Goal: Task Accomplishment & Management: Complete application form

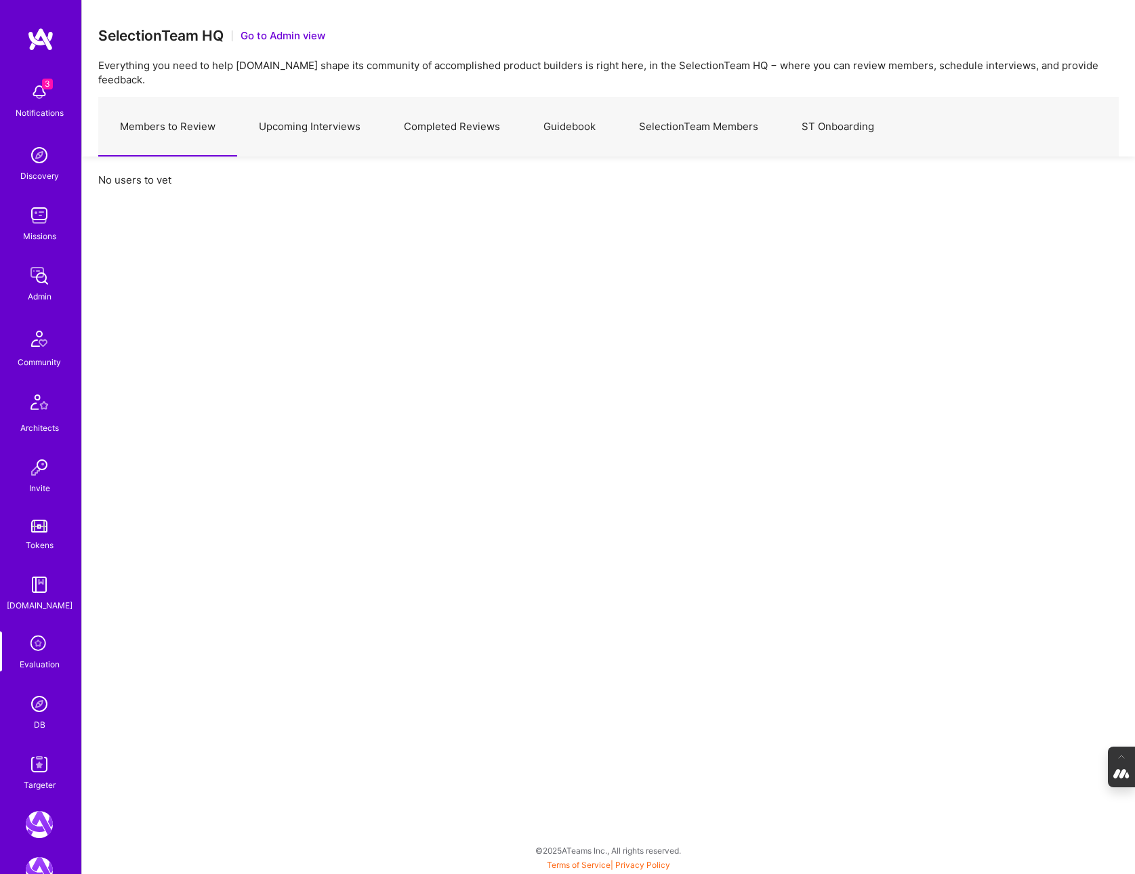
click at [37, 715] on img at bounding box center [39, 704] width 27 height 27
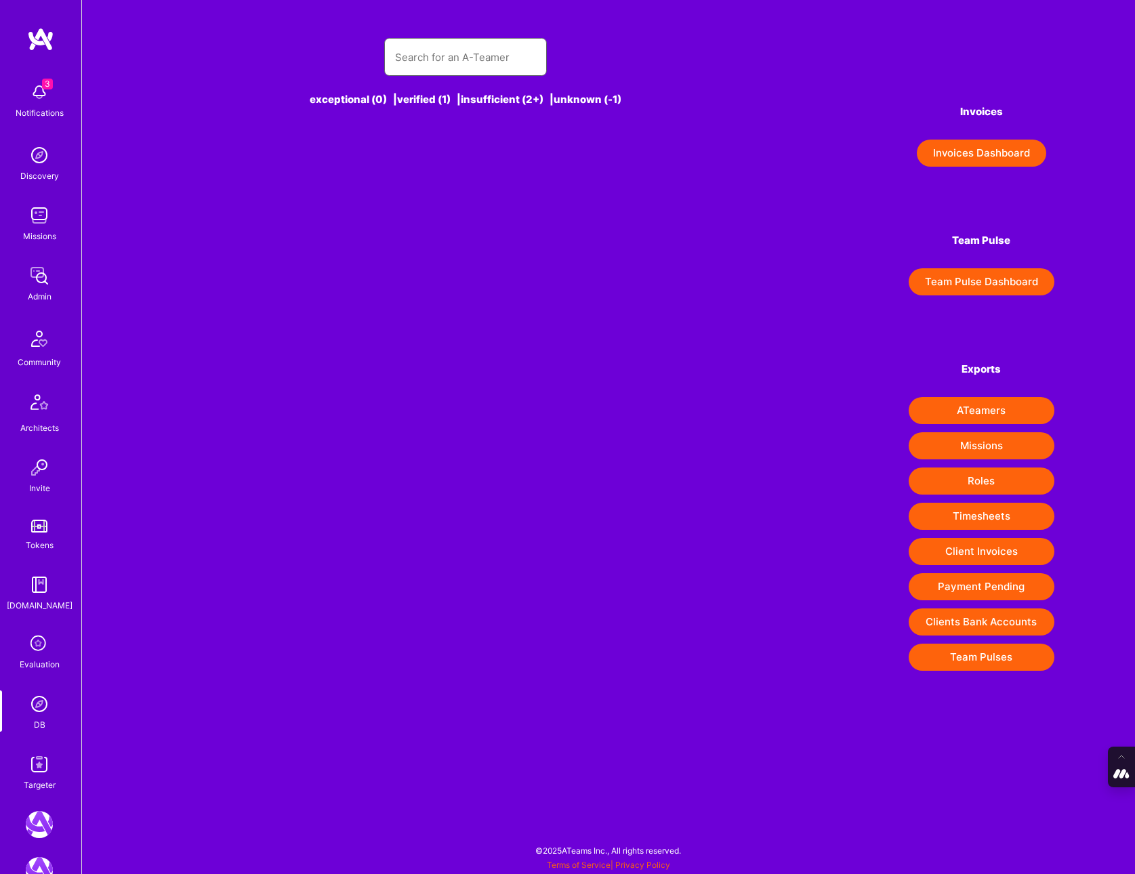
click at [462, 66] on input "text" at bounding box center [465, 57] width 141 height 35
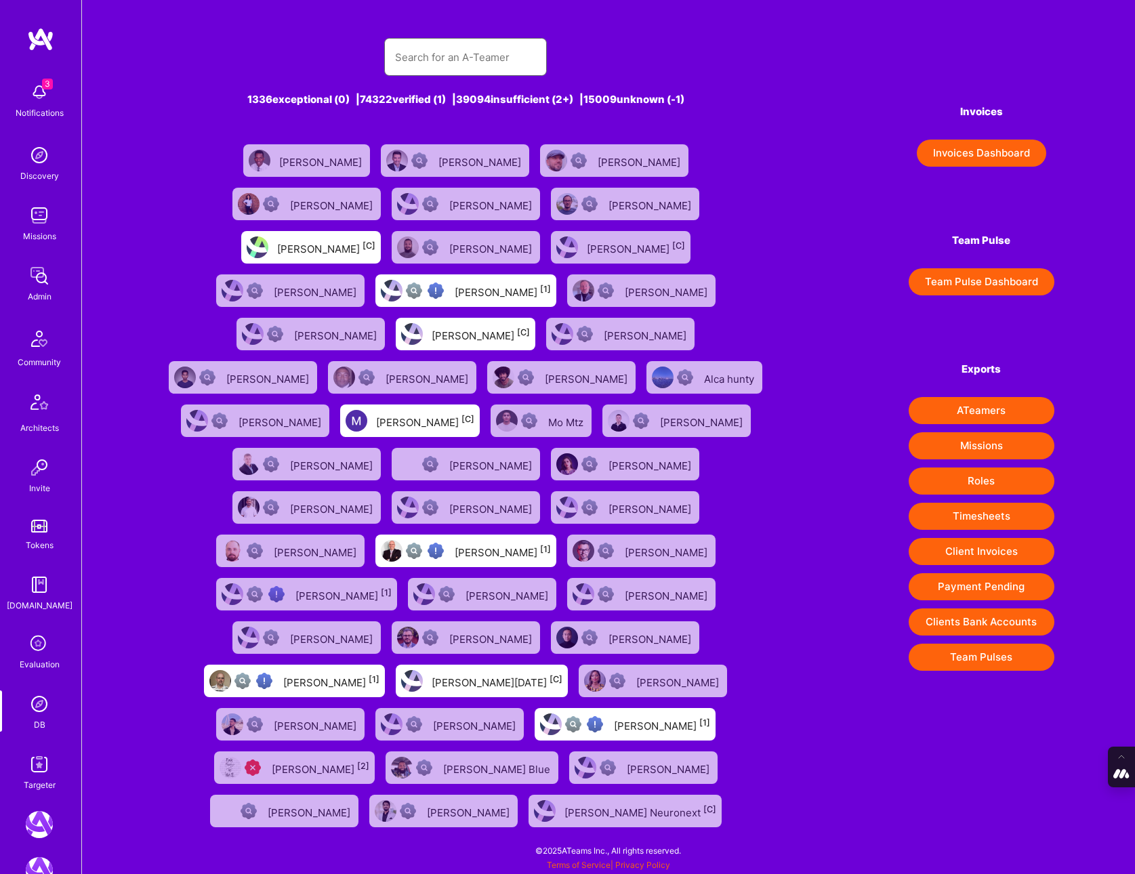
paste input "clair.de.luny@gmail.com"
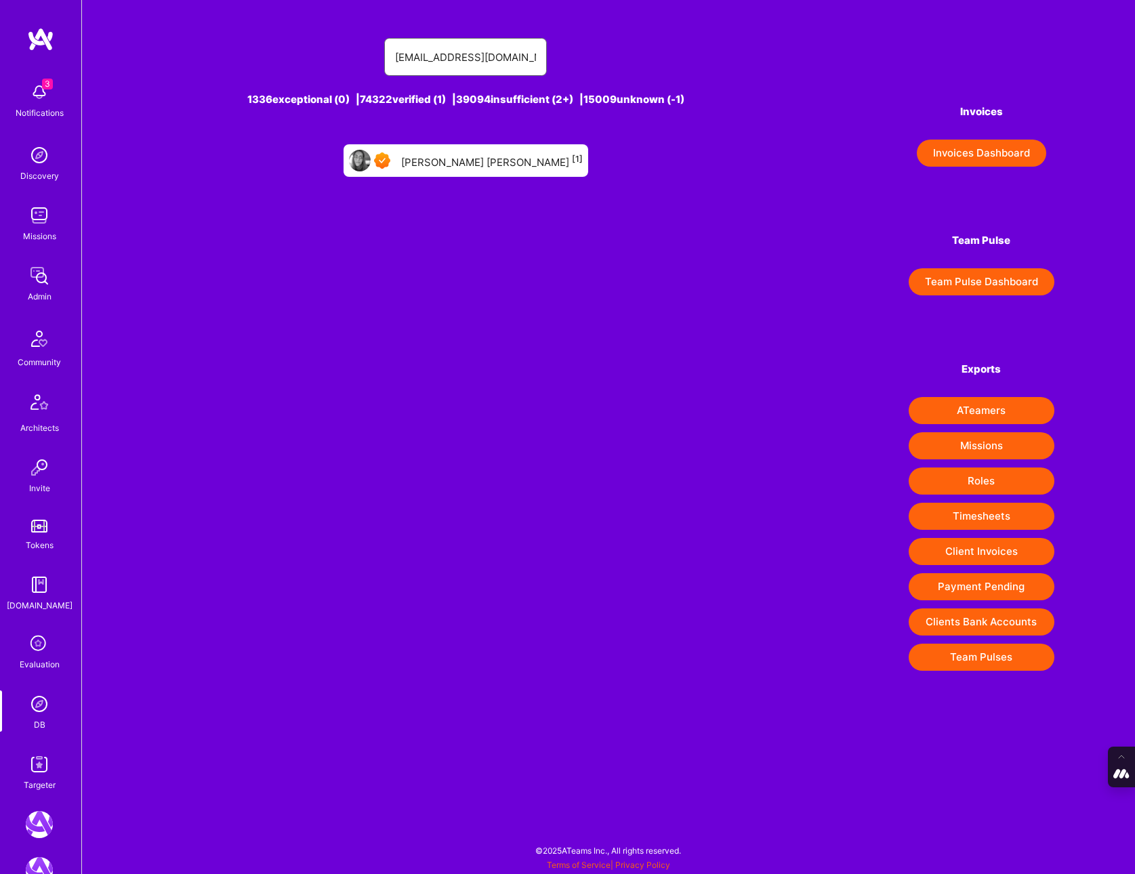
type input "clair.de.luny@gmail.com"
click at [491, 163] on div "Luna Nylund [1]" at bounding box center [492, 161] width 182 height 18
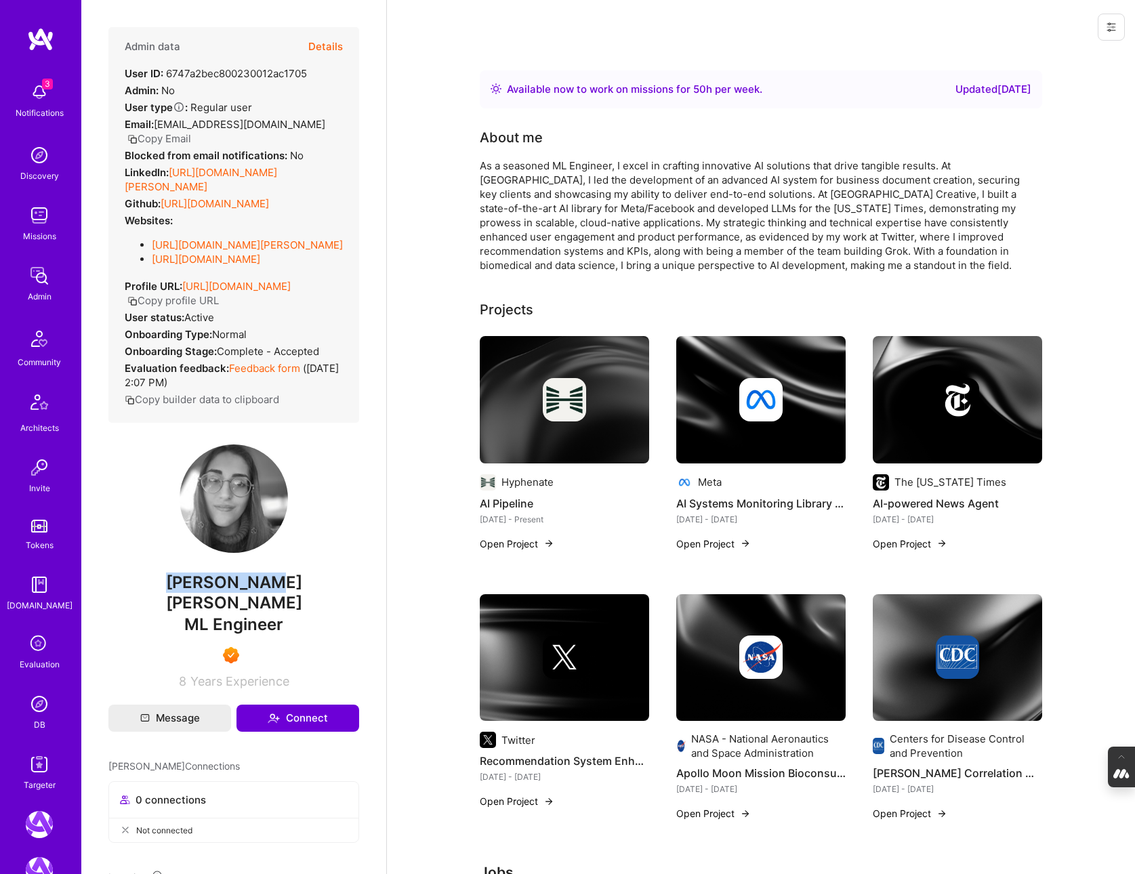
drag, startPoint x: 285, startPoint y: 579, endPoint x: 157, endPoint y: 579, distance: 128.8
click at [157, 579] on span "Luna Nylund" at bounding box center [233, 593] width 251 height 41
copy span "Luna Nylund"
click at [36, 706] on img at bounding box center [39, 704] width 27 height 27
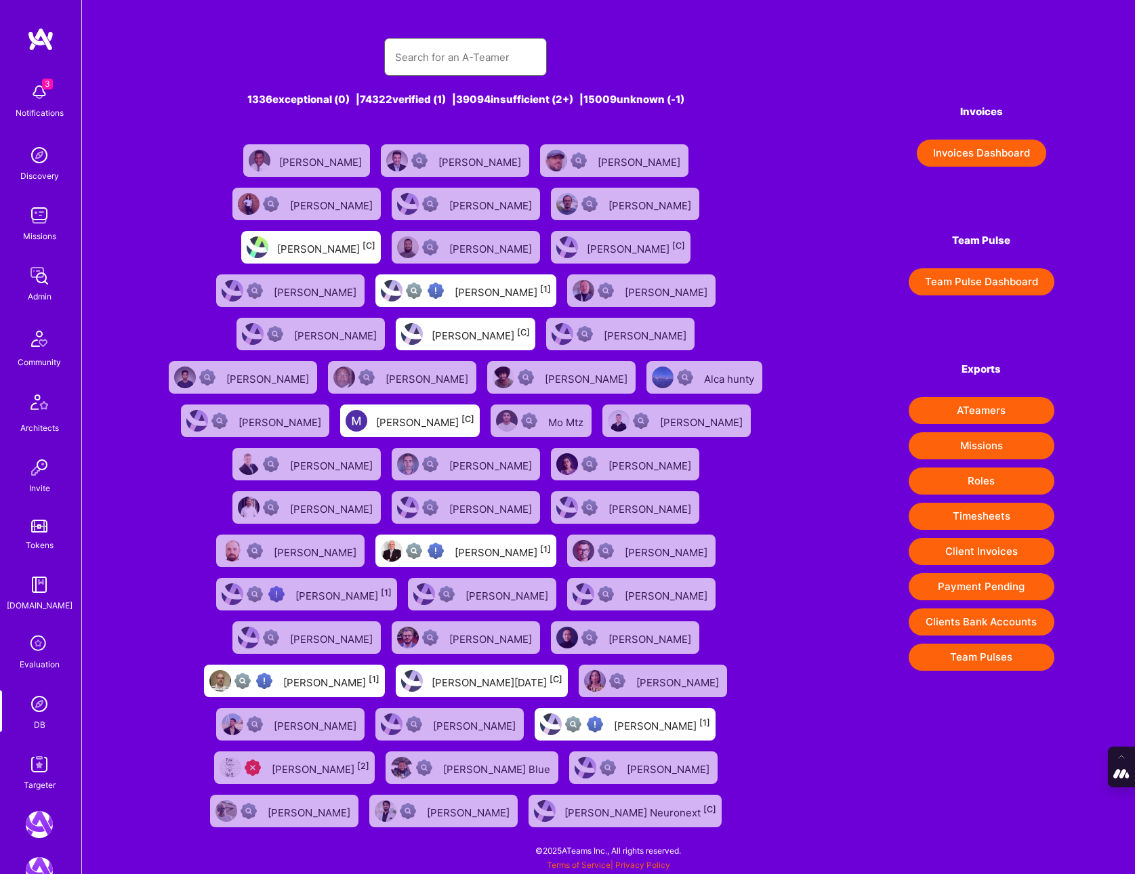
click at [451, 57] on input "text" at bounding box center [465, 57] width 141 height 35
paste input "chrafailidis@gmail.com"
type input "chrafailidis@gmail.com"
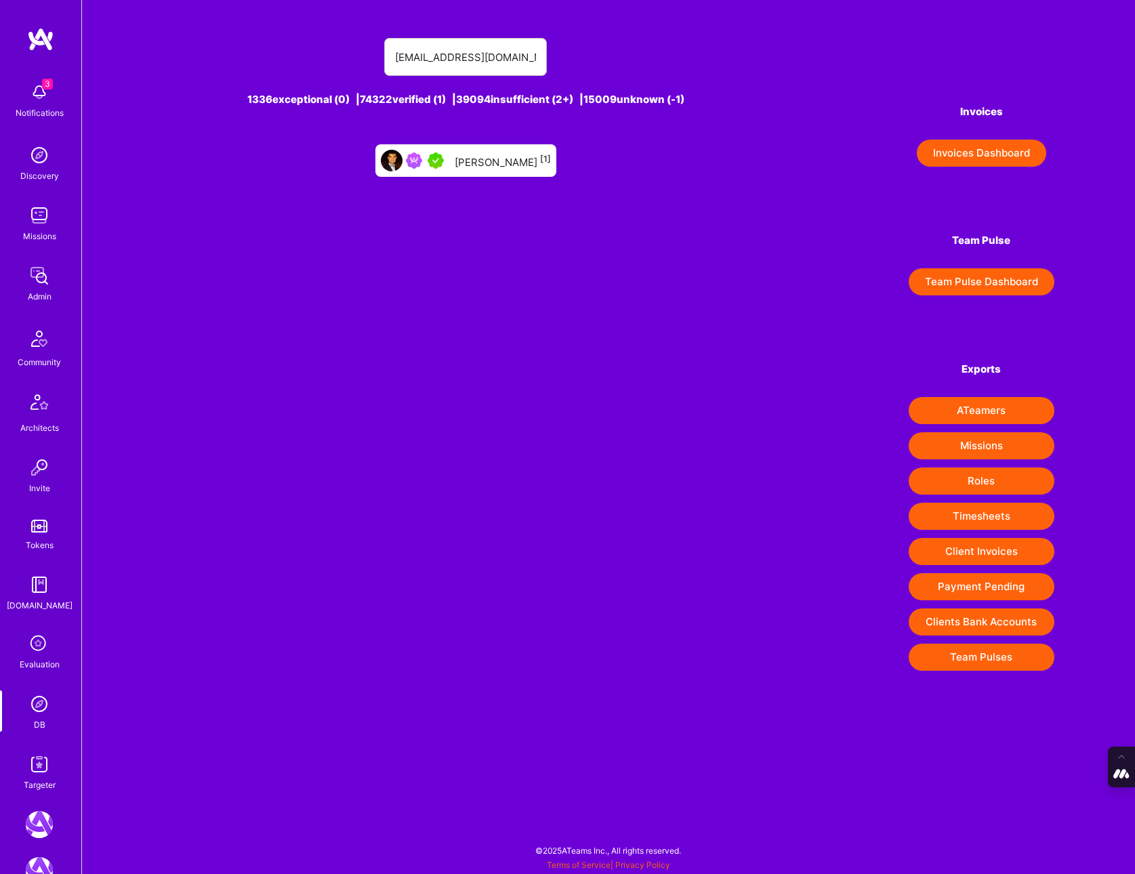
click at [483, 164] on div "Bob Rafailidis [1]" at bounding box center [503, 161] width 96 height 18
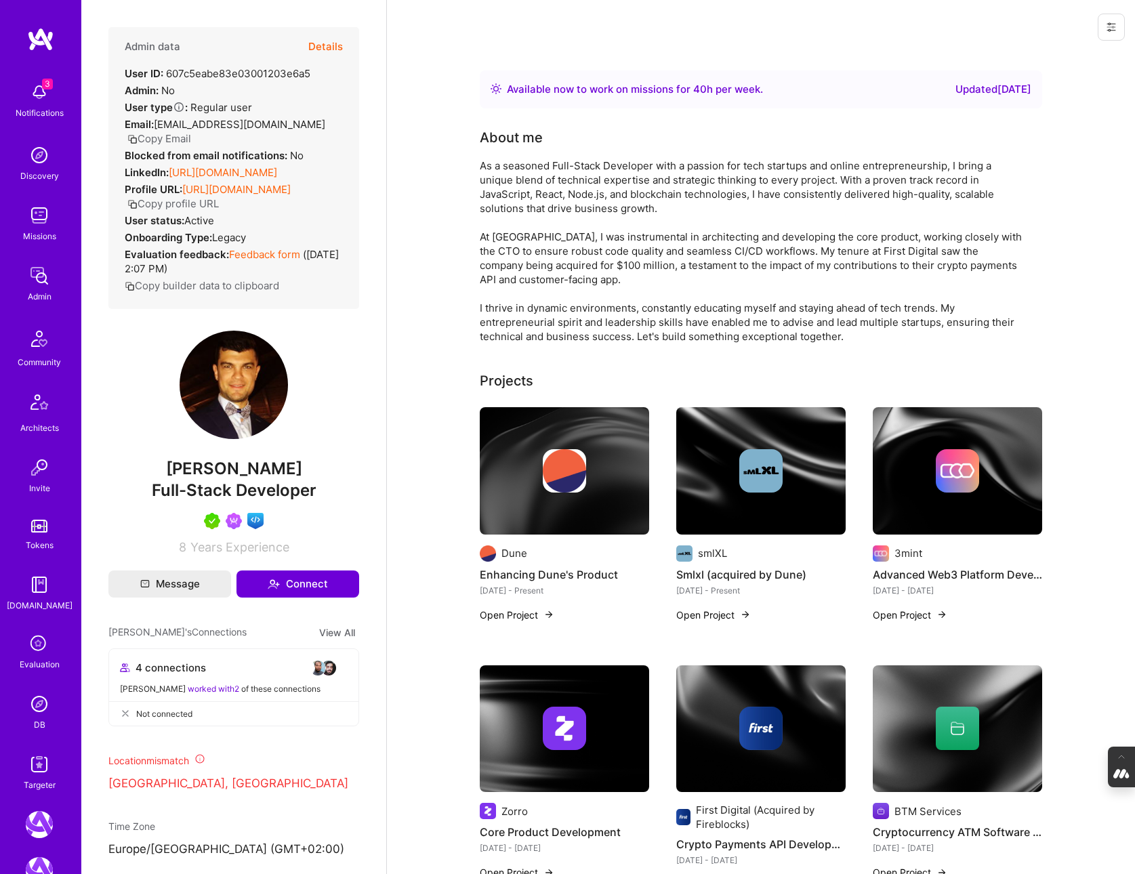
drag, startPoint x: 300, startPoint y: 480, endPoint x: 163, endPoint y: 481, distance: 136.2
click at [163, 479] on span "Bob Rafailidis" at bounding box center [233, 469] width 251 height 20
copy span "Bob Rafailidis"
click at [326, 45] on button "Details" at bounding box center [325, 46] width 35 height 39
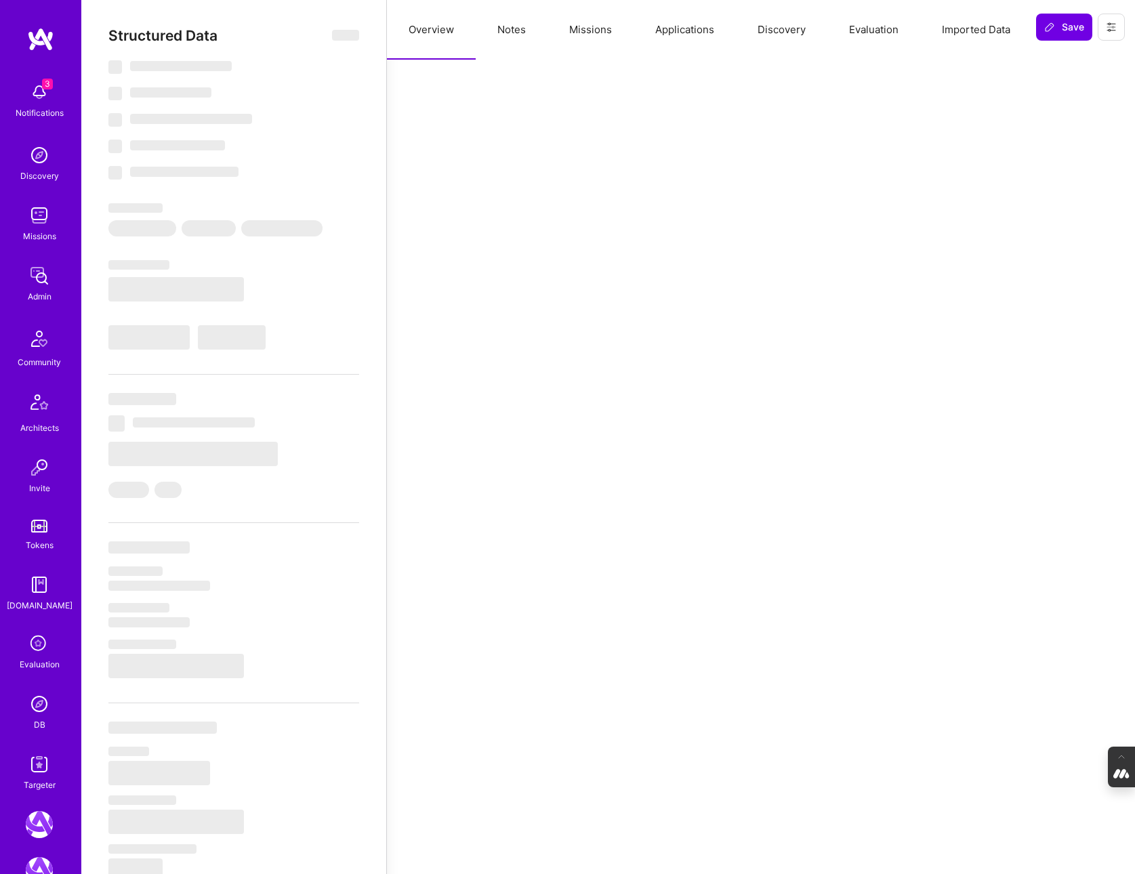
click at [874, 31] on button "Evaluation" at bounding box center [874, 30] width 93 height 60
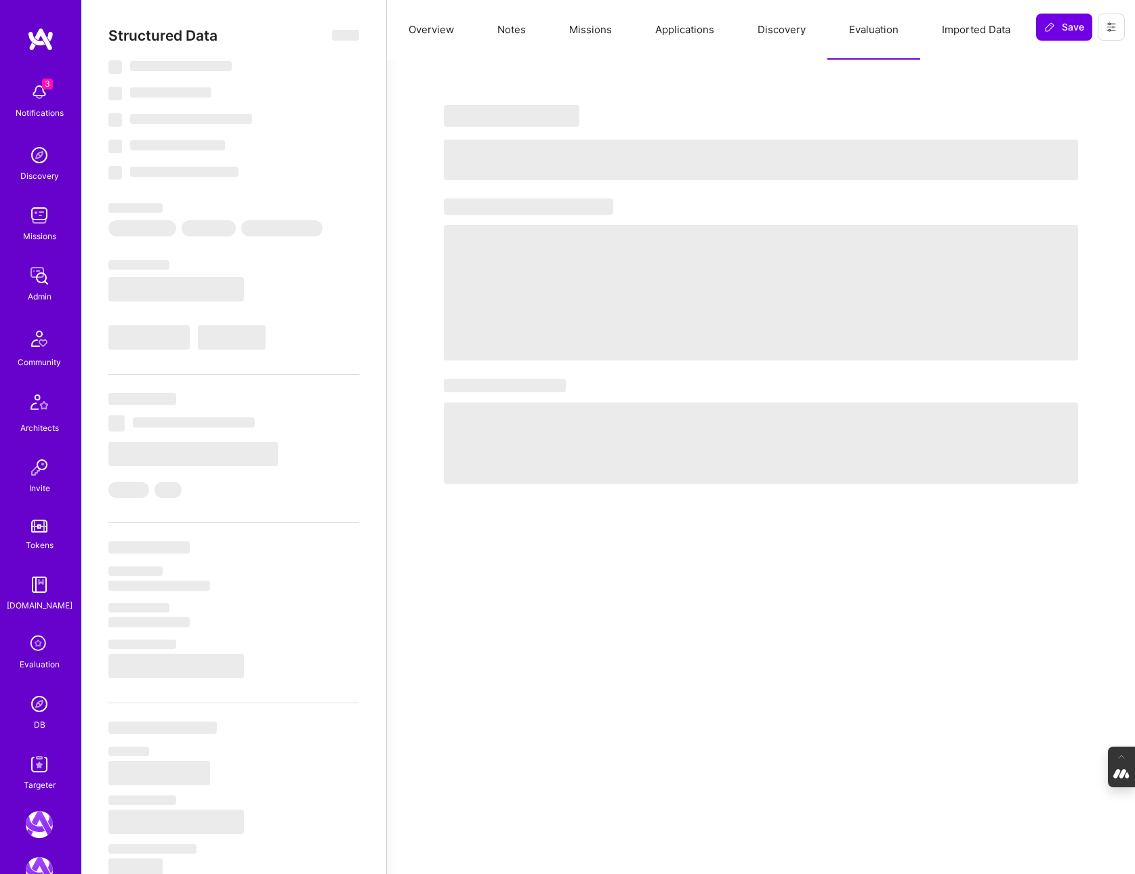
select select "Right Now"
select select "5"
select select "7"
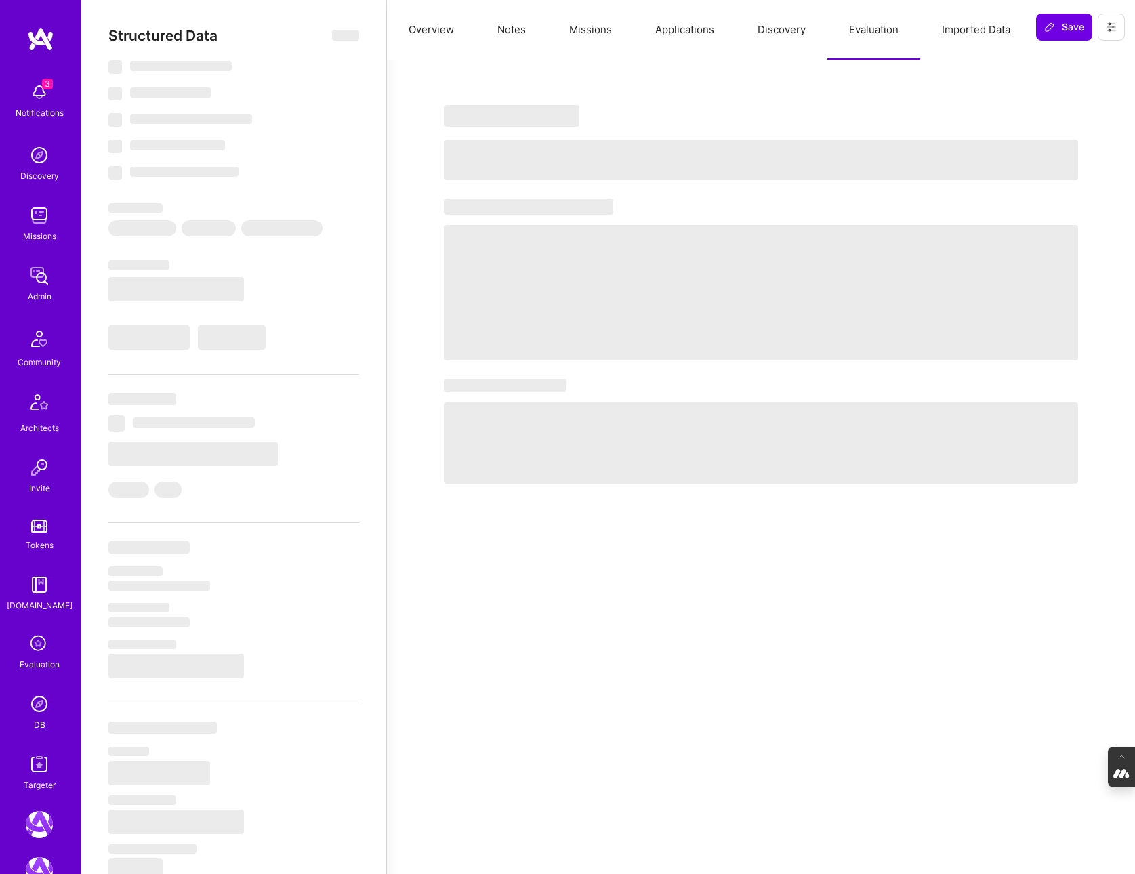
select select "US"
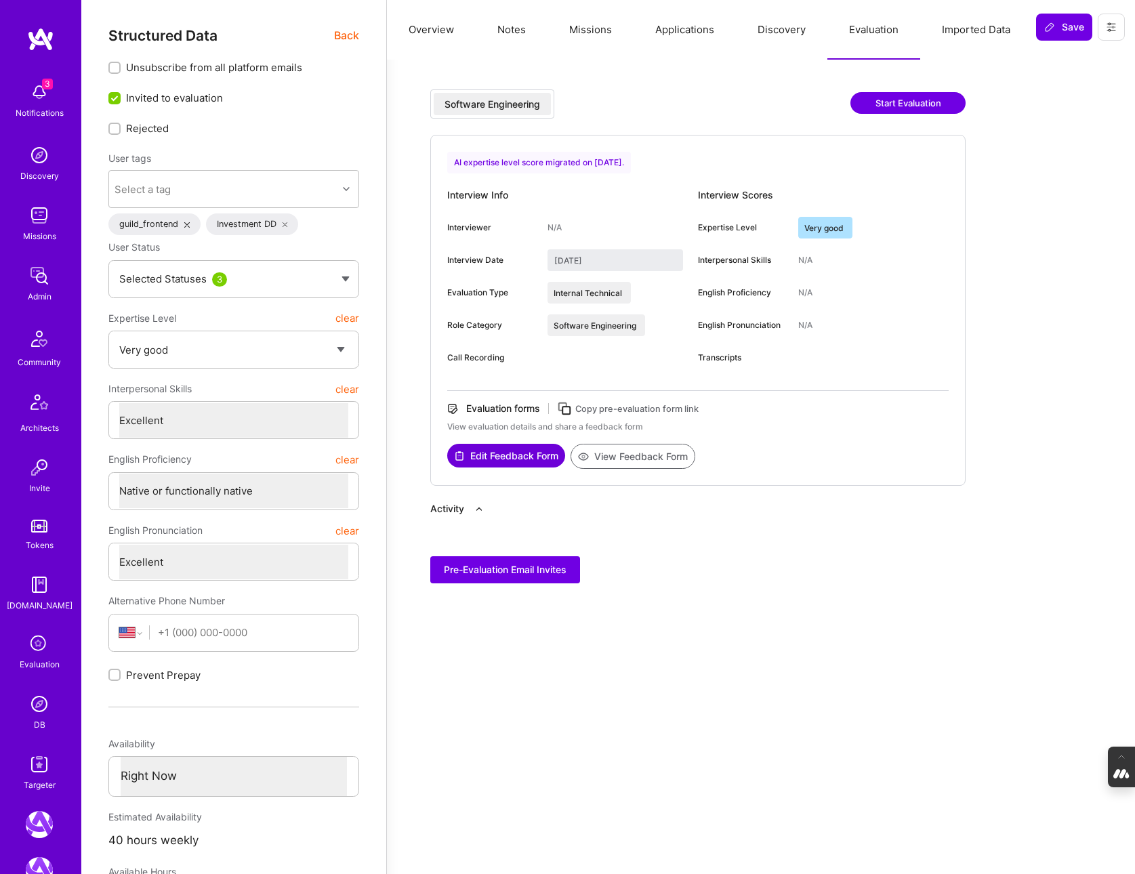
click at [40, 704] on img at bounding box center [39, 704] width 27 height 27
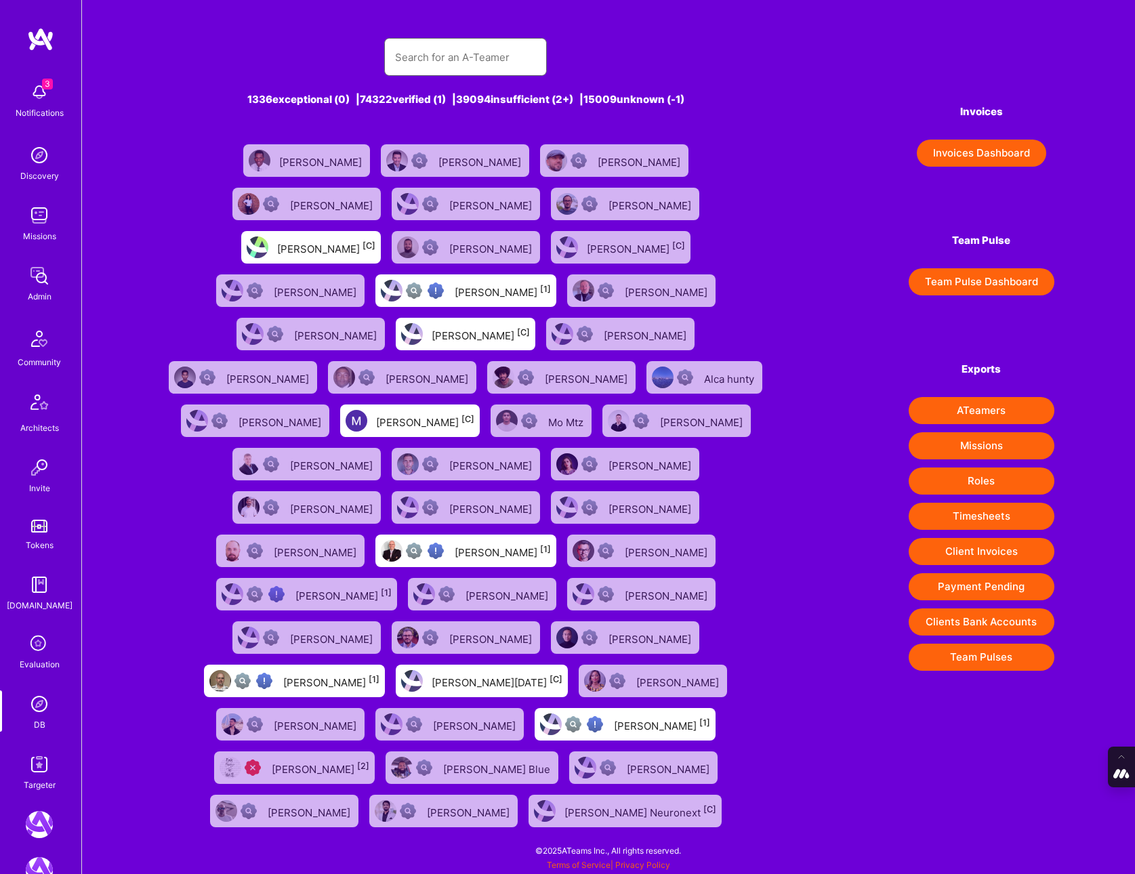
click at [457, 60] on input "text" at bounding box center [465, 57] width 141 height 35
paste input "anatal@gmail.com"
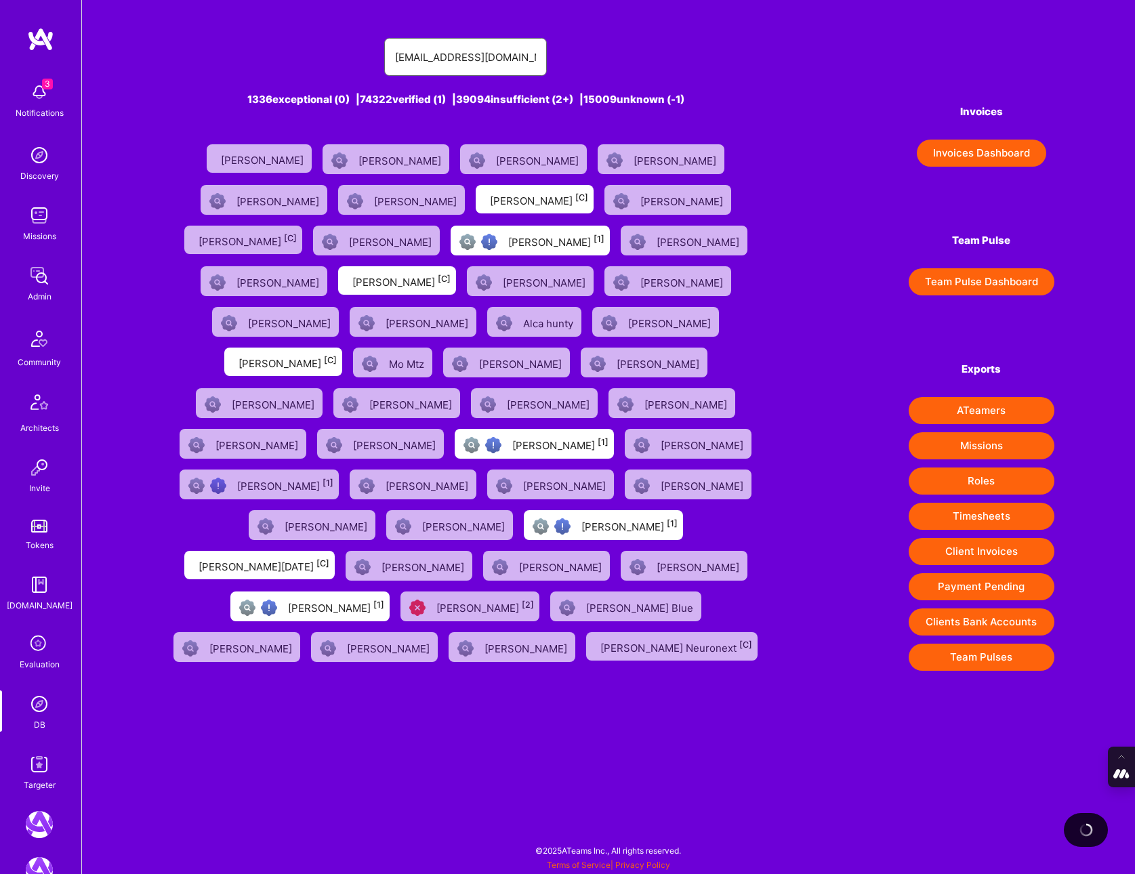
type input "anatal@gmail.com"
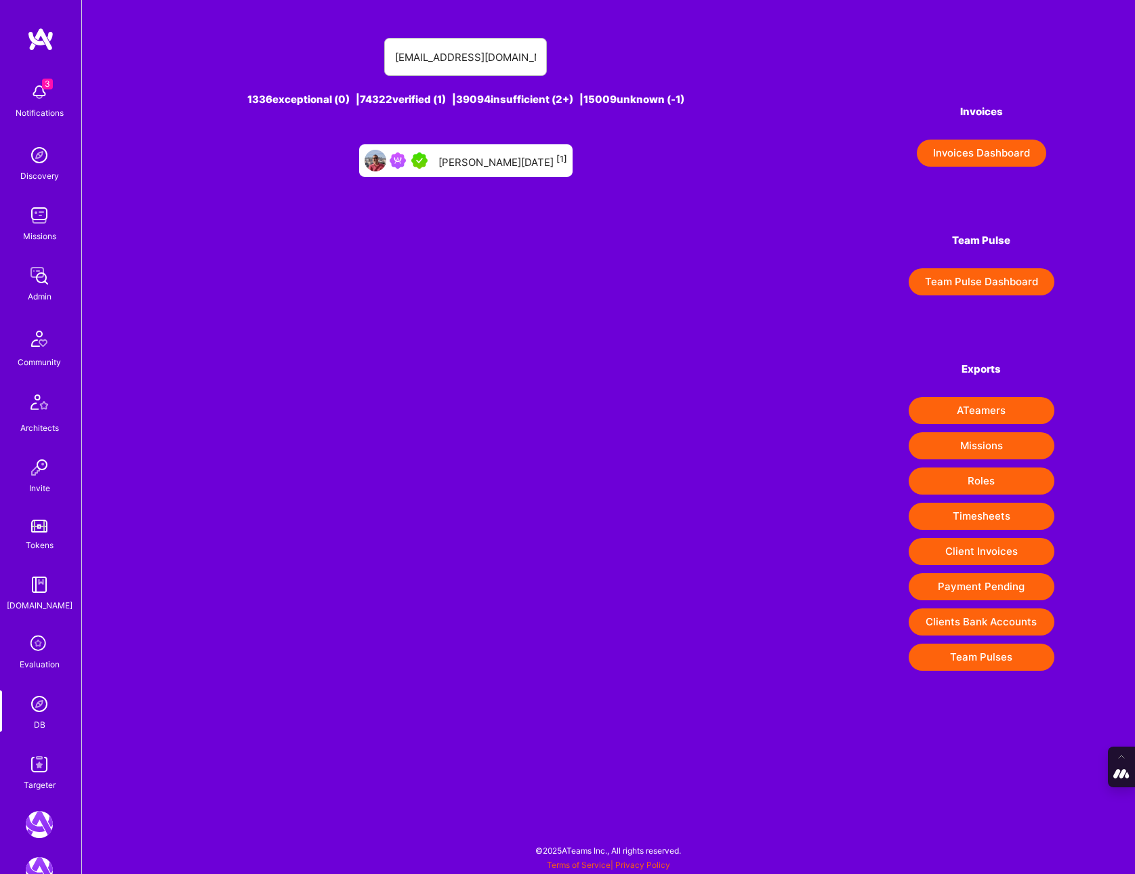
click at [499, 164] on div "Andre Natal [1]" at bounding box center [503, 161] width 129 height 18
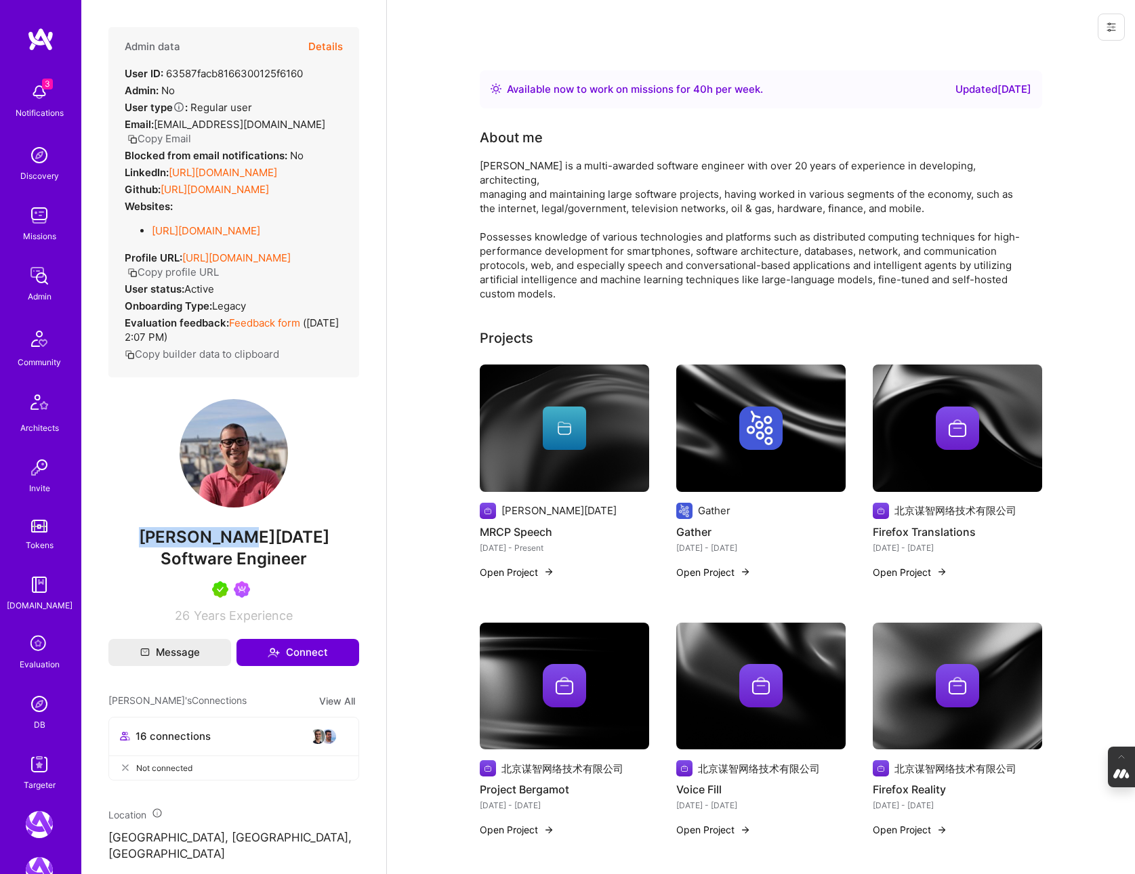
drag, startPoint x: 231, startPoint y: 535, endPoint x: 168, endPoint y: 535, distance: 63.0
click at [168, 535] on span "Andre Natal" at bounding box center [233, 537] width 251 height 20
click at [33, 708] on img at bounding box center [39, 704] width 27 height 27
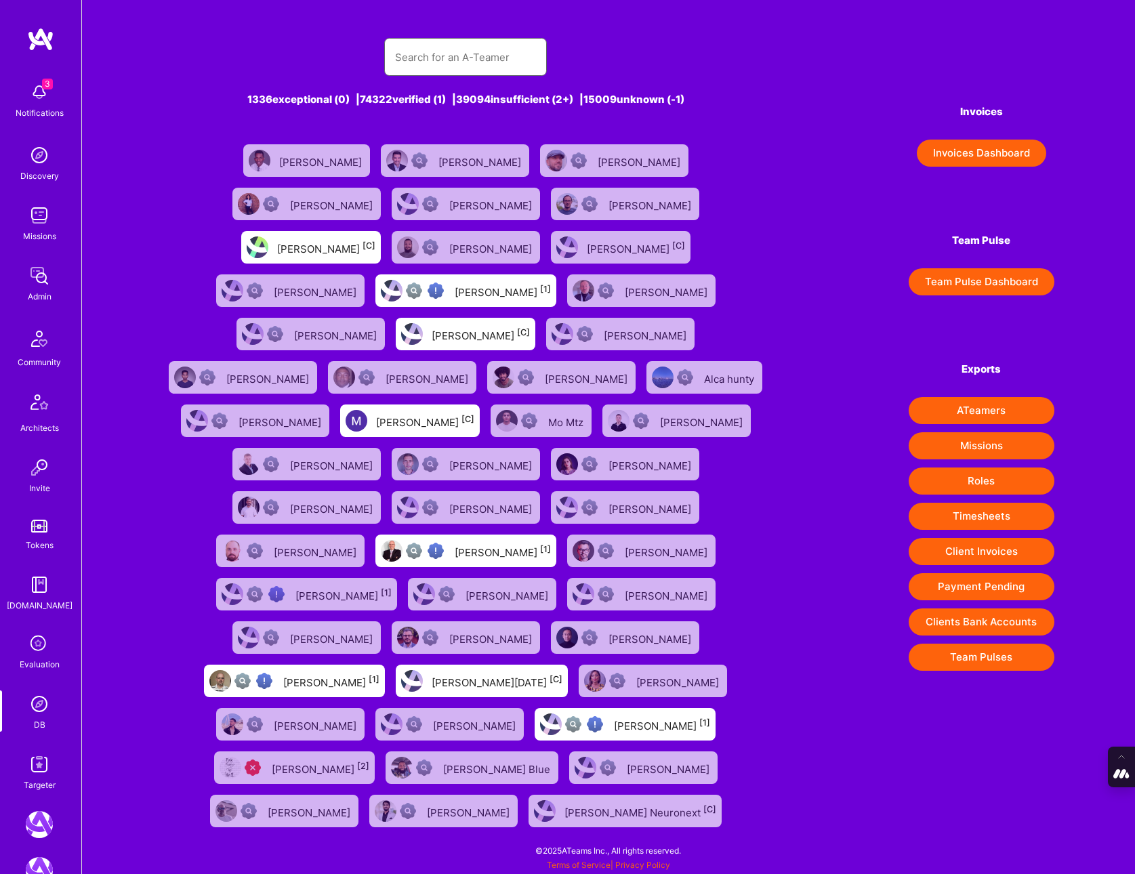
click at [476, 58] on input "text" at bounding box center [465, 57] width 141 height 35
paste input "tadej.krevh@gmail.com"
type input "tadej.krevh@gmail.com"
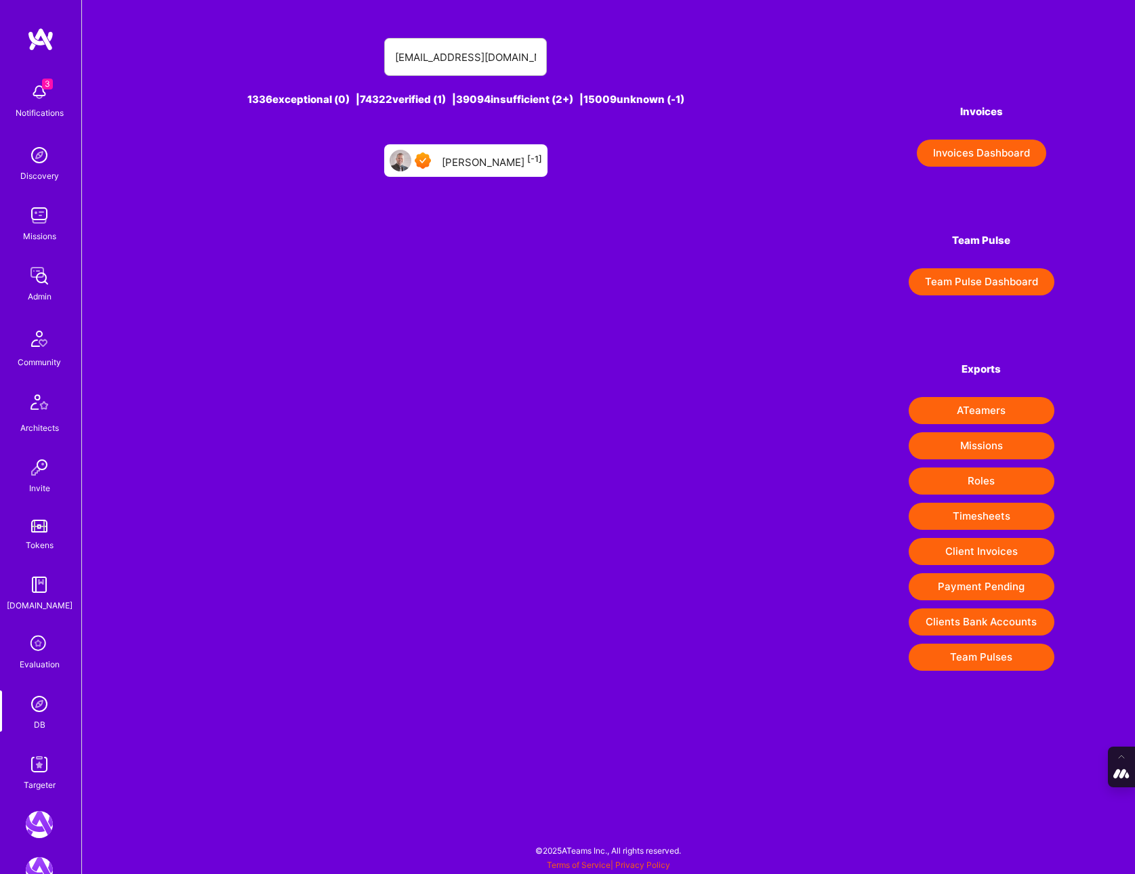
click at [474, 163] on div "Tadej Krevh [-1]" at bounding box center [492, 161] width 100 height 18
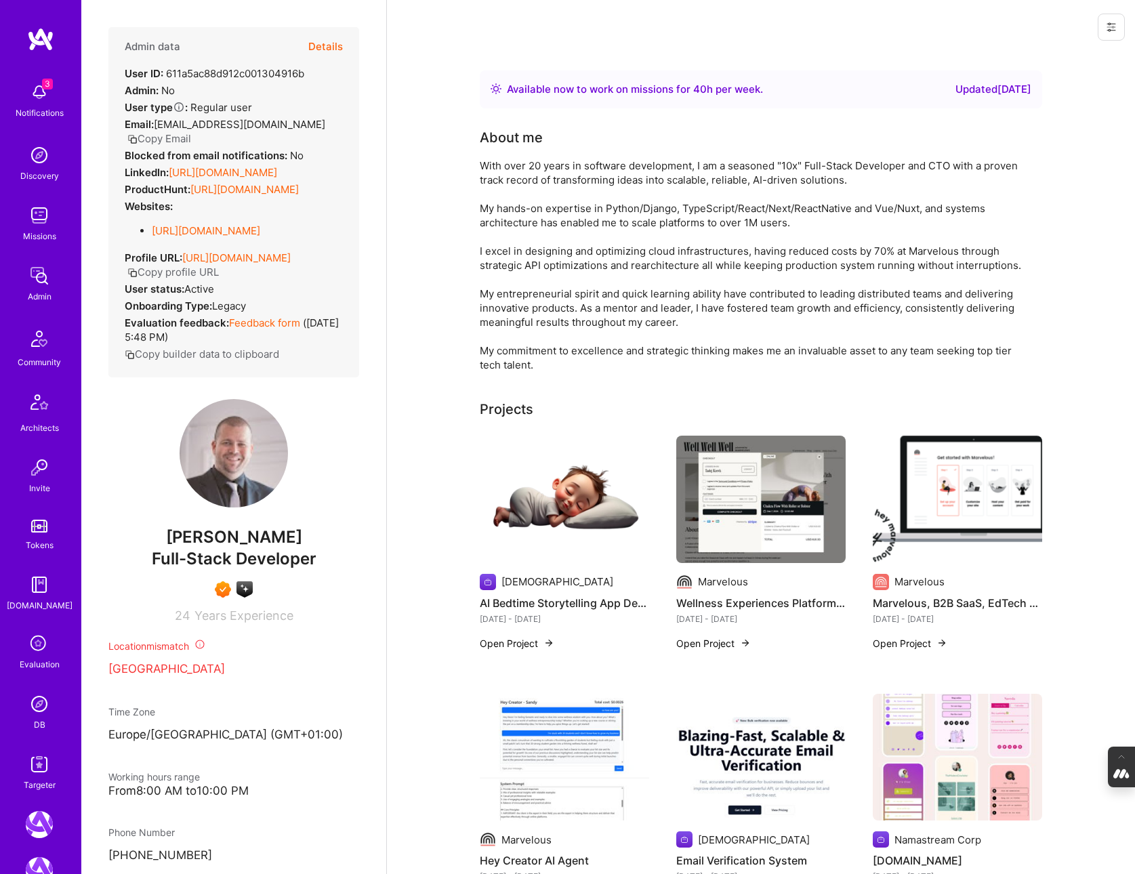
click at [288, 534] on div "Admin data Details User ID: 611a5ac88d912c001304916b Admin: No User type Regula…" at bounding box center [233, 325] width 251 height 596
drag, startPoint x: 283, startPoint y: 559, endPoint x: 183, endPoint y: 559, distance: 99.6
click at [183, 548] on span "Tadej Krevh" at bounding box center [233, 537] width 251 height 20
copy span "Tadej Krevh"
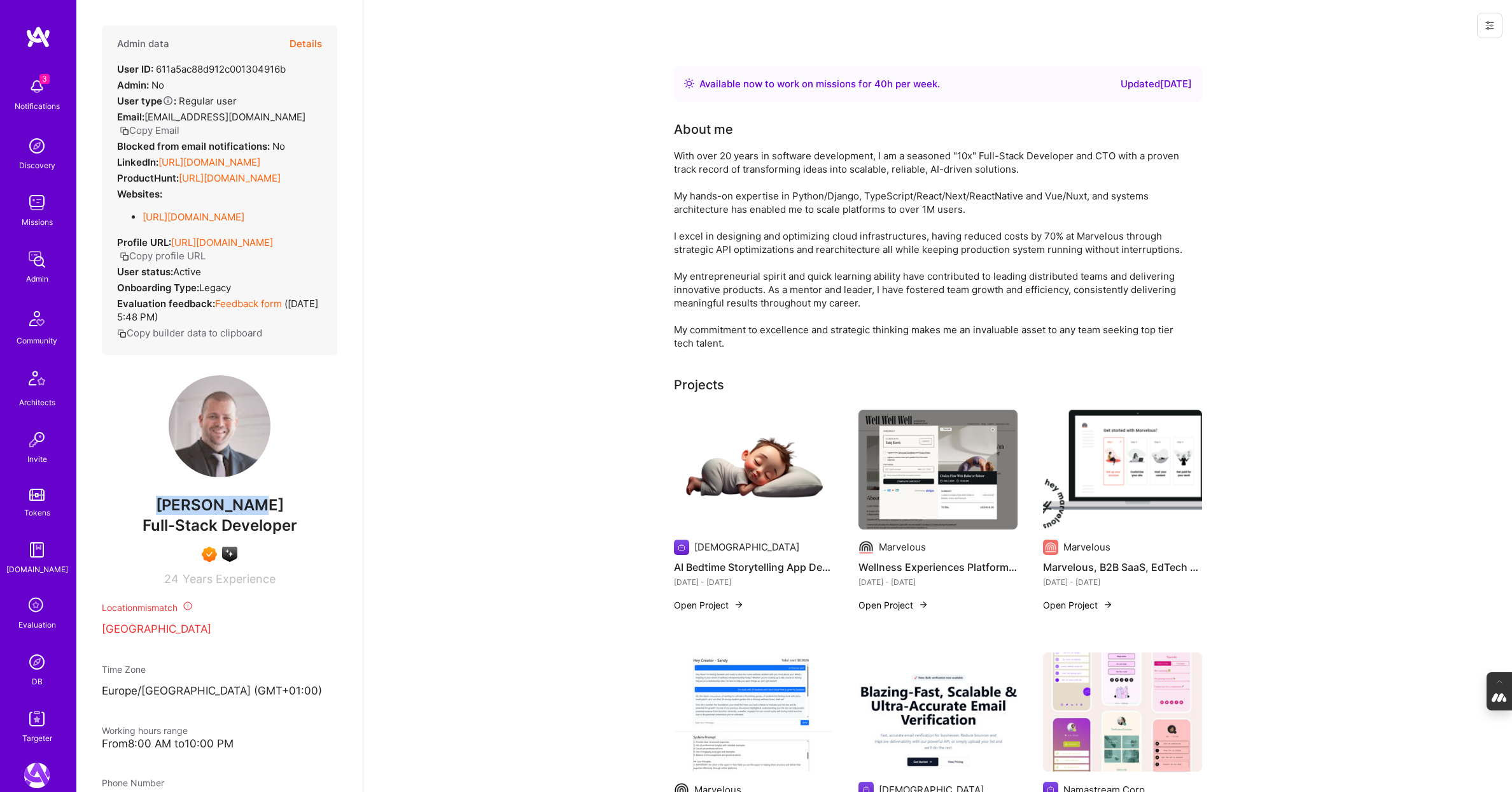
click at [36, 663] on img at bounding box center [37, 661] width 25 height 25
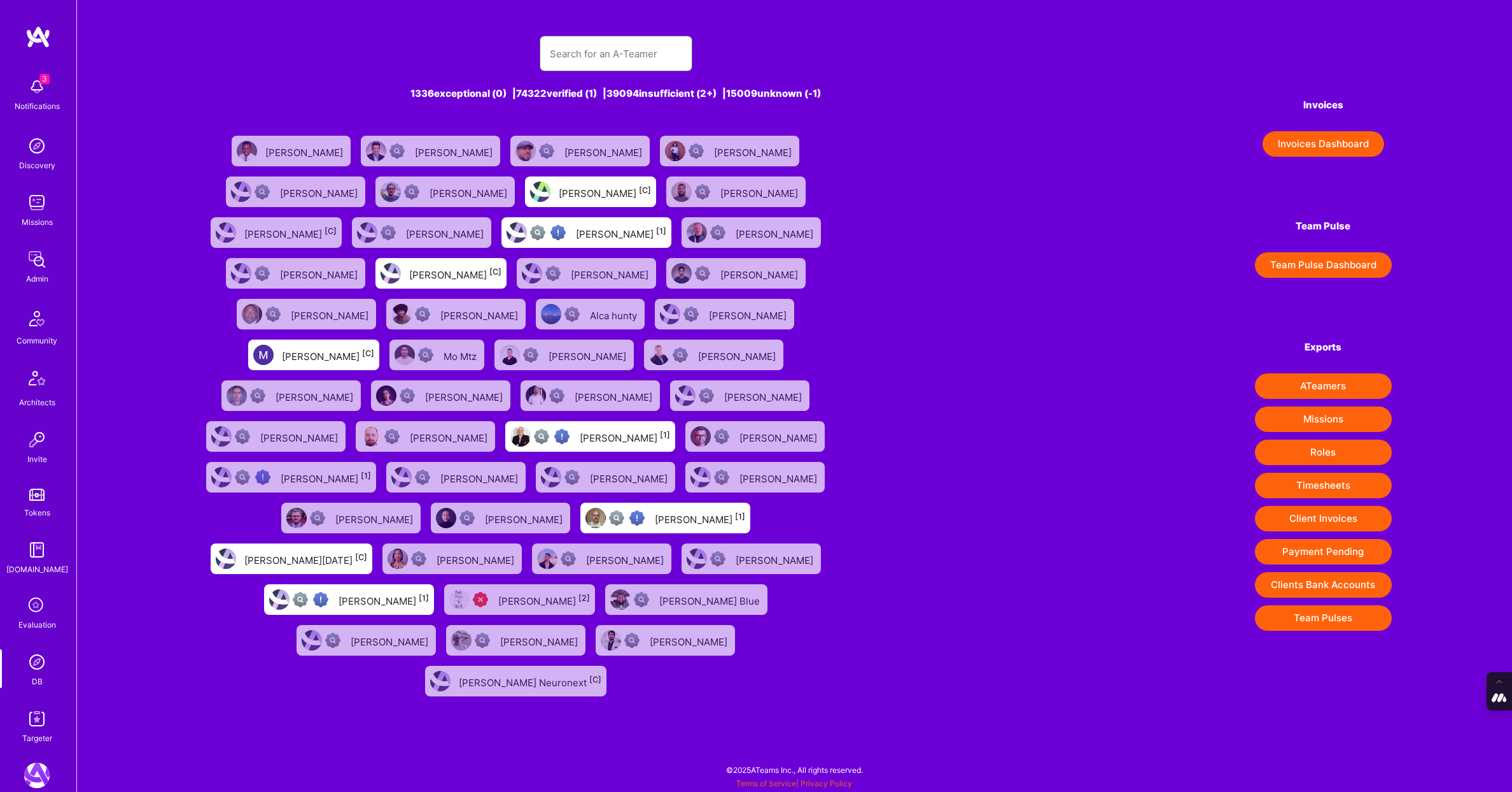
click at [558, 61] on input "text" at bounding box center [616, 54] width 132 height 33
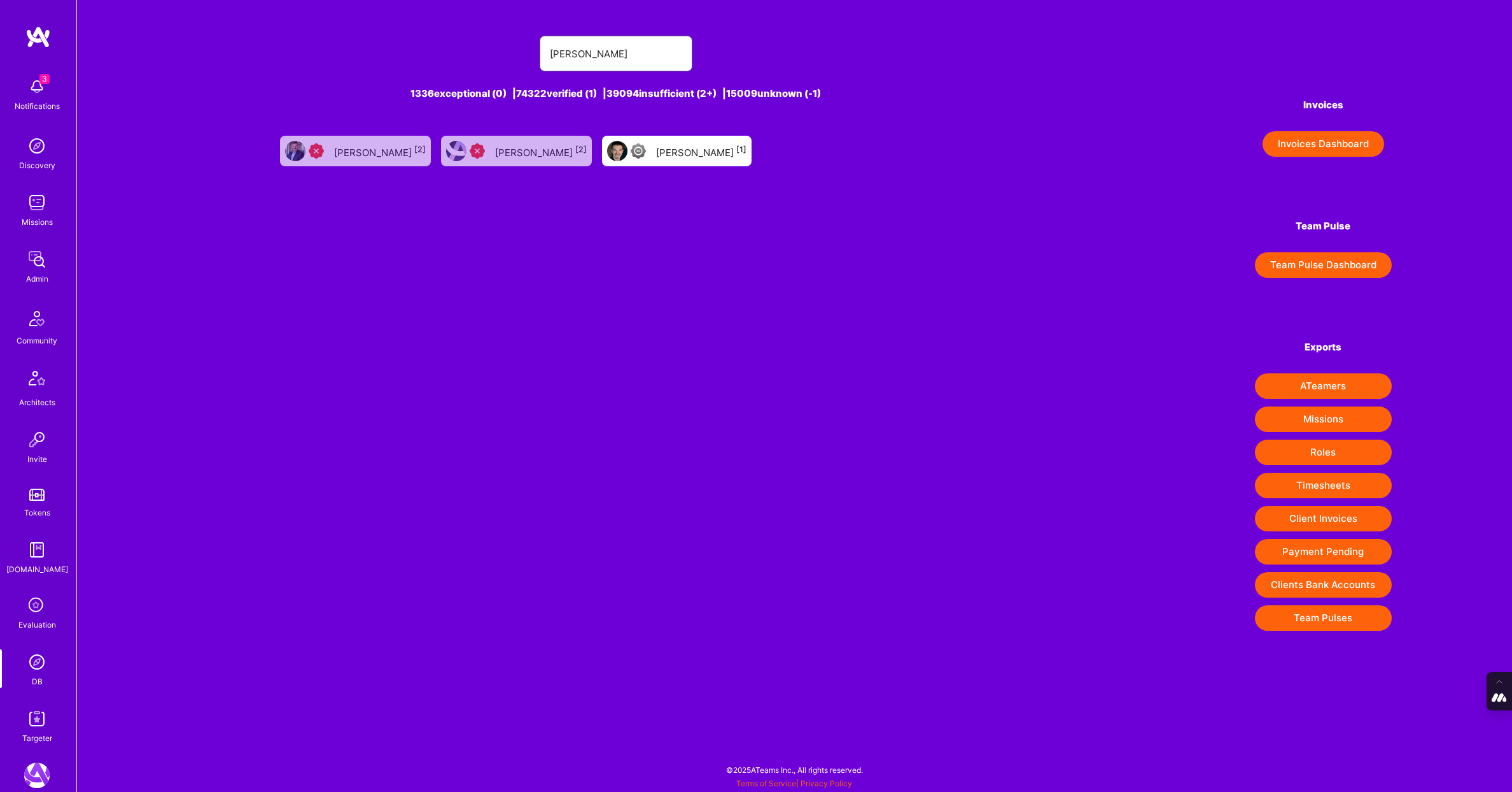
type input "chris roth"
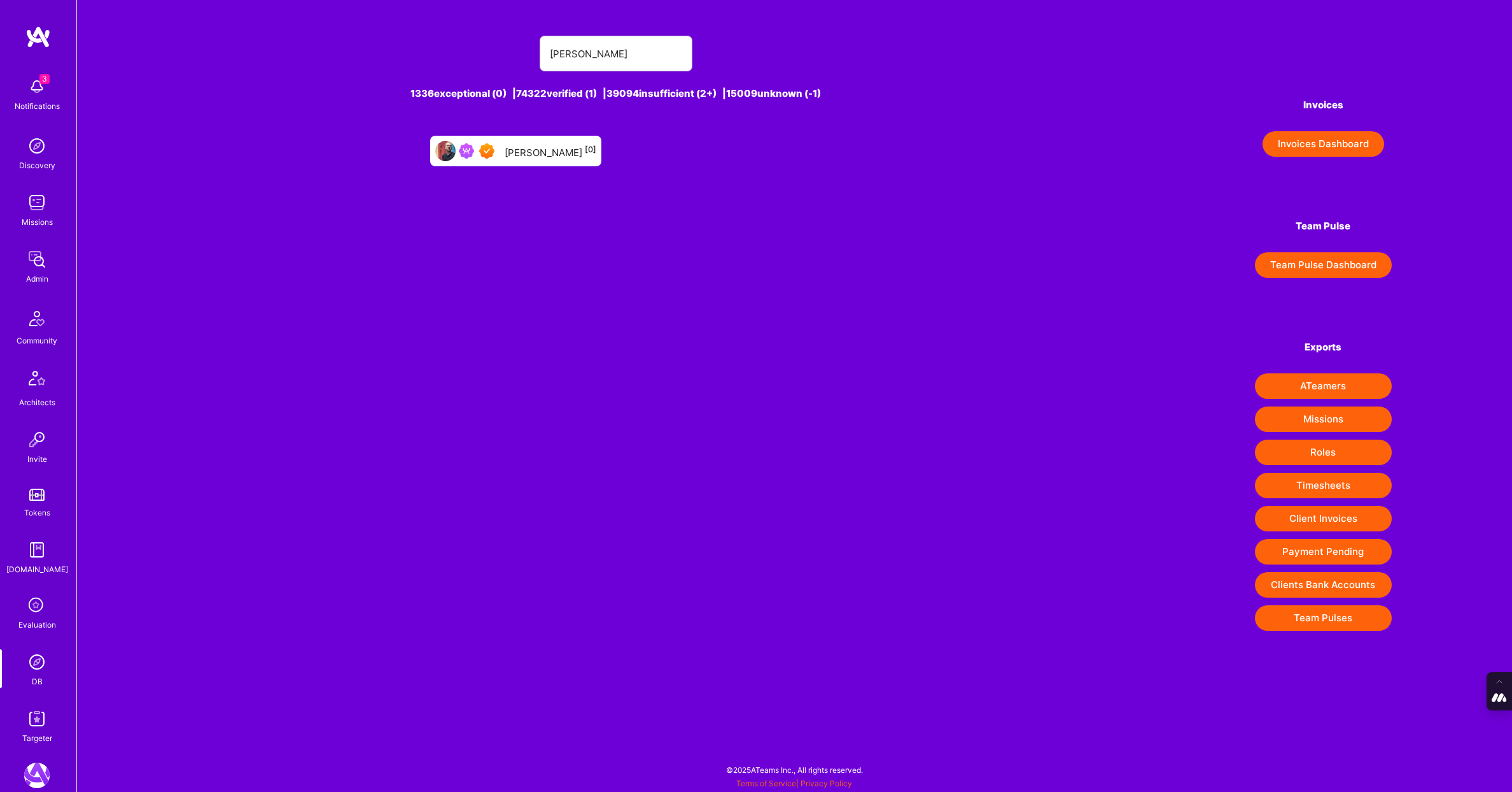
click at [519, 159] on div "Chris Roth [0]" at bounding box center [516, 150] width 171 height 31
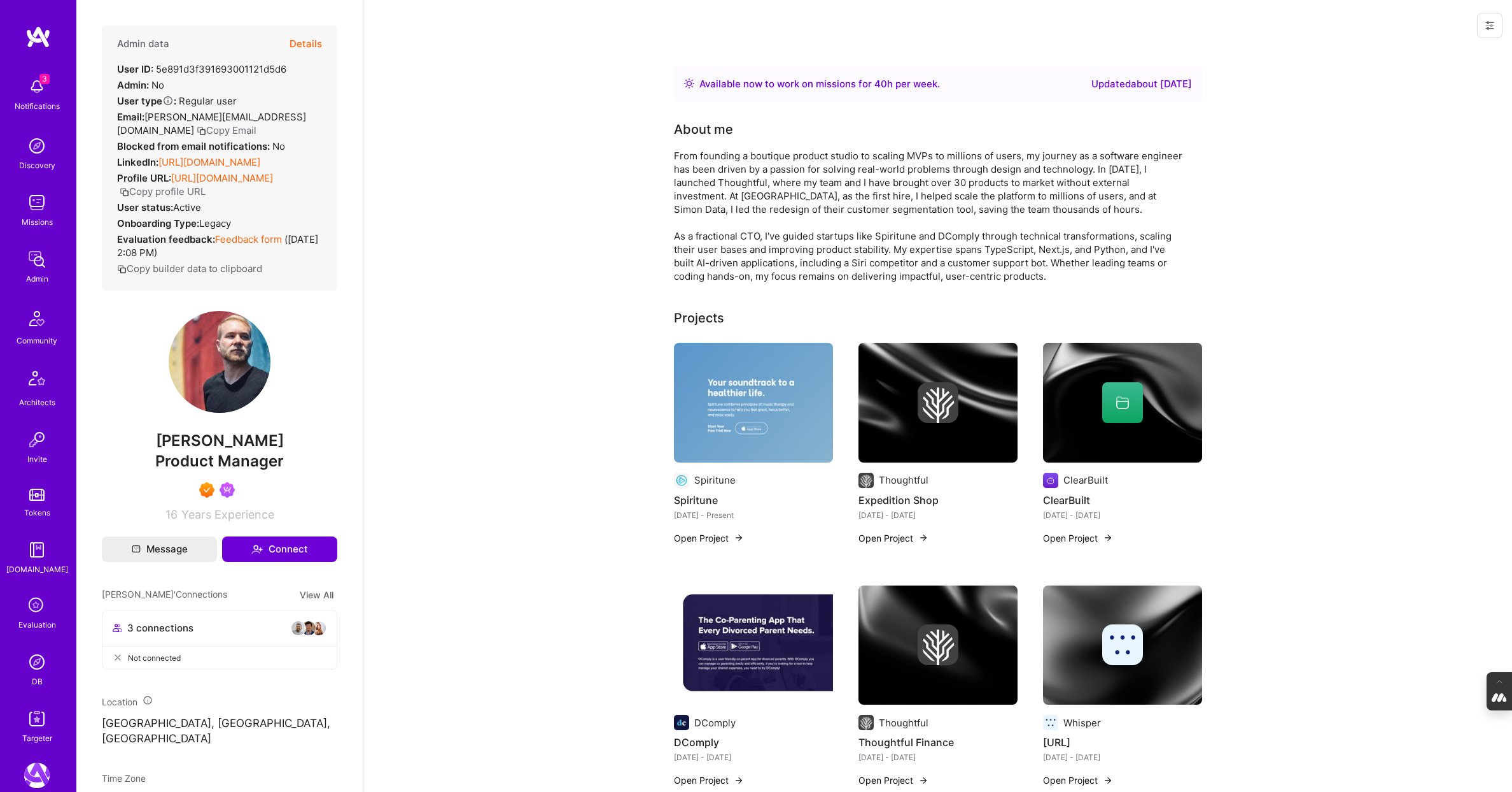
click at [309, 39] on button "Details" at bounding box center [305, 43] width 33 height 37
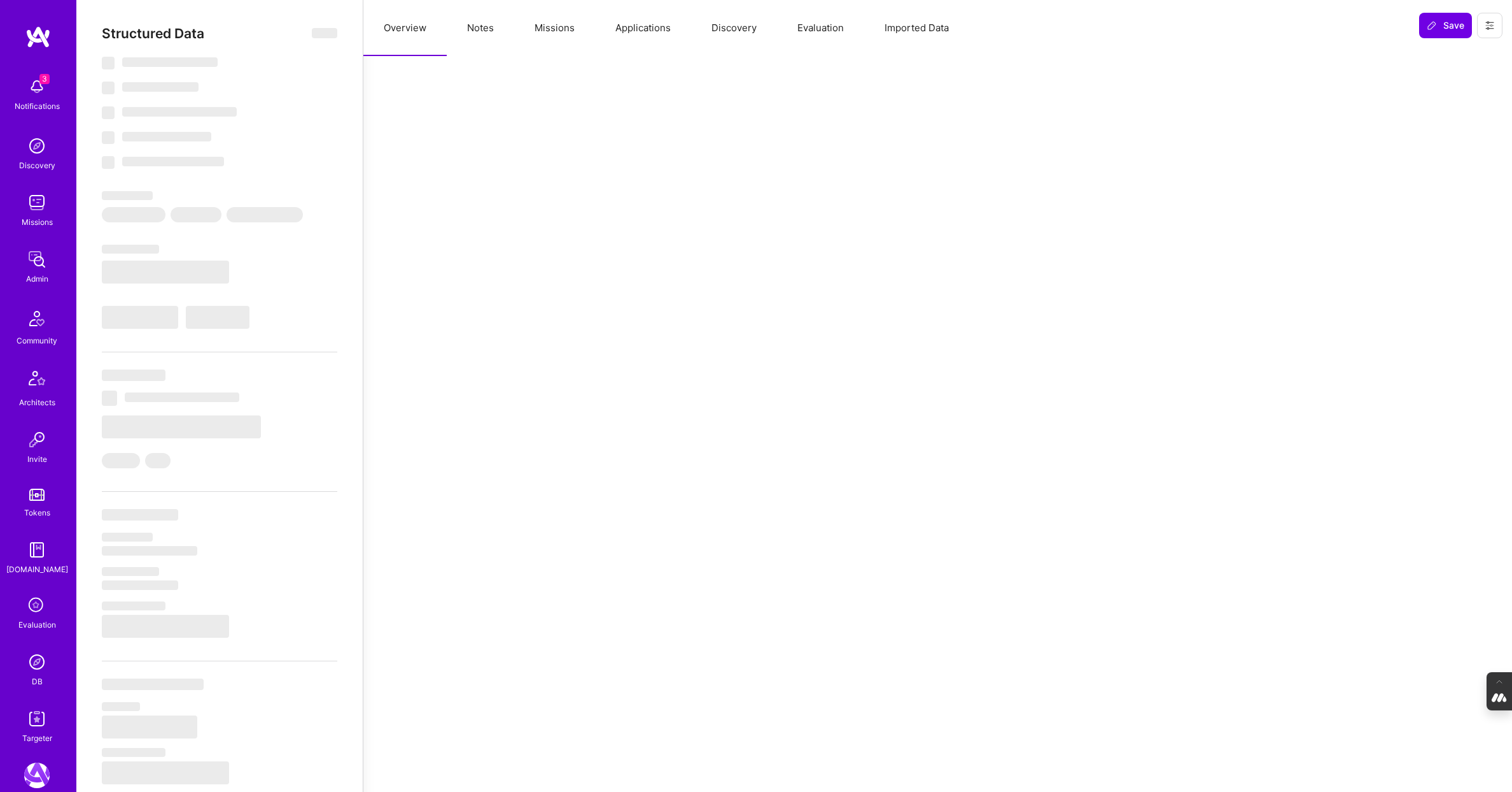
click at [828, 32] on button "Evaluation" at bounding box center [821, 28] width 87 height 56
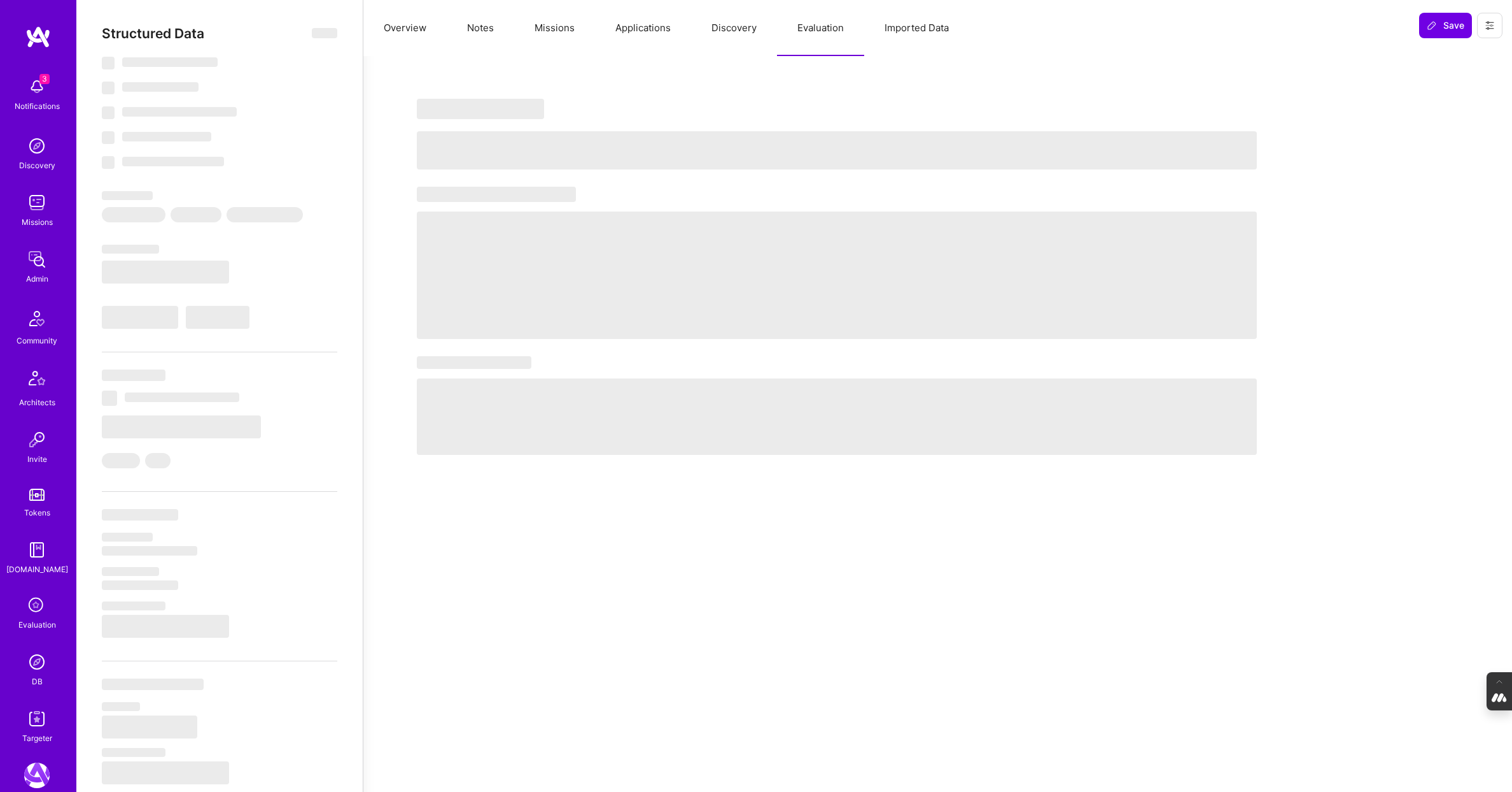
type textarea "x"
select select "Right Now"
select select "7"
select select "4"
select select "7"
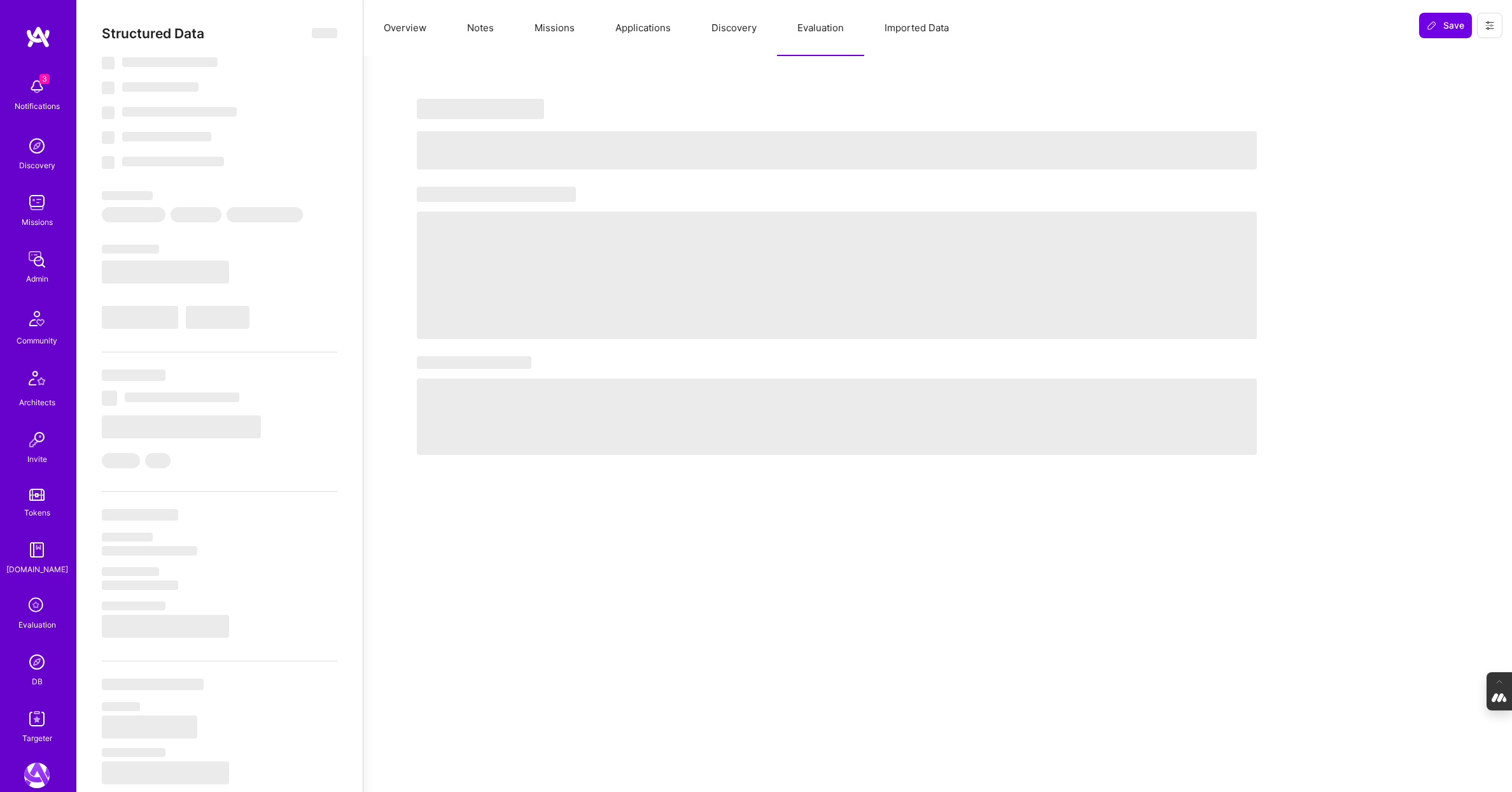
select select "7"
select select "US"
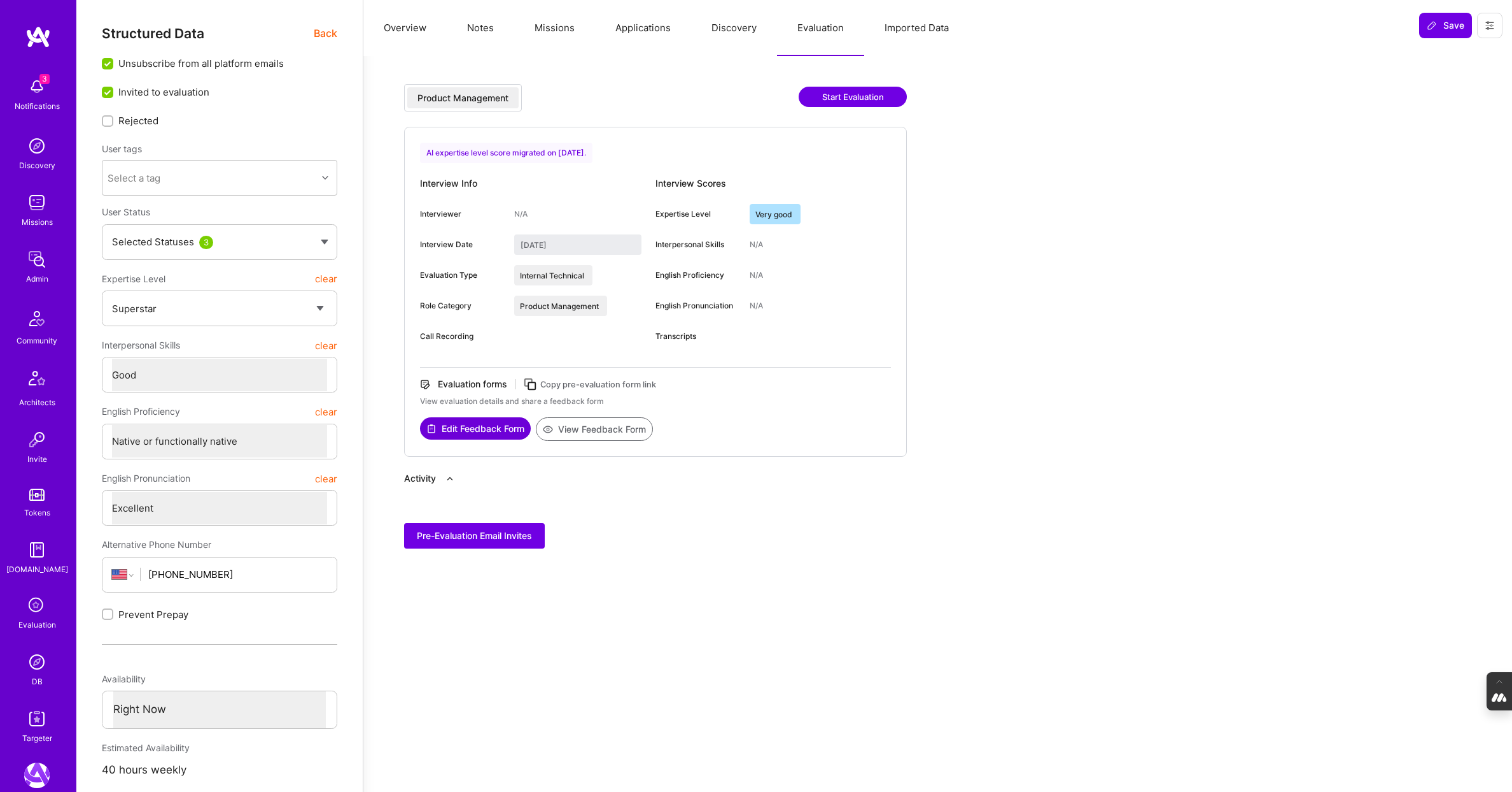
click at [29, 661] on img at bounding box center [37, 661] width 25 height 25
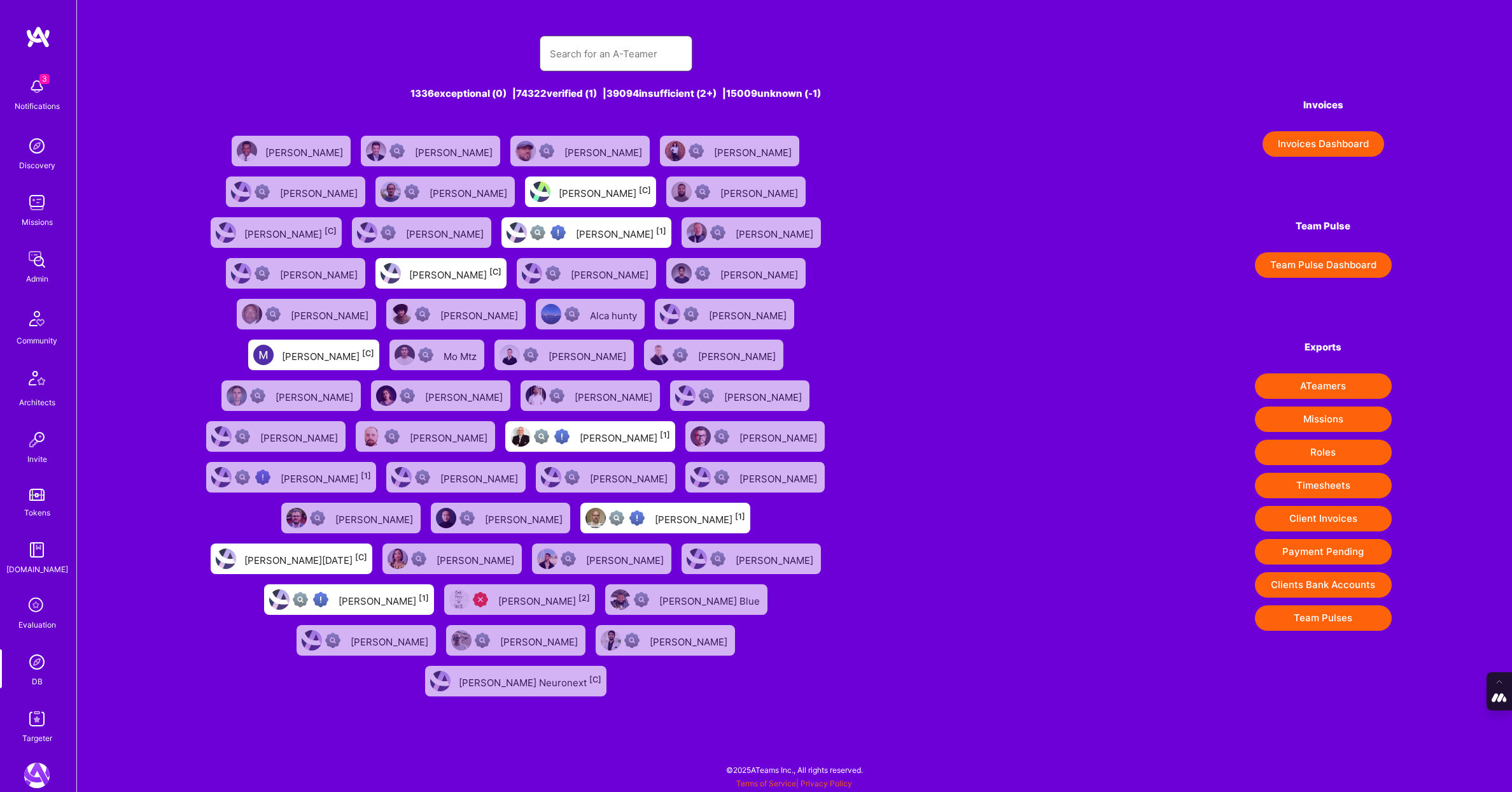
click at [592, 59] on input "text" at bounding box center [616, 54] width 132 height 33
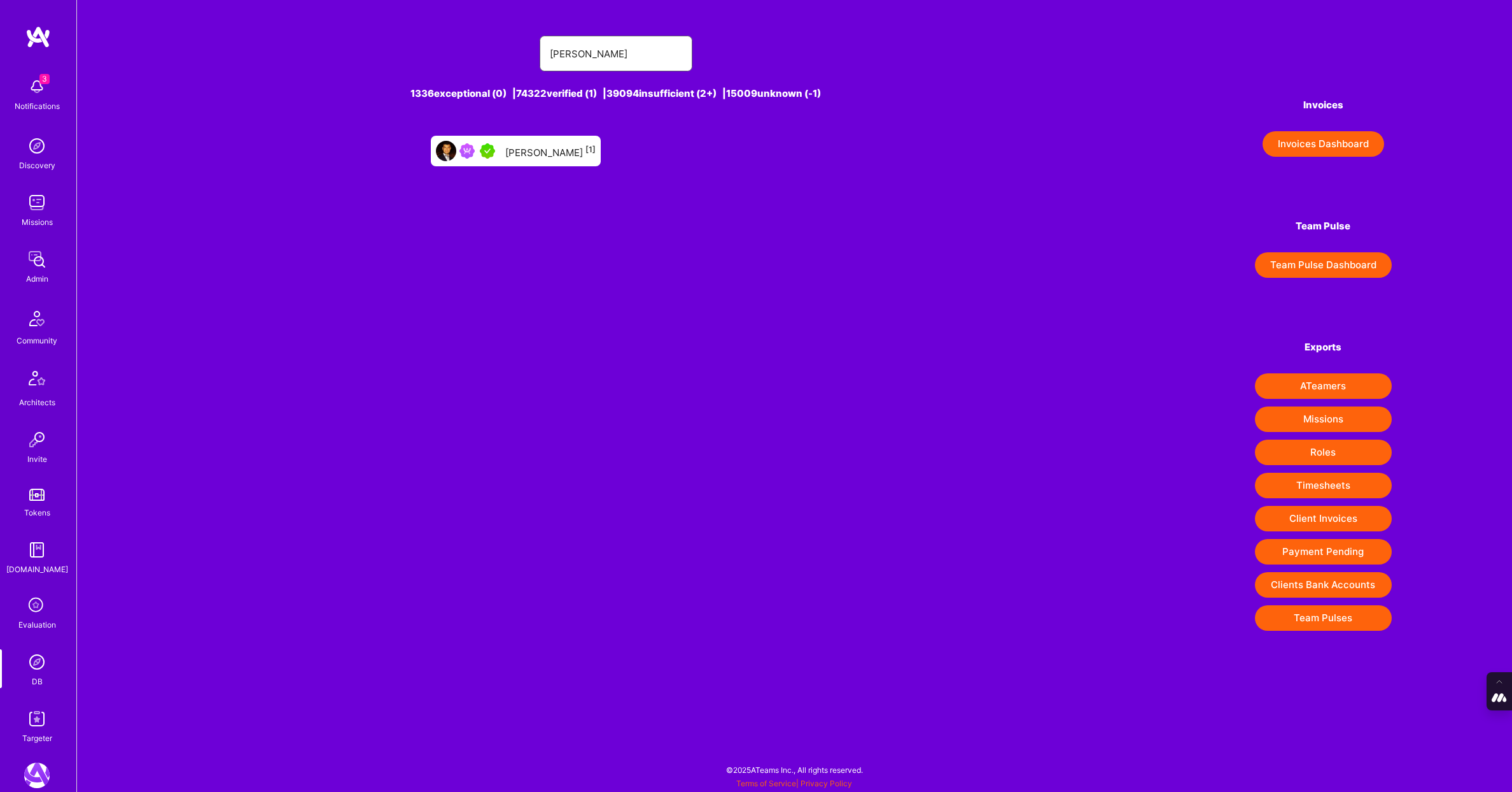
type input "bob raf"
click at [528, 148] on div "Bob Rafailidis [1]" at bounding box center [550, 151] width 90 height 17
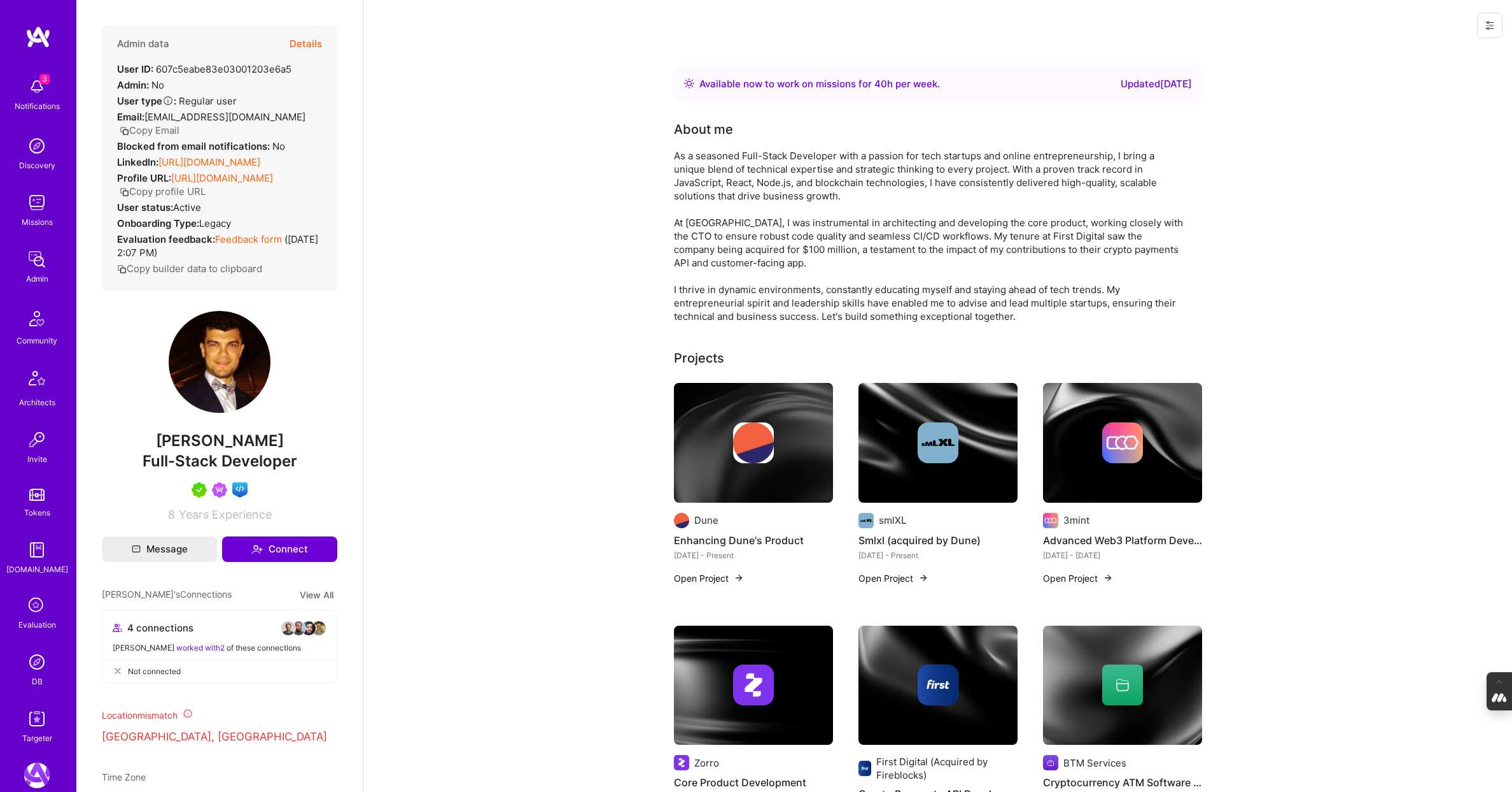
click at [308, 43] on button "Details" at bounding box center [305, 43] width 33 height 37
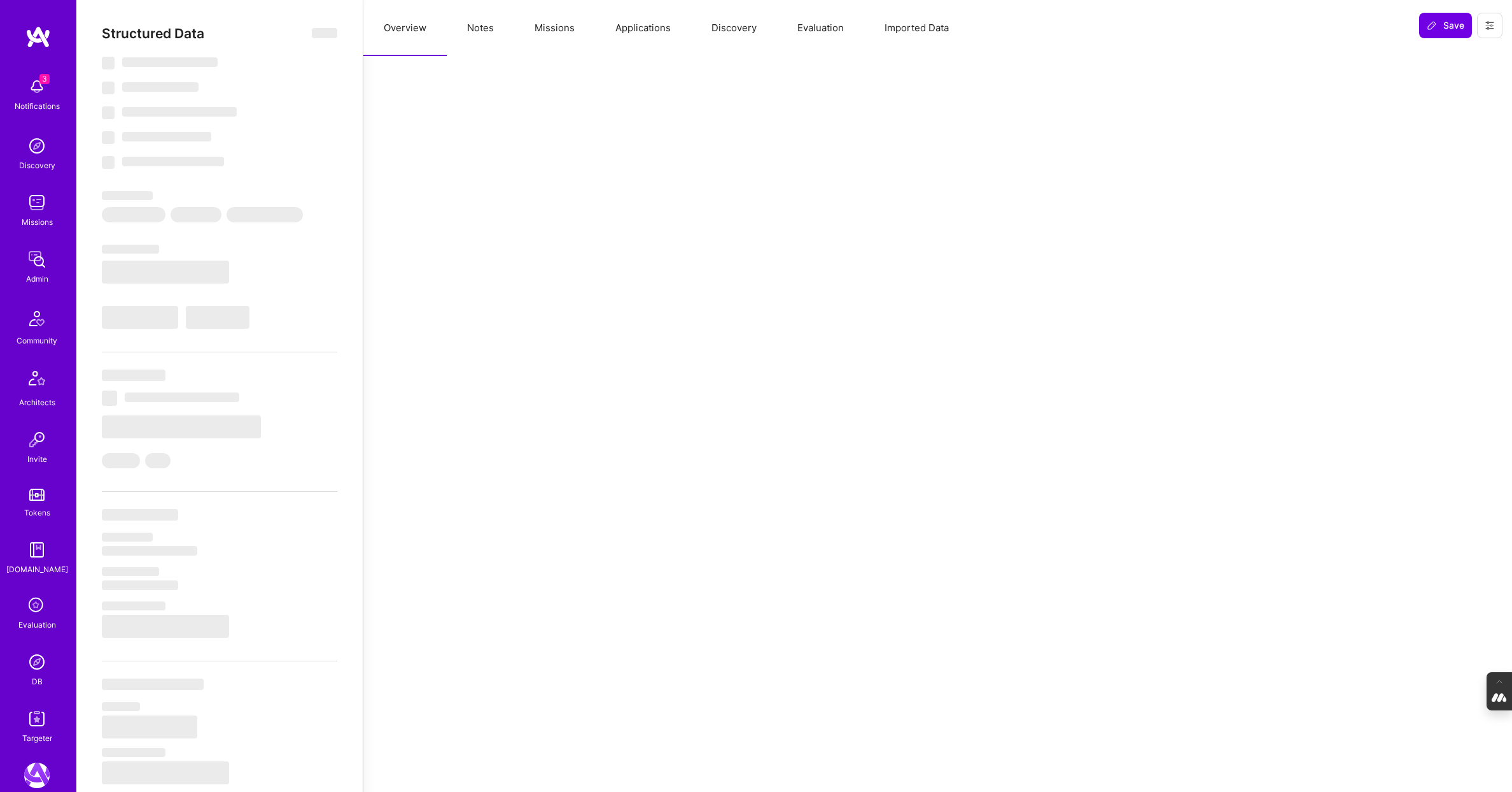
click at [816, 31] on button "Evaluation" at bounding box center [821, 28] width 87 height 56
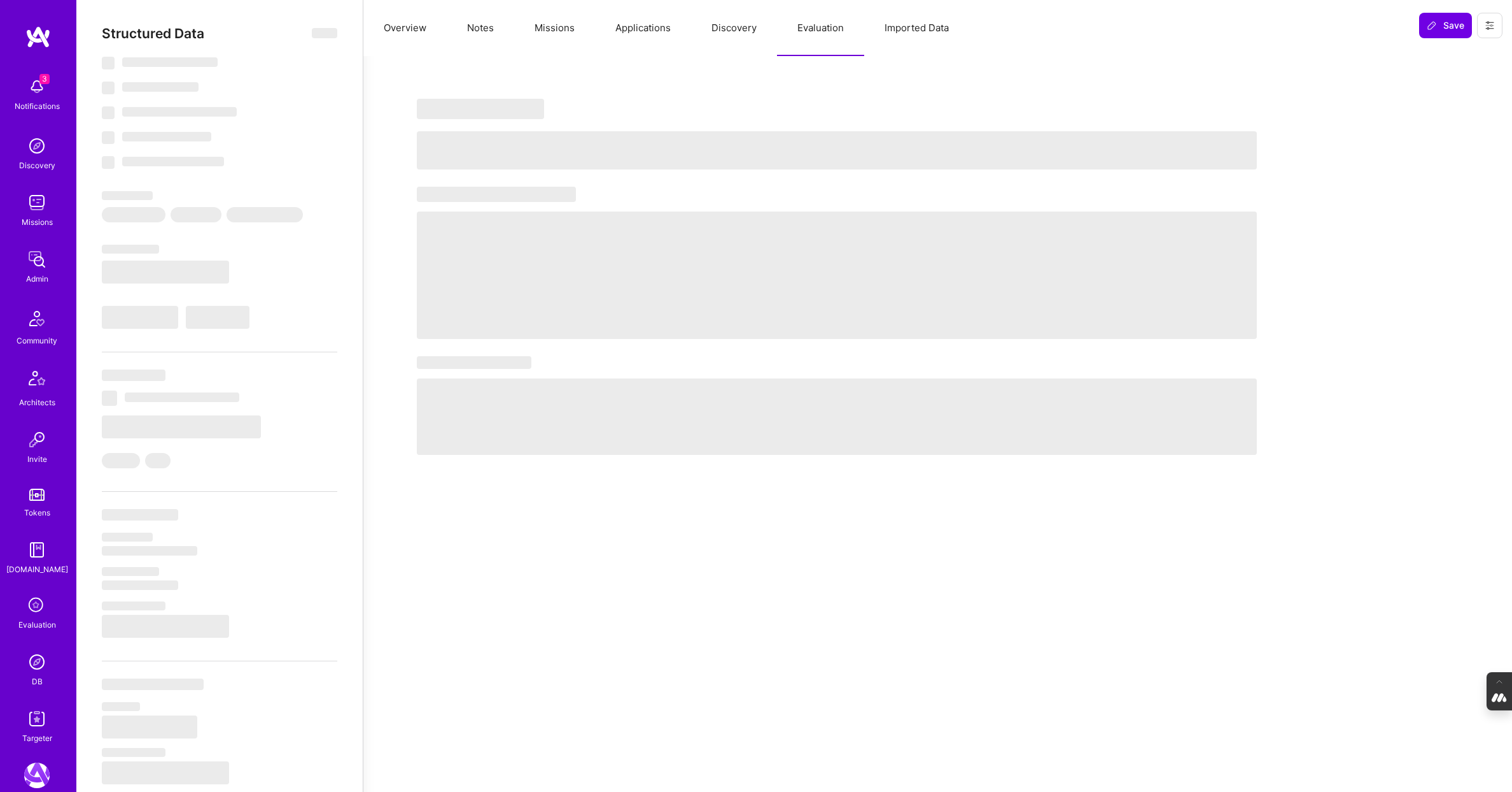
type textarea "x"
select select "Right Now"
select select "5"
select select "7"
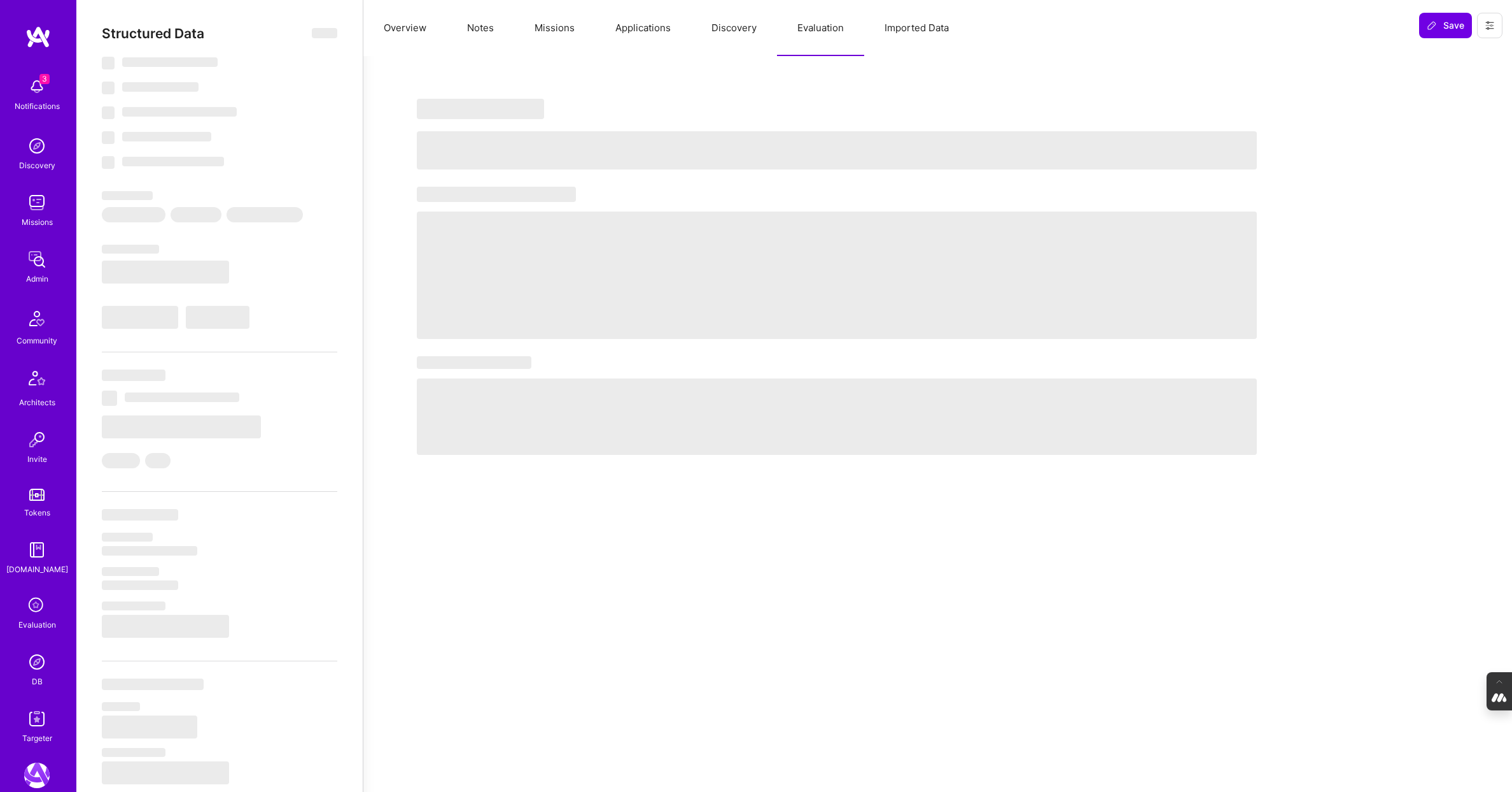
select select "7"
select select "US"
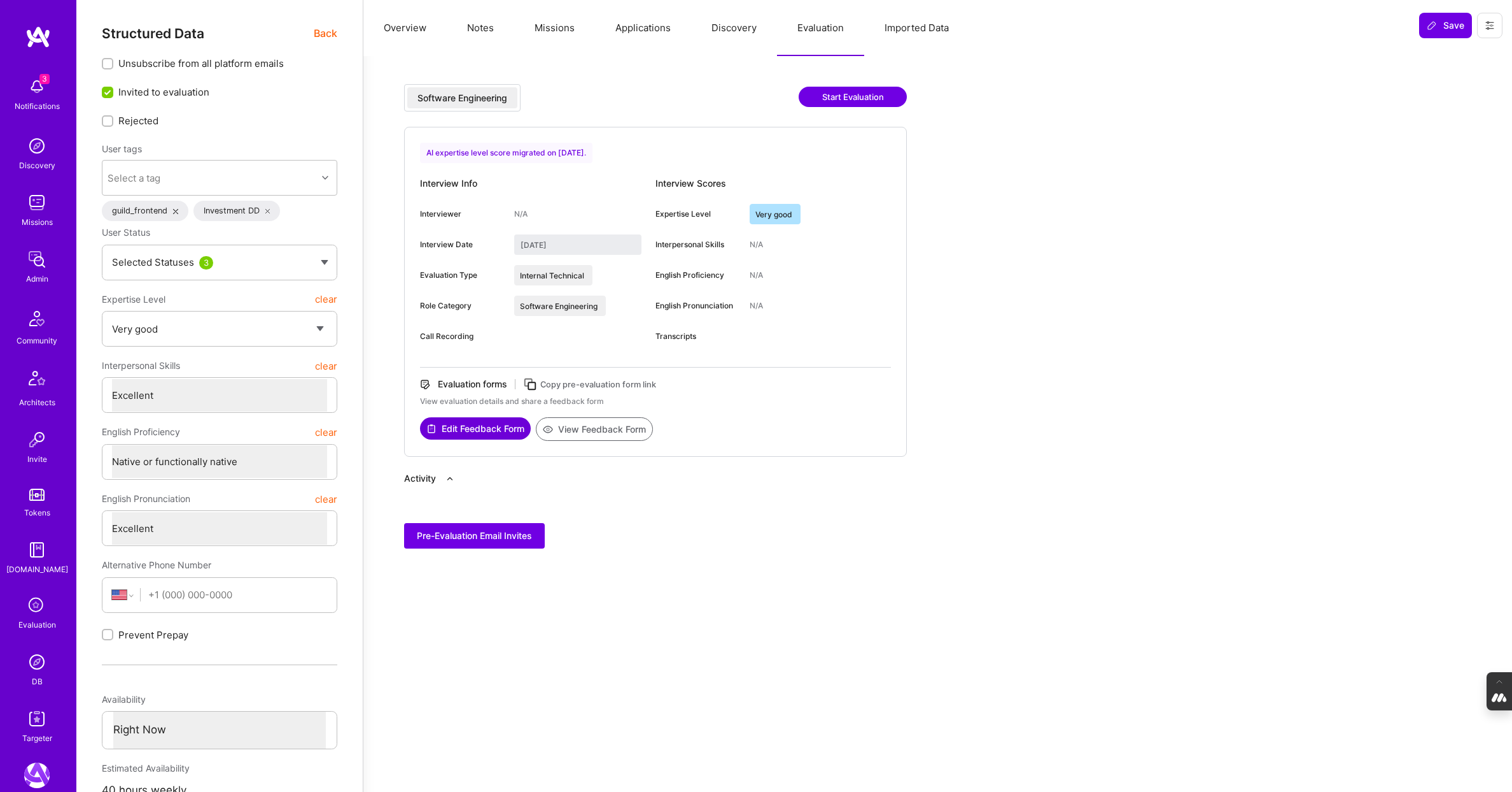
click at [560, 24] on button "Missions" at bounding box center [555, 28] width 81 height 56
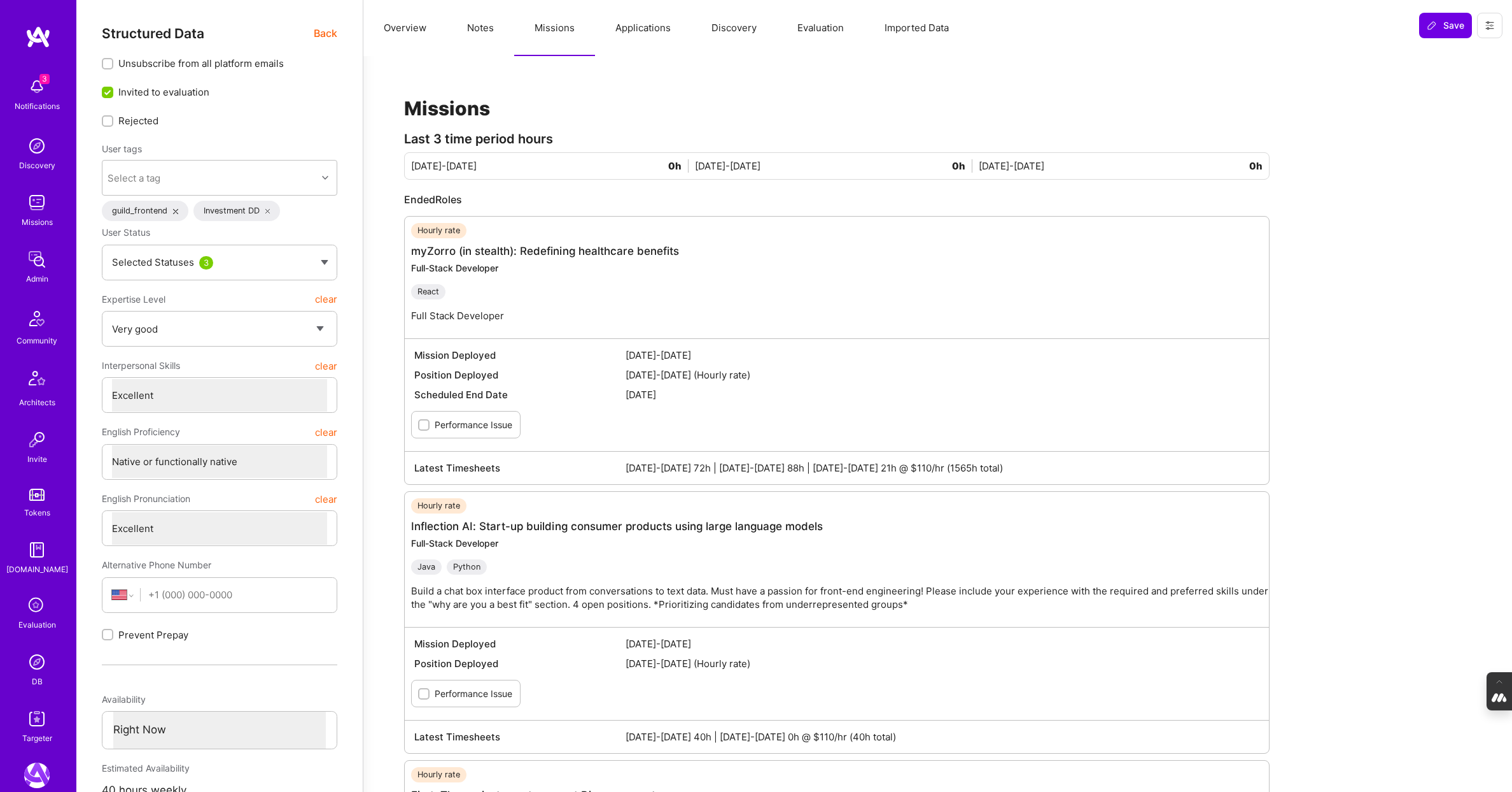
click at [35, 664] on img at bounding box center [37, 661] width 25 height 25
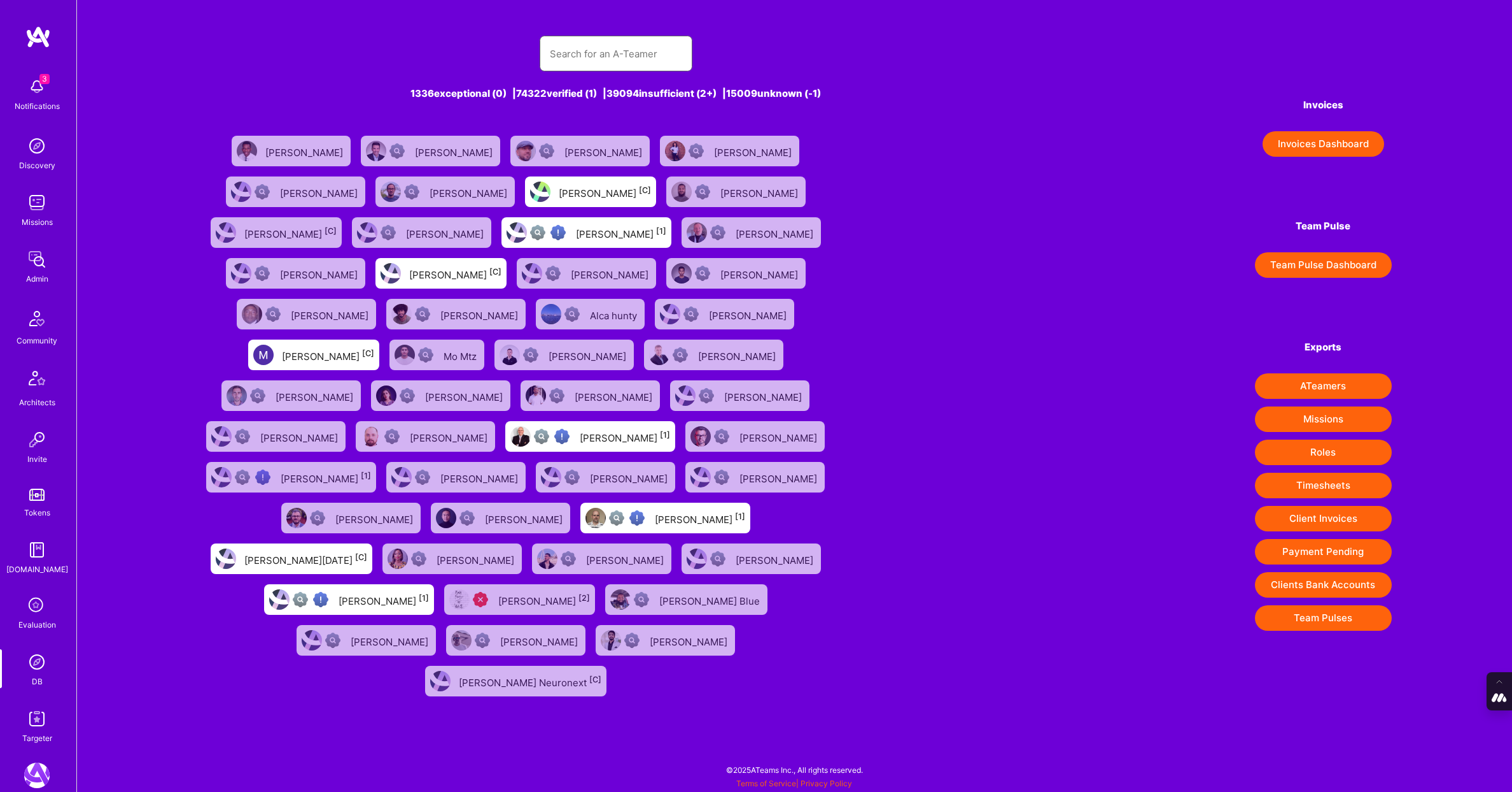
click at [559, 64] on input "text" at bounding box center [616, 54] width 132 height 33
type input "Andre Natal"
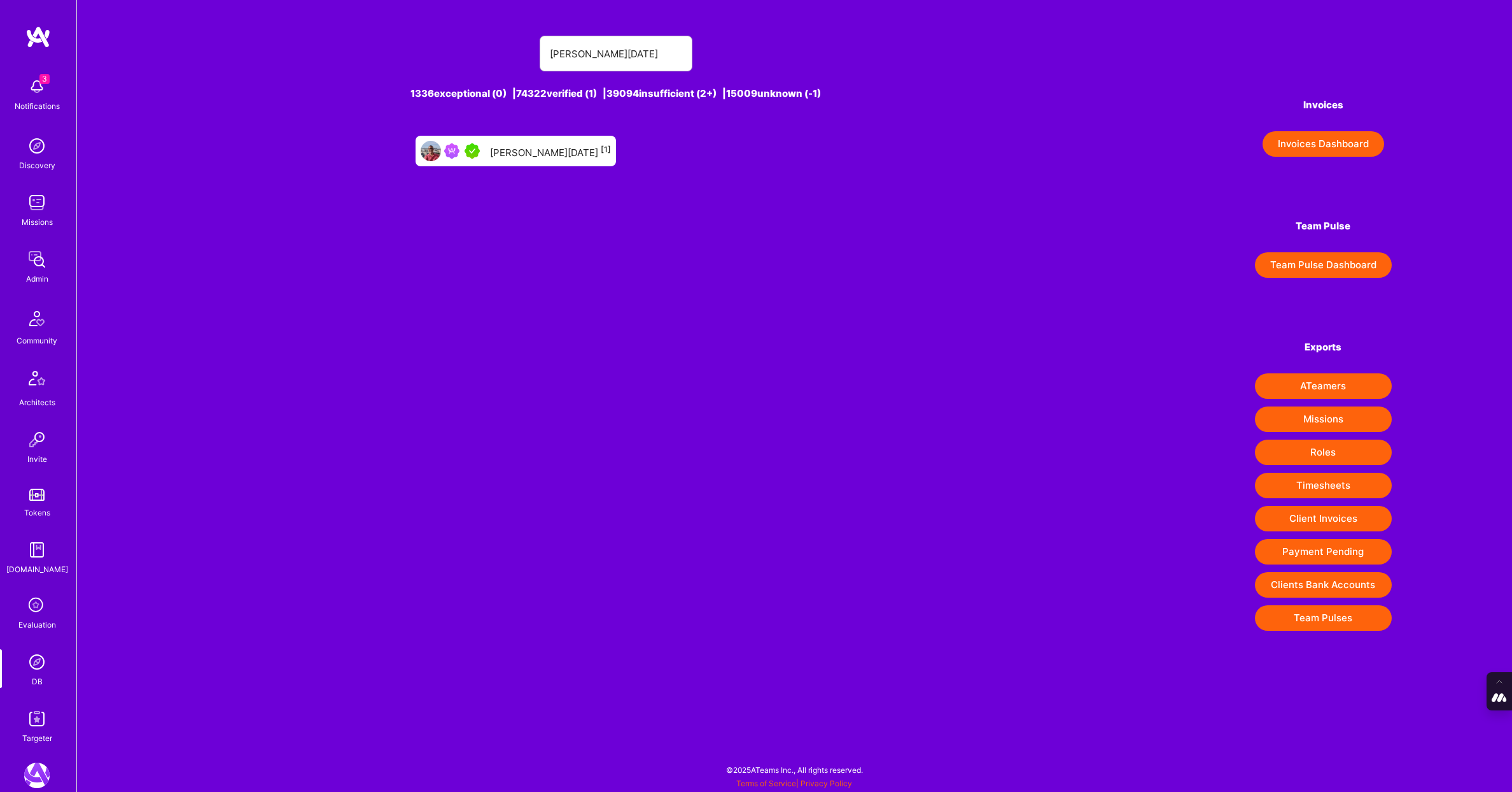
click at [554, 157] on div "Andre Natal [1]" at bounding box center [550, 151] width 121 height 17
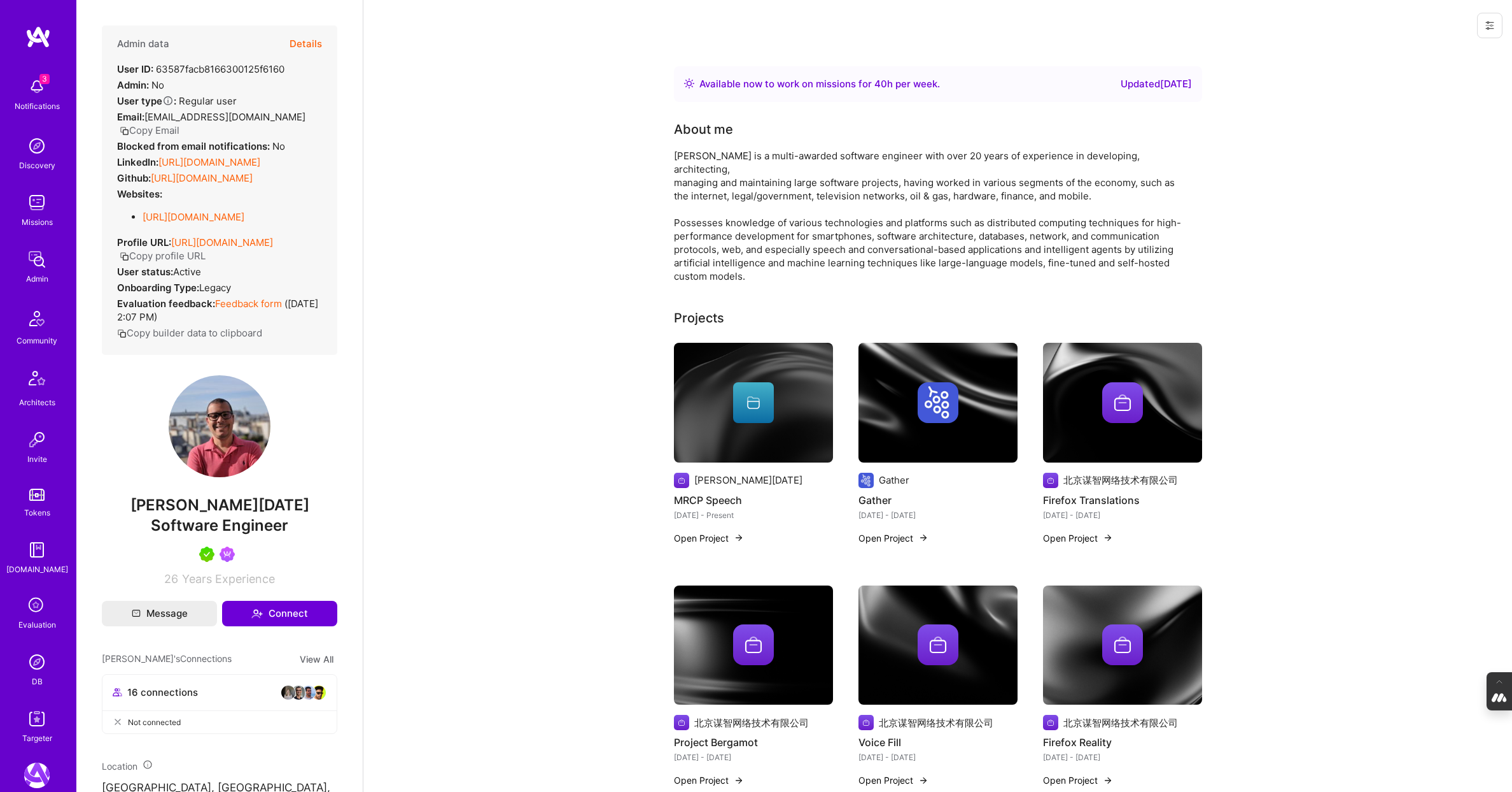
click at [308, 42] on button "Details" at bounding box center [305, 43] width 33 height 37
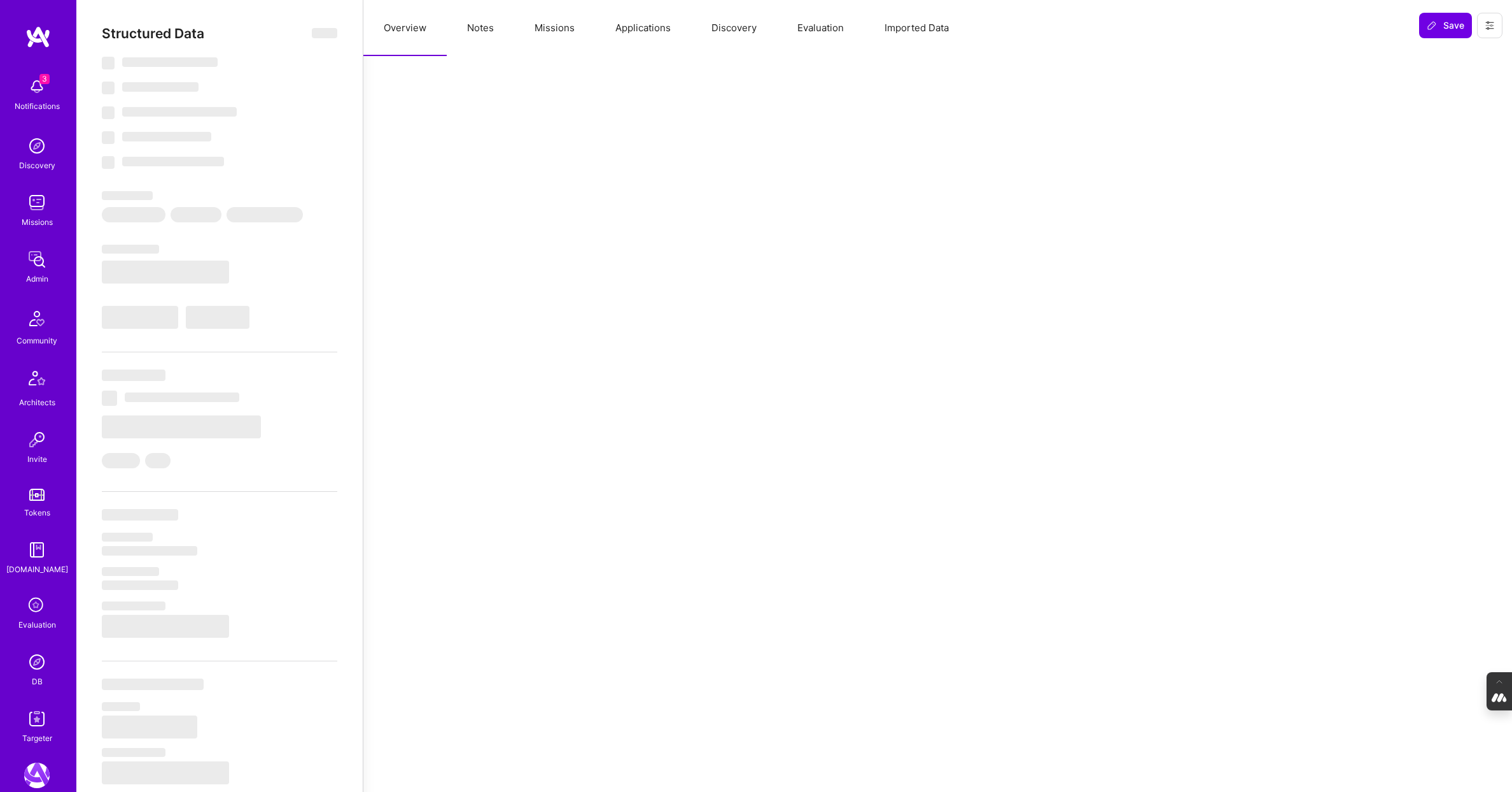
type textarea "x"
select select "Right Now"
select select "5"
select select "7"
select select "6"
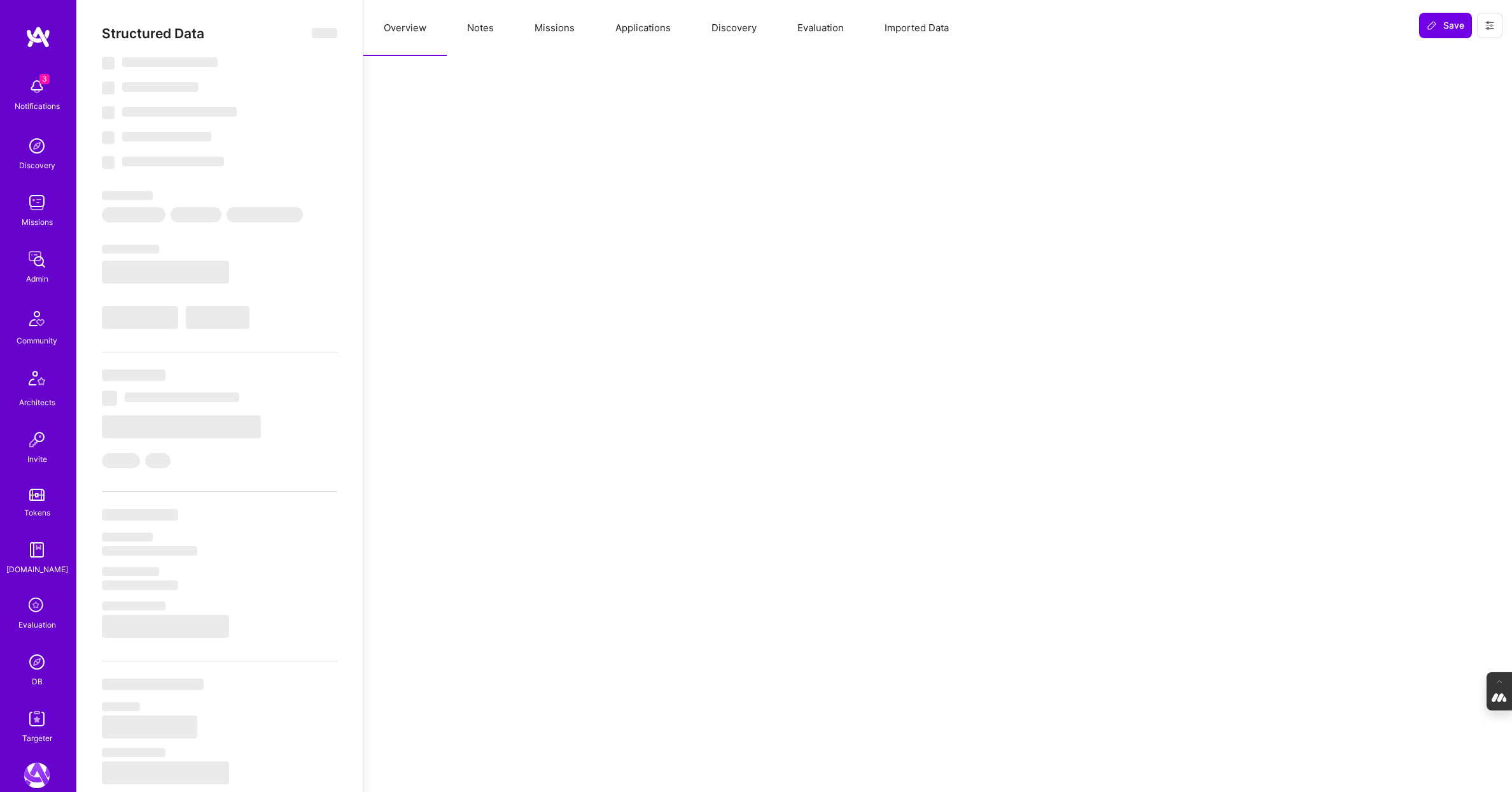
select select "6"
select select "US"
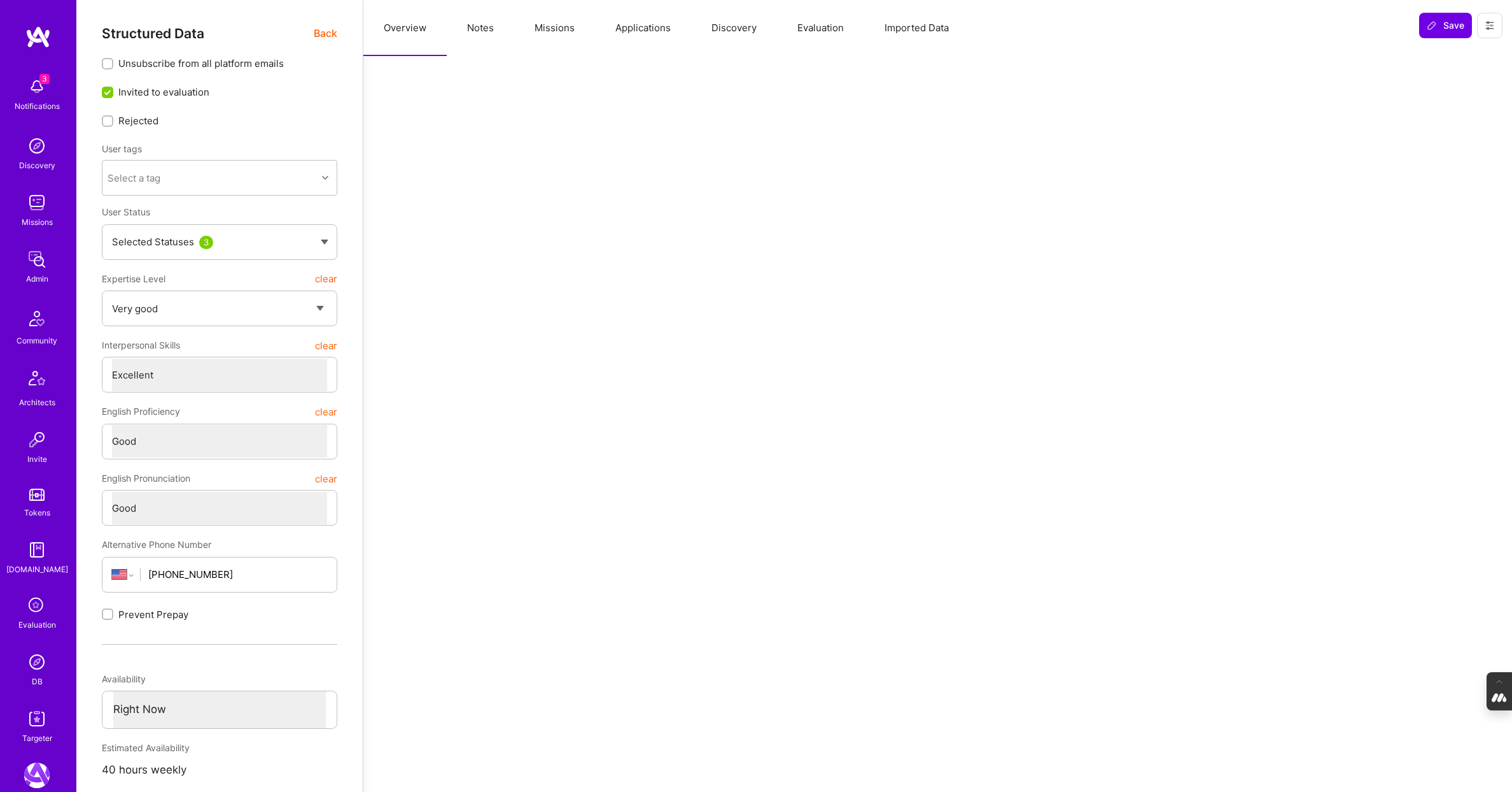
click at [817, 28] on button "Evaluation" at bounding box center [821, 28] width 87 height 56
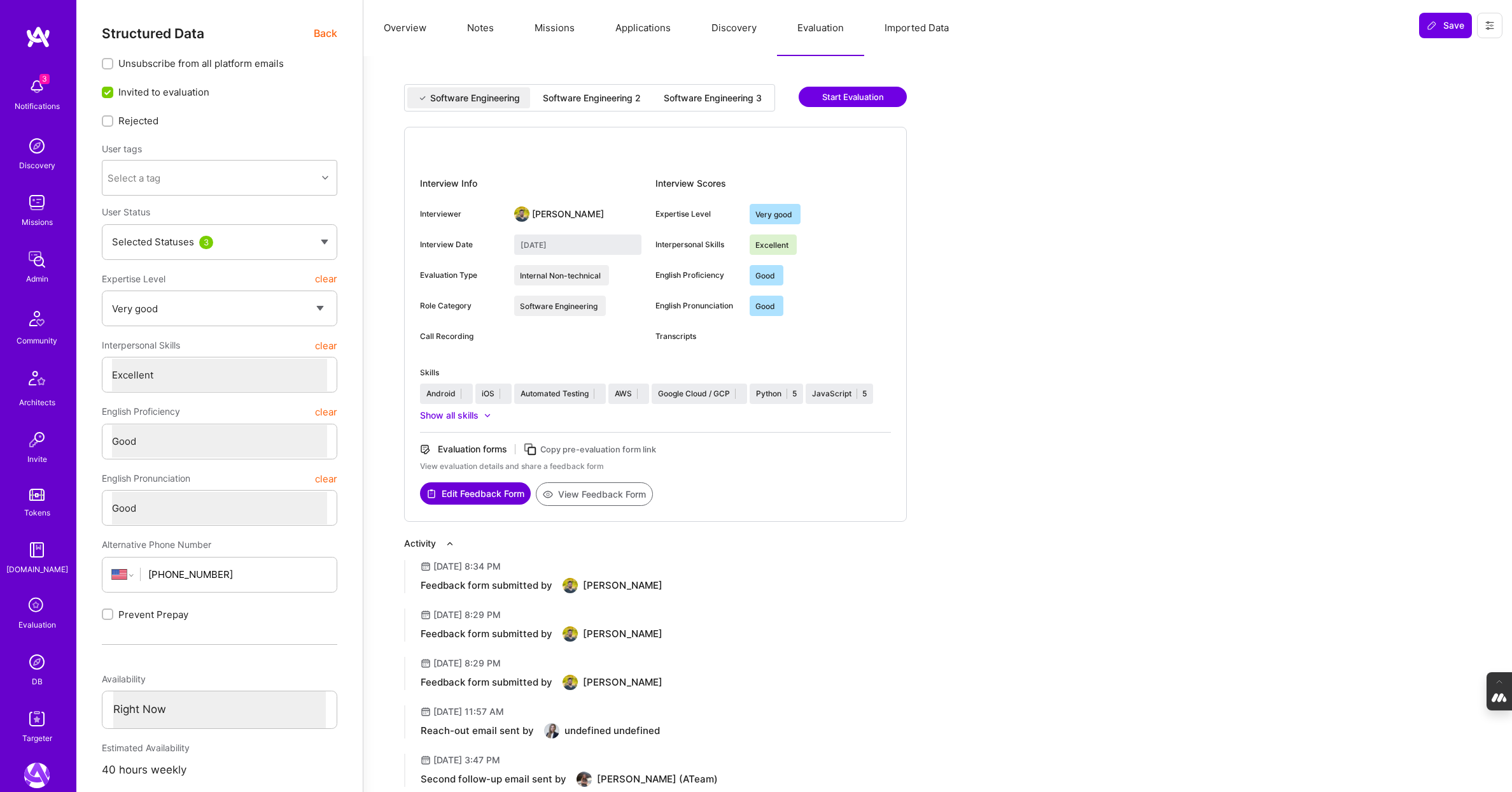
click at [702, 85] on div "Software Engineering Software Engineering 2 Software Engineering 3" at bounding box center [589, 97] width 371 height 27
click at [696, 96] on div "Software Engineering 3" at bounding box center [713, 99] width 98 height 13
type input "August 15, 2025"
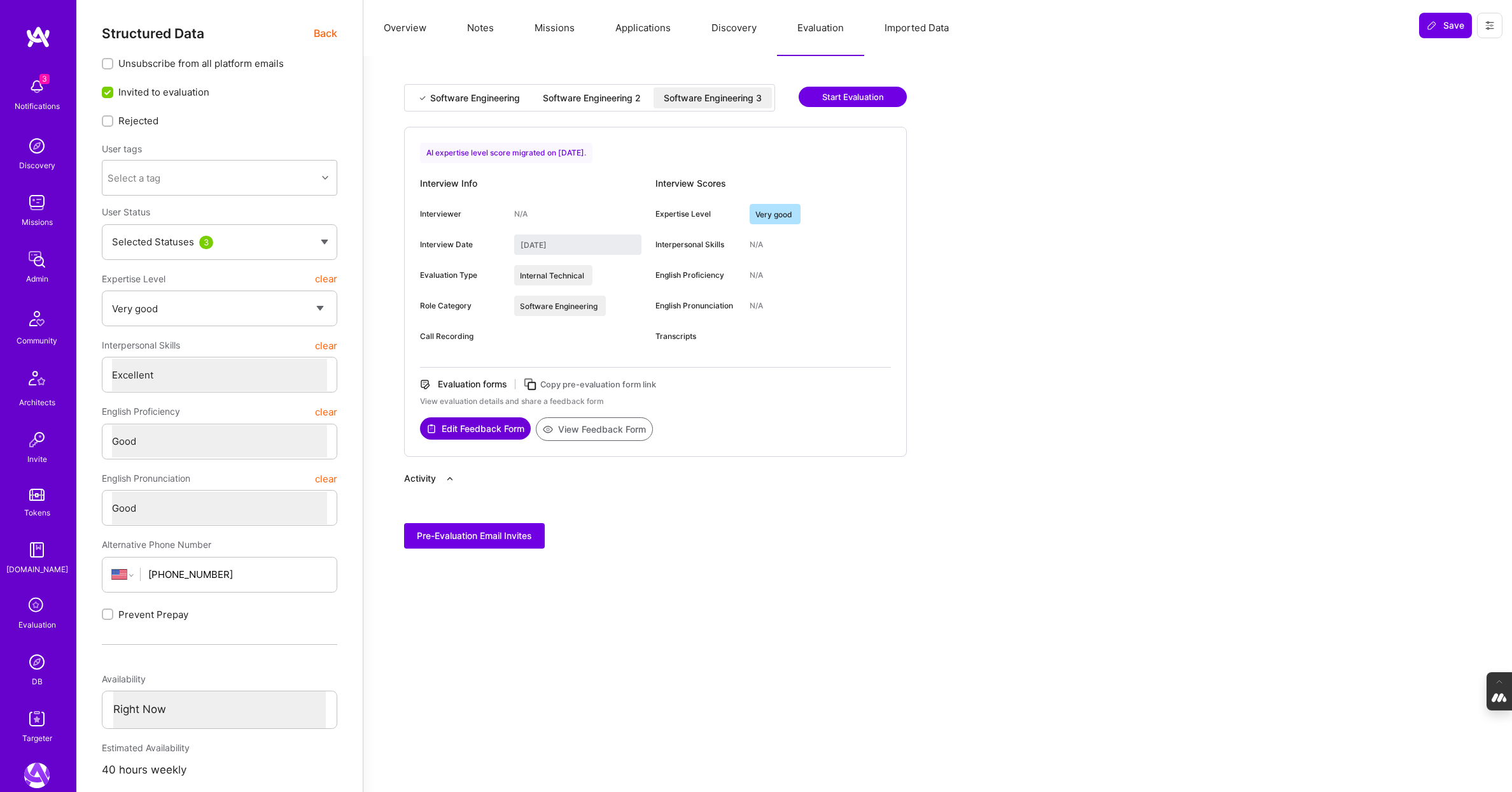
click at [588, 101] on div "Software Engineering 2" at bounding box center [592, 99] width 98 height 13
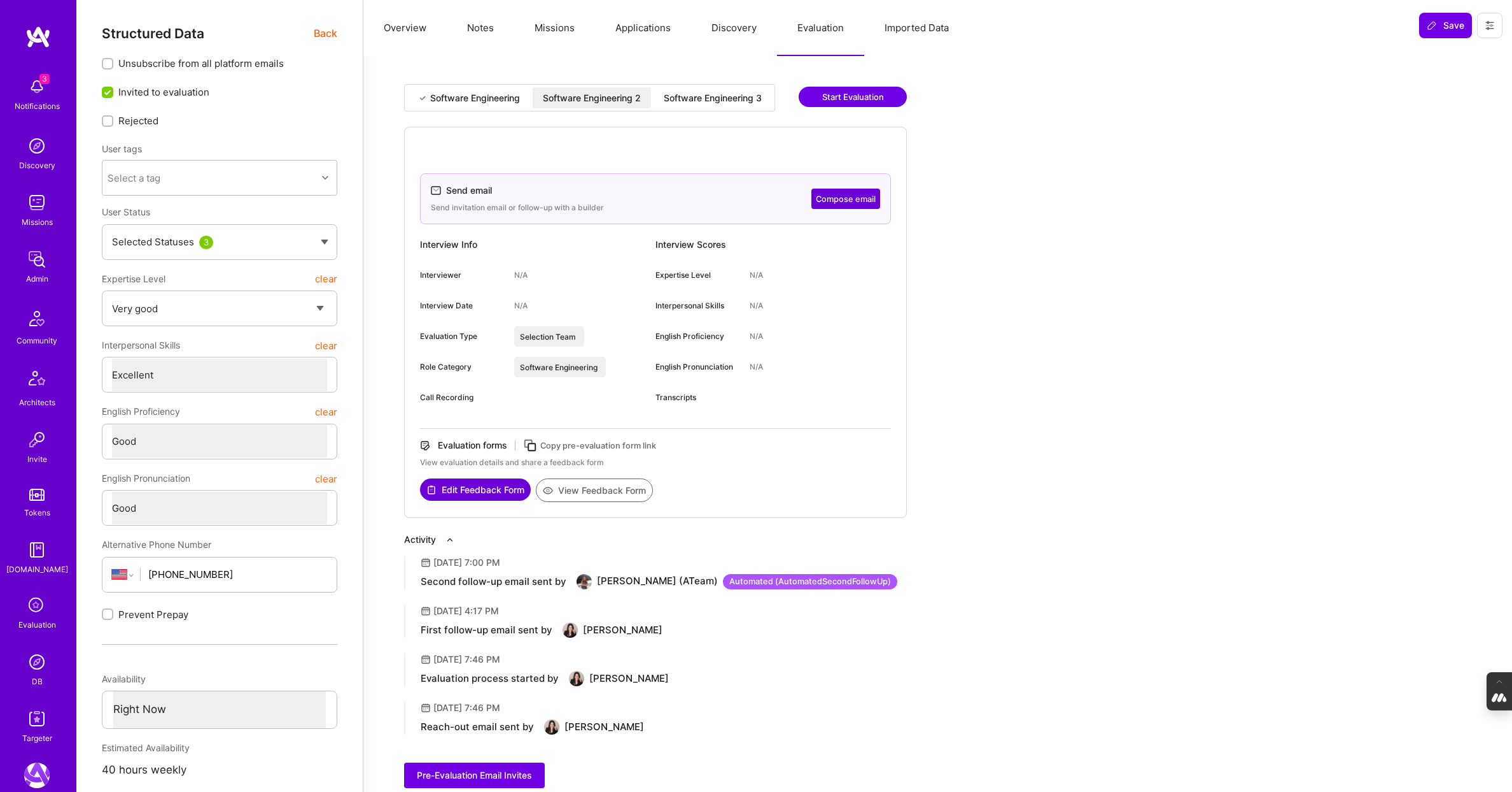
click at [398, 30] on button "Overview" at bounding box center [405, 28] width 84 height 56
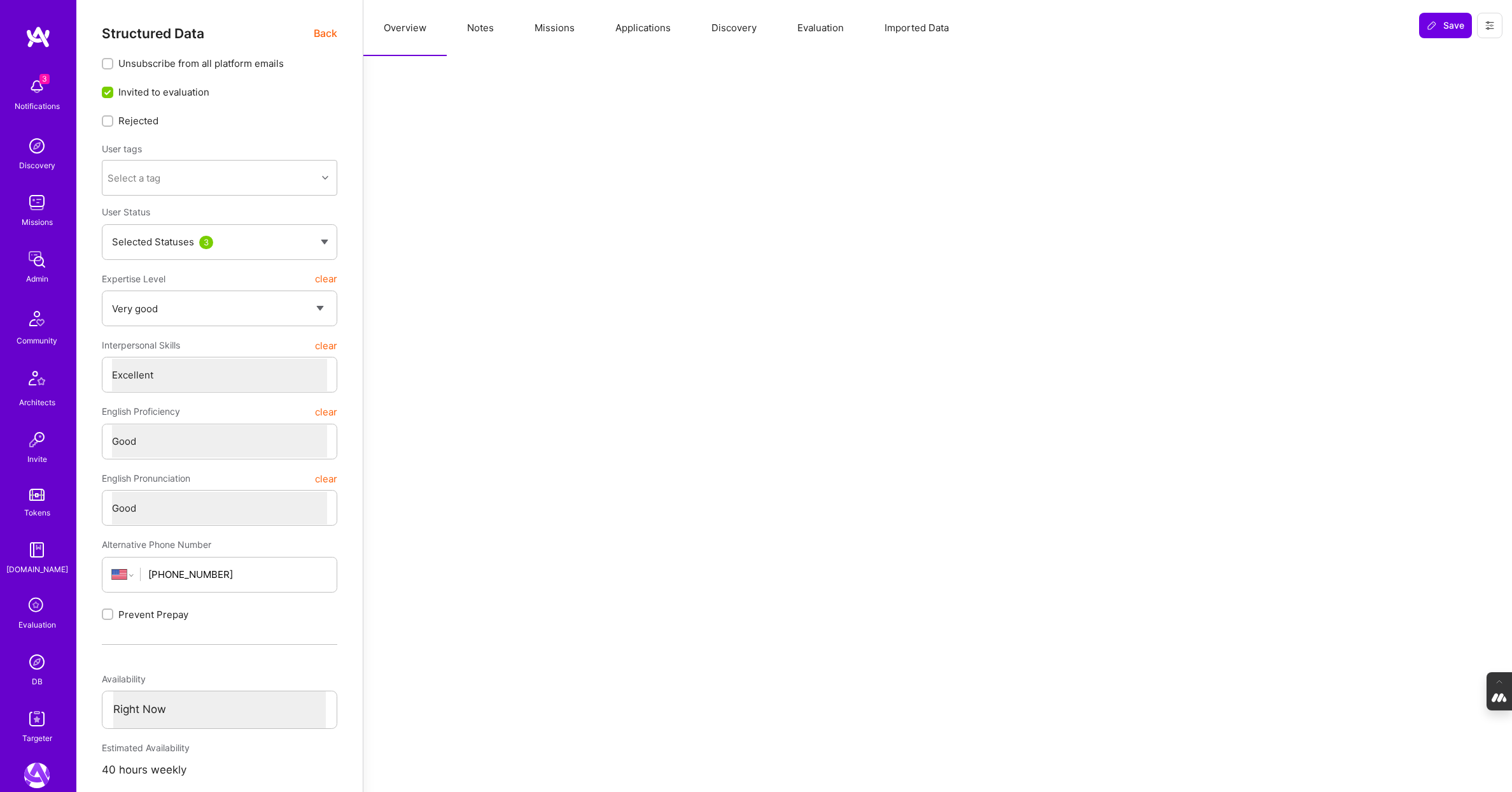
click at [321, 33] on span "Back" at bounding box center [325, 33] width 23 height 16
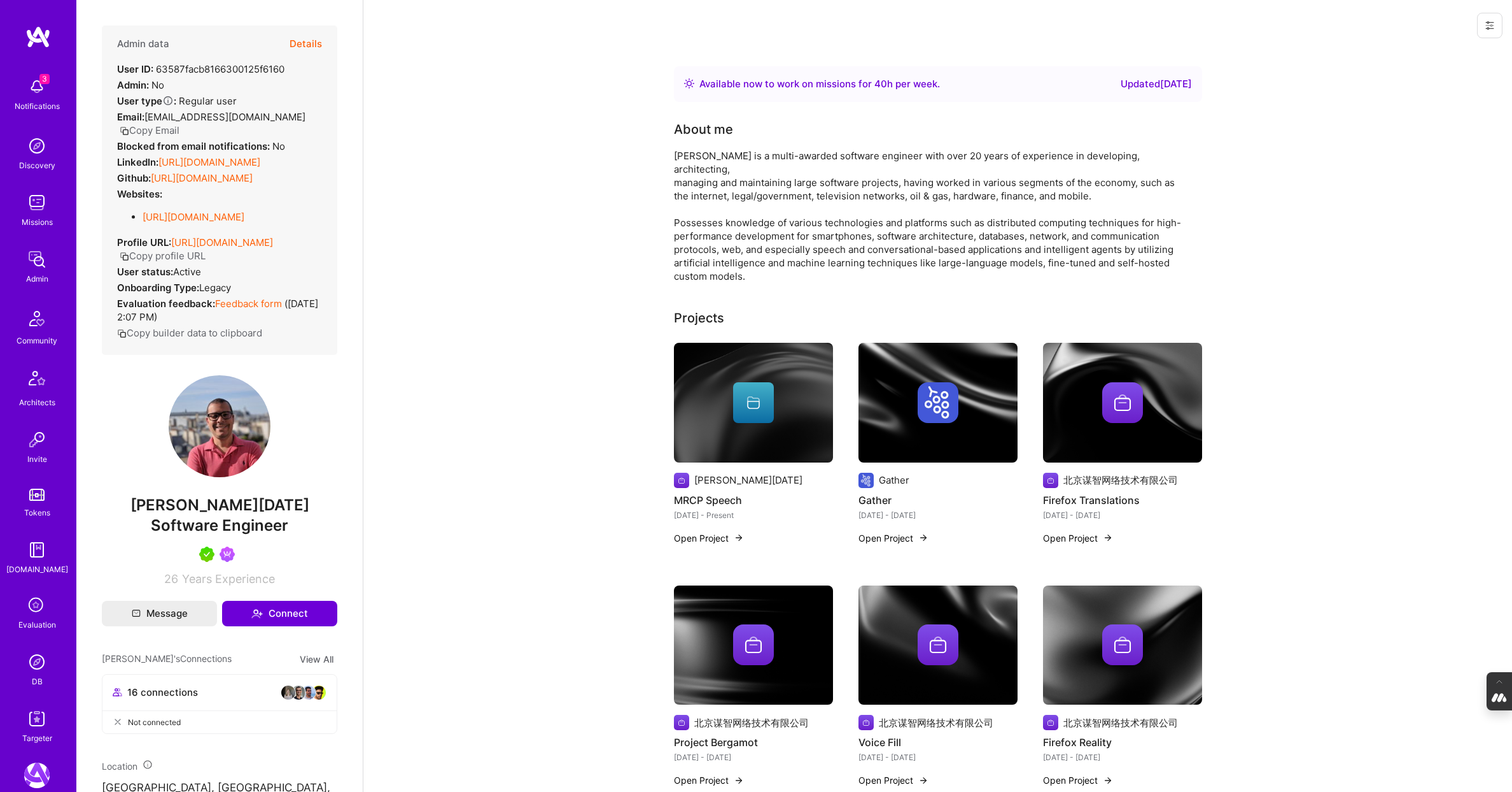
click at [309, 41] on button "Details" at bounding box center [305, 43] width 33 height 37
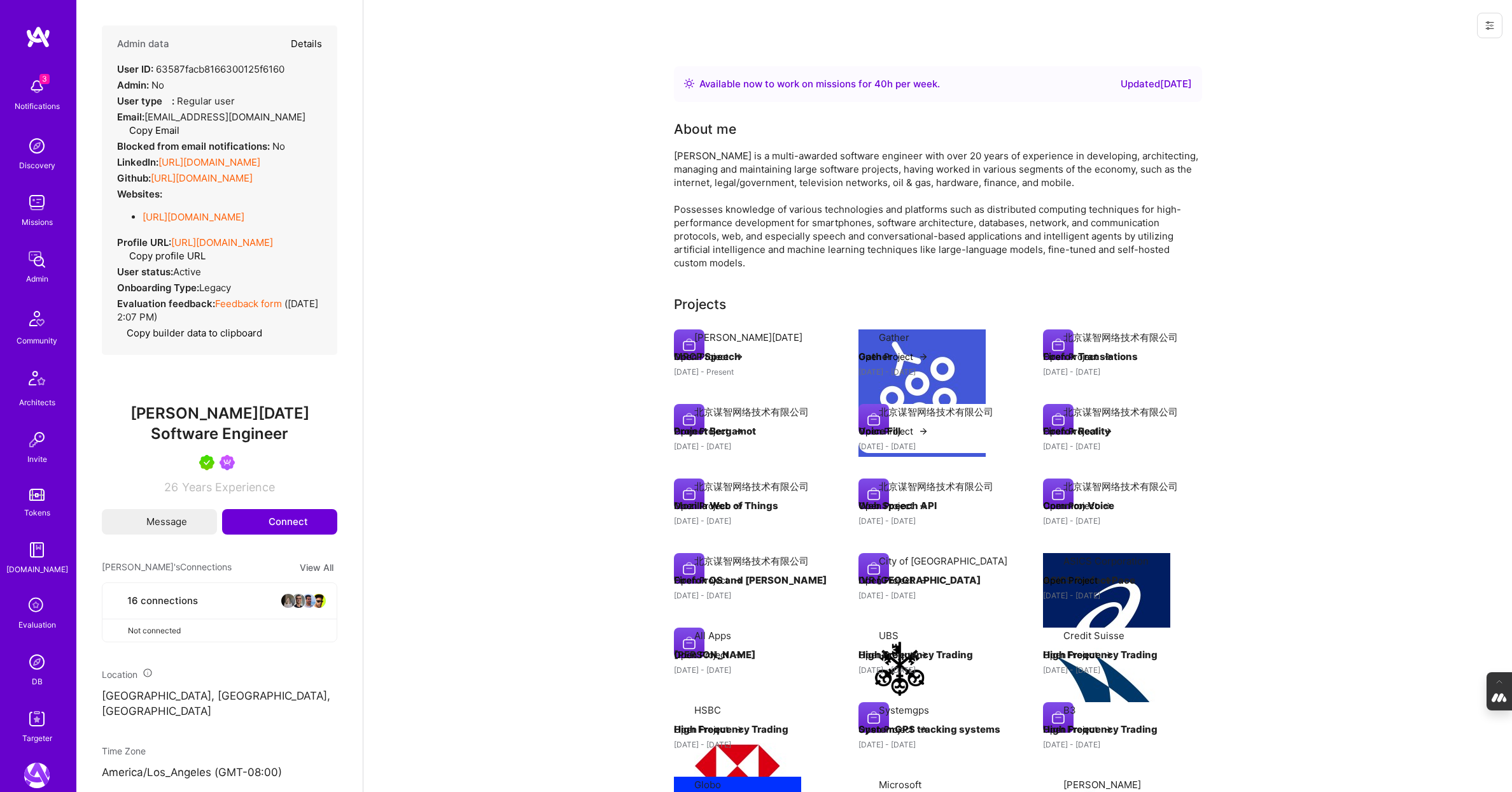
type textarea "x"
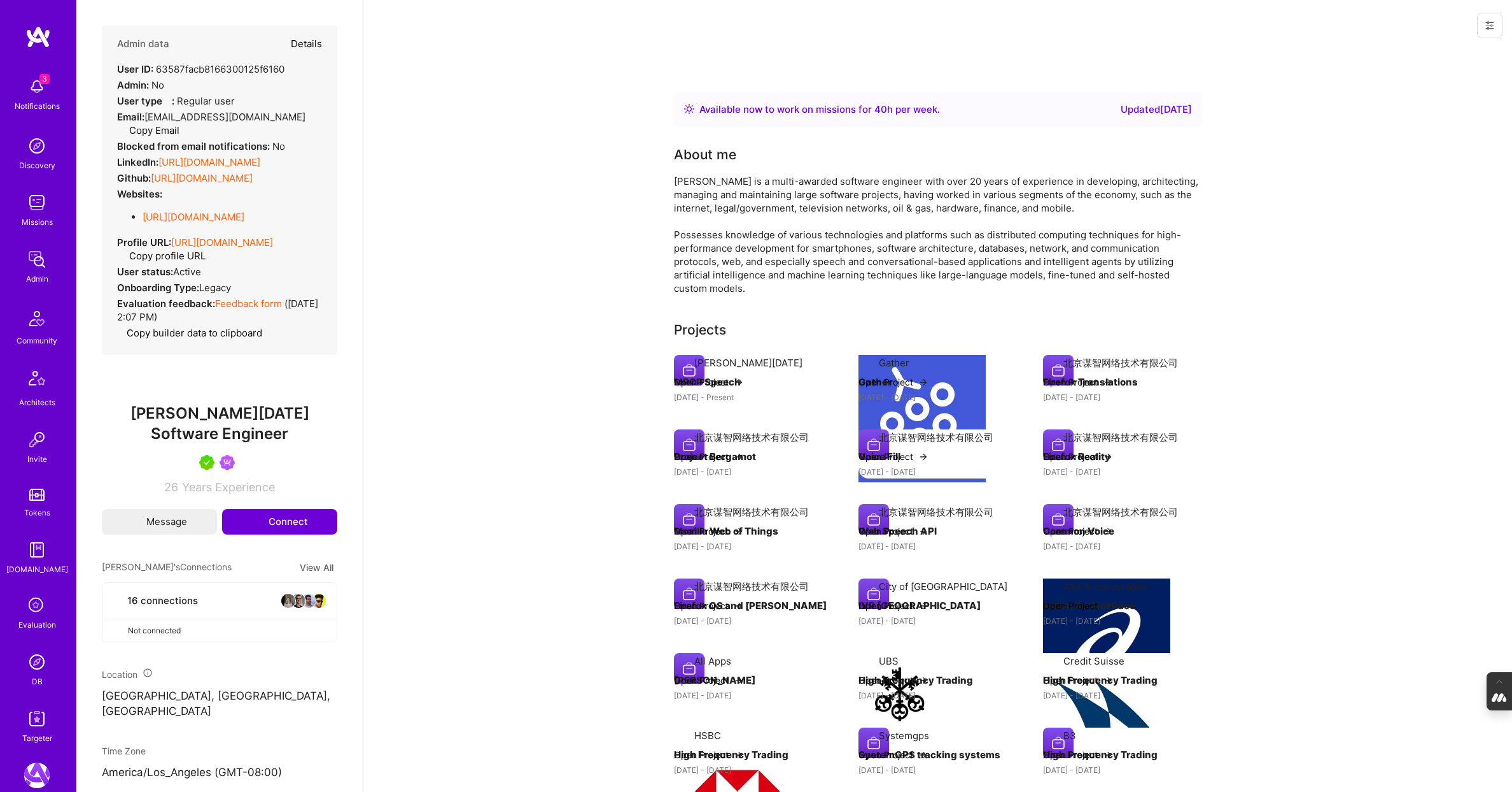
select select "5"
select select "7"
select select "6"
select select "US"
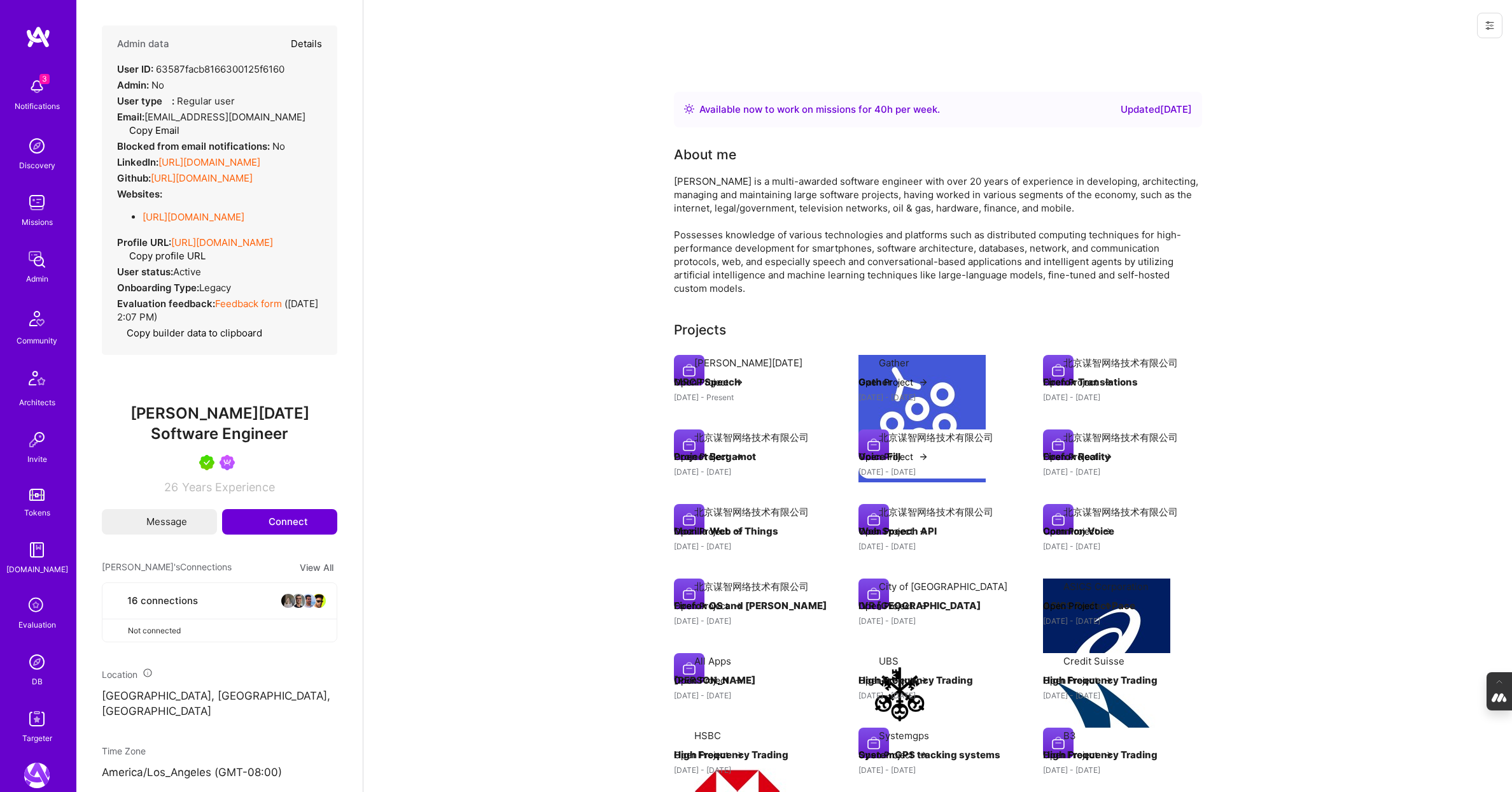
select select "Right Now"
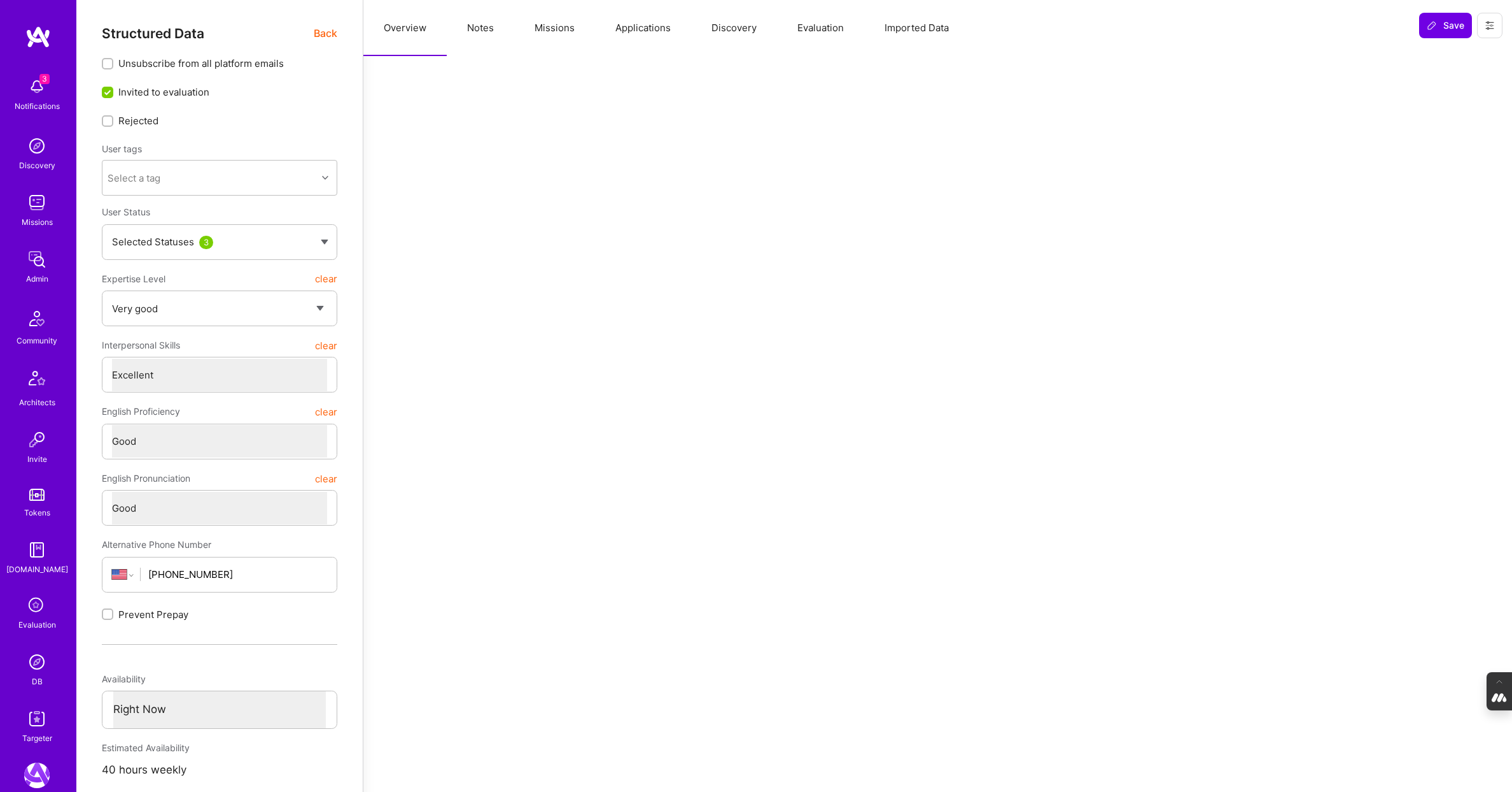
click at [647, 30] on button "Applications" at bounding box center [643, 28] width 96 height 56
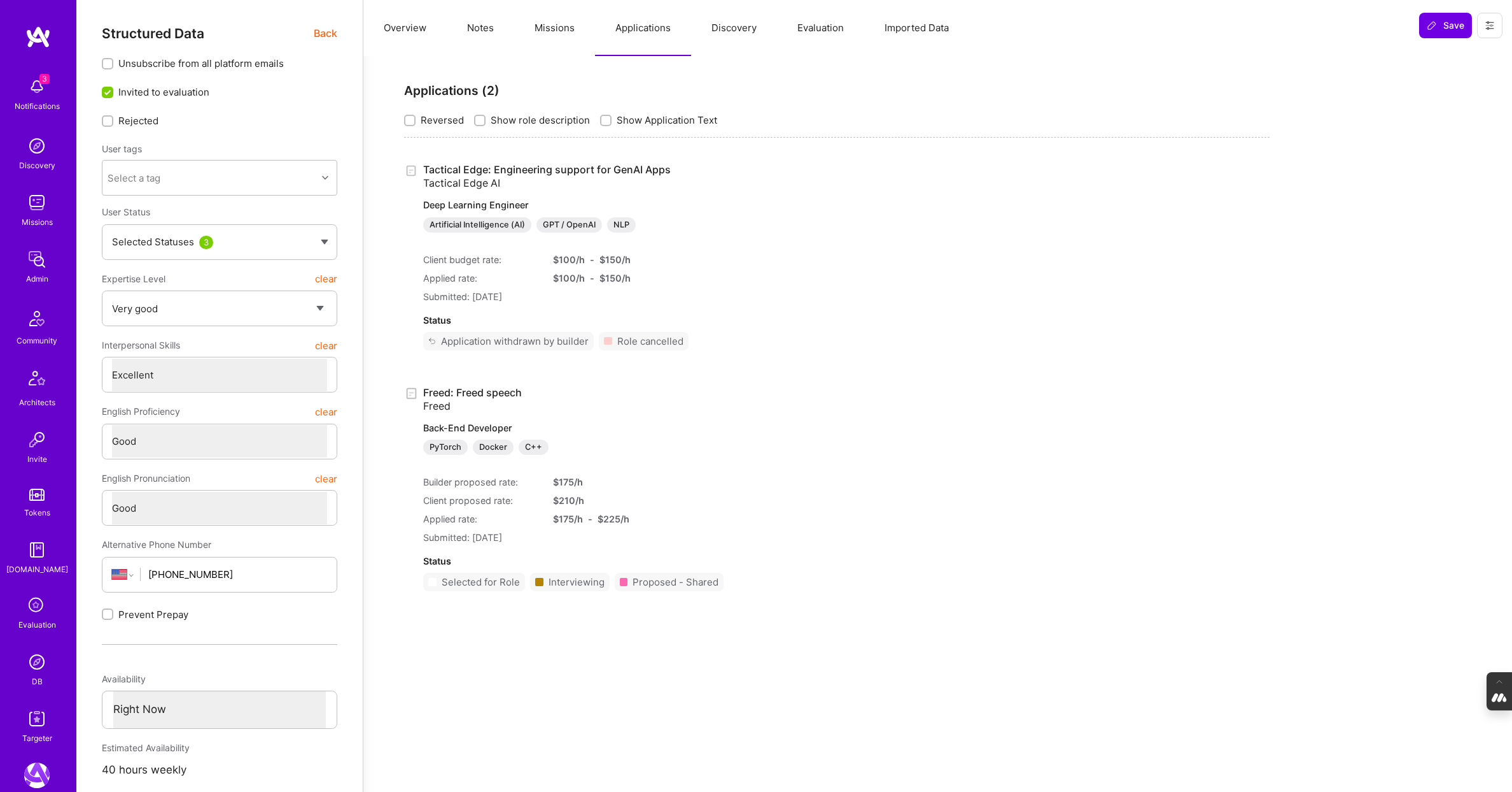
click at [25, 665] on img at bounding box center [37, 661] width 25 height 25
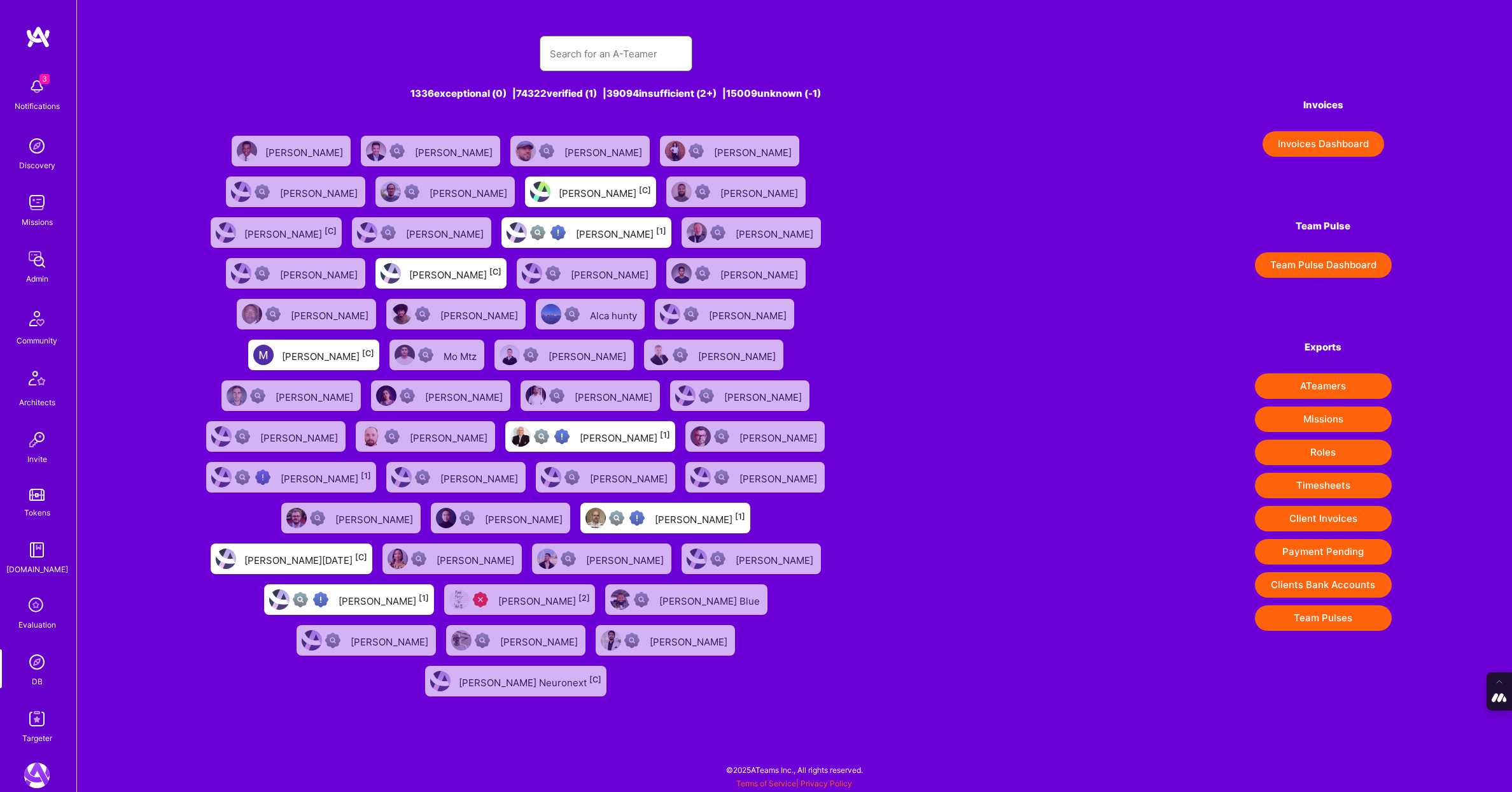
click at [596, 59] on input "text" at bounding box center [616, 54] width 132 height 33
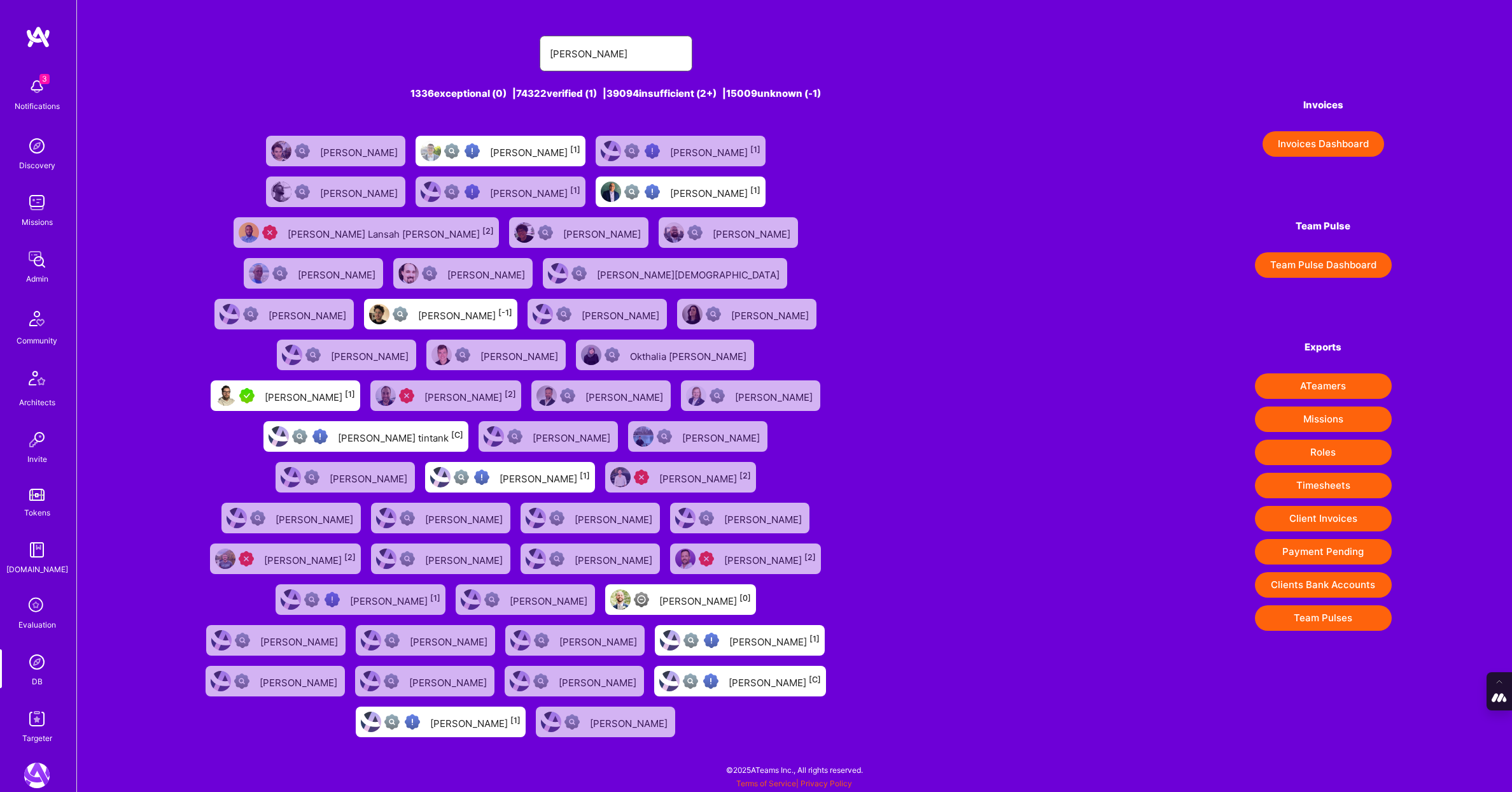
type input "Adam Gold"
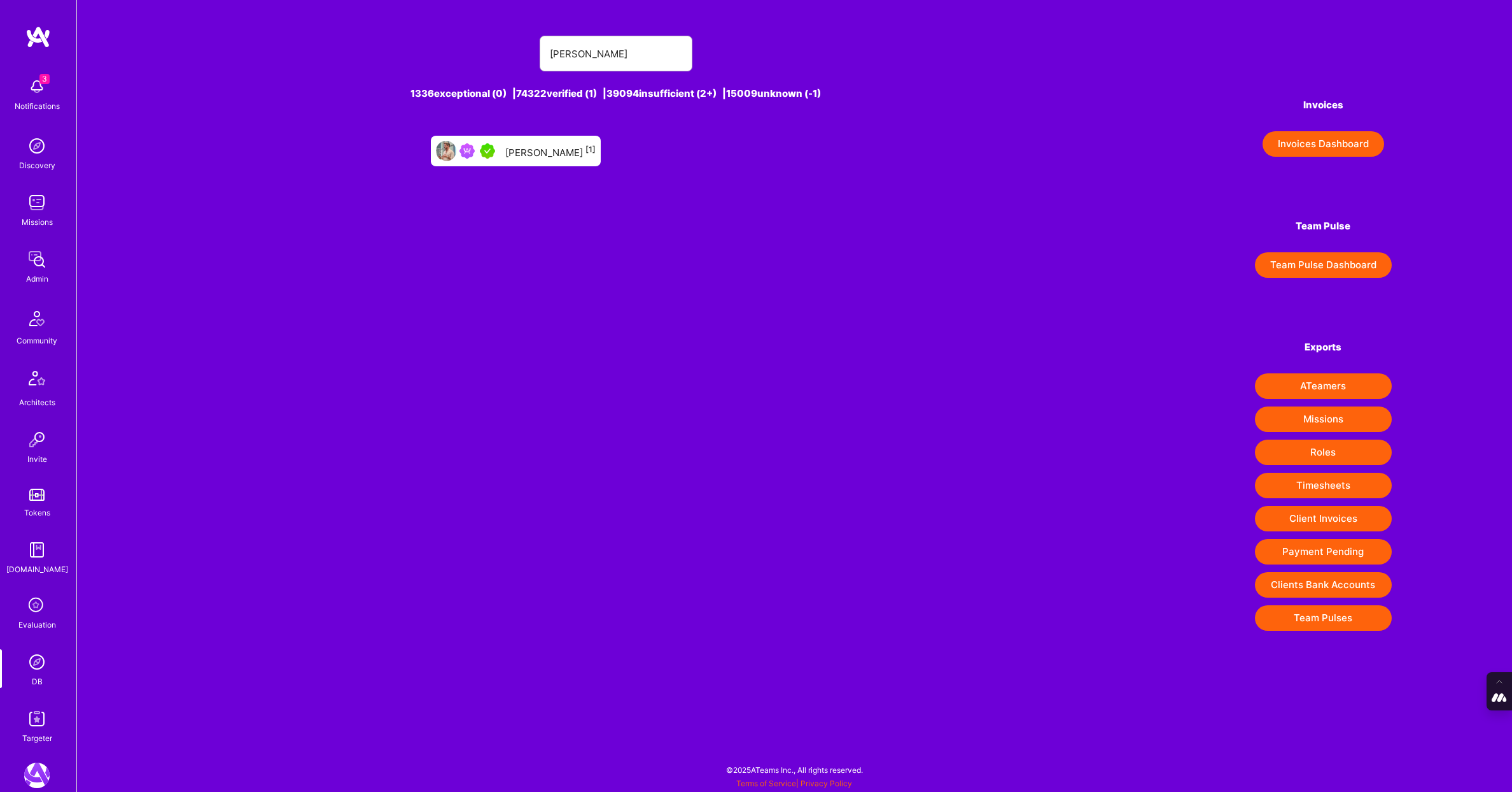
click at [548, 145] on div "Adam Gold [1]" at bounding box center [550, 151] width 90 height 17
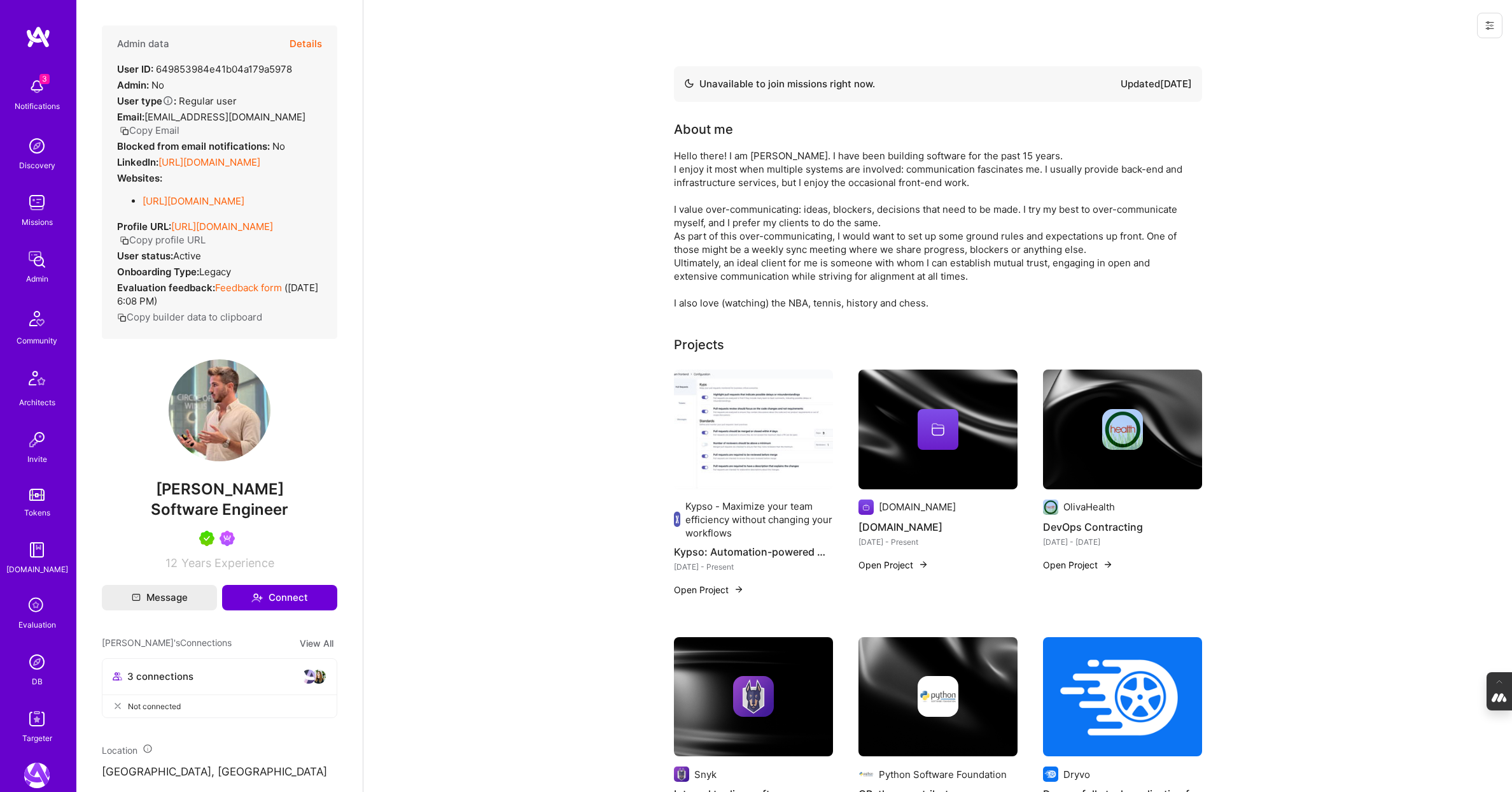
click at [303, 39] on button "Details" at bounding box center [305, 43] width 33 height 37
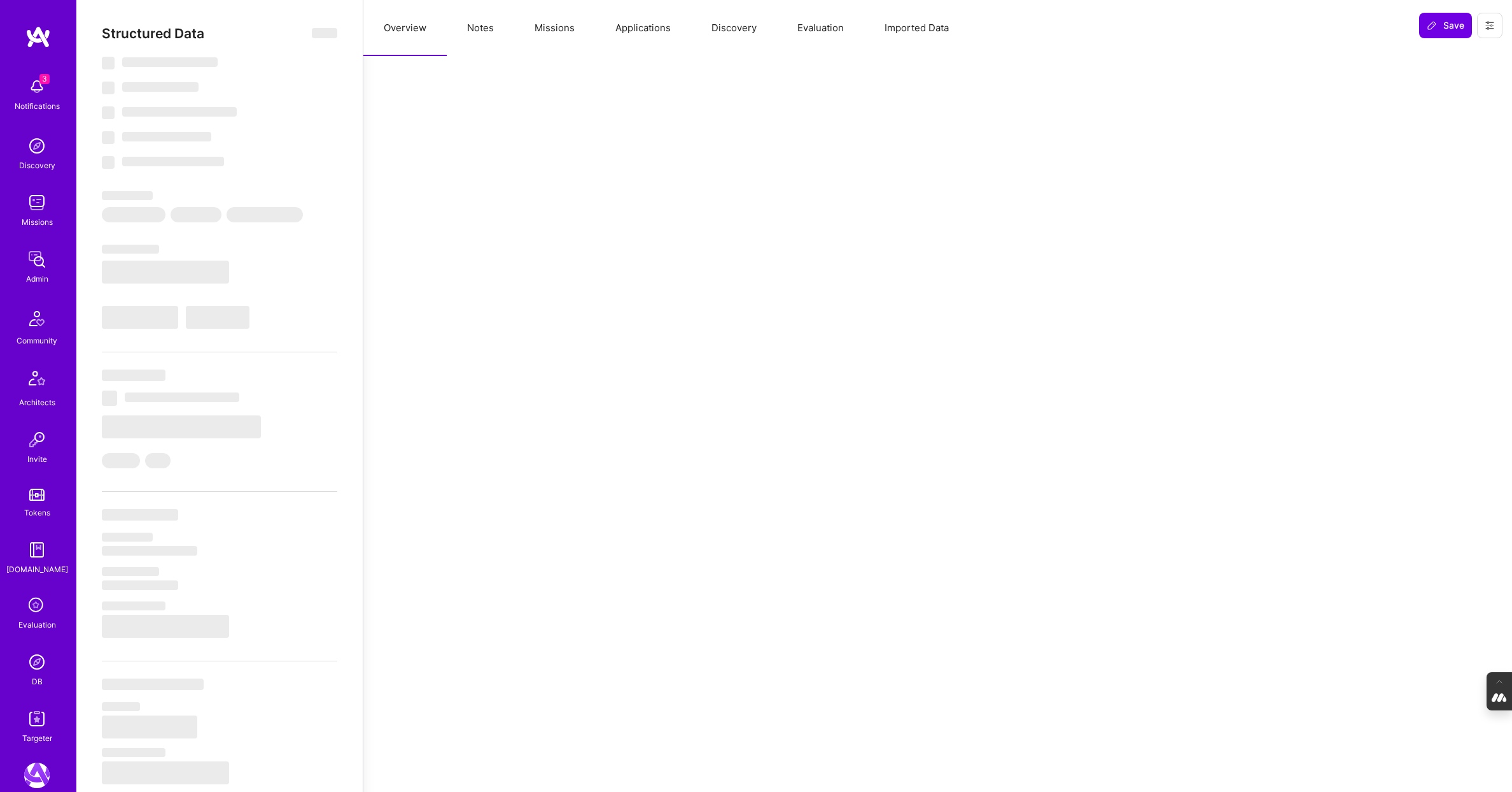
click at [825, 37] on button "Evaluation" at bounding box center [821, 28] width 87 height 56
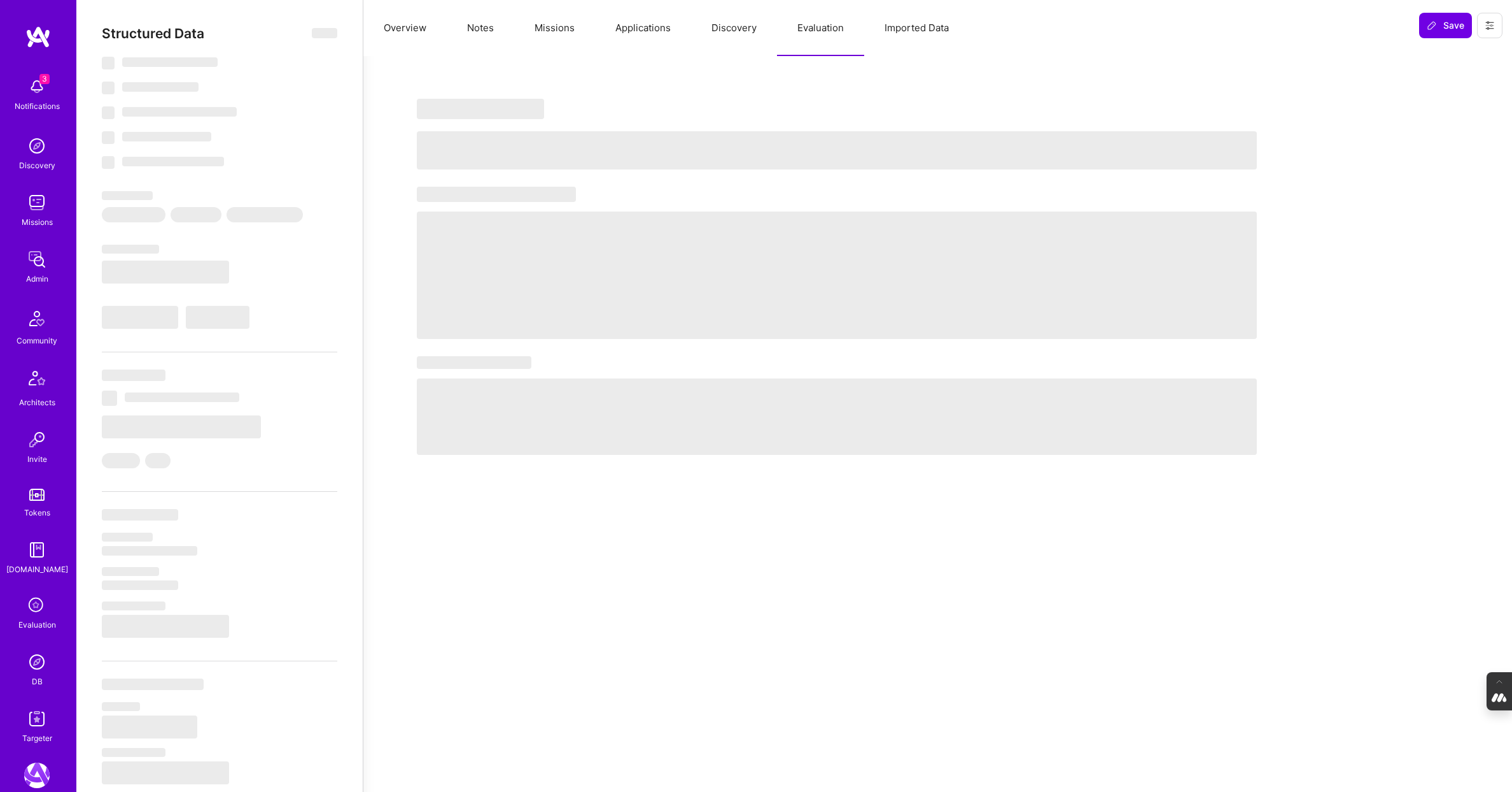
type textarea "x"
select select "Not Available"
select select "3 Months"
select select "5"
select select "7"
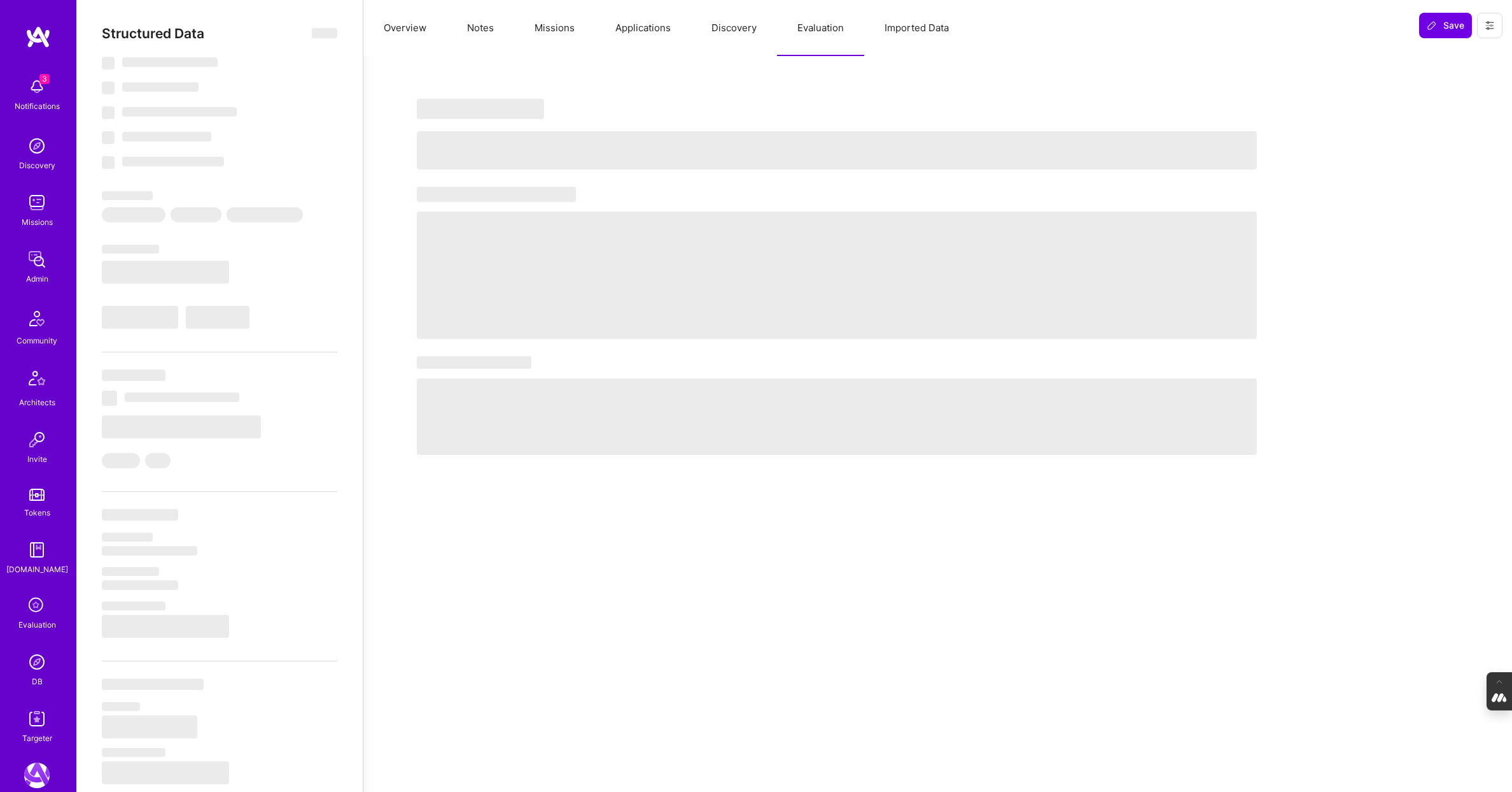
select select "7"
select select "US"
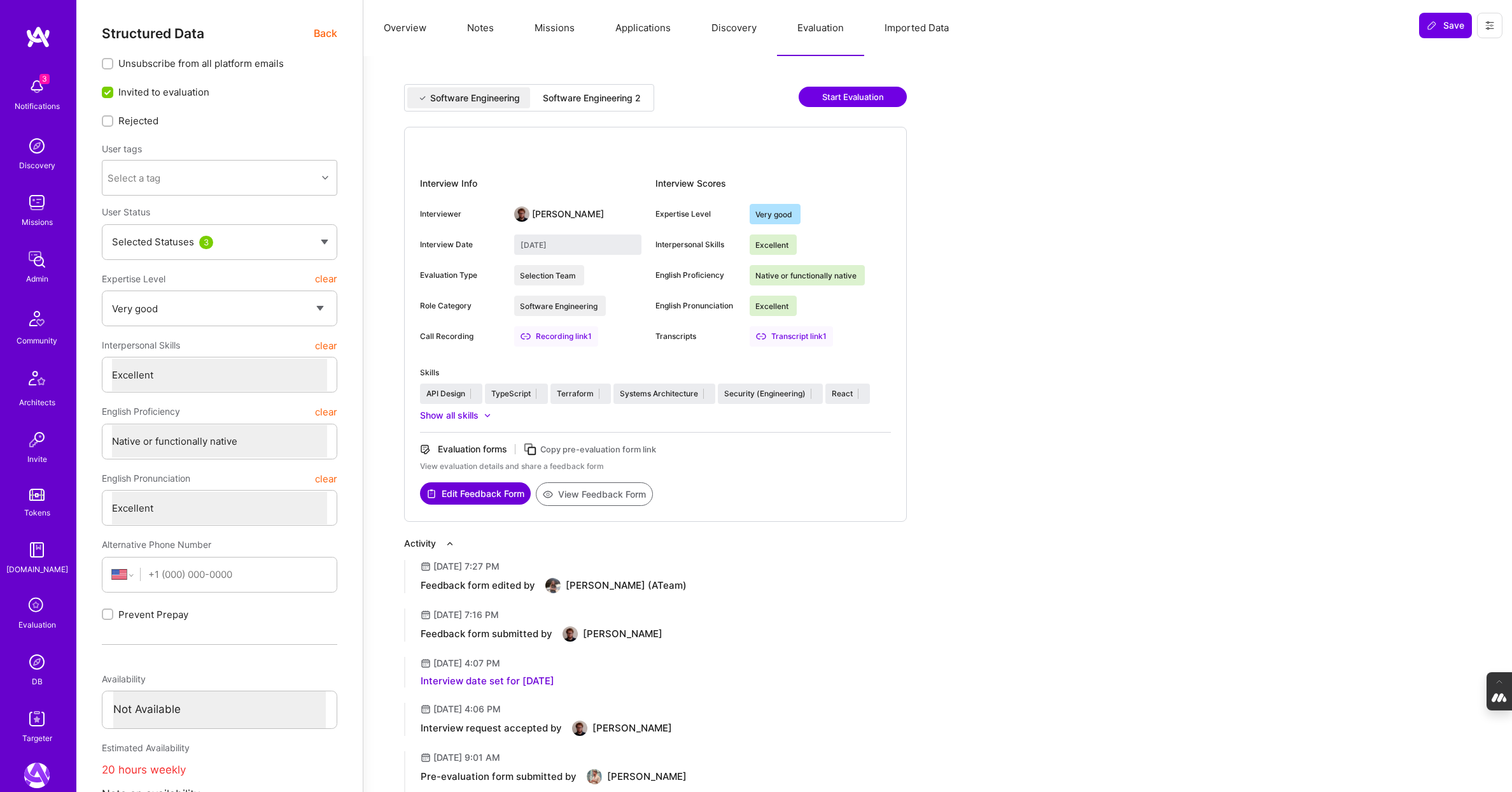
click at [613, 93] on div "Software Engineering 2" at bounding box center [592, 99] width 98 height 13
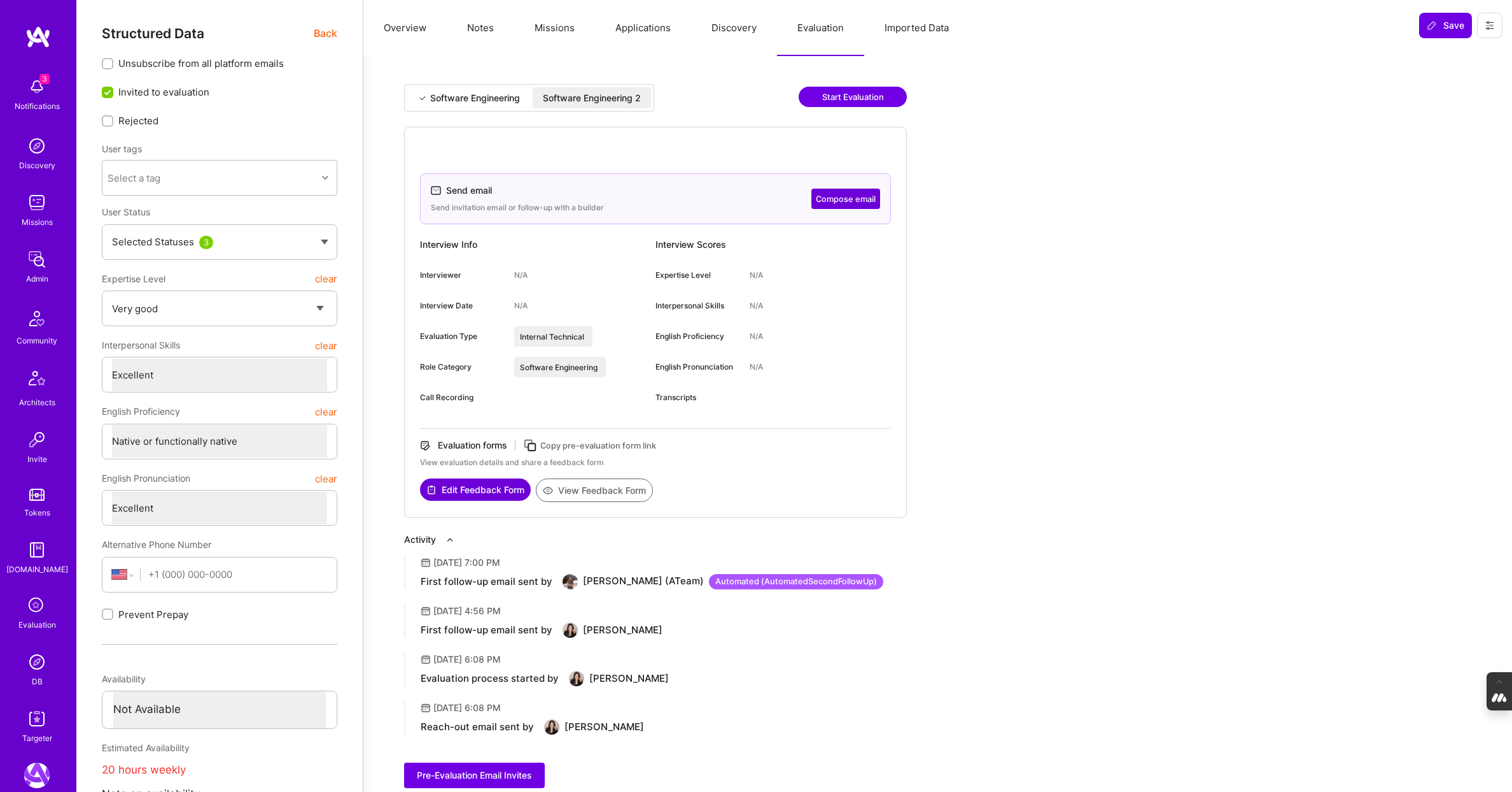
click at [483, 92] on div "Software Engineering" at bounding box center [475, 99] width 90 height 13
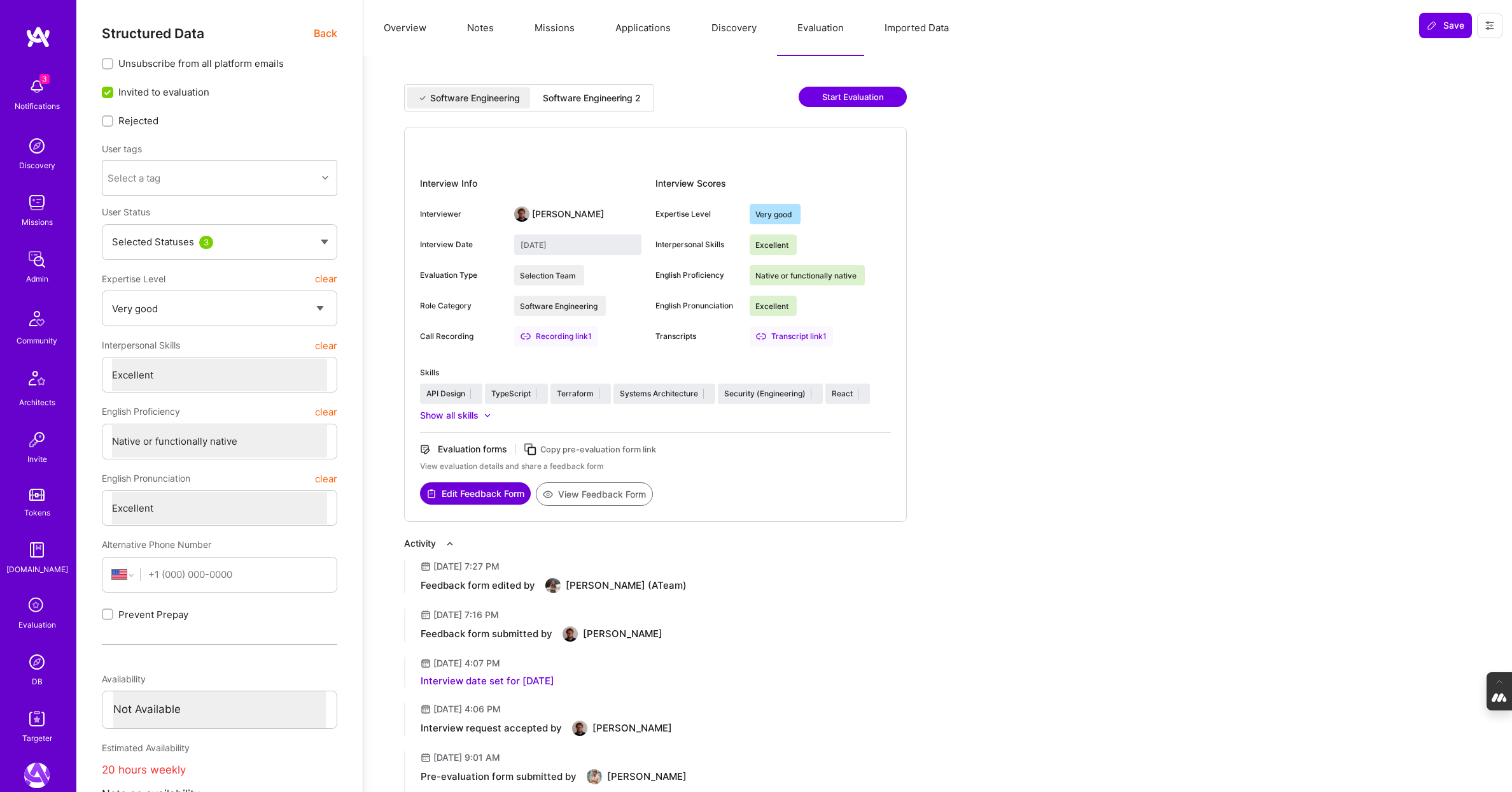
click at [600, 98] on div "Software Engineering 2" at bounding box center [592, 99] width 98 height 13
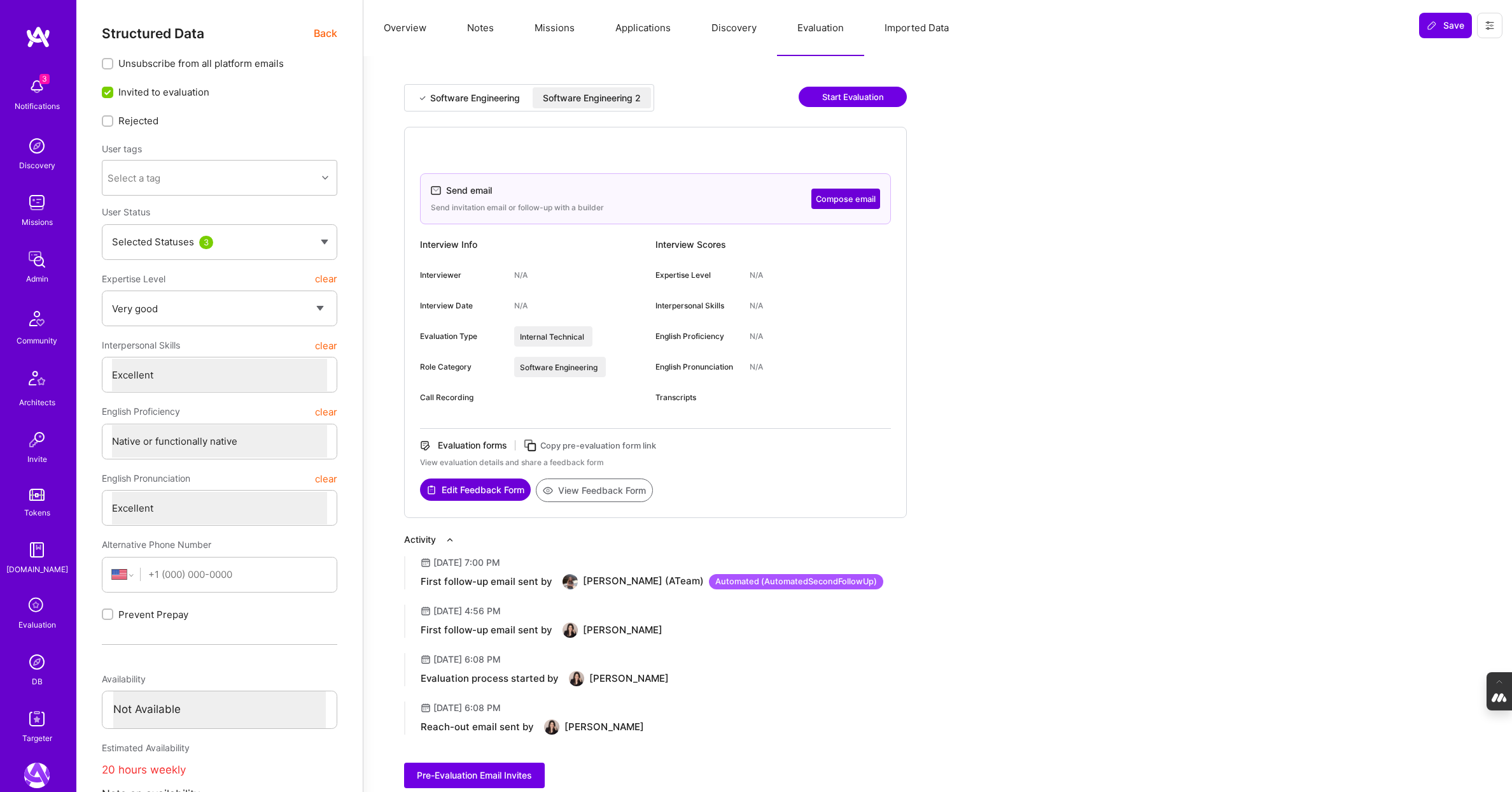
click at [706, 26] on button "Discovery" at bounding box center [734, 28] width 86 height 56
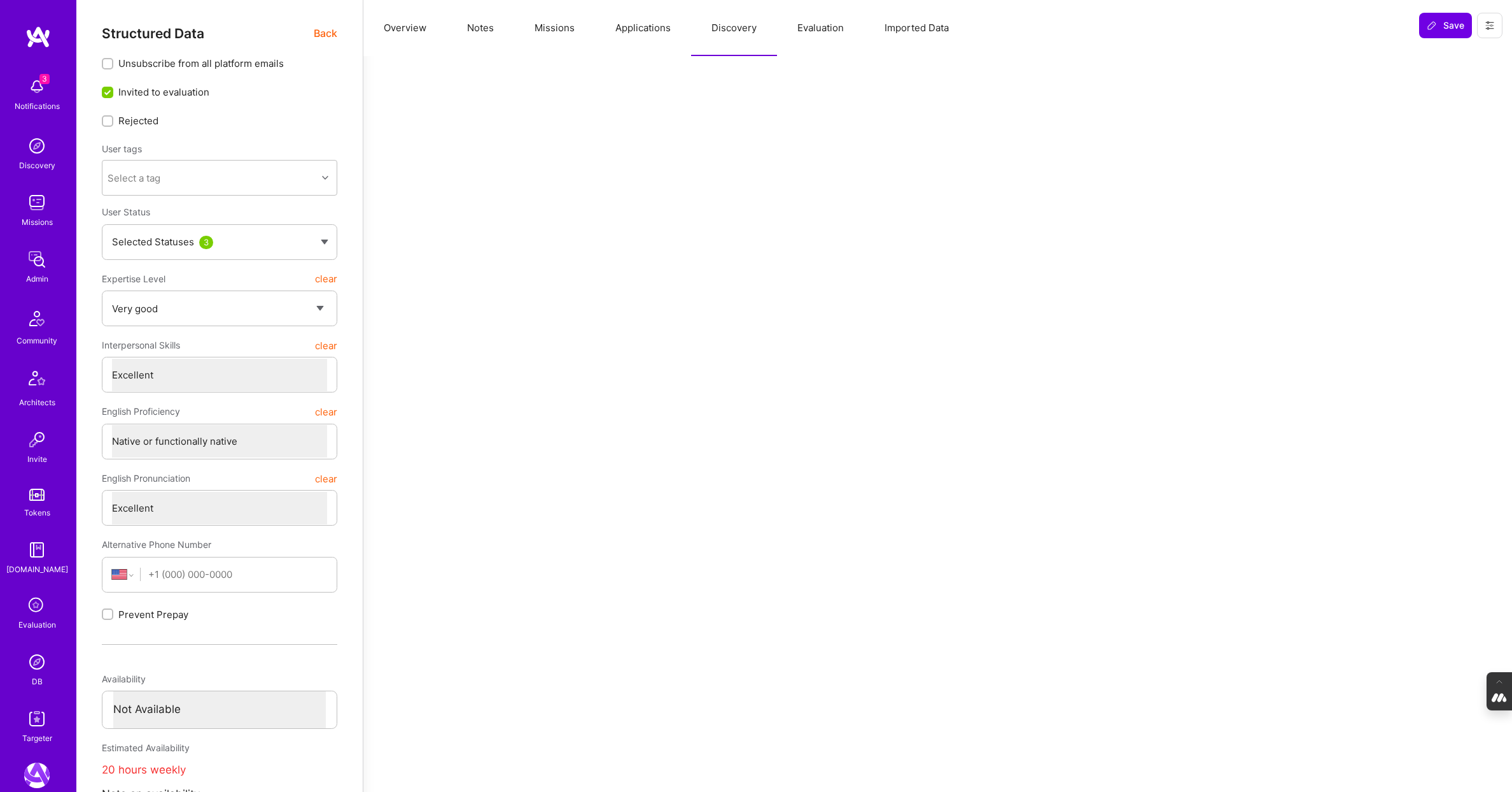
click at [633, 28] on button "Applications" at bounding box center [643, 28] width 96 height 56
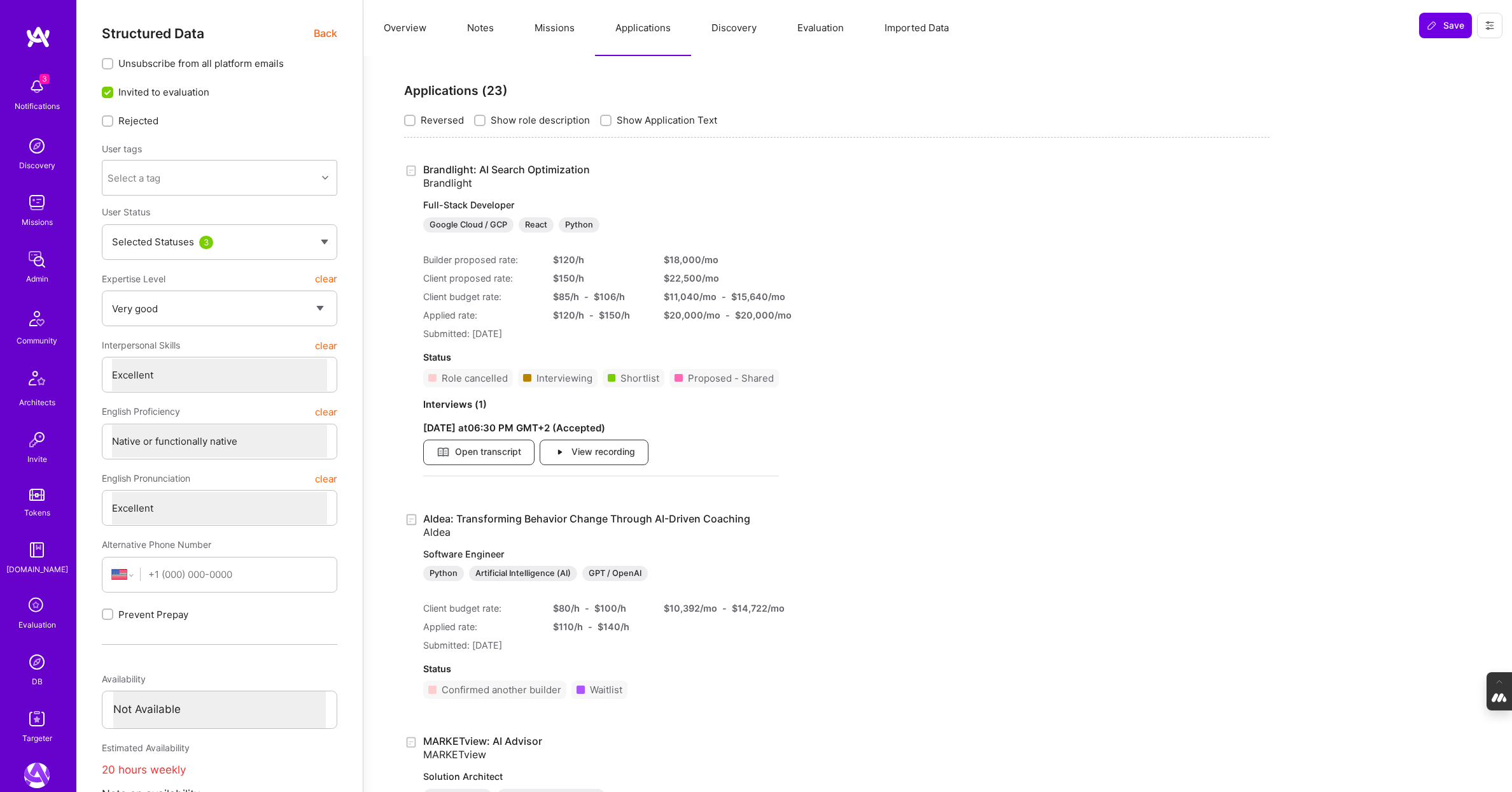
click at [553, 29] on button "Missions" at bounding box center [555, 28] width 81 height 56
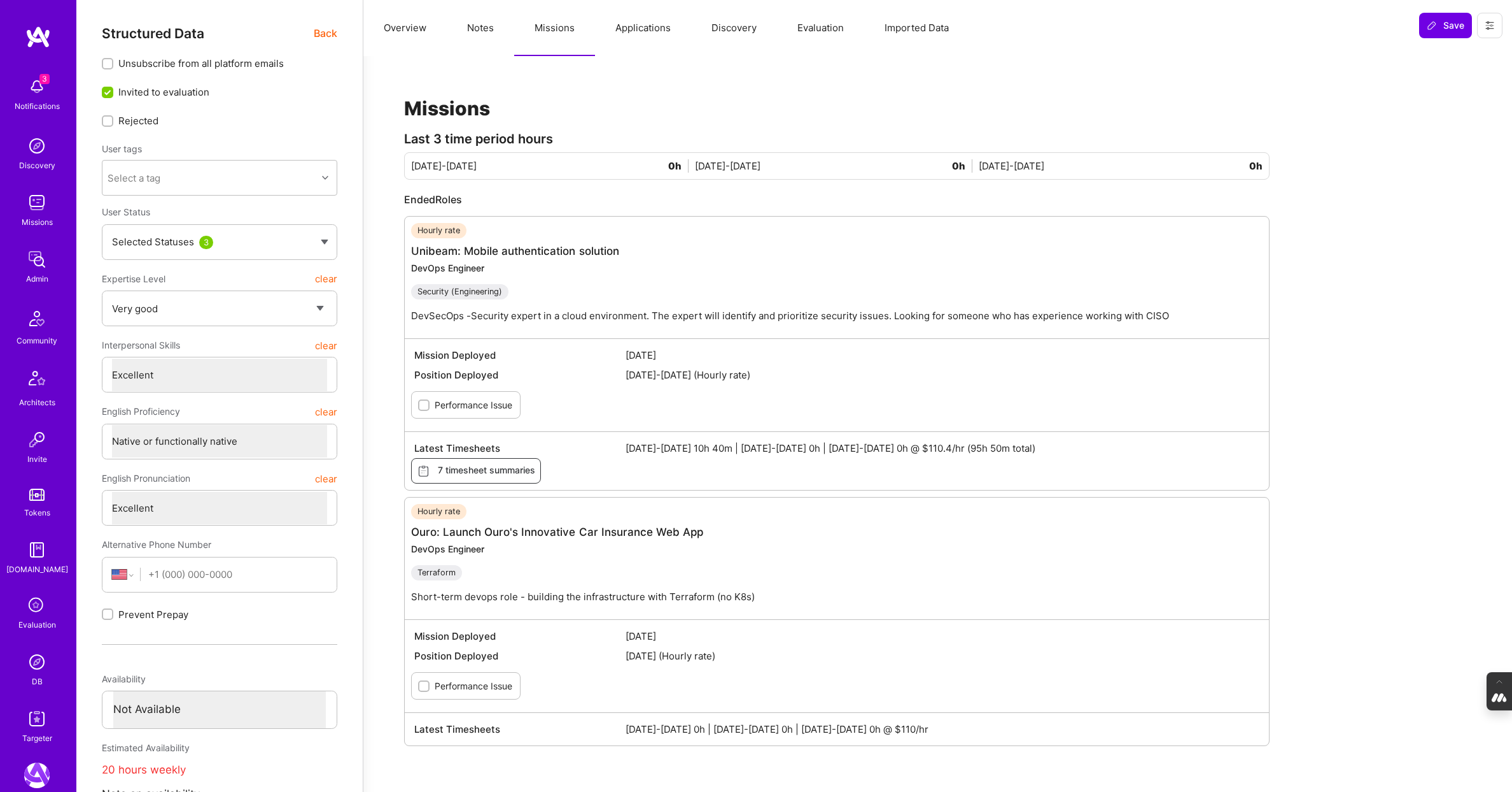
click at [478, 26] on button "Notes" at bounding box center [481, 28] width 68 height 56
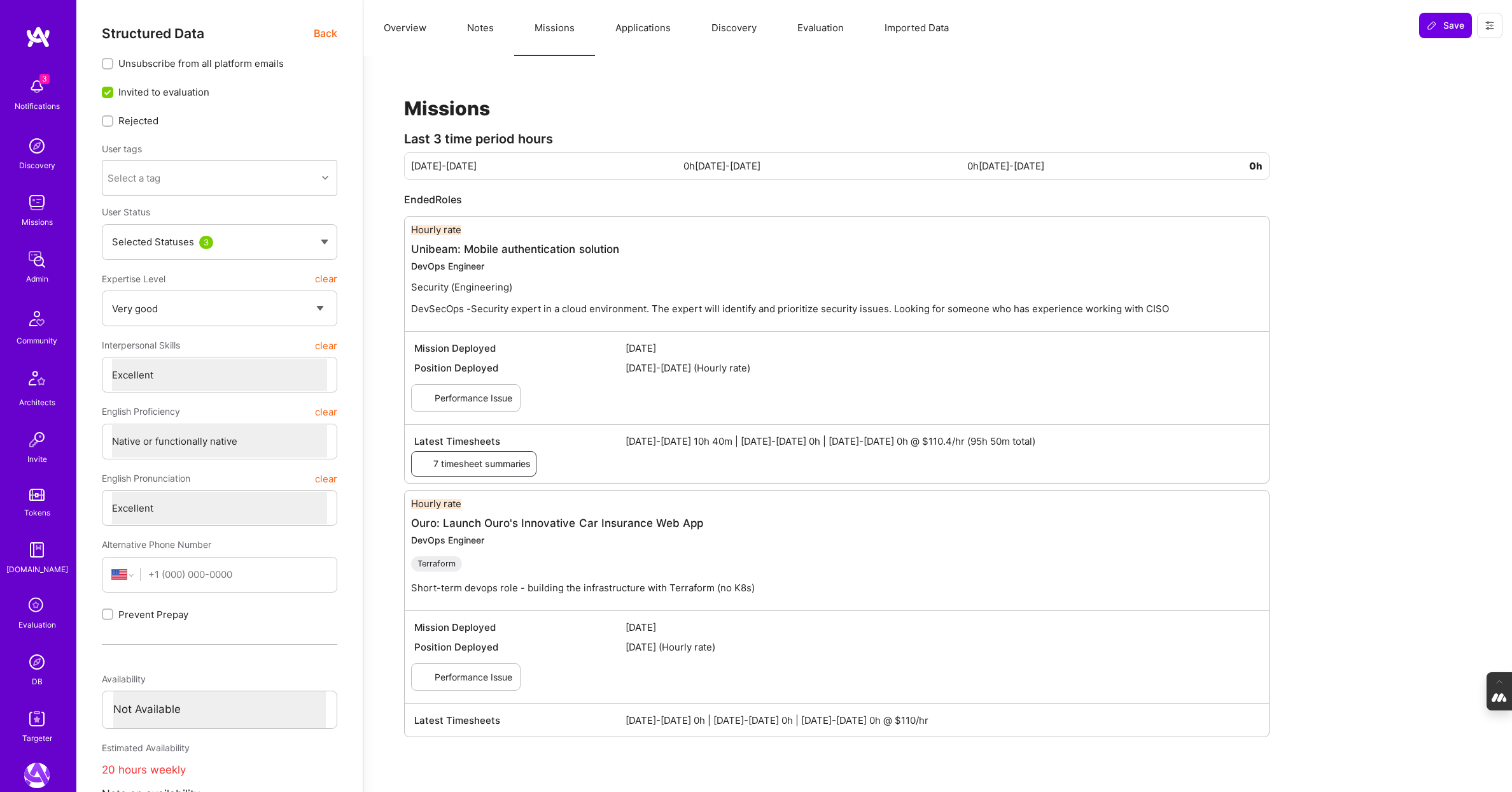
type textarea "x"
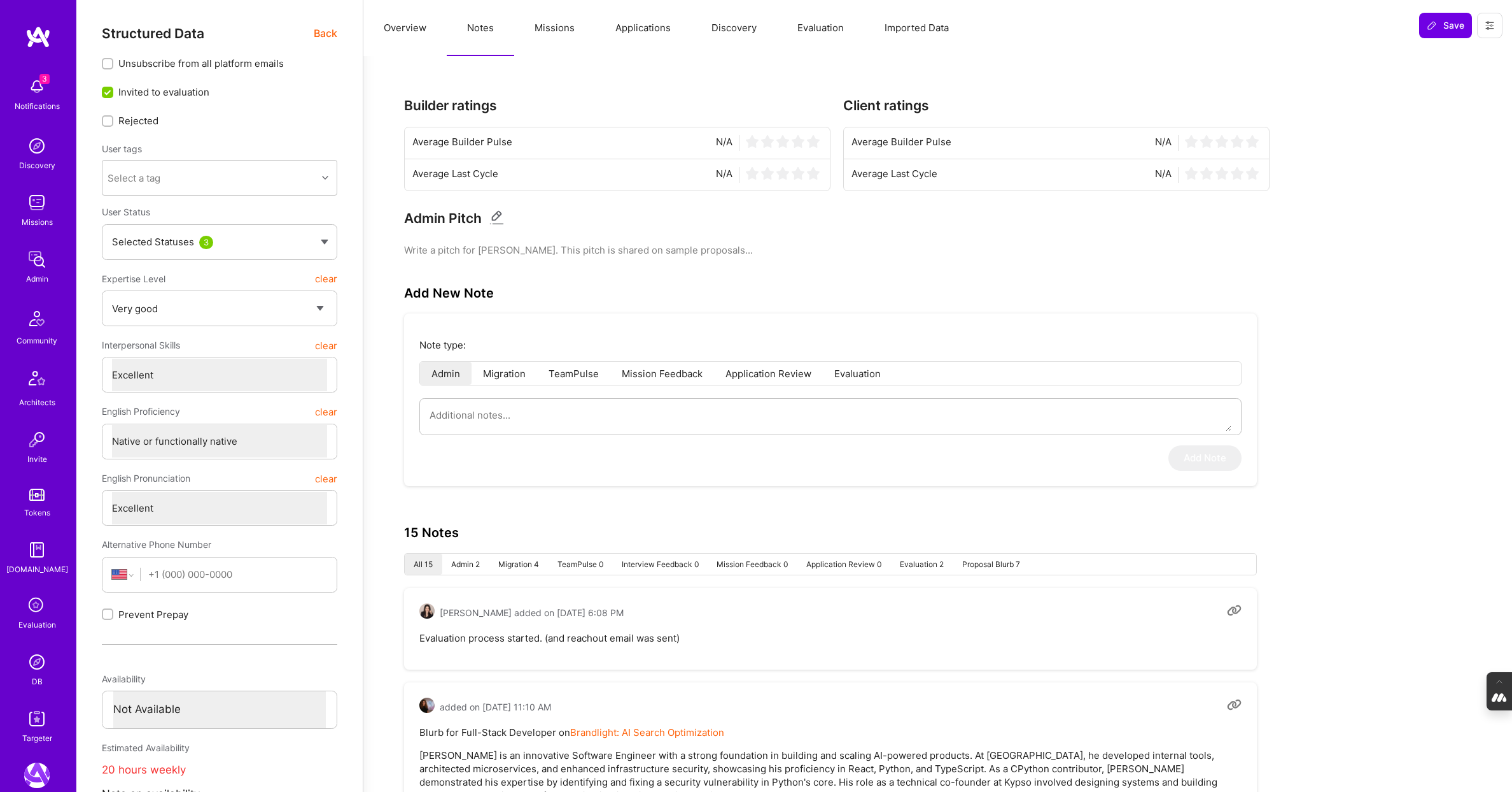
click at [39, 662] on img at bounding box center [37, 661] width 25 height 25
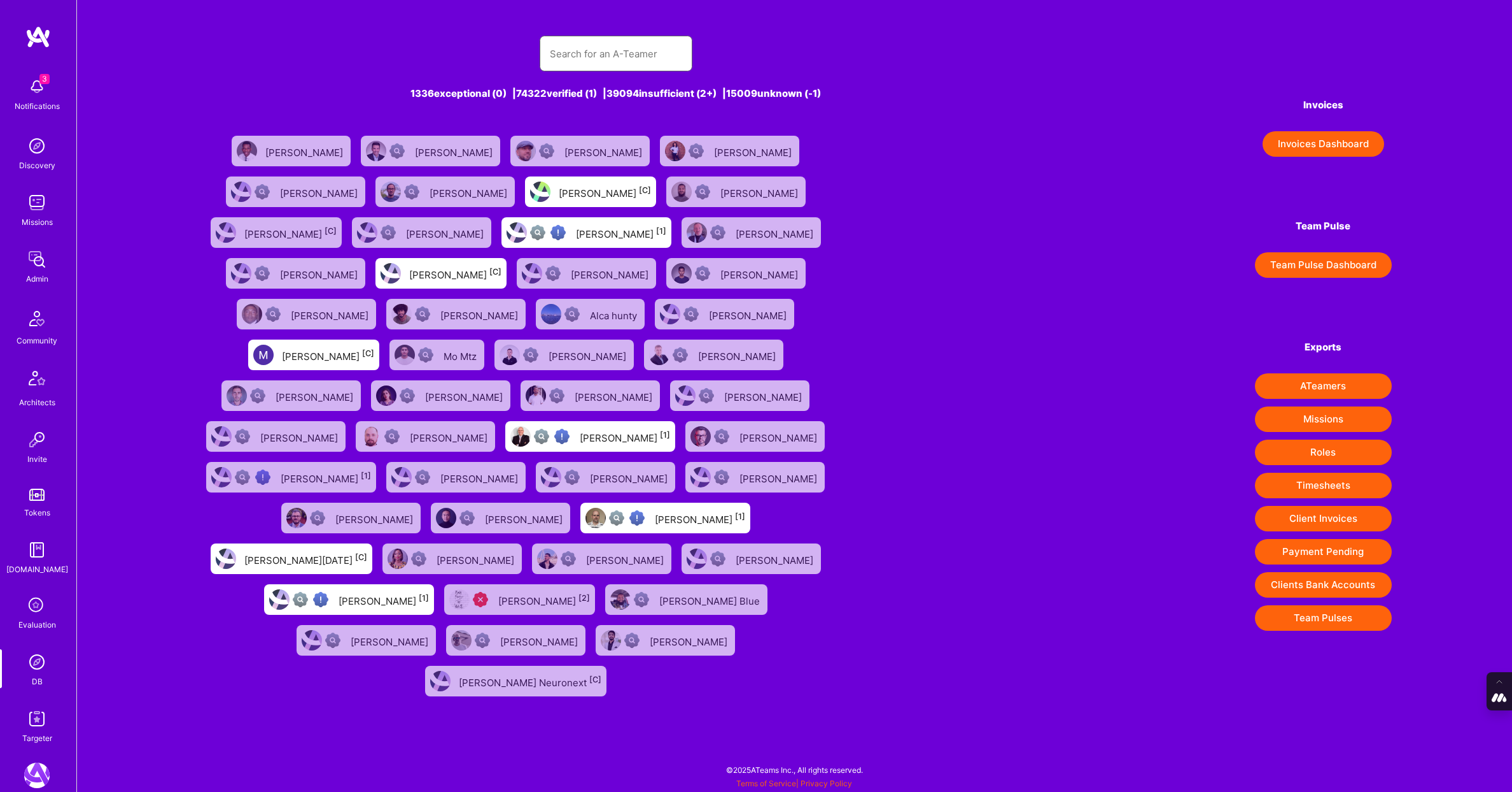
click at [643, 48] on input "text" at bounding box center [616, 54] width 132 height 33
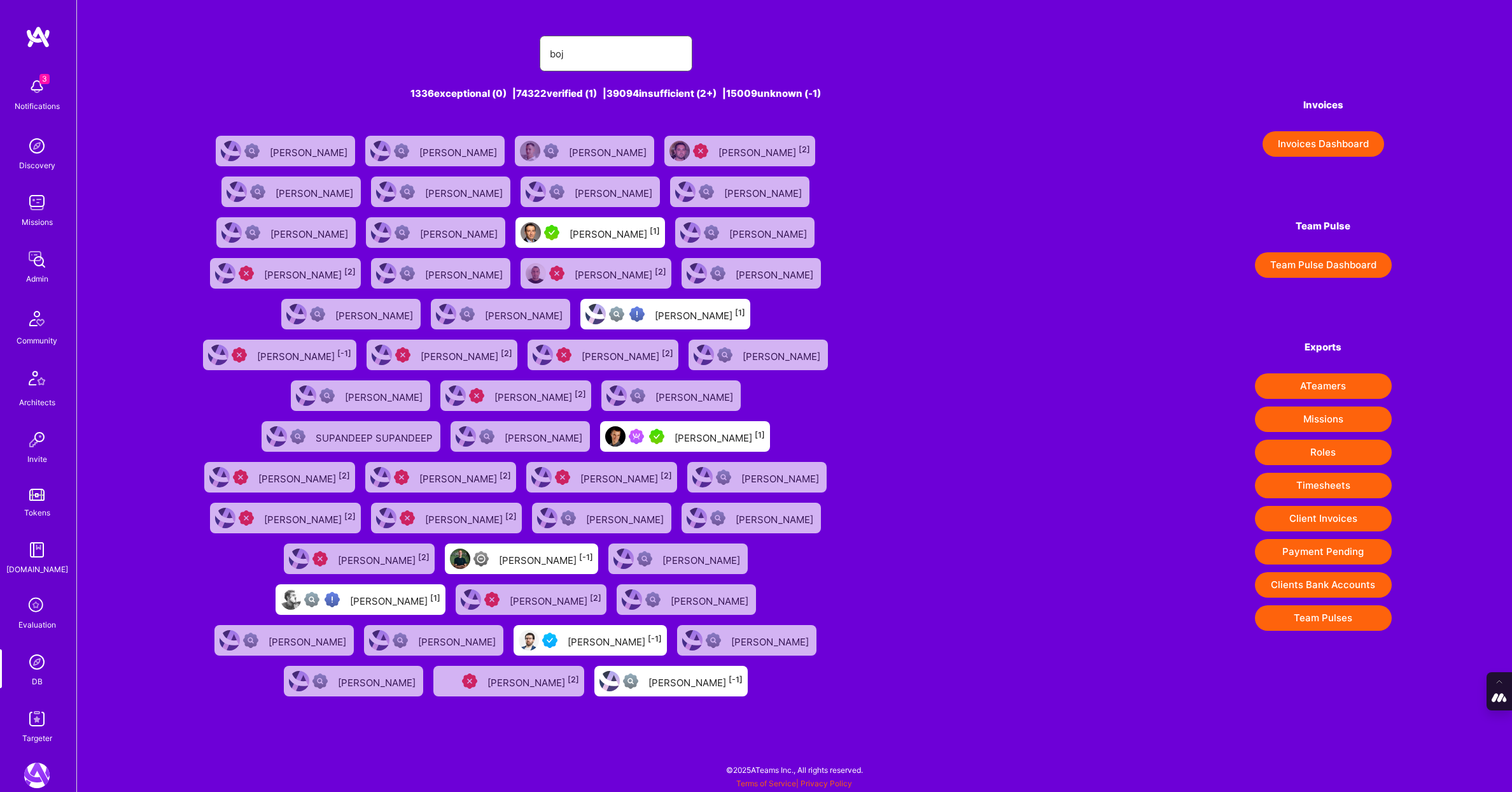
type input "bojanaleksa@gmail.com"
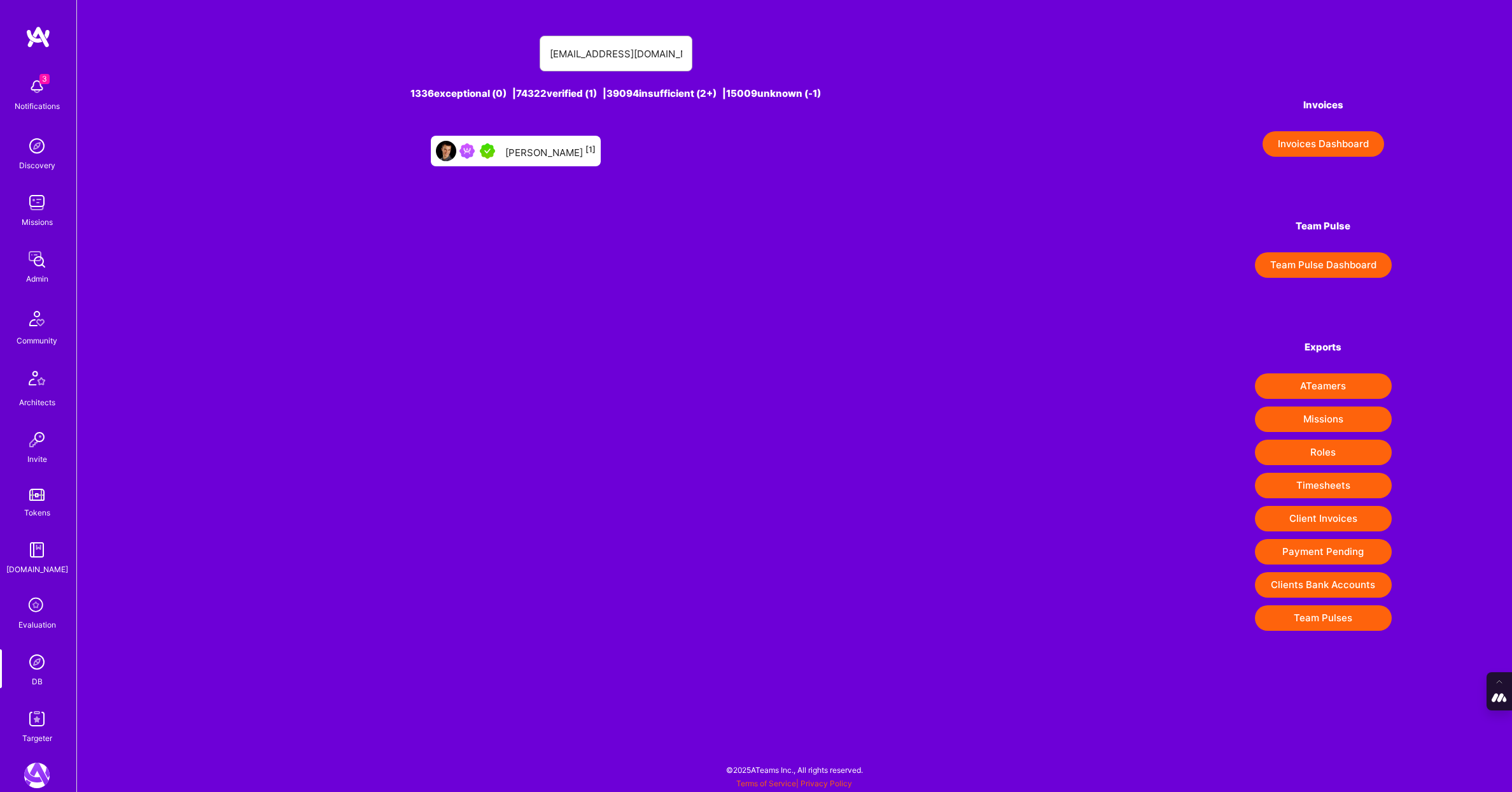
click at [532, 154] on div "Bojan Aleksic [1]" at bounding box center [550, 151] width 90 height 17
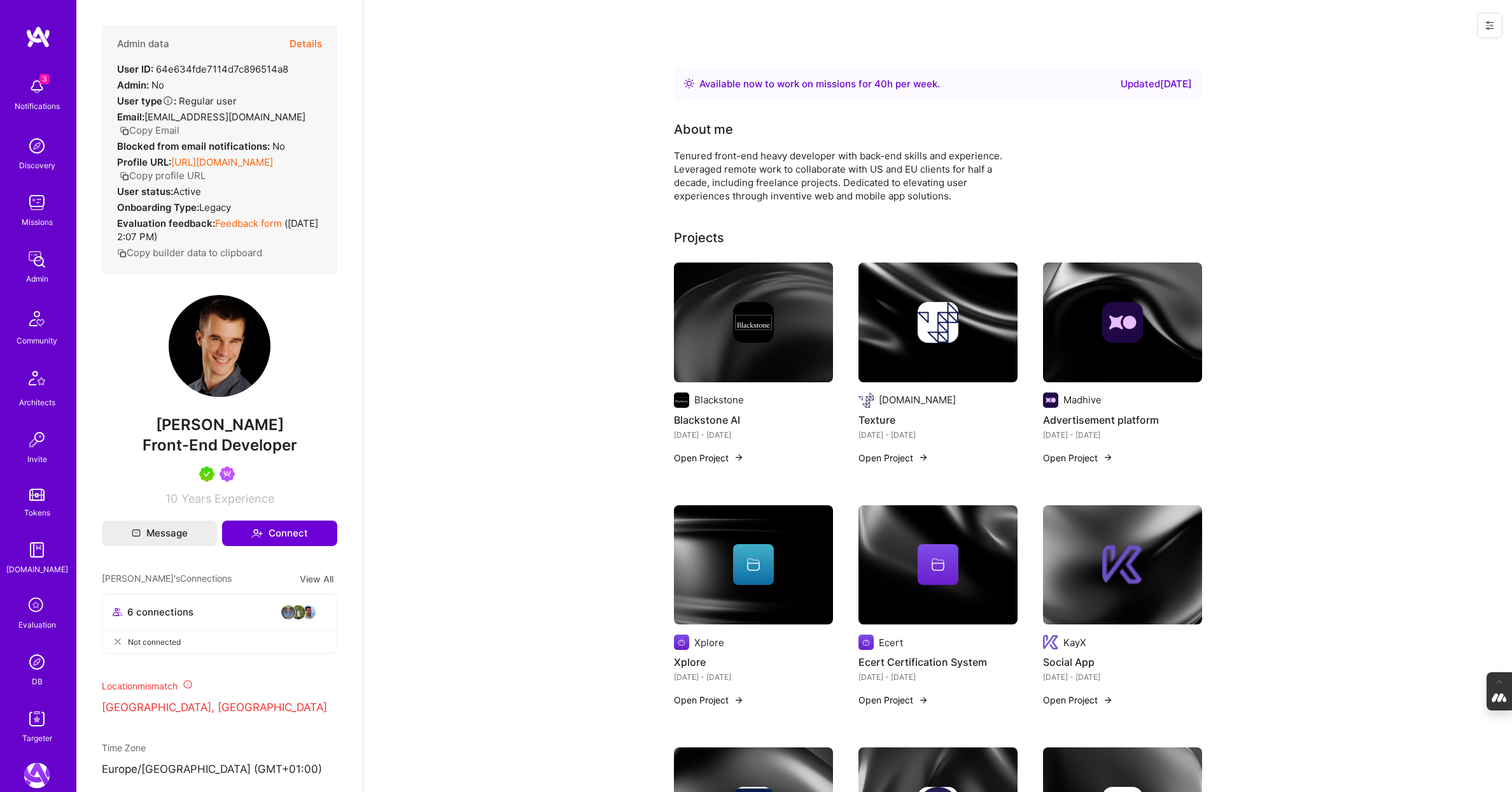
click at [307, 40] on button "Details" at bounding box center [305, 43] width 33 height 37
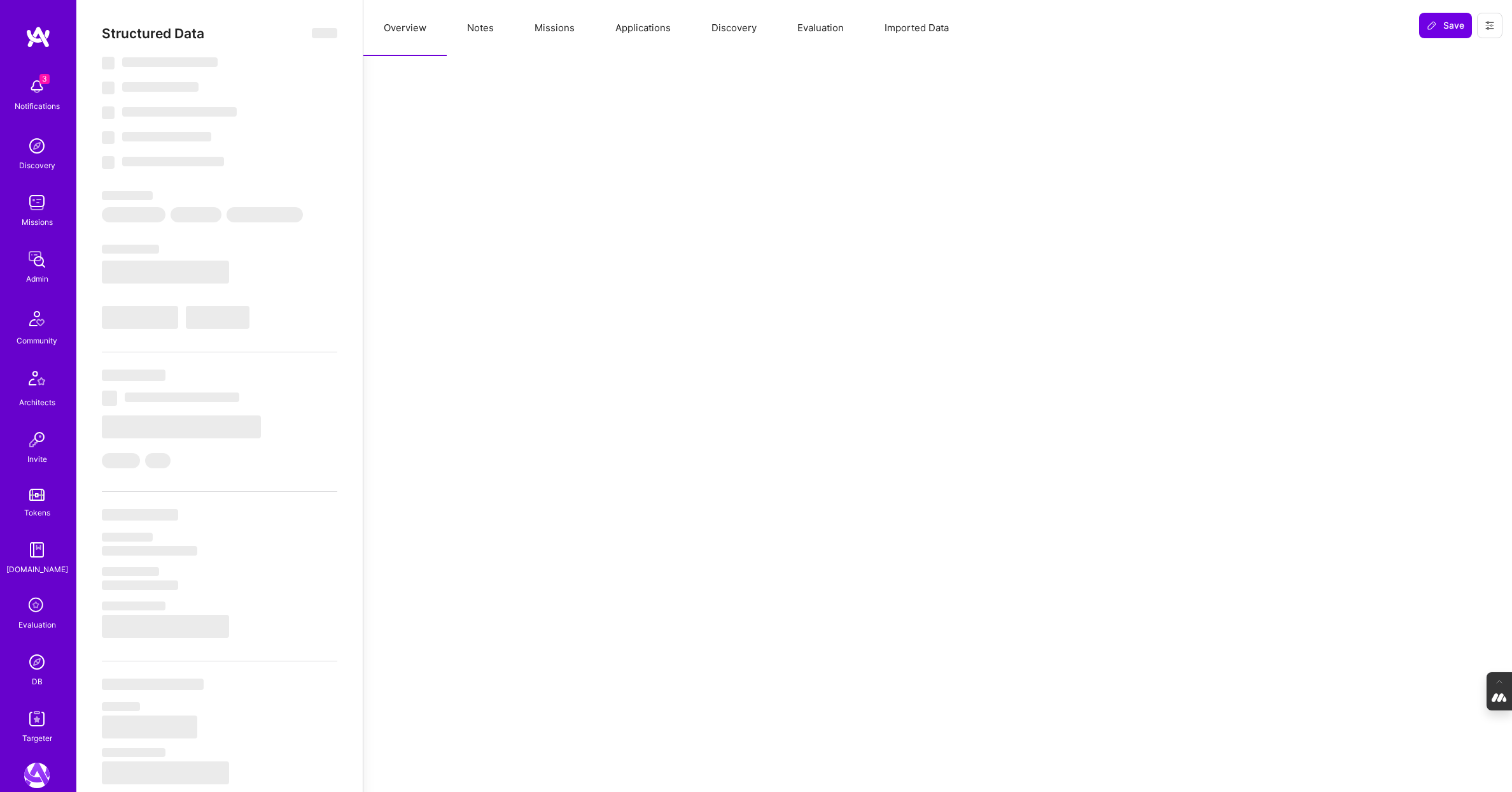
click at [829, 29] on button "Evaluation" at bounding box center [821, 28] width 87 height 56
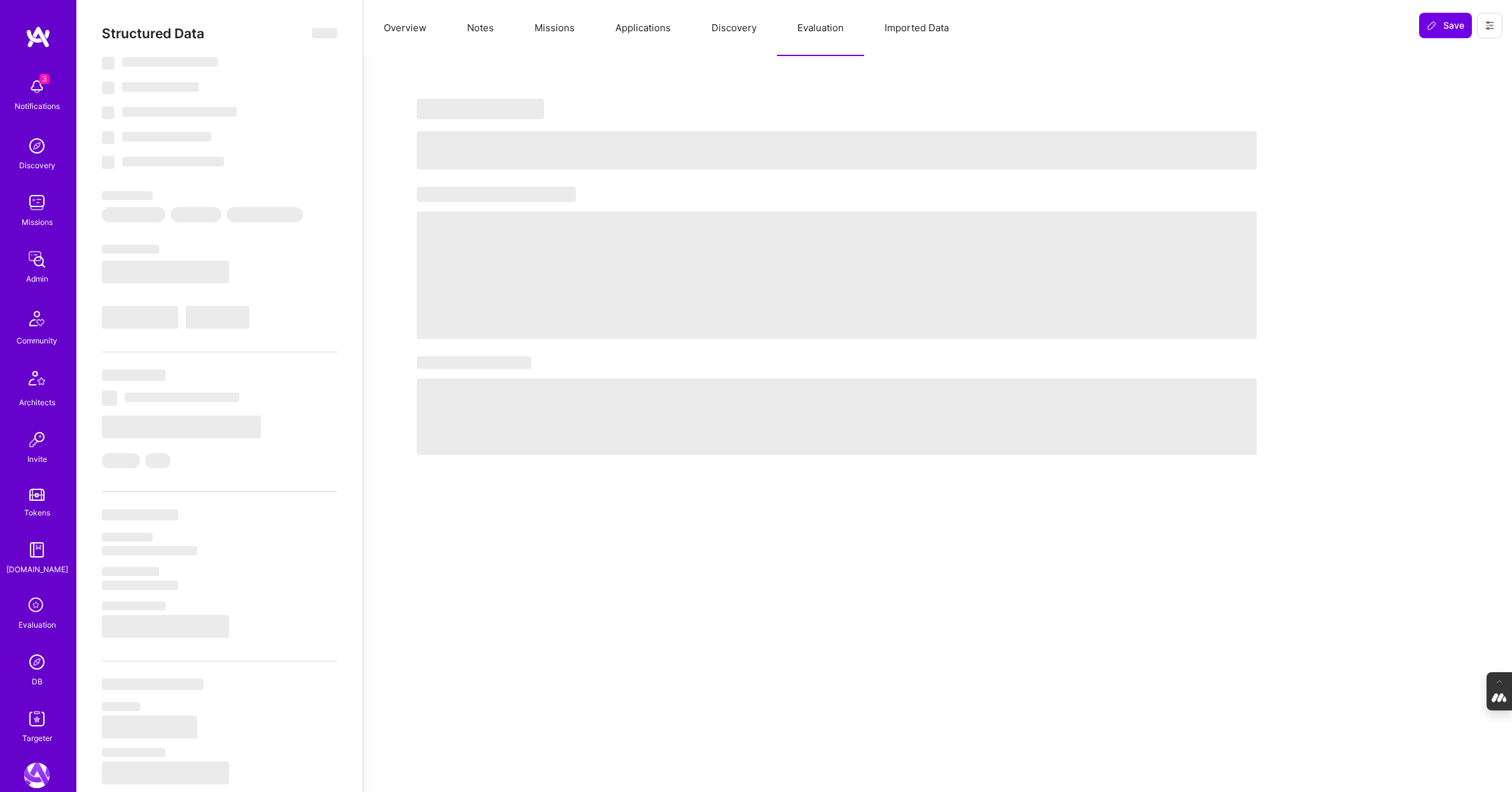
type textarea "x"
select select "Right Now"
select select "5"
select select "7"
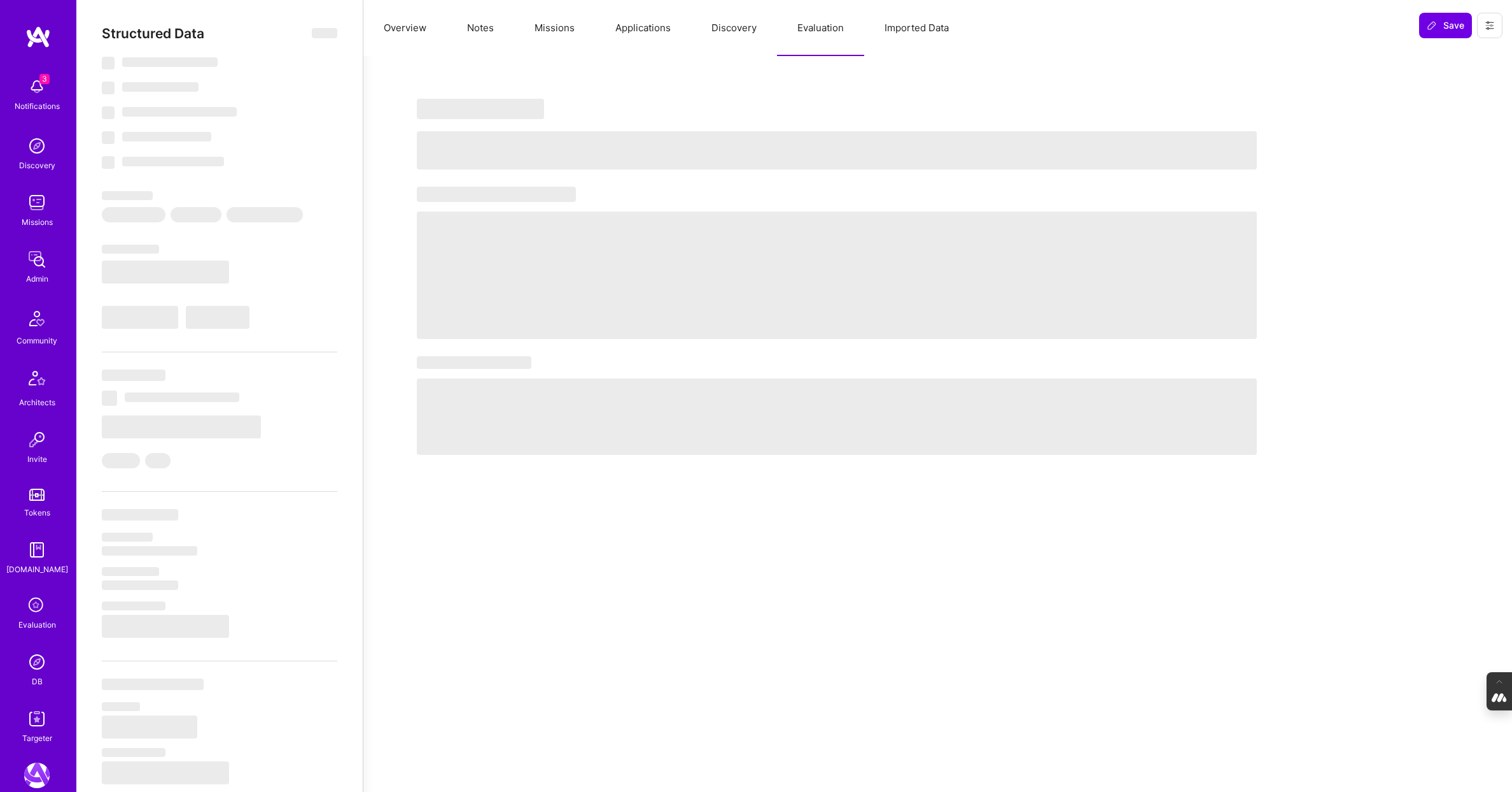
select select "7"
select select "AT"
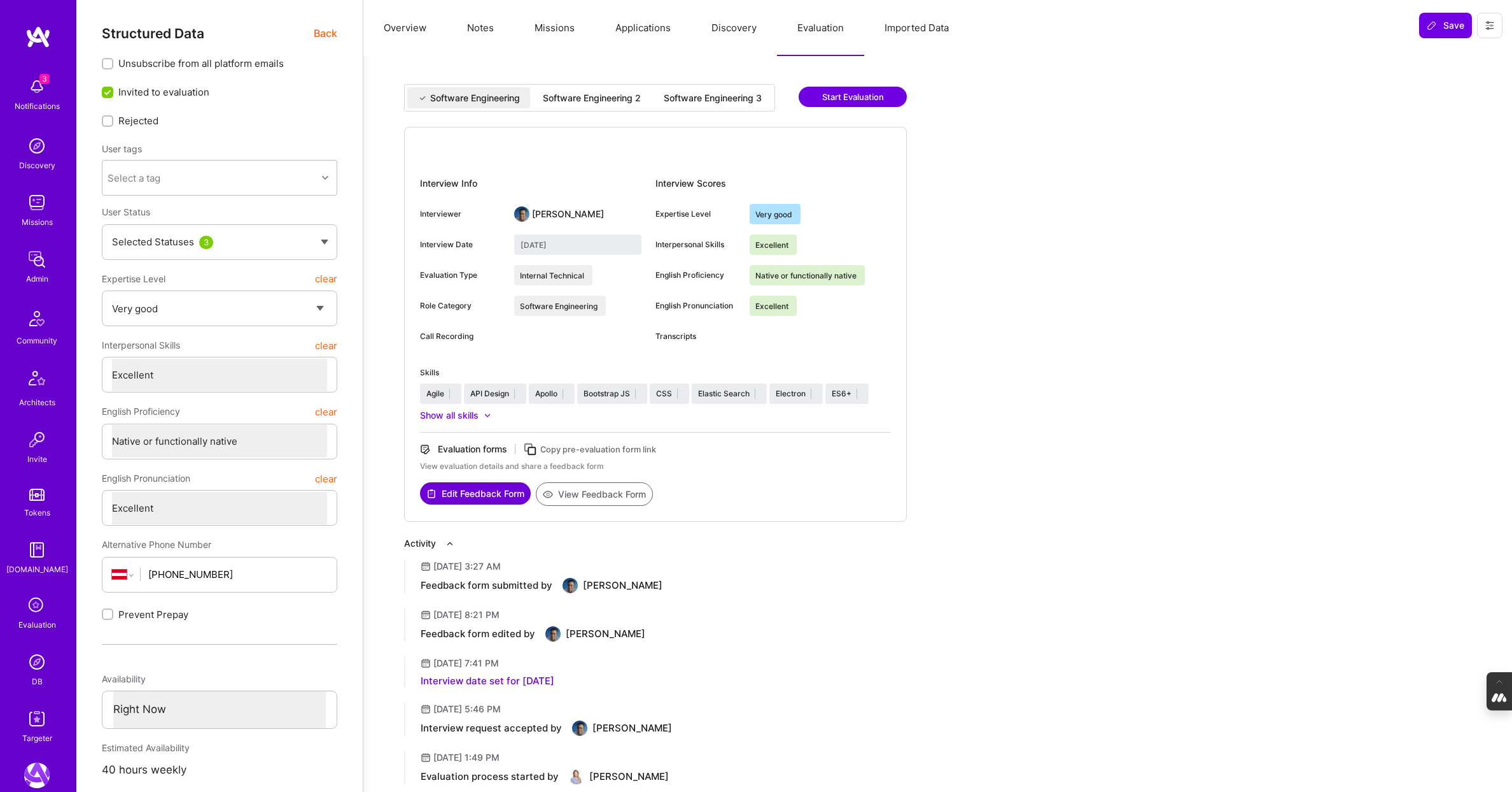
click at [720, 103] on div "Software Engineering 3" at bounding box center [713, 99] width 98 height 13
type input "August 15, 2025"
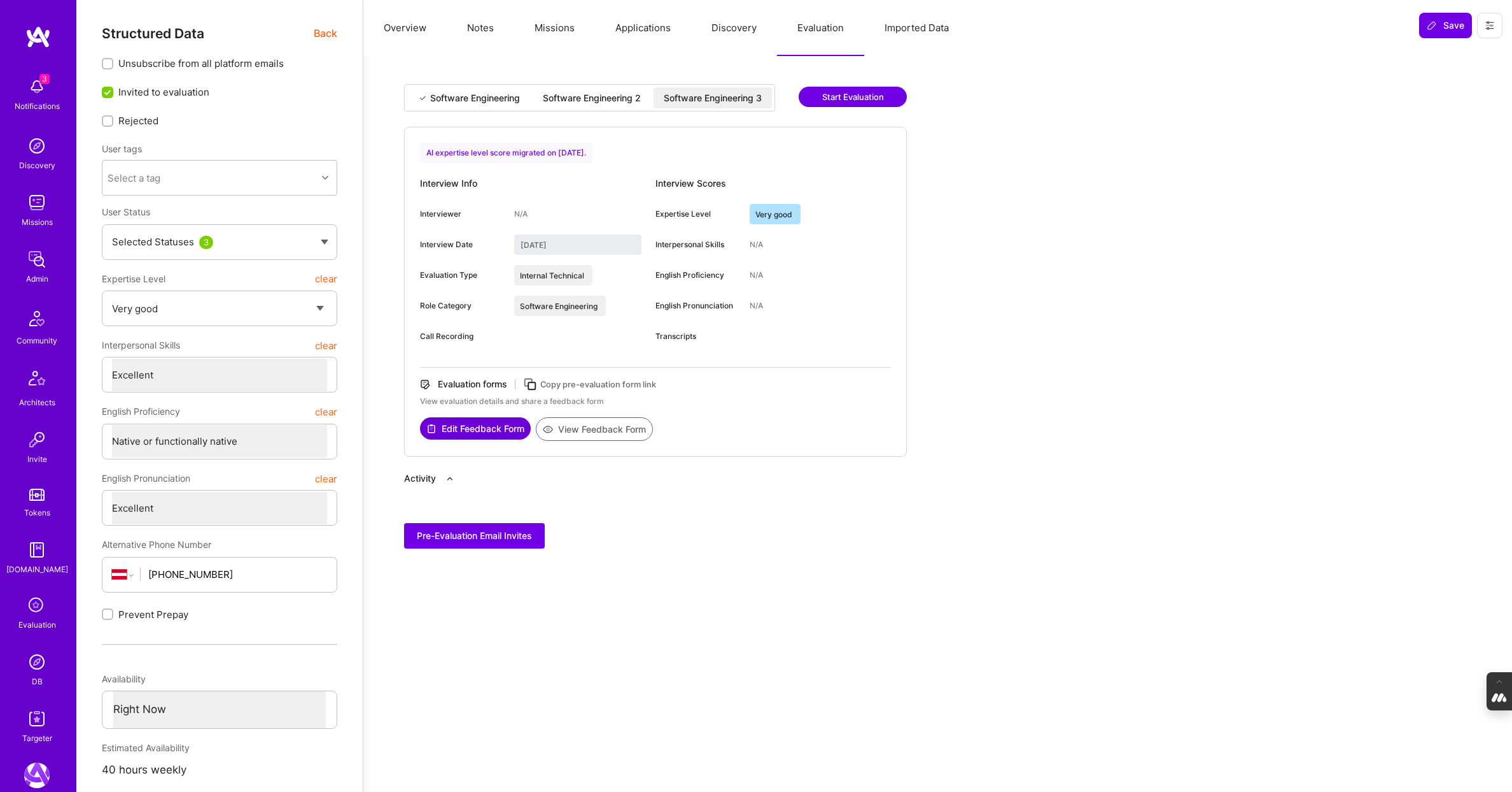
click at [606, 96] on div "Software Engineering 2" at bounding box center [592, 99] width 98 height 13
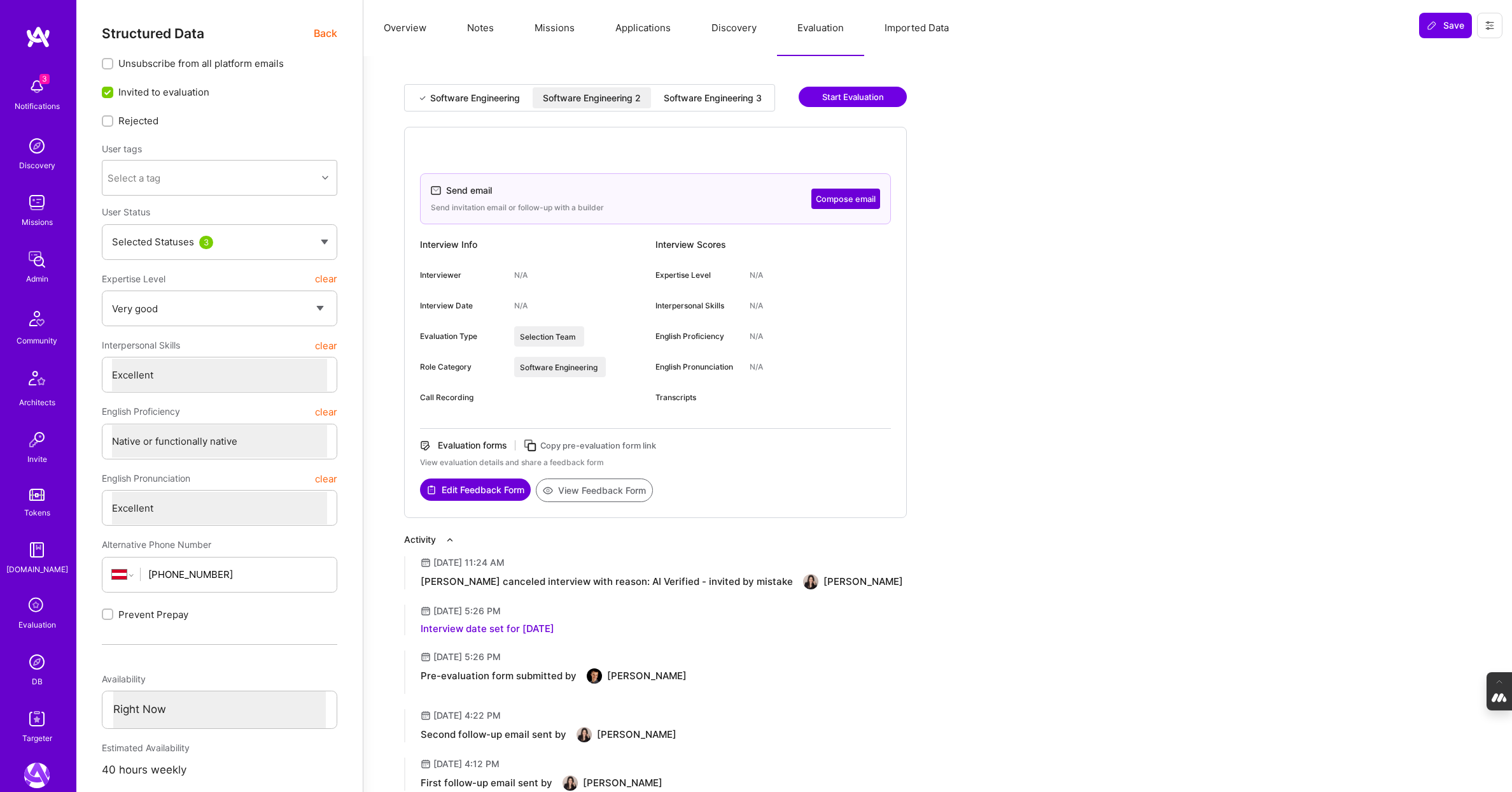
click at [642, 32] on button "Applications" at bounding box center [643, 28] width 96 height 56
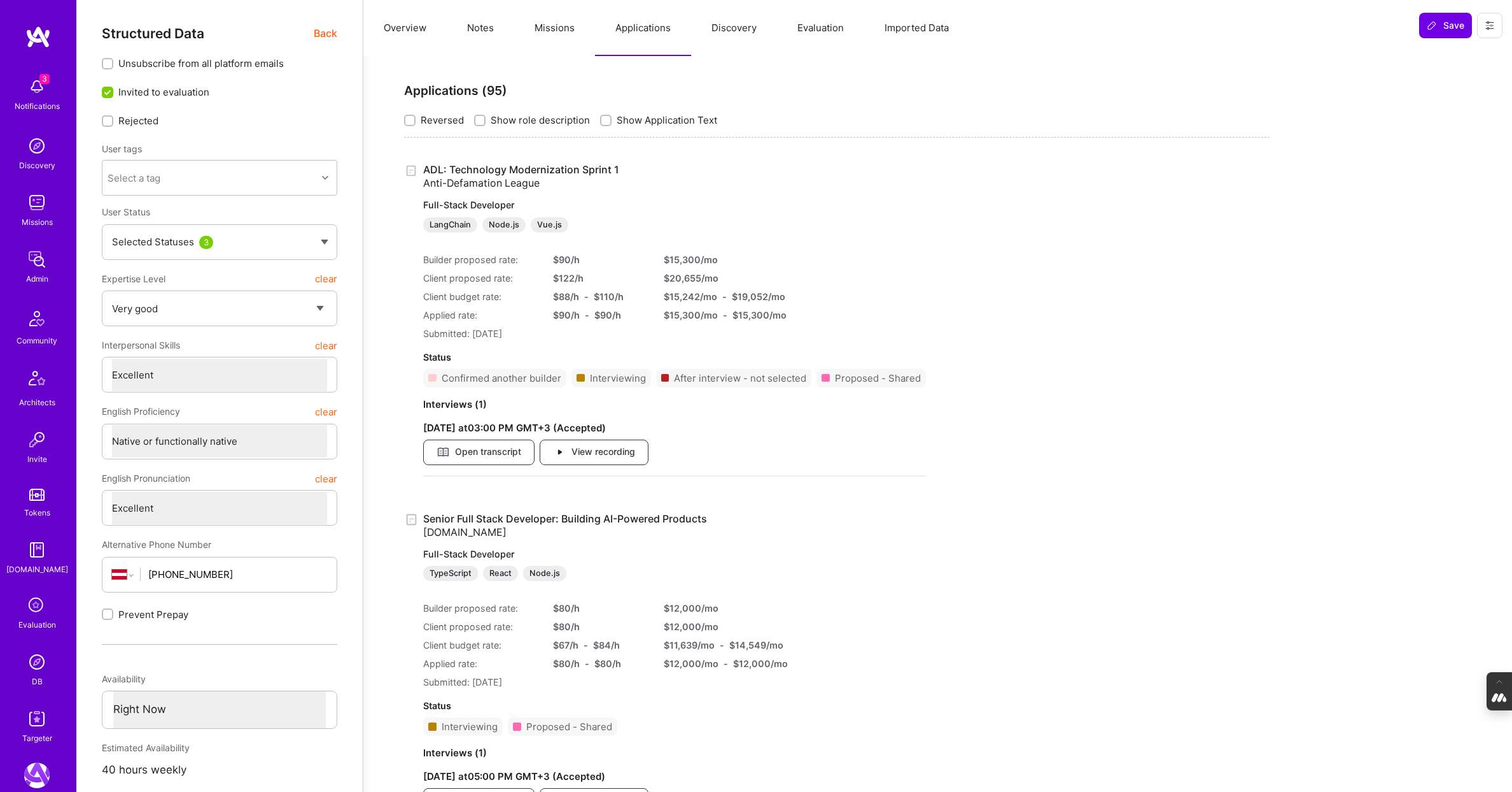
click at [561, 26] on button "Missions" at bounding box center [555, 28] width 81 height 56
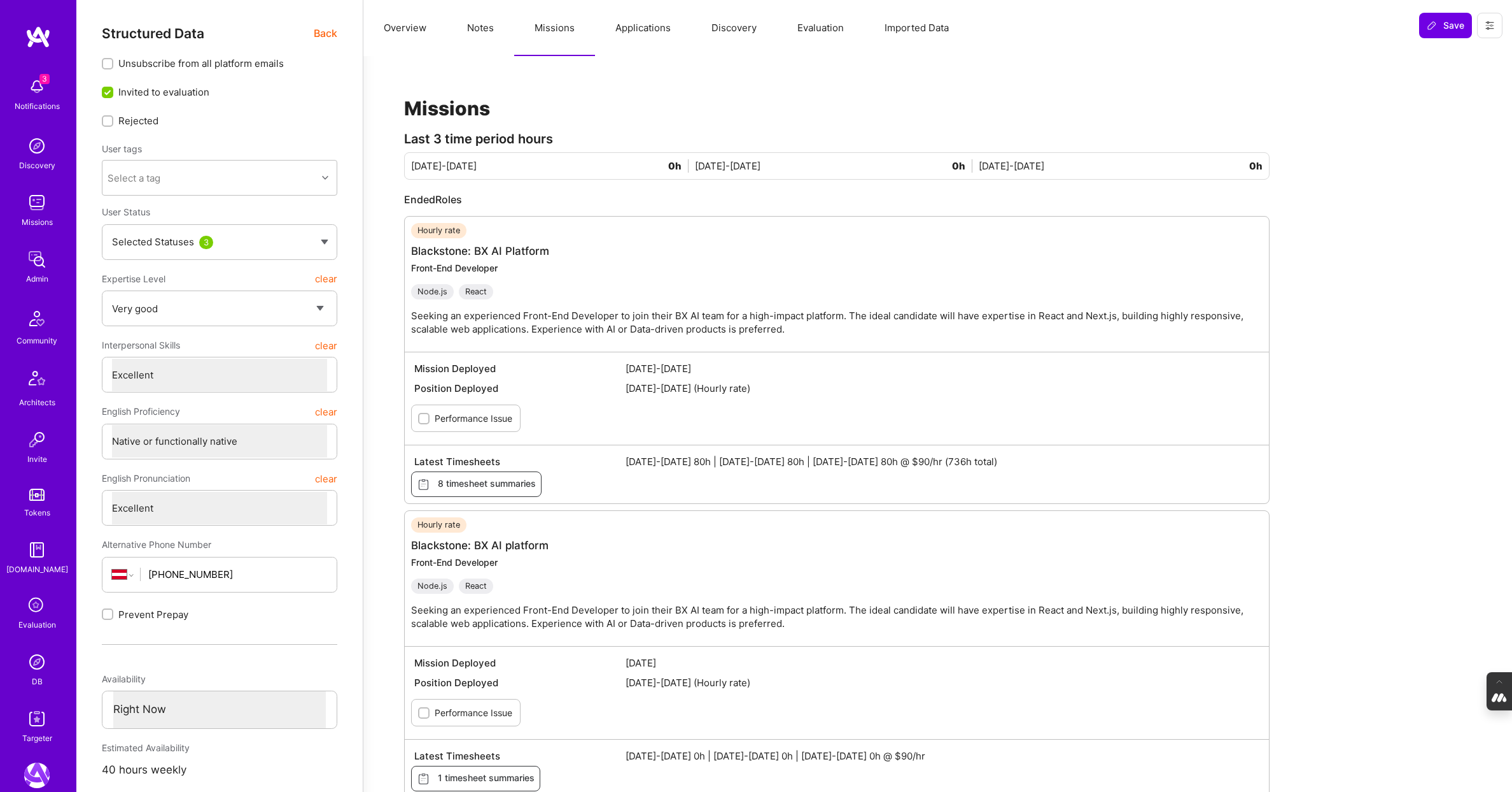
drag, startPoint x: 409, startPoint y: 35, endPoint x: 402, endPoint y: 35, distance: 7.0
click at [409, 35] on button "Overview" at bounding box center [405, 28] width 84 height 56
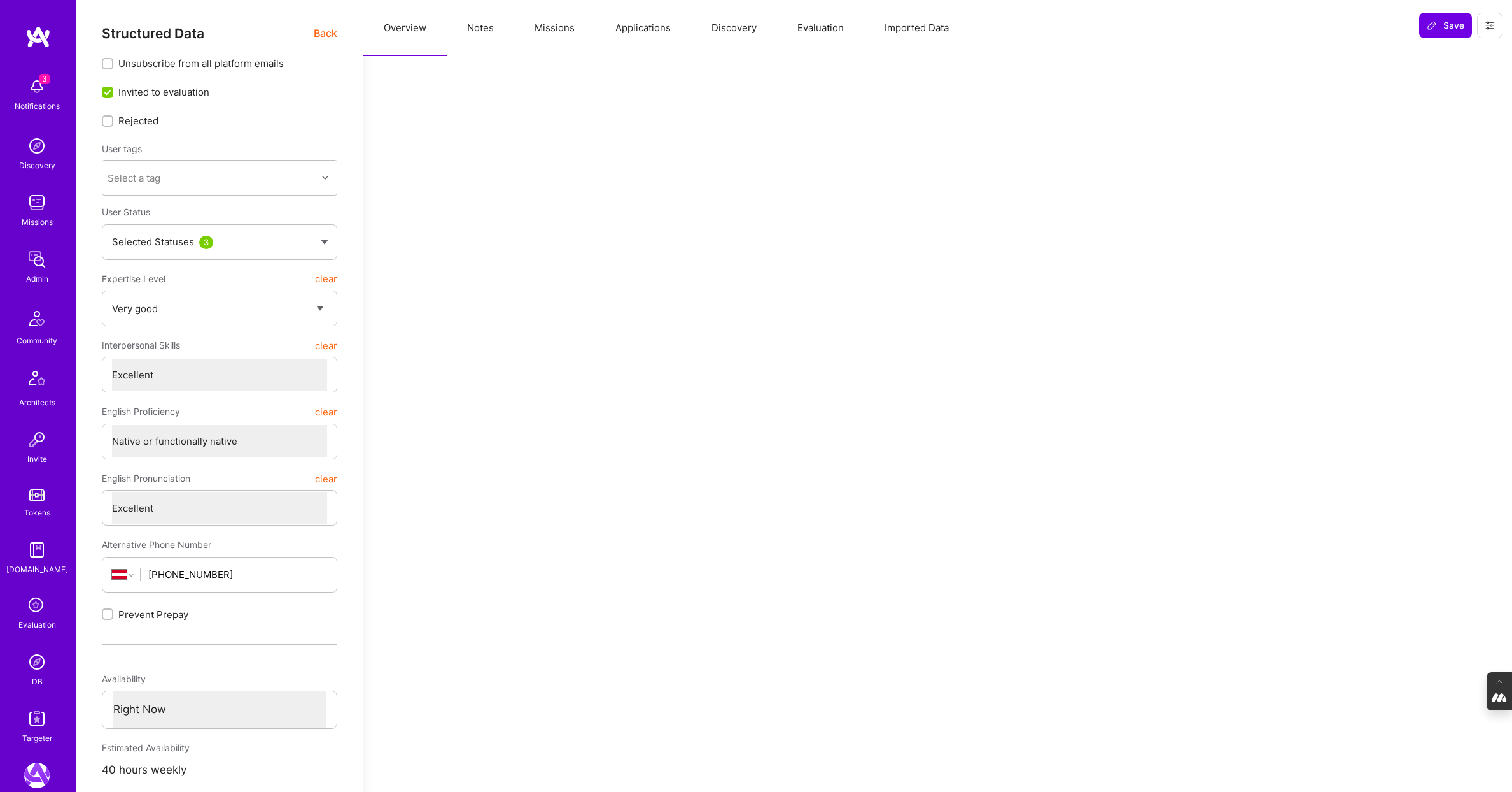
click at [323, 34] on span "Back" at bounding box center [325, 33] width 23 height 16
click at [33, 663] on img at bounding box center [37, 661] width 25 height 25
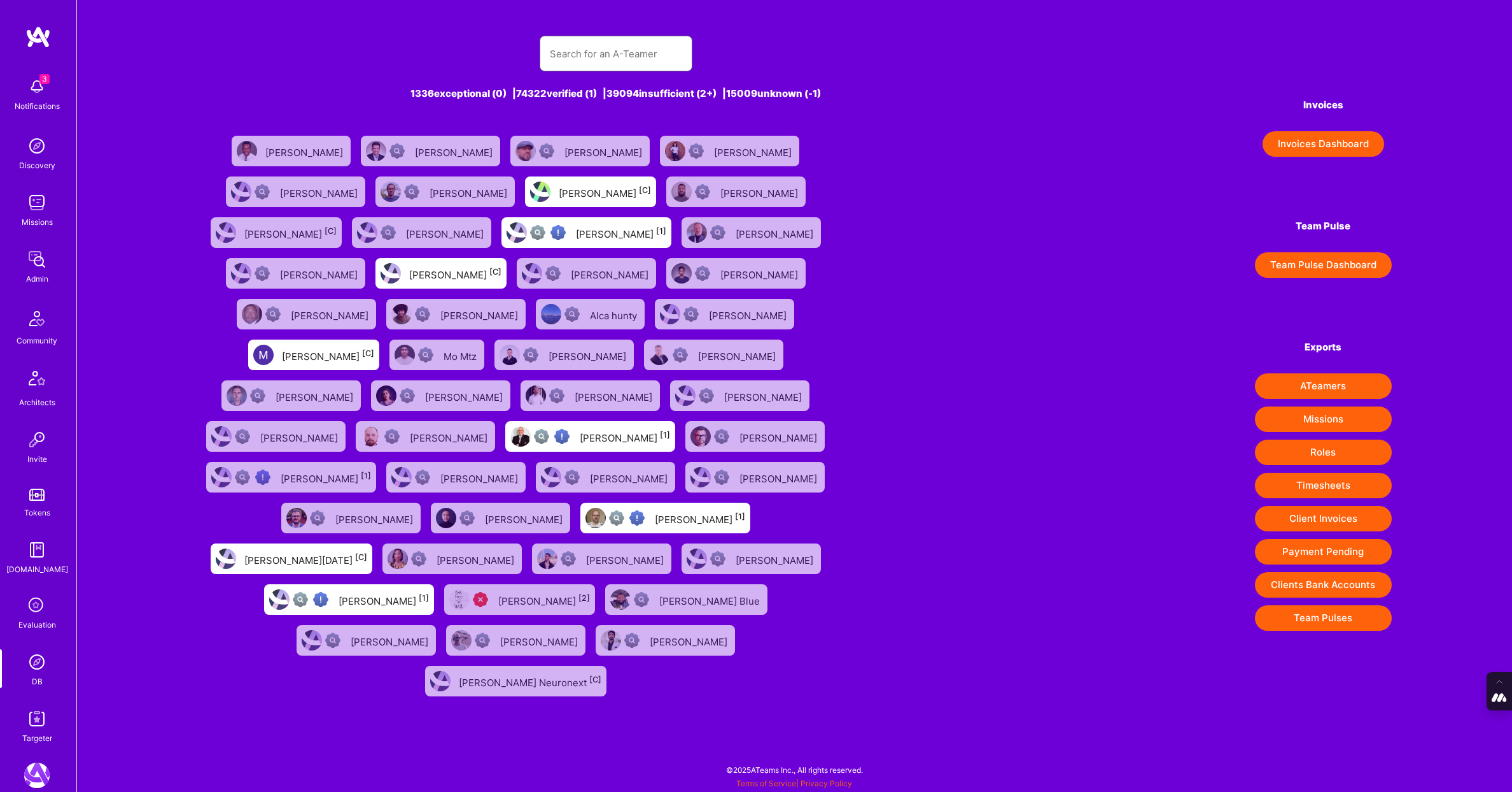
click at [609, 62] on input "text" at bounding box center [616, 54] width 132 height 33
paste input "clair.de.luny@gmail.com"
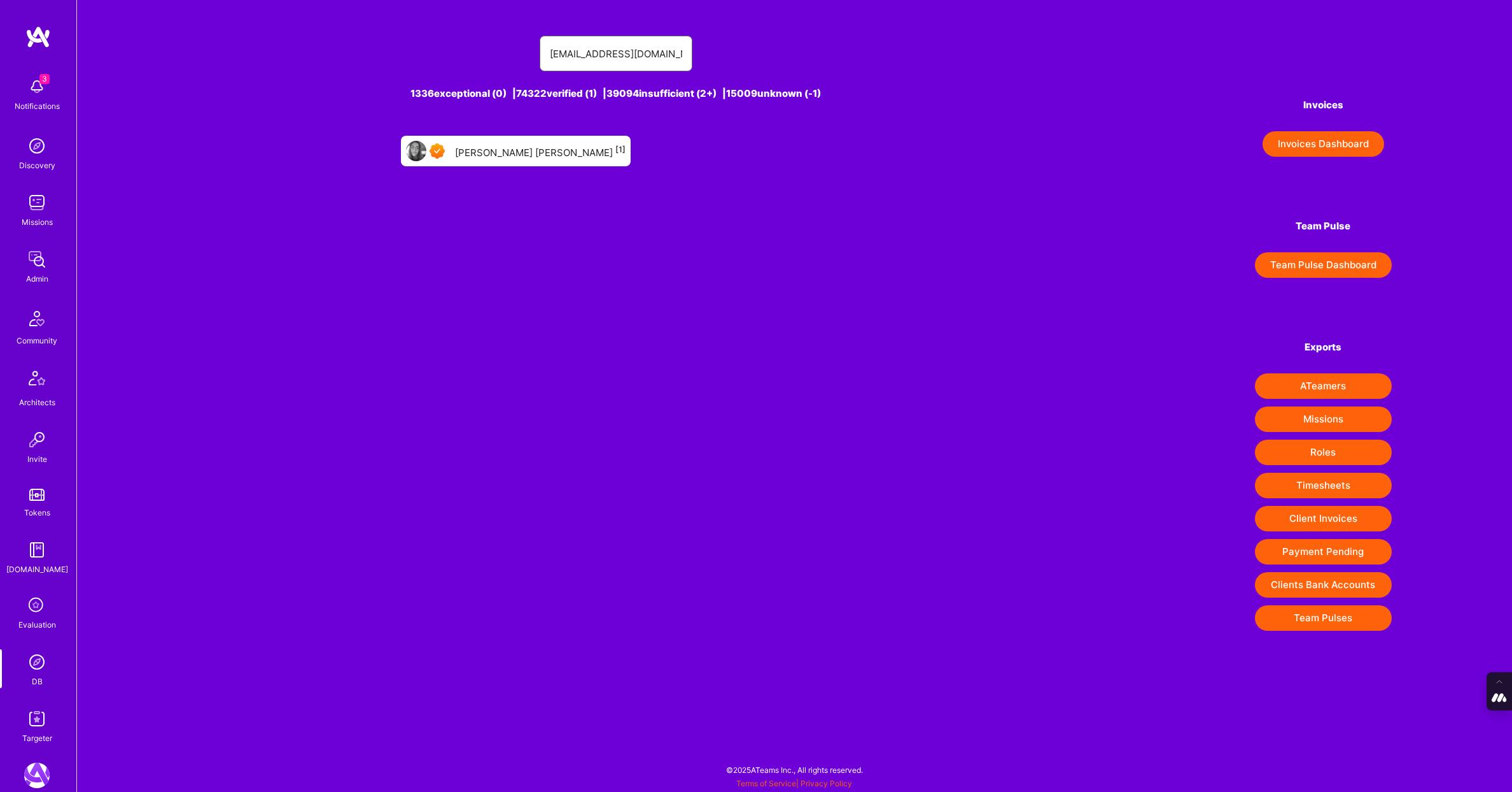
click at [668, 54] on input "clair.de.luny@gmail.com" at bounding box center [616, 54] width 132 height 33
drag, startPoint x: 568, startPoint y: 54, endPoint x: 505, endPoint y: 54, distance: 63.0
click at [507, 54] on div "clair.de.luny@gmail.com" at bounding box center [615, 54] width 837 height 36
paste input "hrafailidis"
type input "chrafailidis@gmail.com"
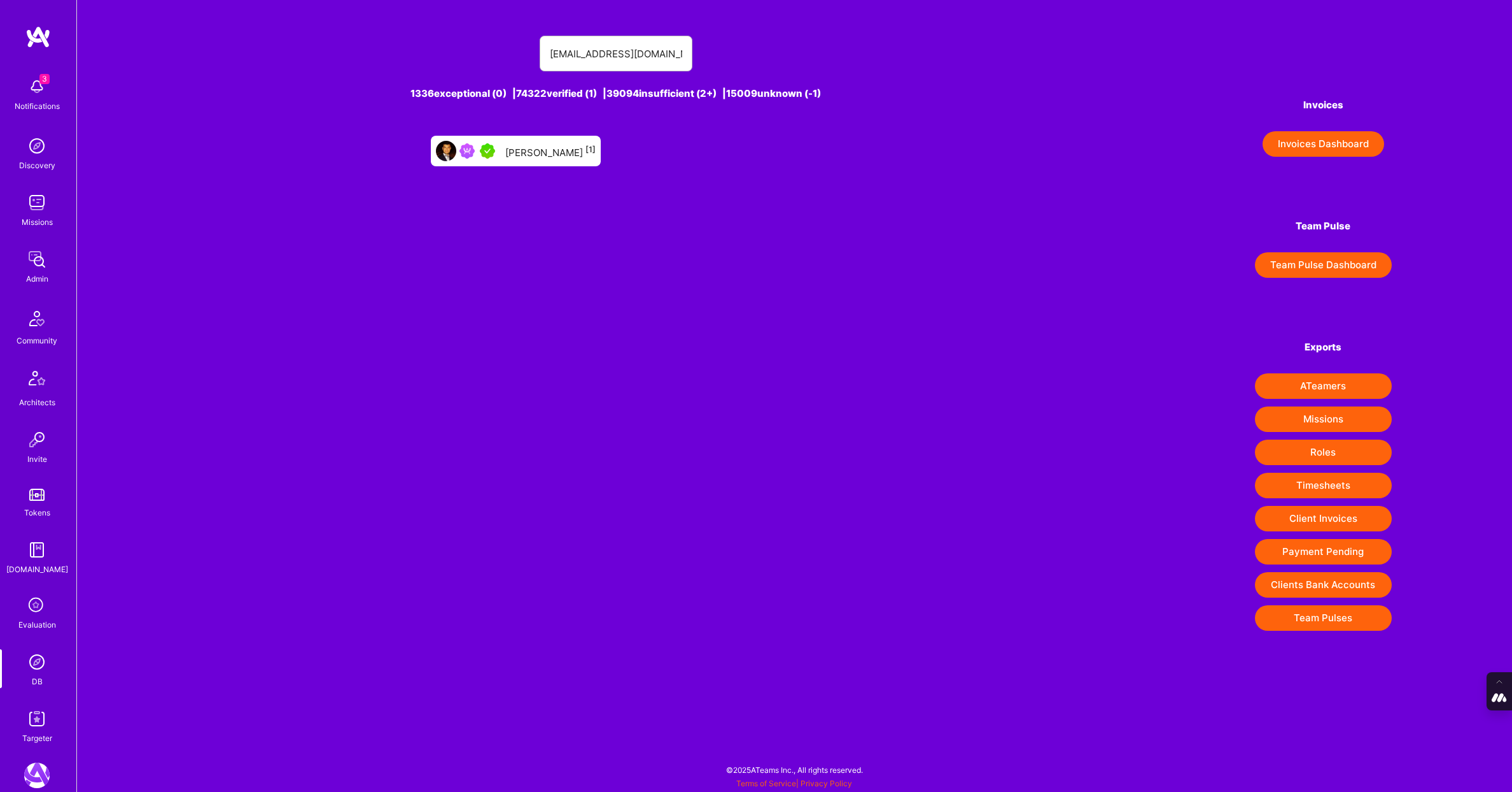
click at [547, 146] on div "Bob Rafailidis [1]" at bounding box center [550, 151] width 90 height 17
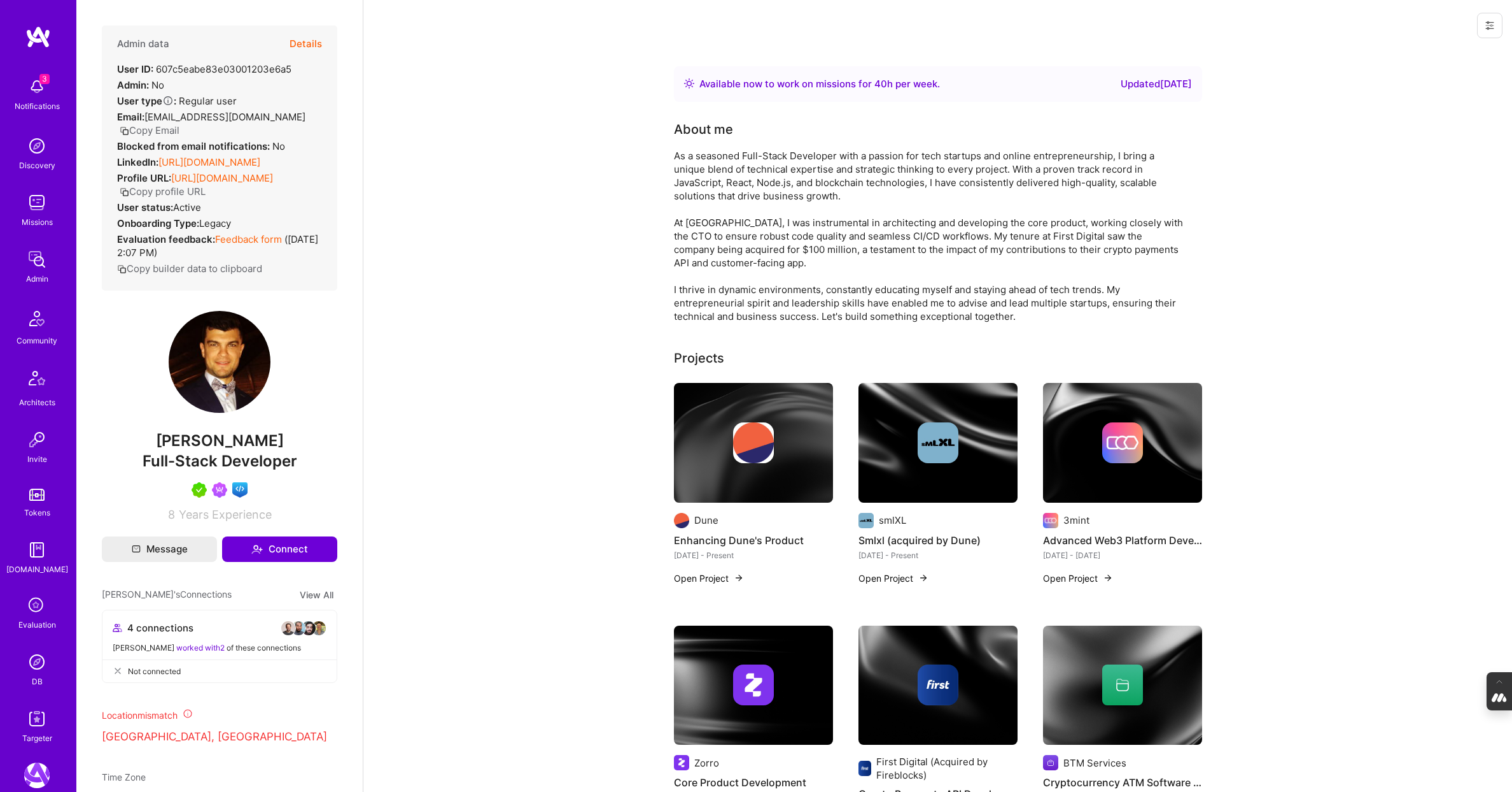
drag, startPoint x: 239, startPoint y: 456, endPoint x: 165, endPoint y: 456, distance: 74.0
click at [165, 450] on span "Bob Rafailidis" at bounding box center [219, 441] width 236 height 19
copy span "Bob Rafailidis"
click at [34, 670] on img at bounding box center [37, 661] width 25 height 25
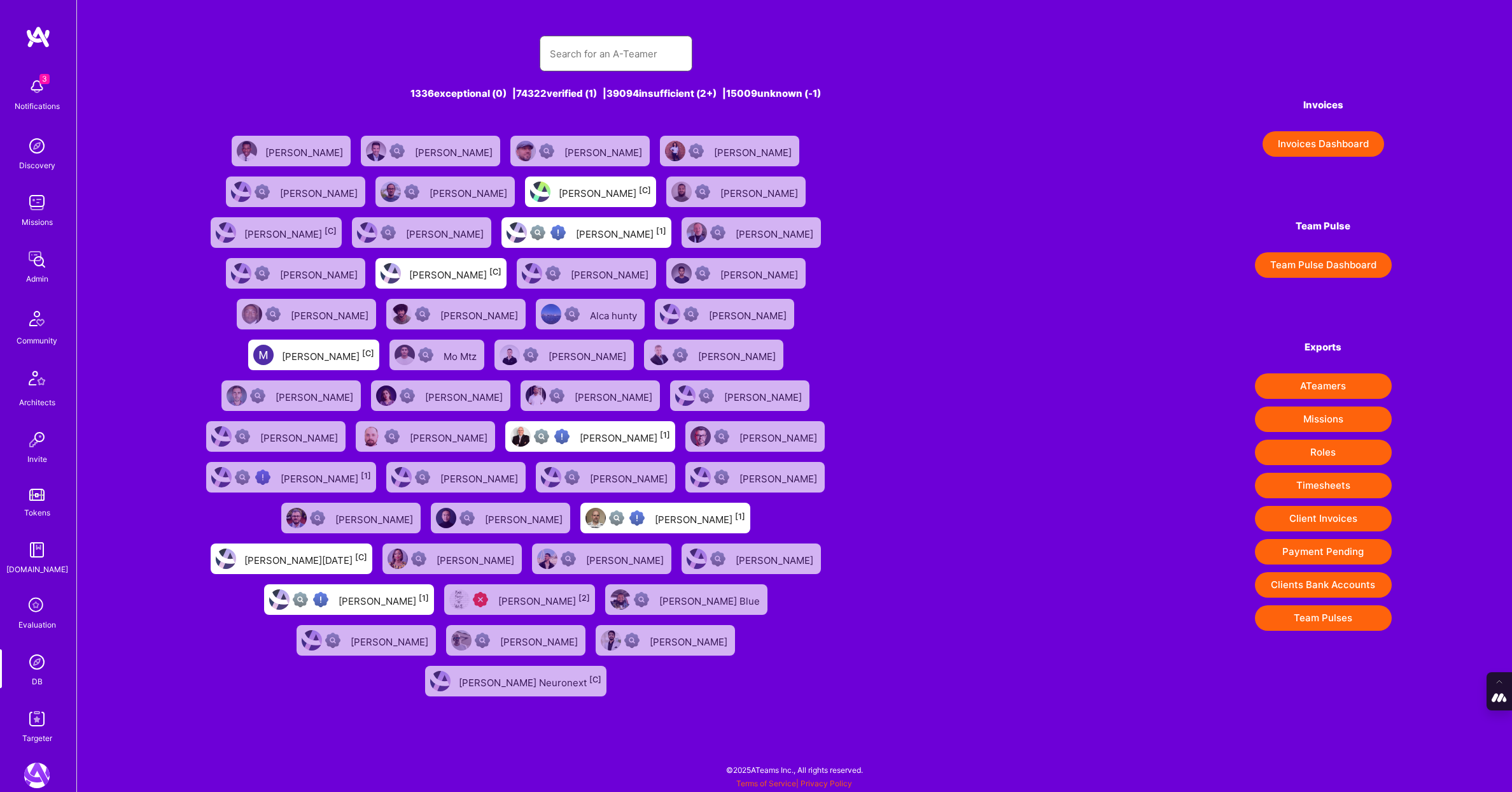
click at [576, 54] on input "text" at bounding box center [616, 54] width 132 height 33
paste input "bojanaleksa@gmail.com"
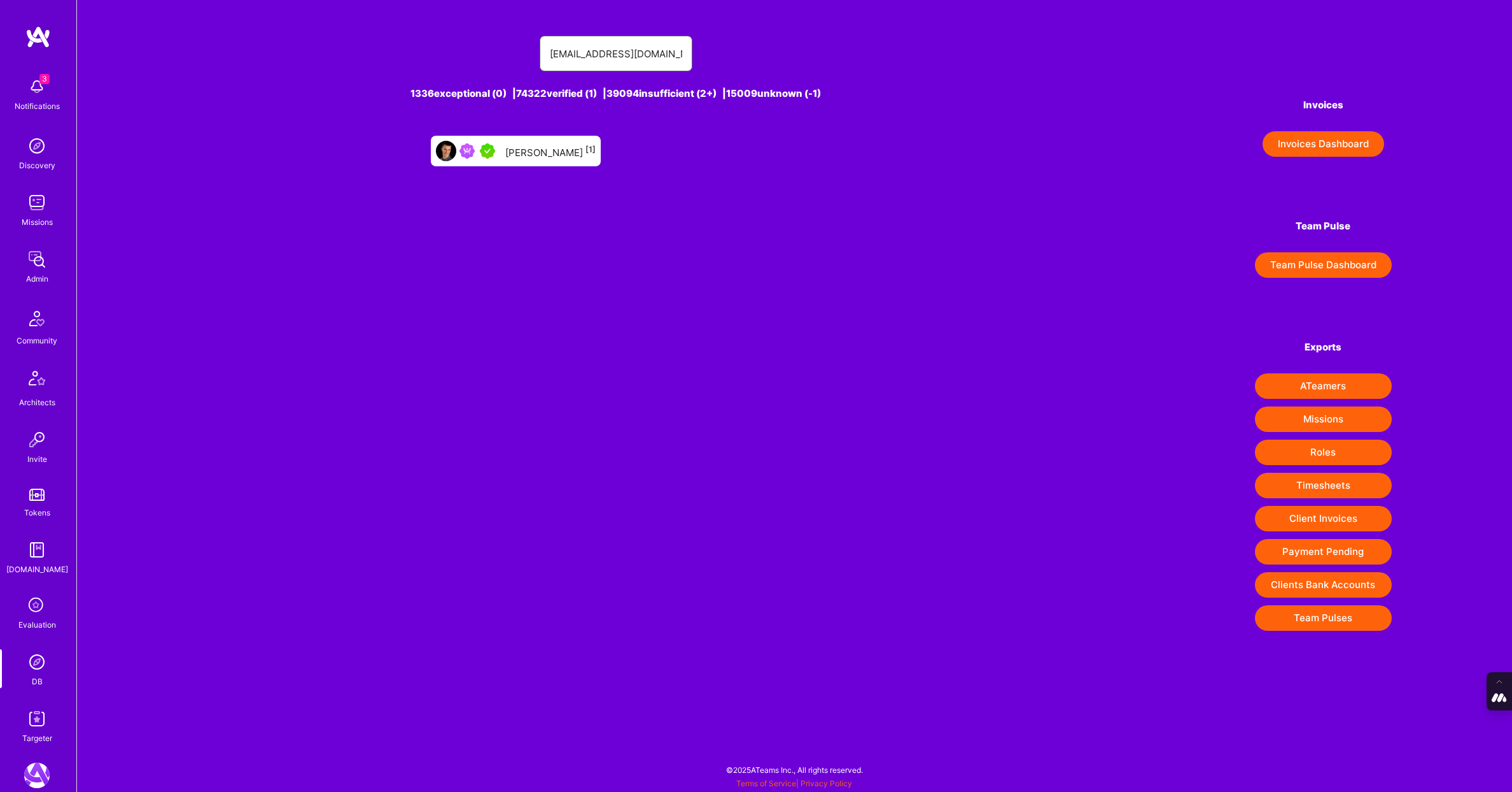
type input "bojanaleksa@gmail.com"
click at [538, 154] on div "Bojan Aleksic [1]" at bounding box center [550, 151] width 90 height 17
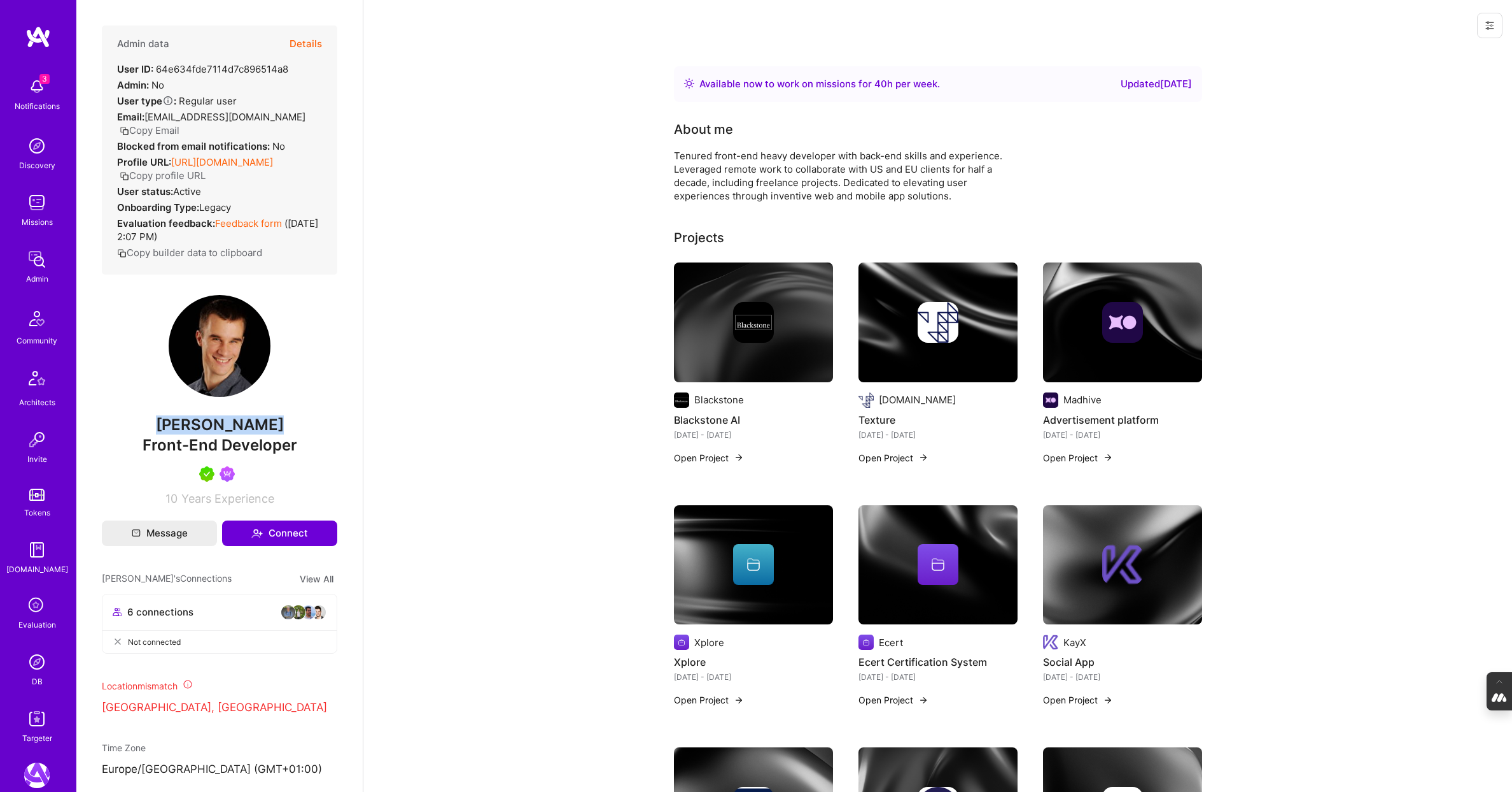
drag, startPoint x: 278, startPoint y: 422, endPoint x: 151, endPoint y: 420, distance: 127.0
click at [151, 422] on span "Bojan Aleksic" at bounding box center [219, 425] width 236 height 19
copy span "Bojan Aleksic"
click at [33, 667] on img at bounding box center [37, 661] width 25 height 25
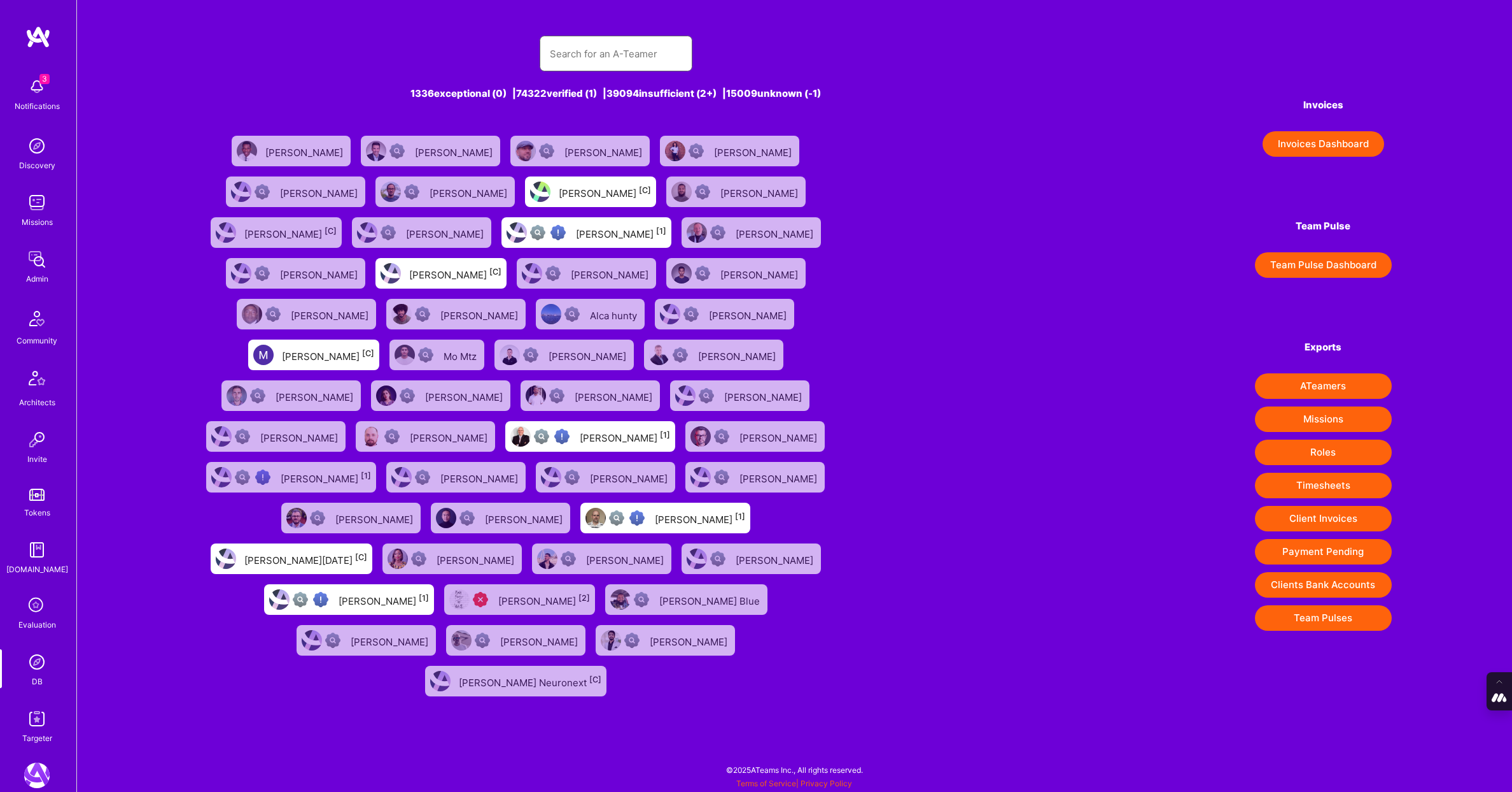
click at [602, 61] on input "text" at bounding box center [616, 54] width 132 height 33
paste input "anatal@gmail.com"
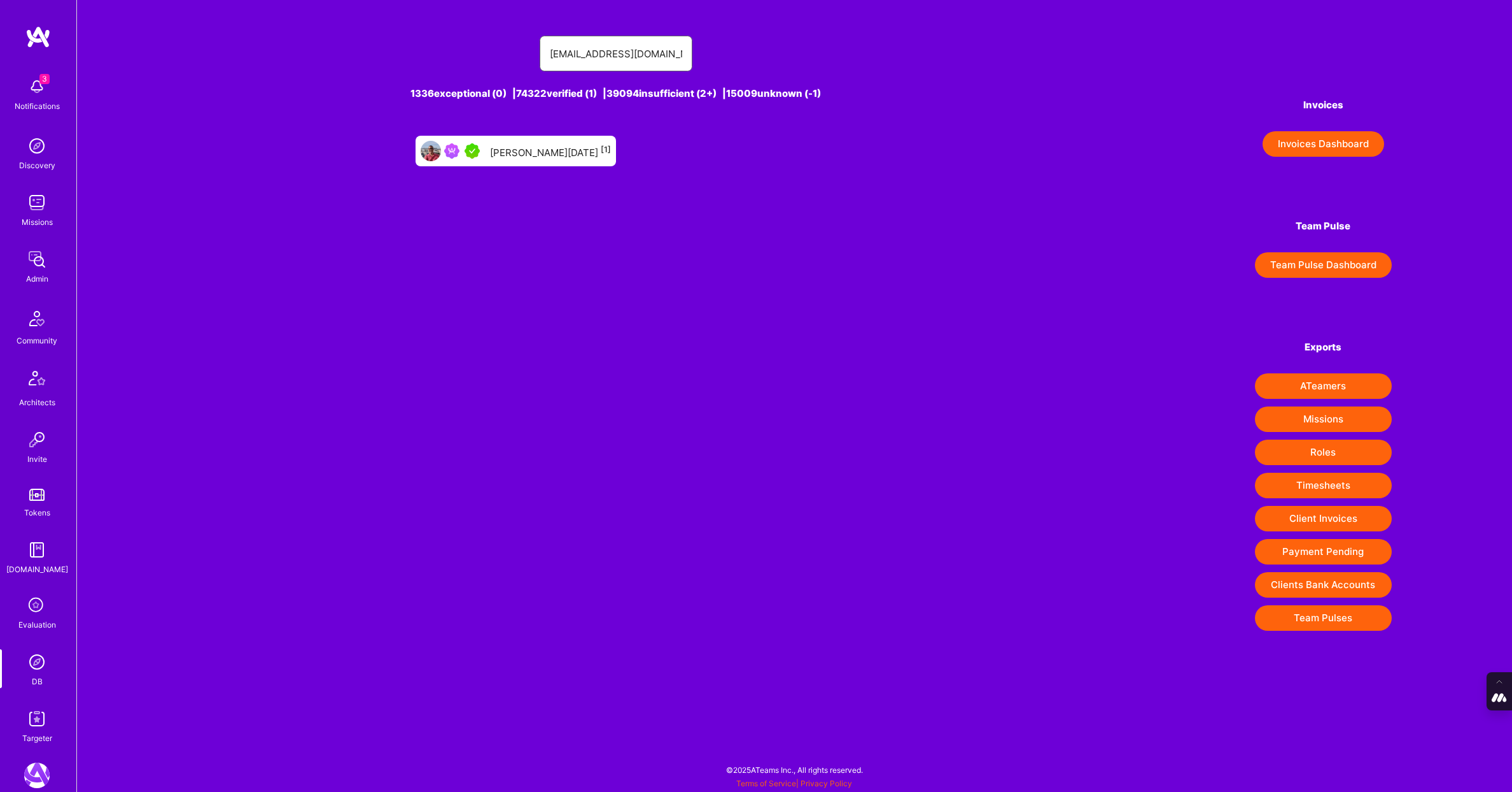
type input "anatal@gmail.com"
click at [532, 145] on div "Andre Natal [1]" at bounding box center [550, 151] width 121 height 17
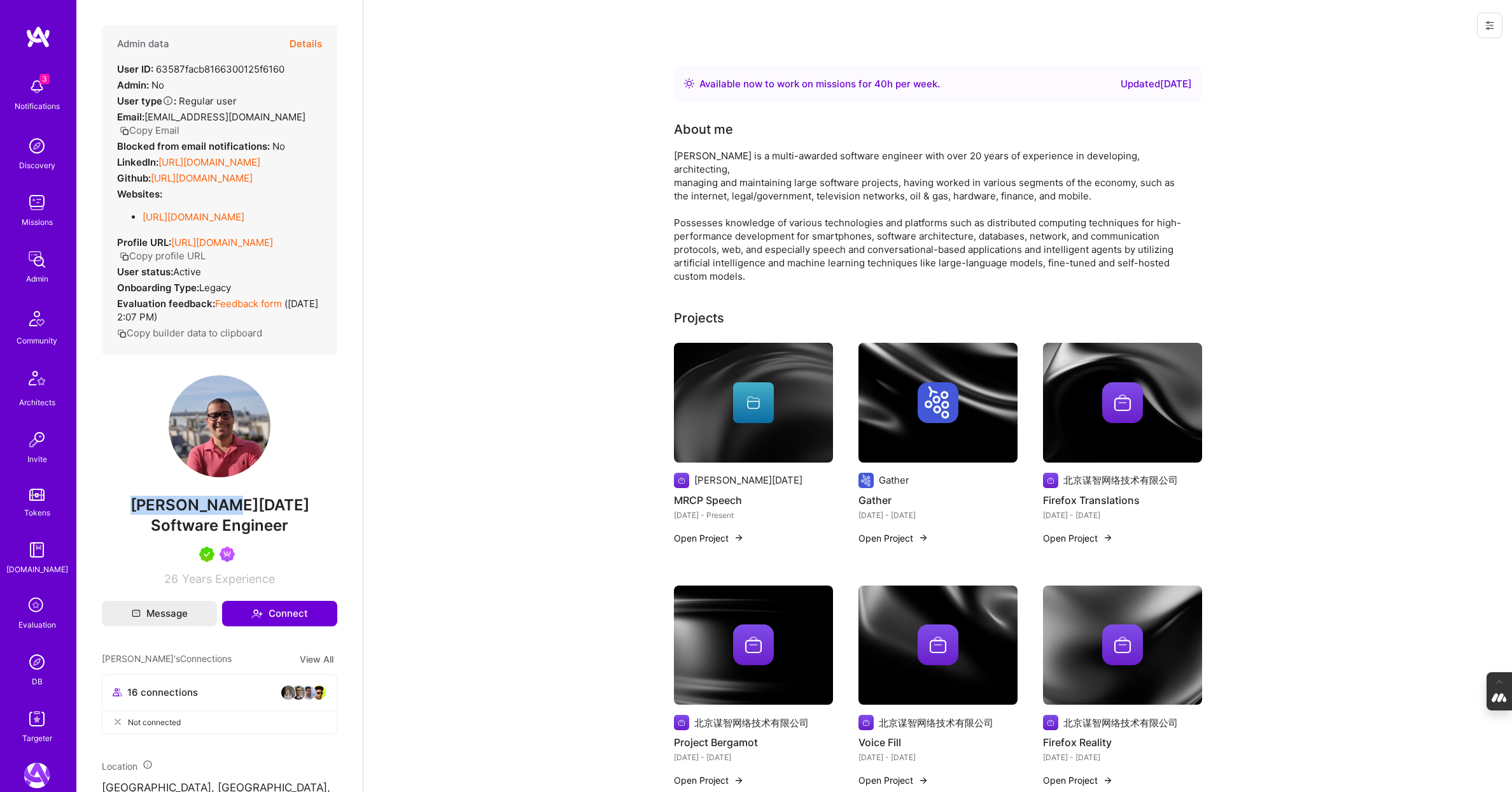
drag, startPoint x: 268, startPoint y: 501, endPoint x: 165, endPoint y: 501, distance: 103.0
click at [165, 501] on span "Andre Natal" at bounding box center [219, 505] width 236 height 19
copy span "Andre Natal"
click at [37, 675] on div "DB" at bounding box center [38, 681] width 11 height 13
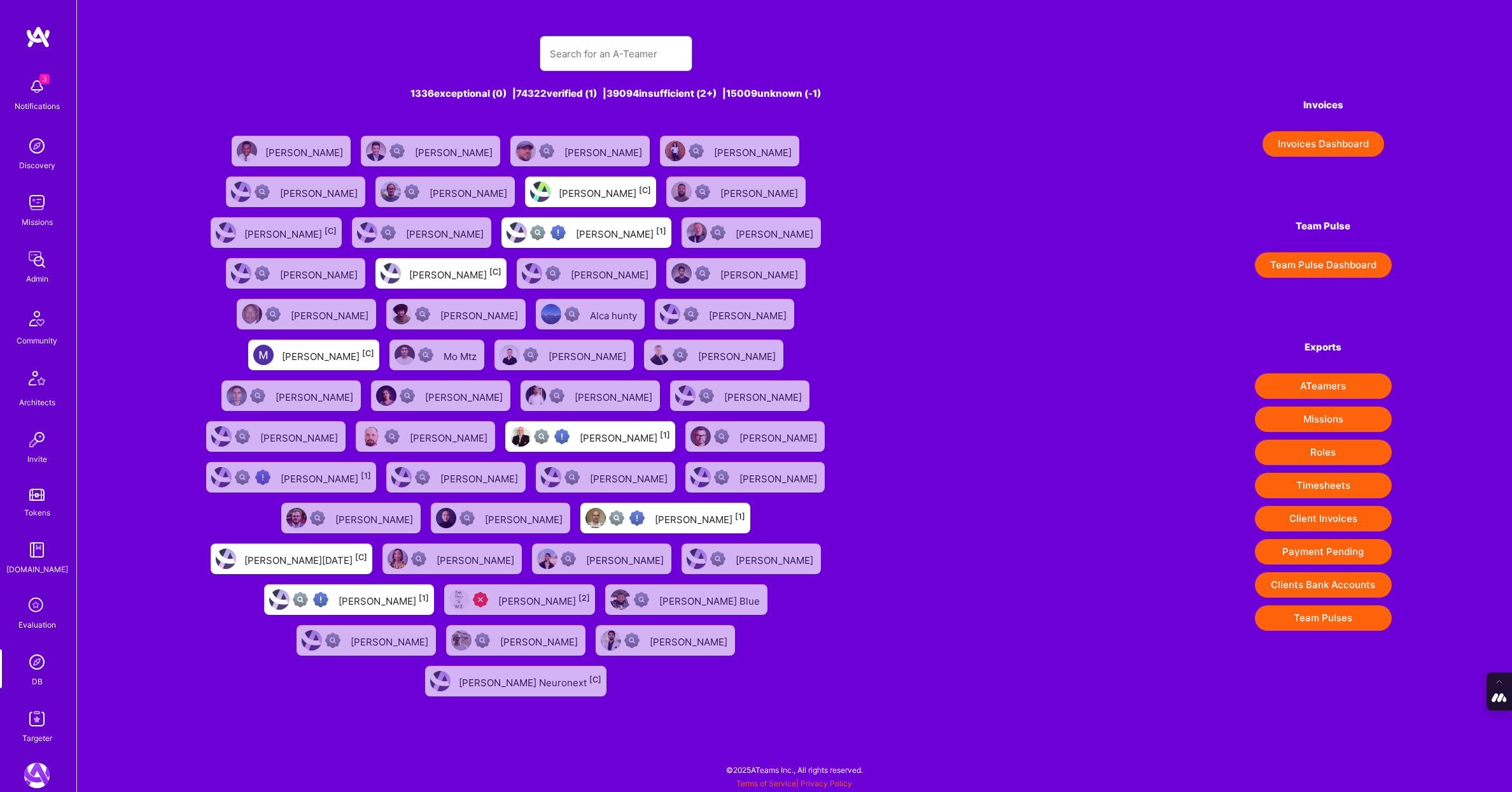
click at [623, 53] on input "text" at bounding box center [616, 54] width 132 height 33
paste input "tadej.krevh@gmail.com"
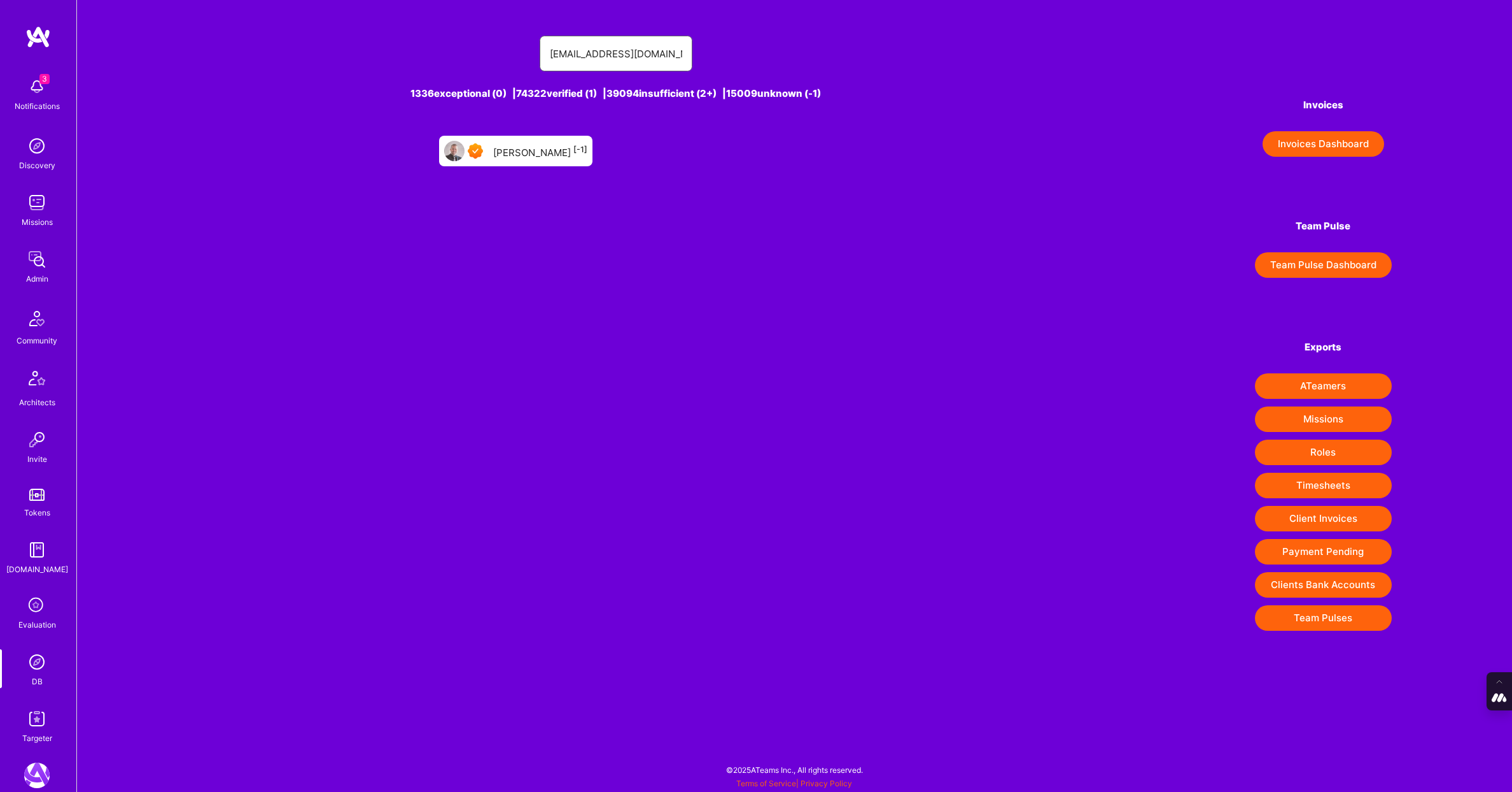
type input "tadej.krevh@gmail.com"
click at [531, 150] on div "Tadej Krevh [-1]" at bounding box center [540, 151] width 94 height 17
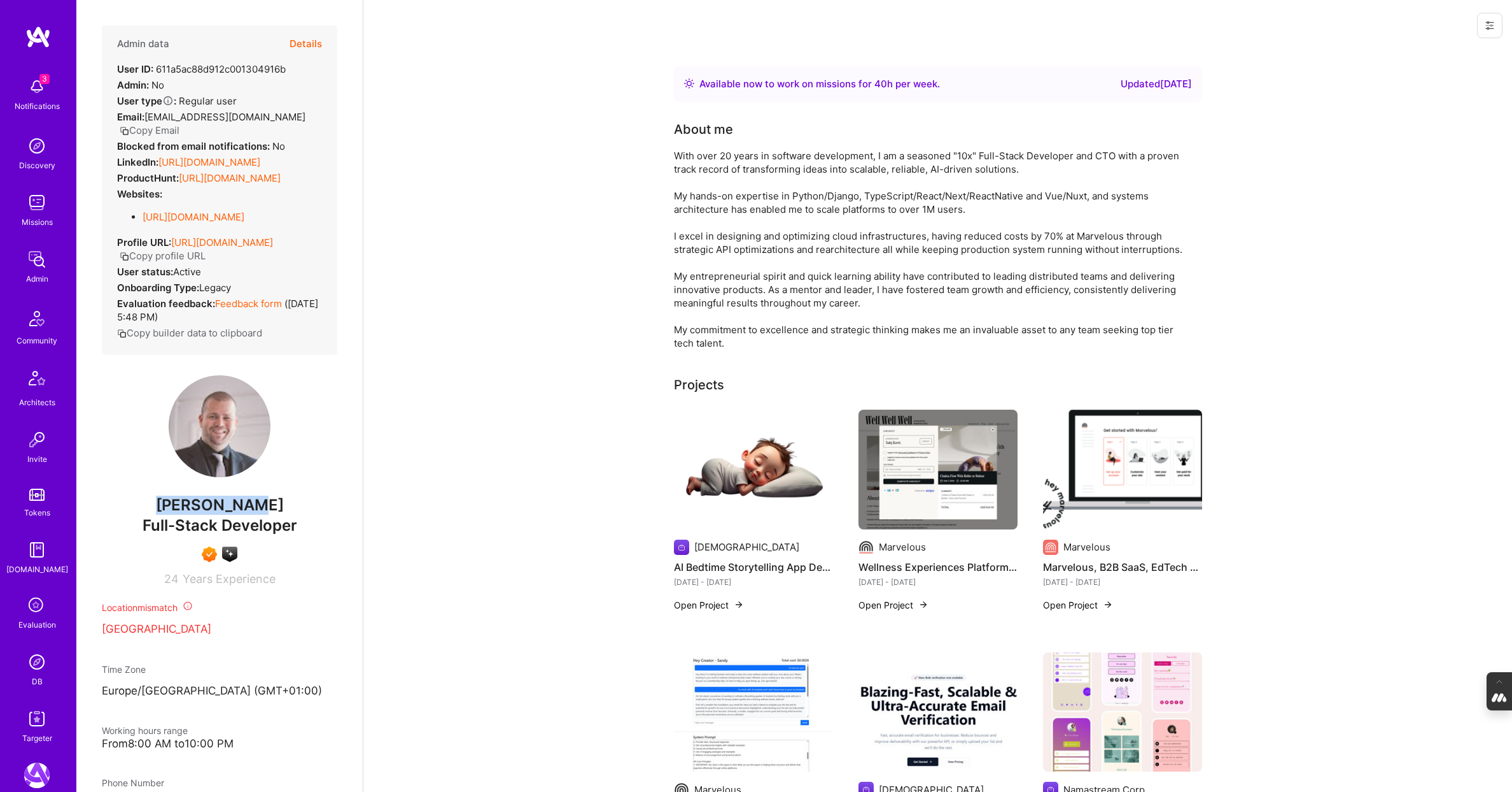
drag, startPoint x: 266, startPoint y: 520, endPoint x: 159, endPoint y: 520, distance: 107.0
click at [159, 515] on span "Tadej Krevh" at bounding box center [219, 505] width 236 height 19
copy span "Tadej Krevh"
click at [31, 660] on img at bounding box center [37, 661] width 25 height 25
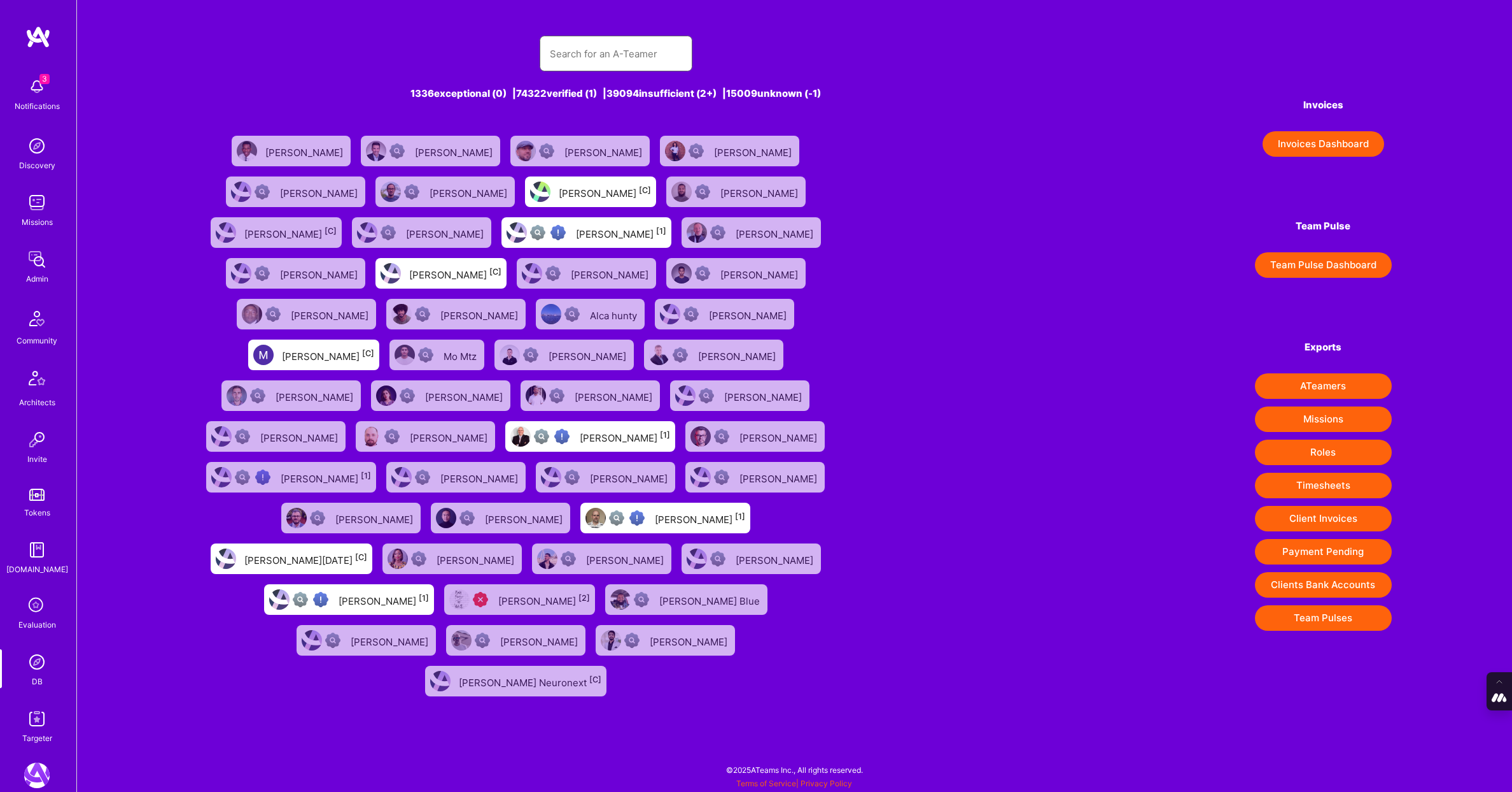
click at [584, 62] on input "text" at bounding box center [616, 54] width 132 height 33
paste input "chris@thoughtfulcompany.io"
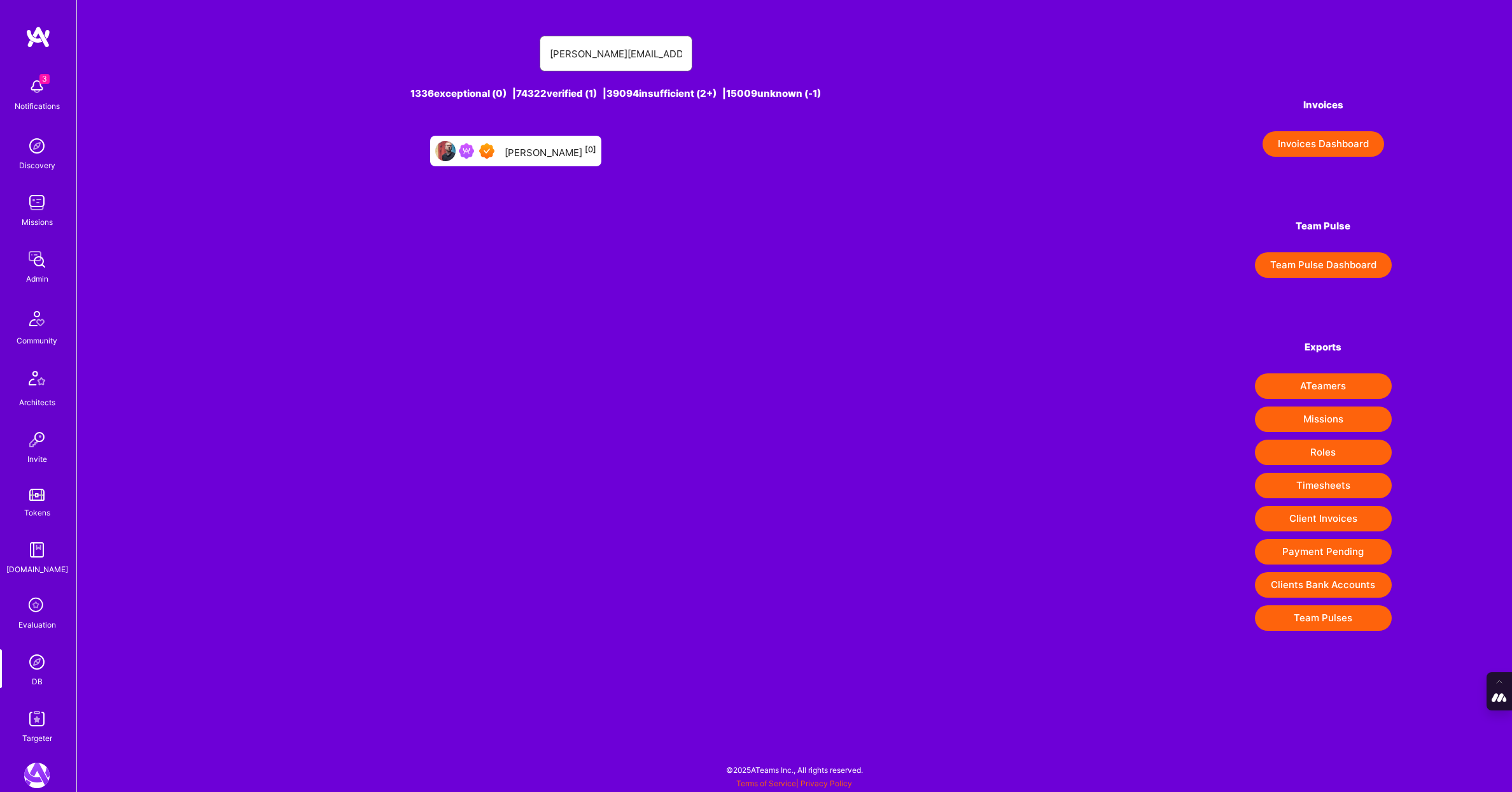
type input "chris@thoughtfulcompany.io"
click at [537, 153] on div "Chris Roth [0]" at bounding box center [551, 151] width 92 height 17
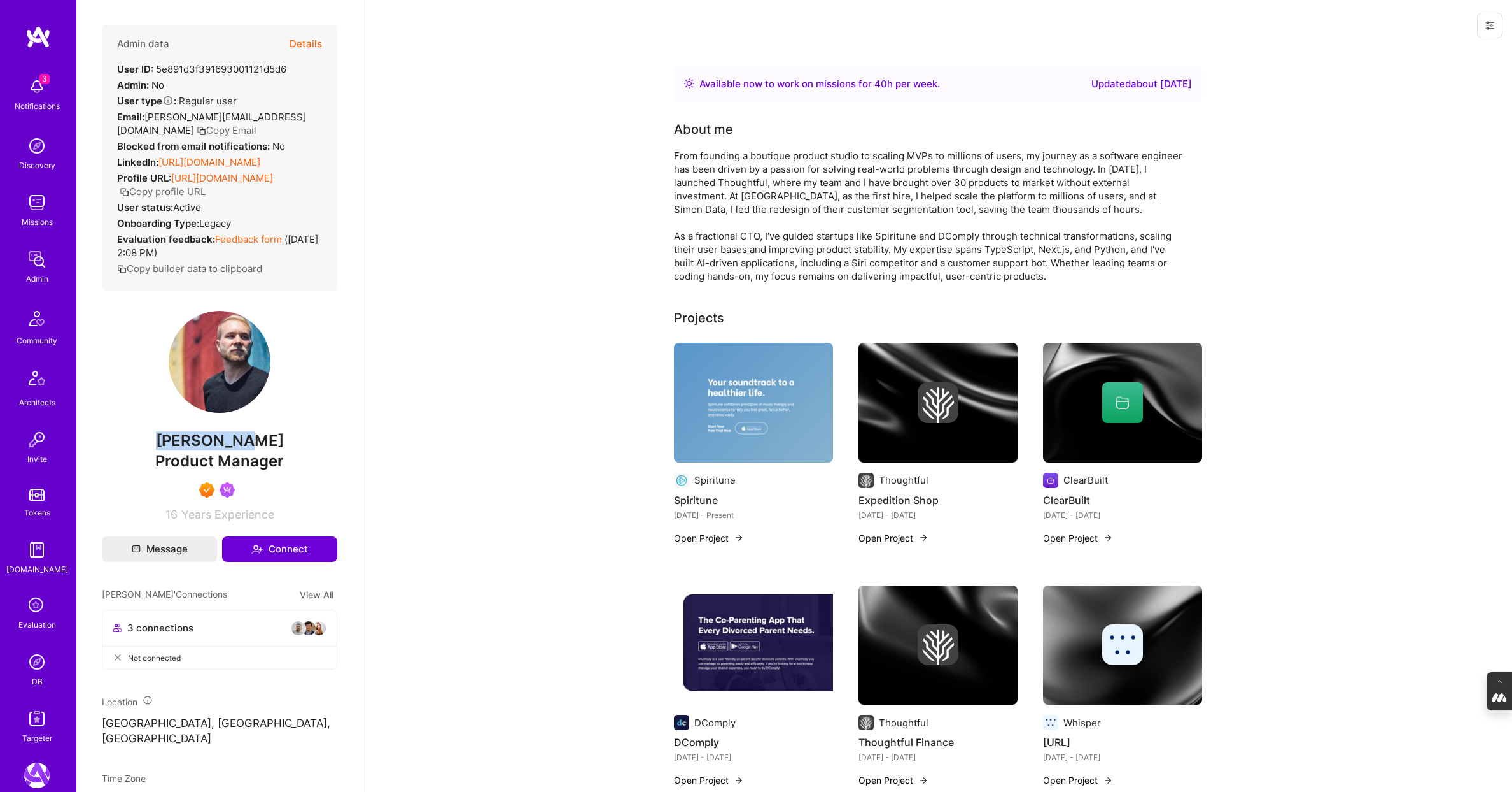
drag, startPoint x: 260, startPoint y: 451, endPoint x: 143, endPoint y: 450, distance: 117.0
click at [143, 450] on span "Chris Roth" at bounding box center [219, 441] width 236 height 19
copy span "Chris Roth"
click at [39, 661] on img at bounding box center [37, 661] width 25 height 25
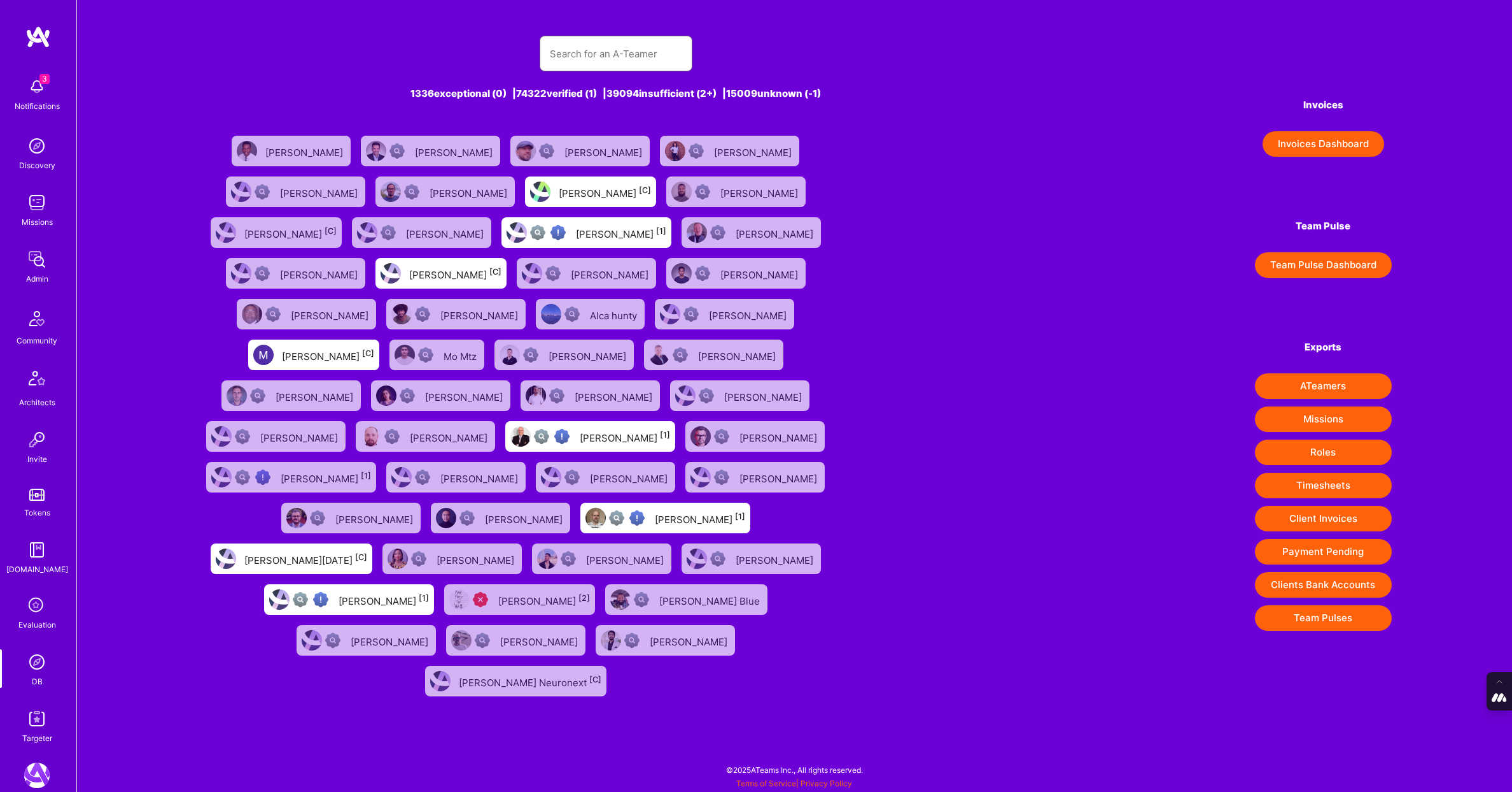
click at [572, 46] on input "text" at bounding box center [616, 54] width 132 height 33
paste input "ciobanu.mihai@gmail.com"
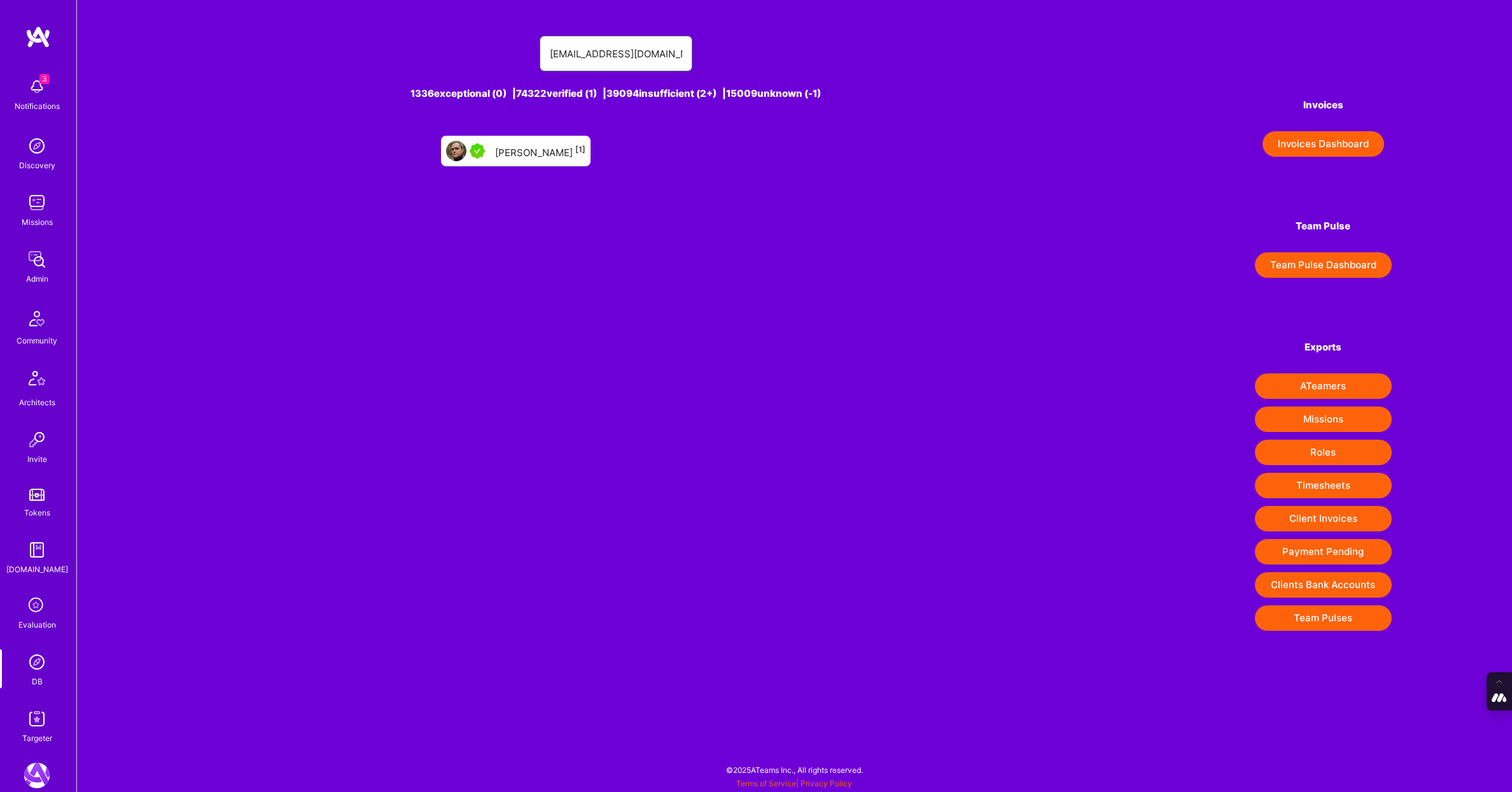
type input "ciobanu.mihai@gmail.com"
click at [539, 159] on div "Mihai Ciobanu [1]" at bounding box center [540, 151] width 90 height 17
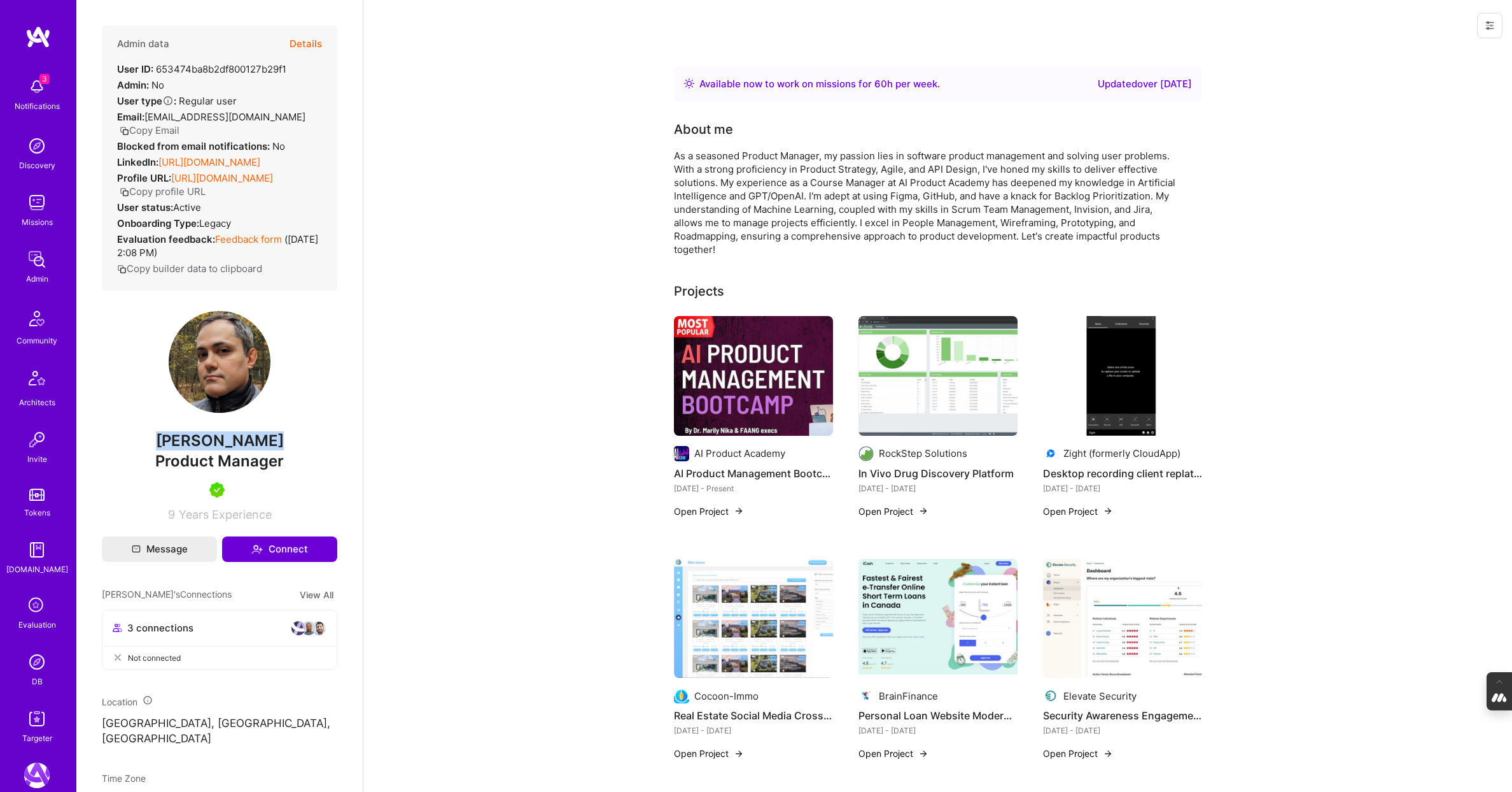
drag, startPoint x: 274, startPoint y: 450, endPoint x: 149, endPoint y: 450, distance: 125.0
click at [149, 450] on span "Mihai Ciobanu" at bounding box center [219, 441] width 236 height 19
copy span "Mihai Ciobanu"
click at [33, 662] on img at bounding box center [37, 661] width 25 height 25
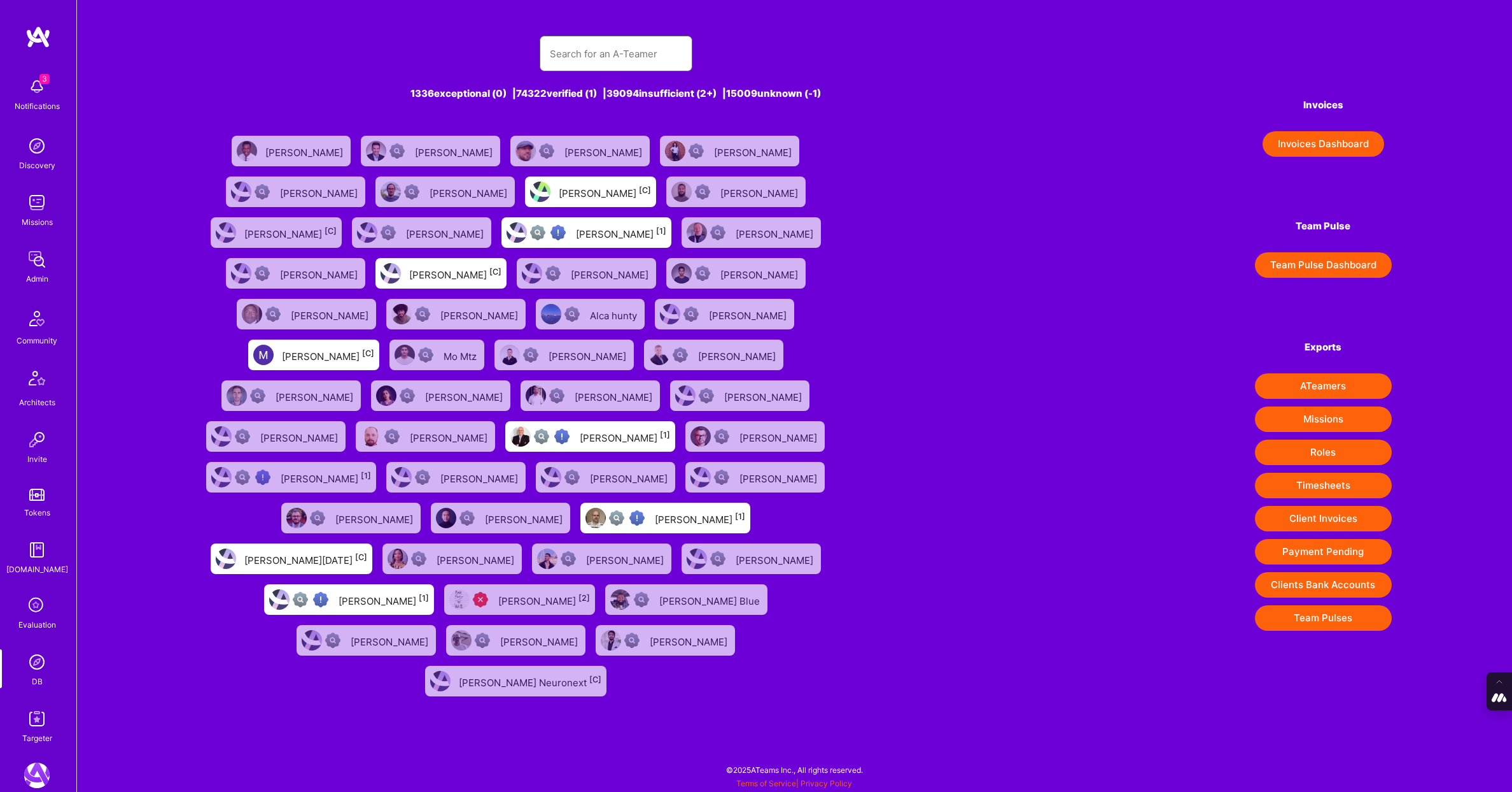
click at [587, 55] on input "text" at bounding box center [616, 54] width 132 height 33
paste input "myadav.dce@gmail.com"
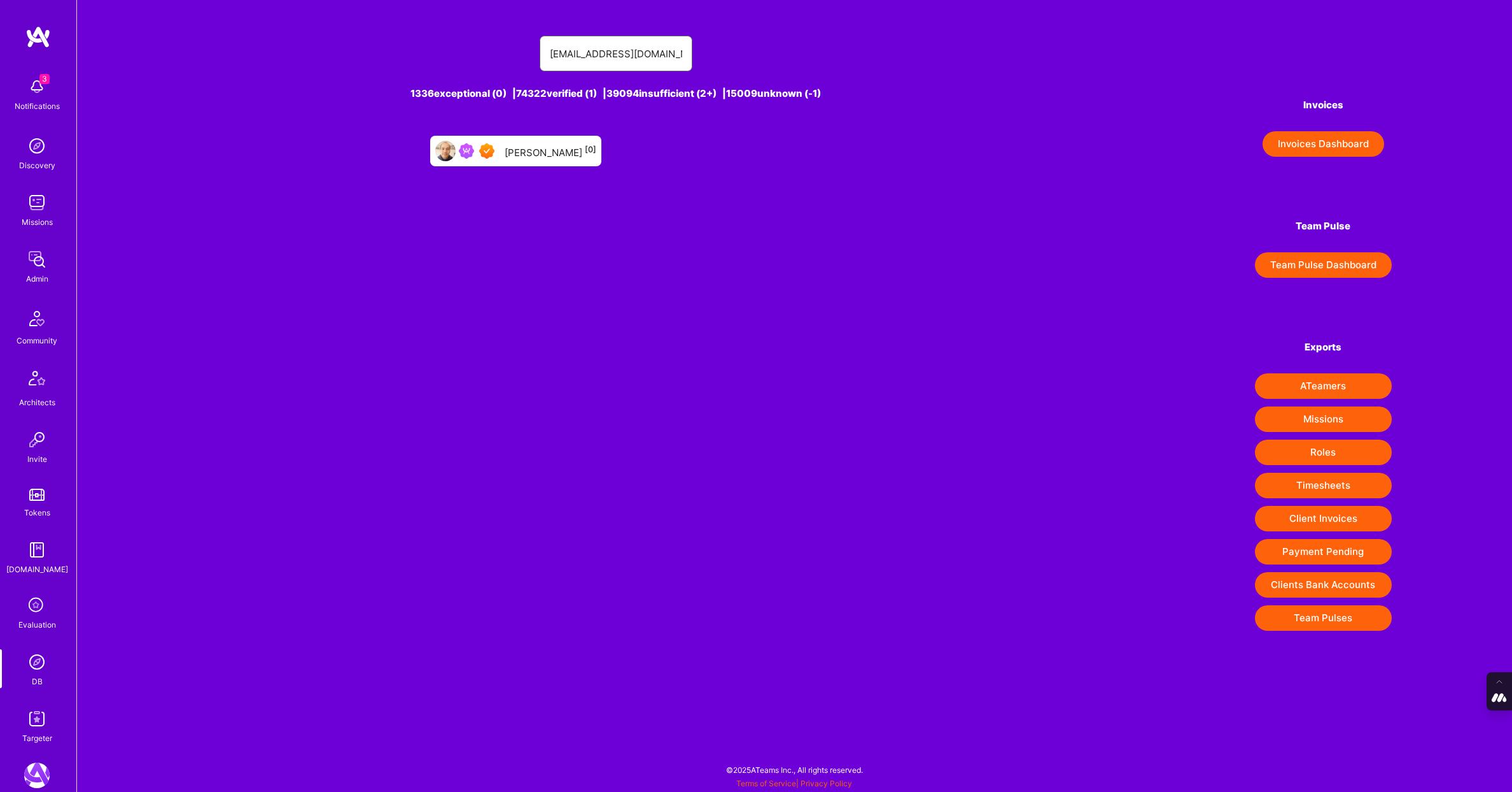
type input "myadav.dce@gmail.com"
click at [562, 155] on div "Manish Yadav [0]" at bounding box center [551, 151] width 92 height 17
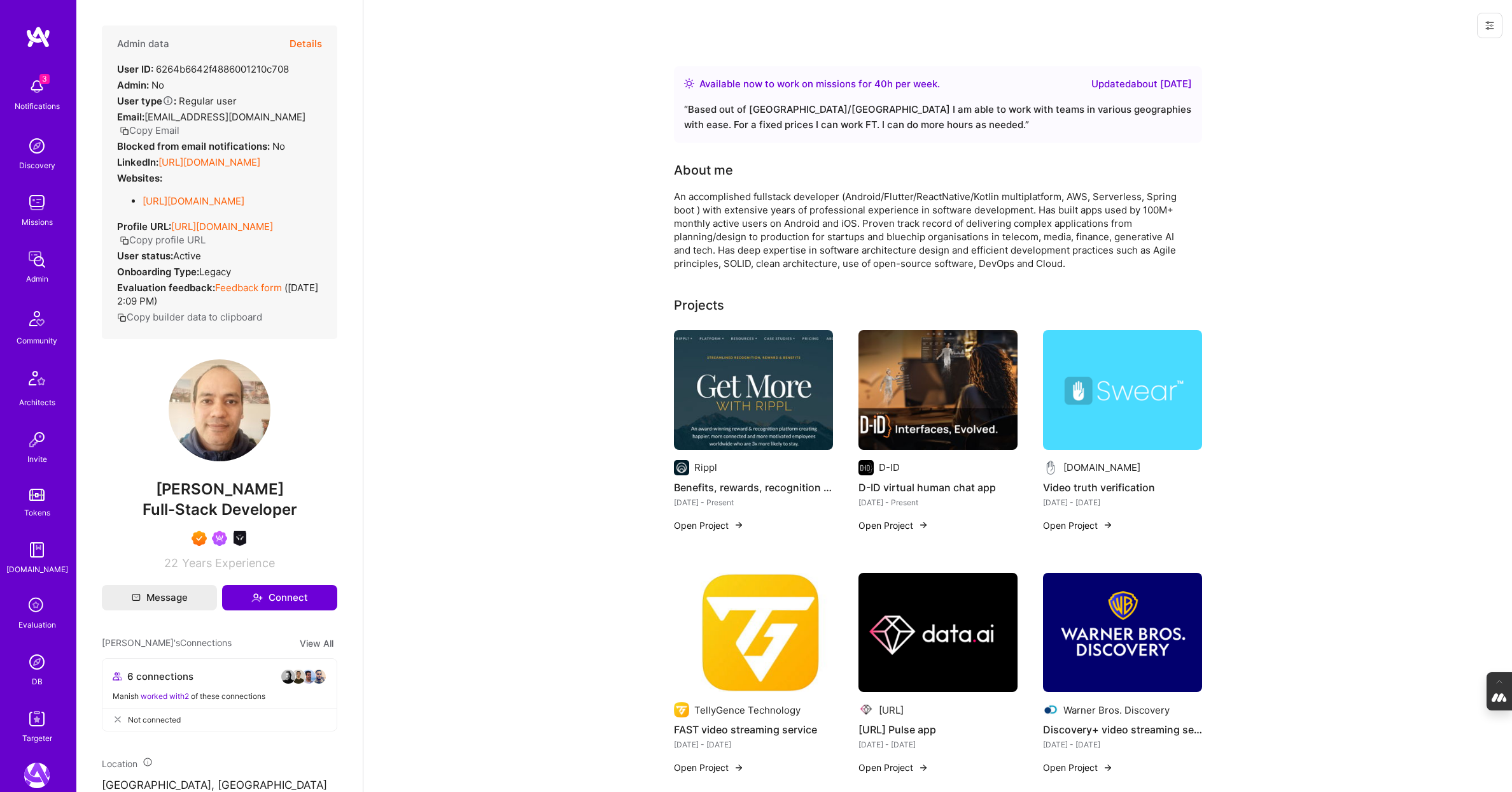
click at [270, 478] on div "Admin data Details User ID: 6264b6642f4886001210c708 Admin: No User type Regula…" at bounding box center [219, 297] width 236 height 544
drag, startPoint x: 271, startPoint y: 509, endPoint x: 167, endPoint y: 504, distance: 104.1
click at [167, 499] on span "Manish Yadav" at bounding box center [219, 489] width 236 height 19
copy span "Manish Yadav"
click at [42, 660] on img at bounding box center [37, 661] width 25 height 25
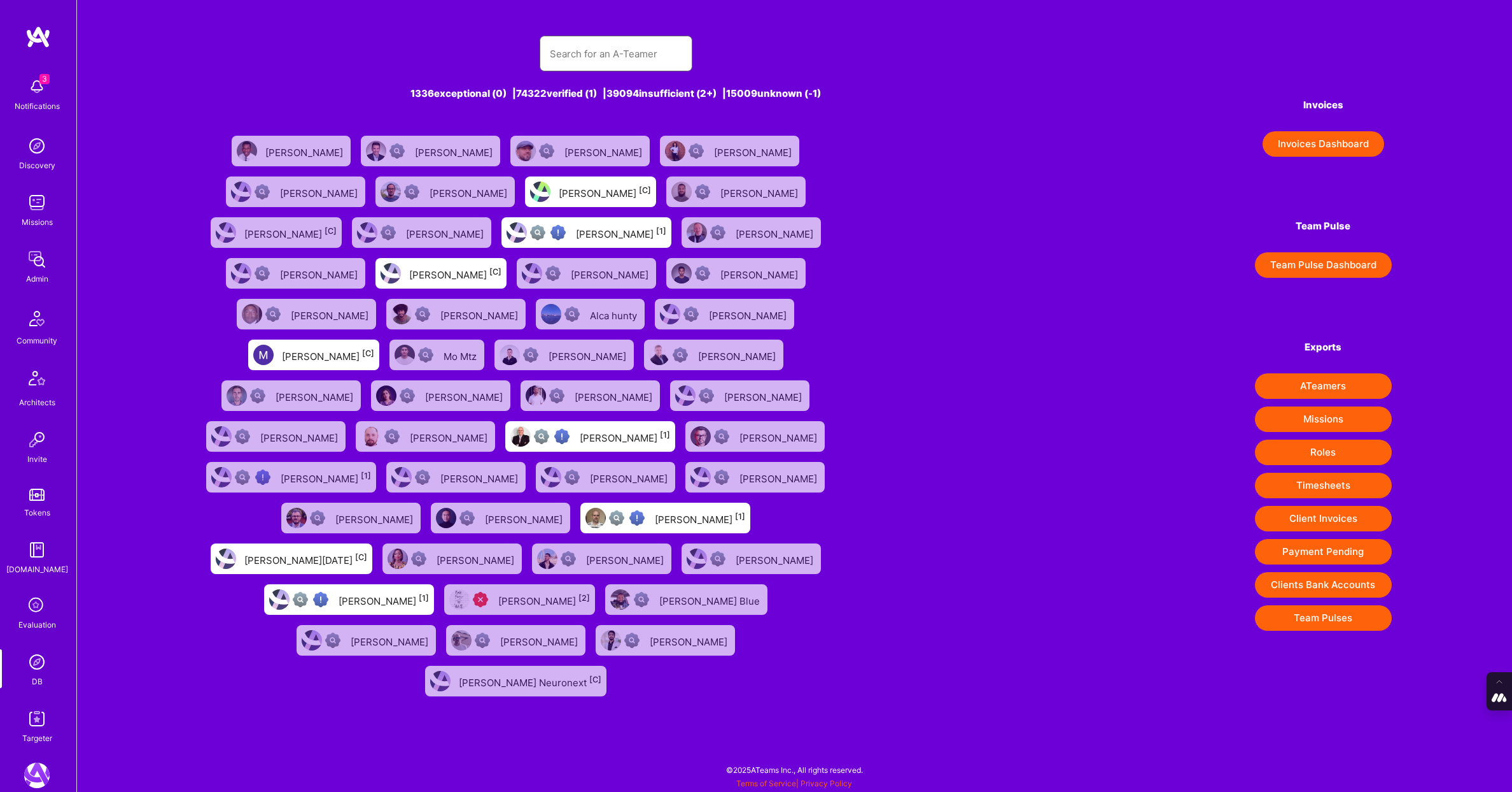
click at [620, 56] on input "text" at bounding box center [616, 54] width 132 height 33
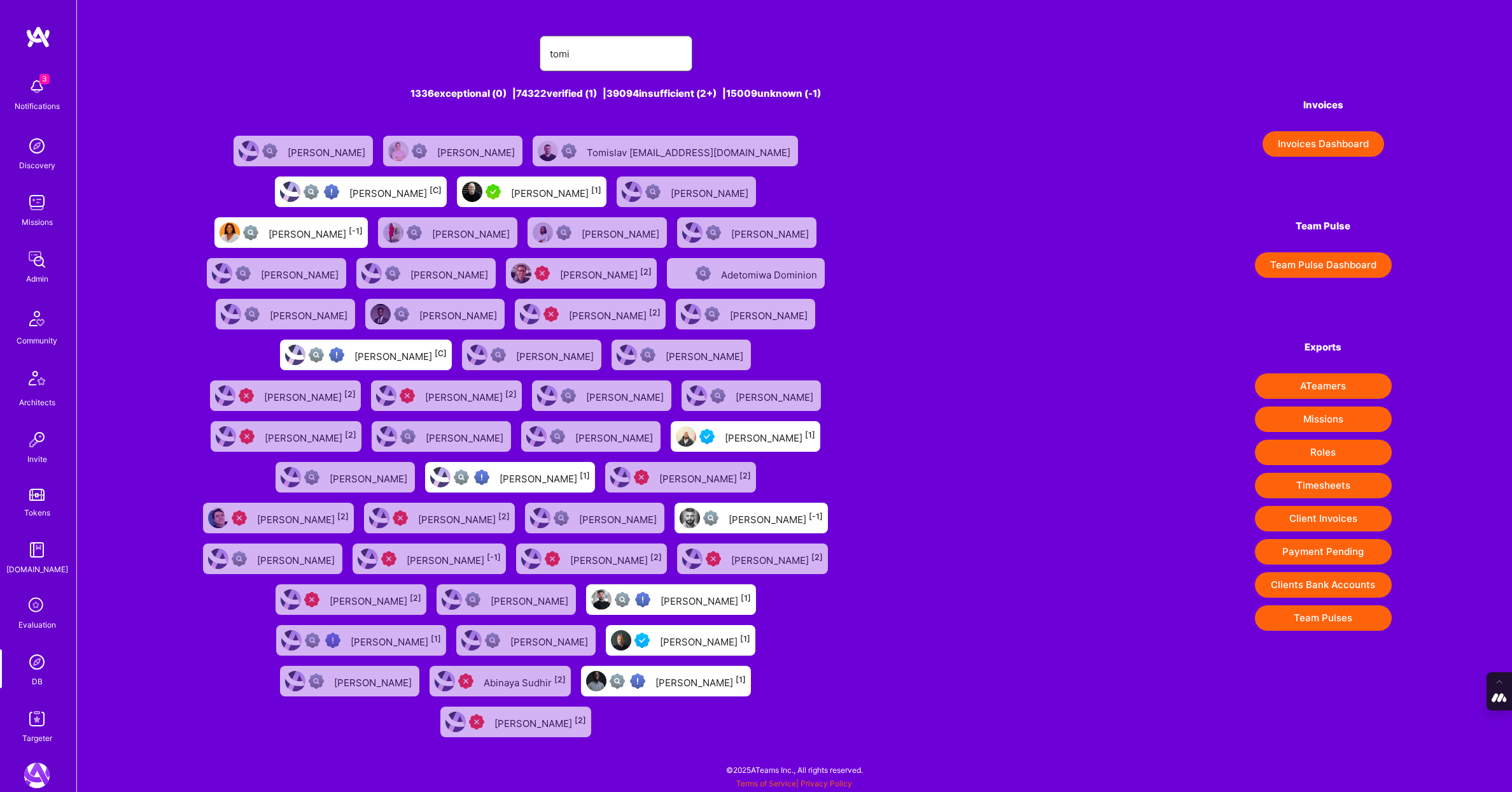
type input "Tomislav Peharda"
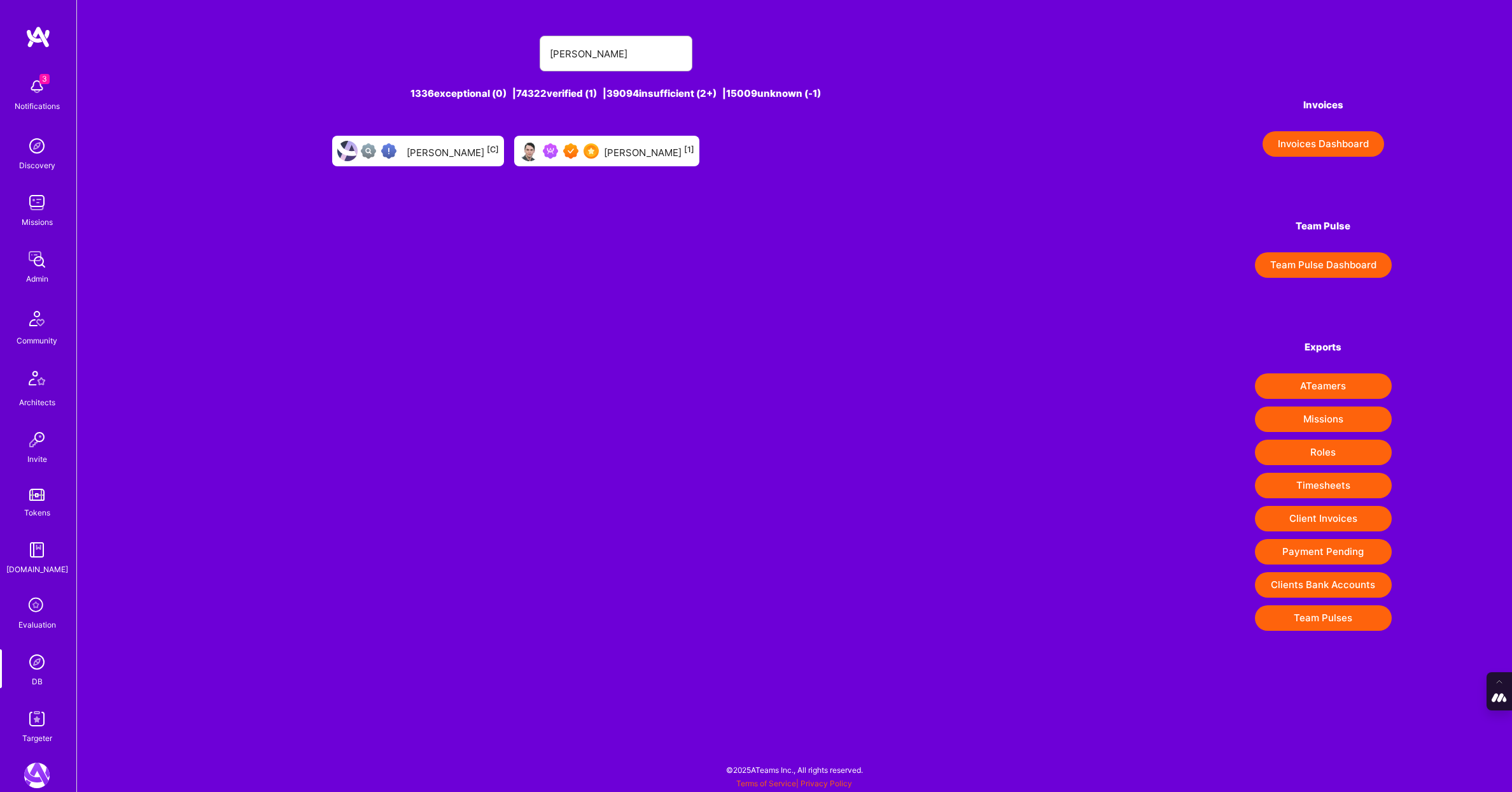
click at [616, 152] on div "Tomislav Peharda [1]" at bounding box center [649, 151] width 90 height 17
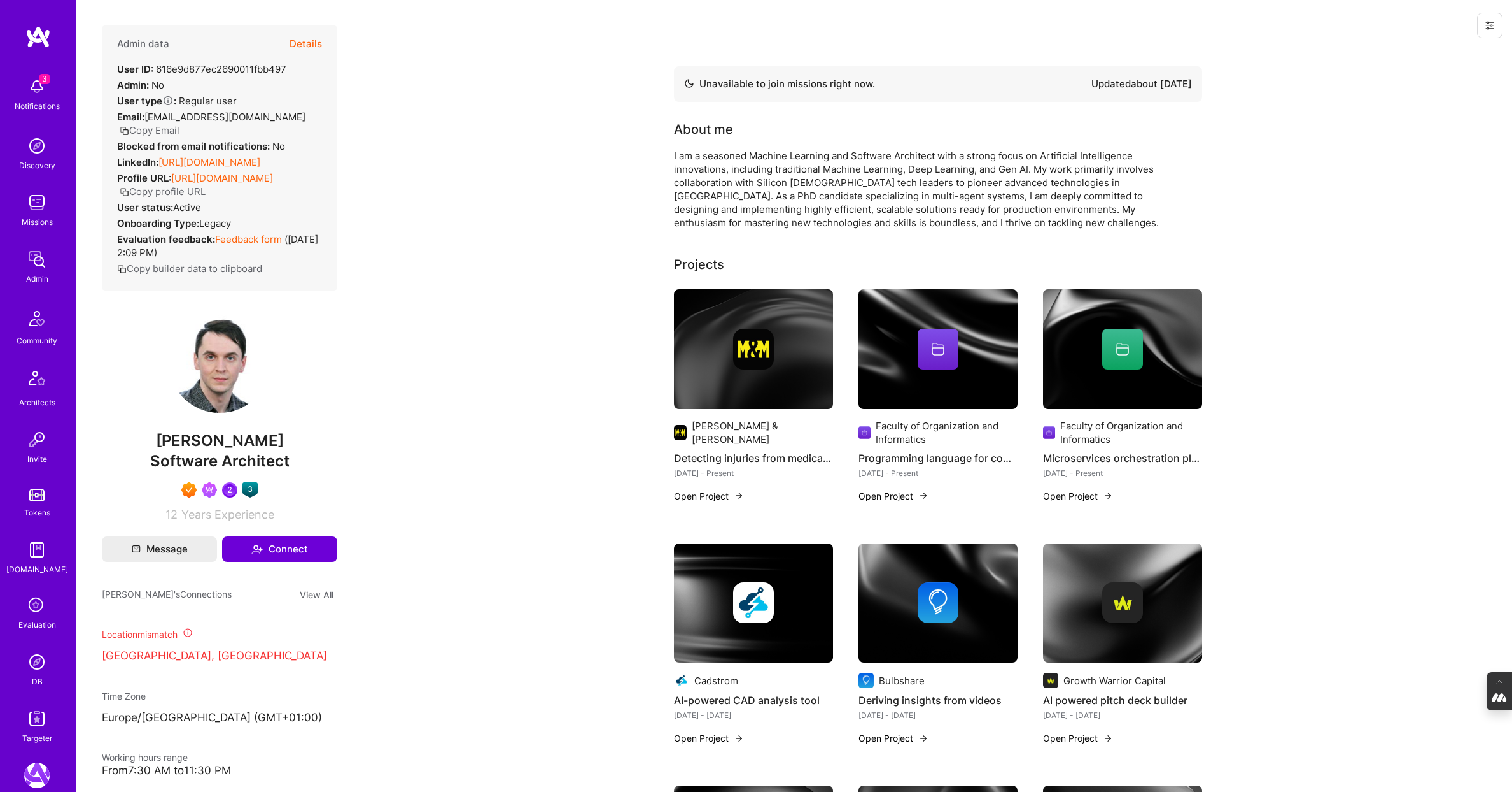
drag, startPoint x: 285, startPoint y: 464, endPoint x: 153, endPoint y: 465, distance: 132.0
click at [153, 450] on span "Tomislav Peharda" at bounding box center [219, 441] width 236 height 19
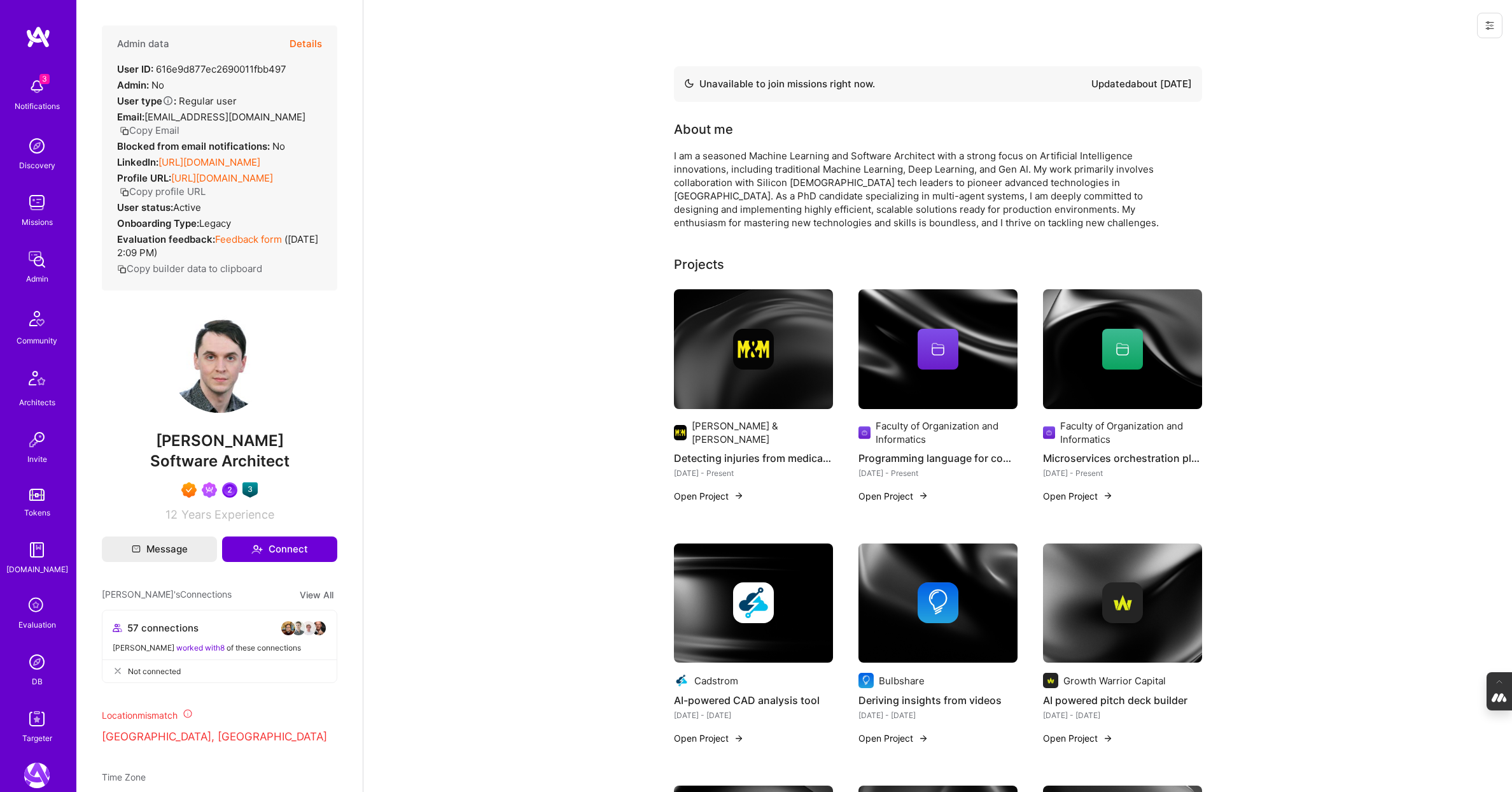
click at [38, 665] on img at bounding box center [37, 661] width 25 height 25
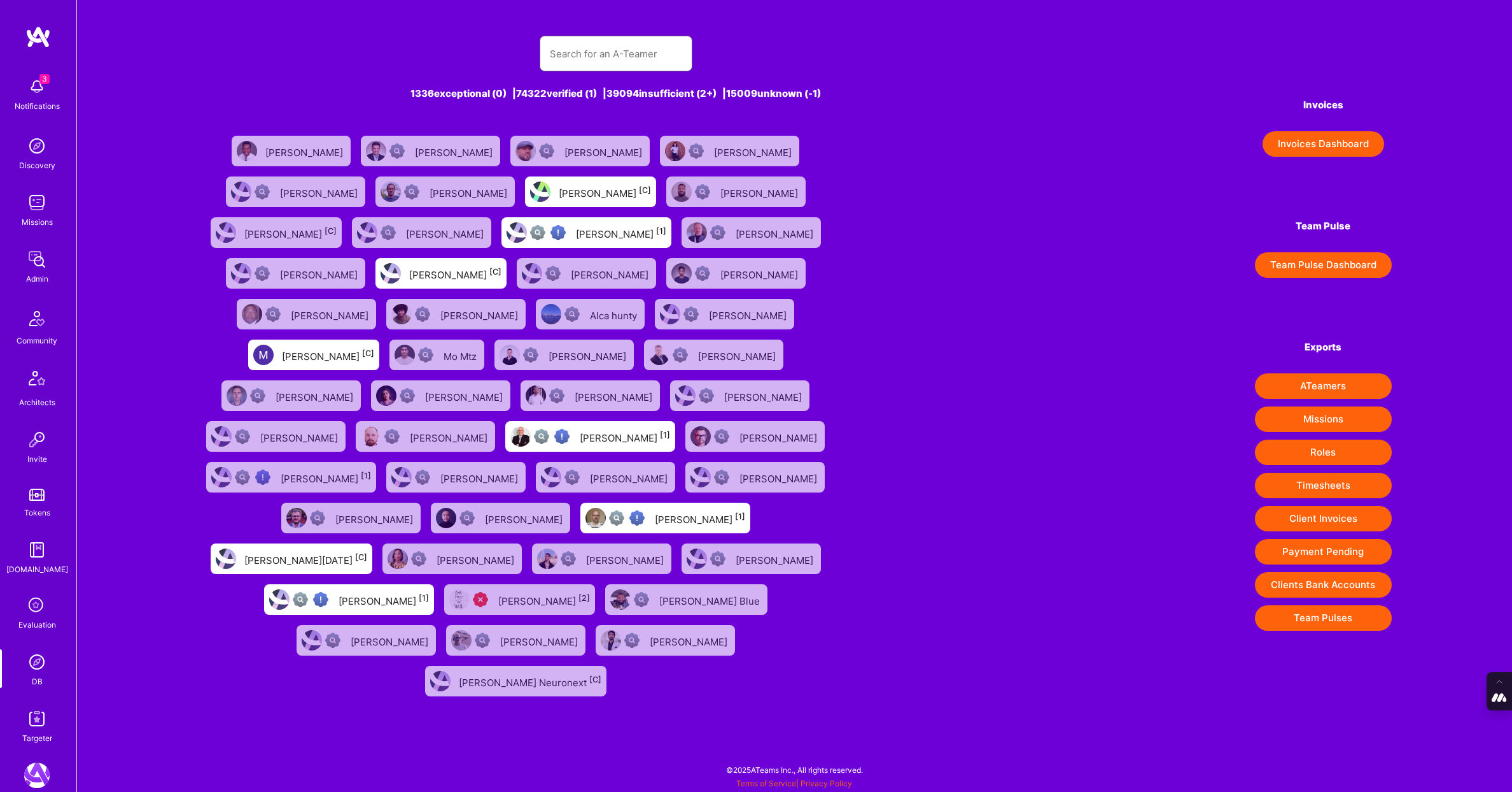
click at [579, 53] on input "text" at bounding box center [616, 54] width 132 height 33
paste input "jonathan.e.poor@gmail.com"
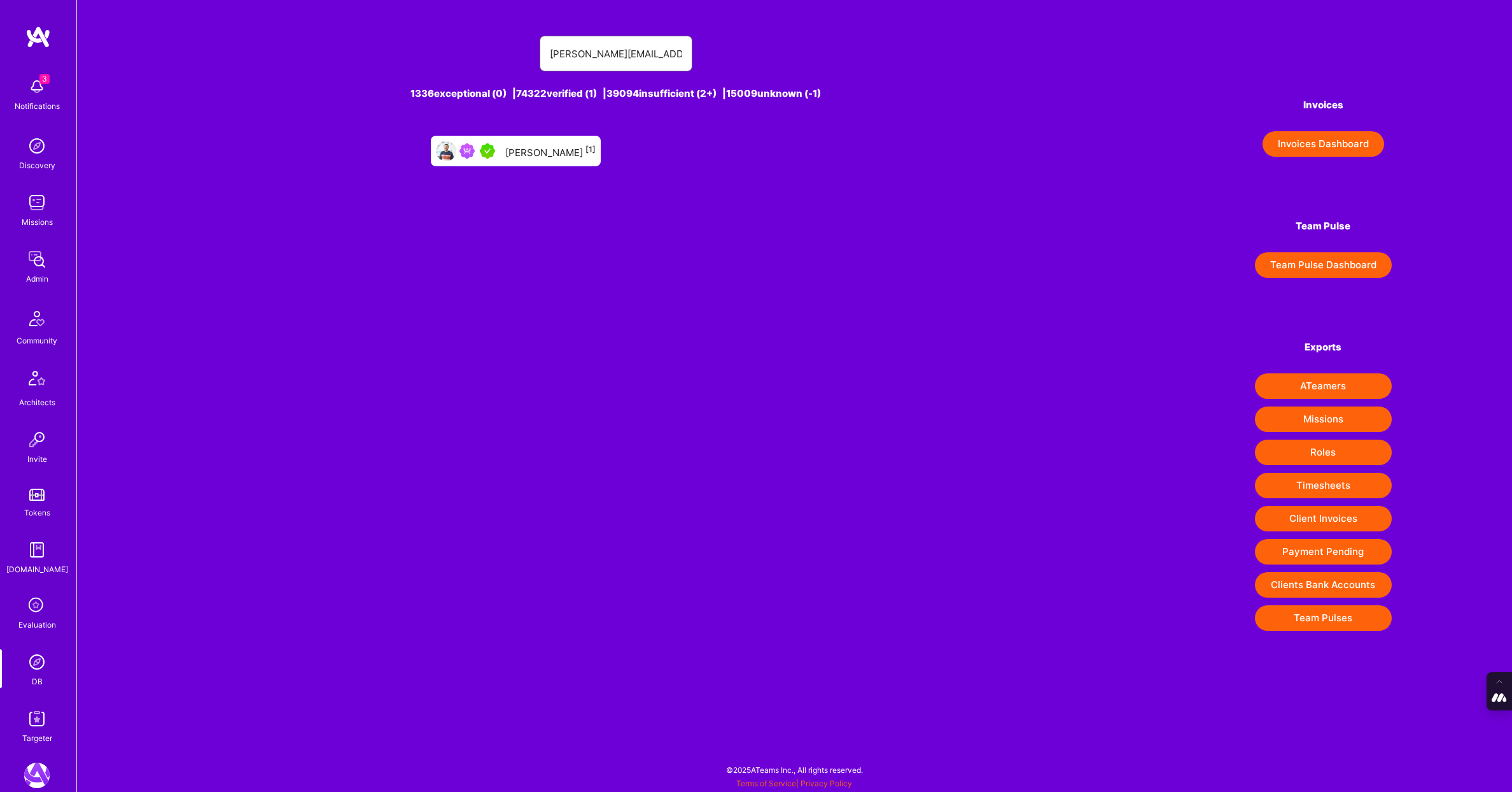
type input "jonathan.e.poor@gmail.com"
click at [550, 159] on div "Jonathan Poor [1]" at bounding box center [516, 150] width 170 height 31
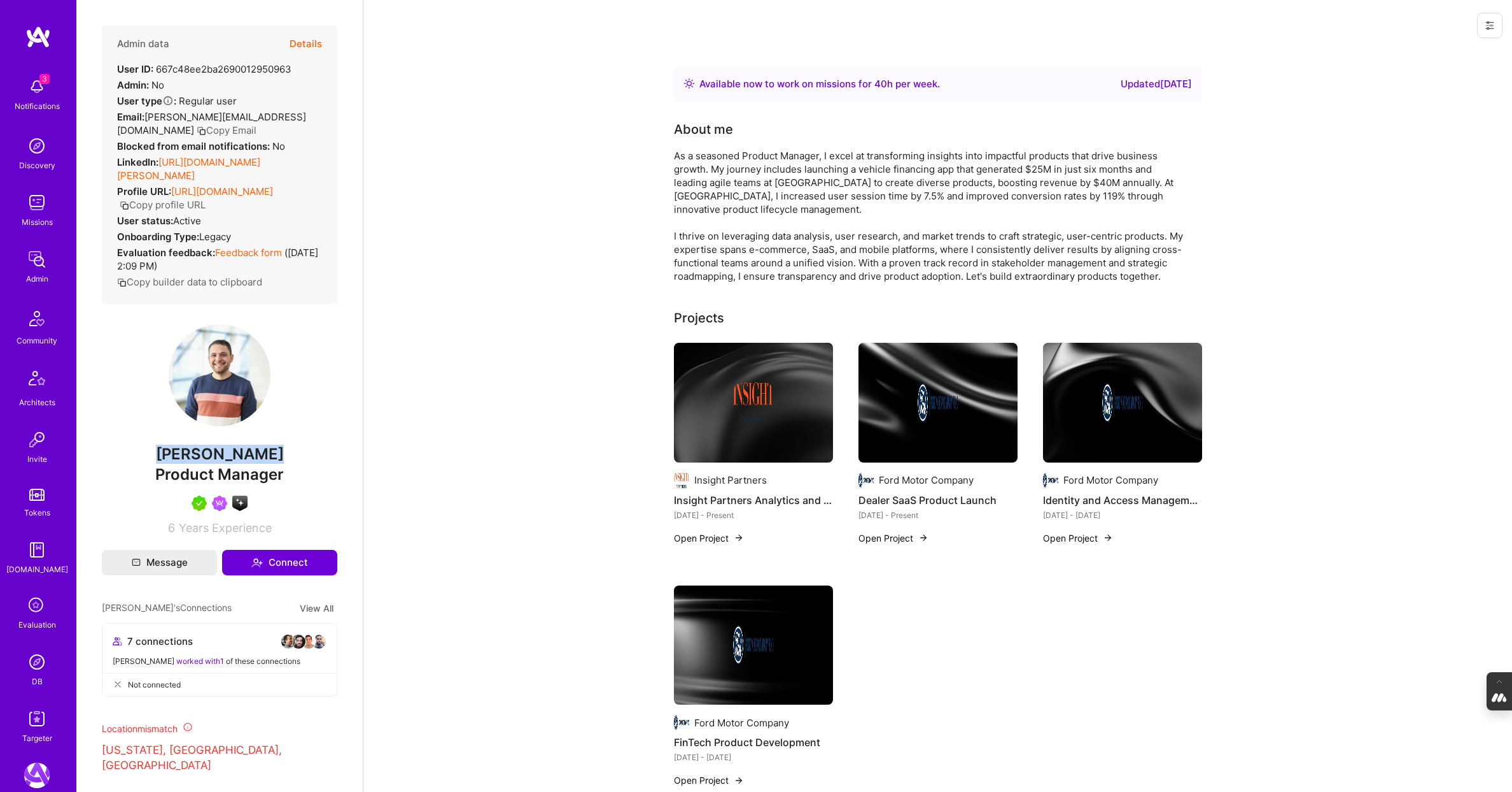
drag, startPoint x: 273, startPoint y: 470, endPoint x: 143, endPoint y: 470, distance: 130.0
click at [143, 463] on span "Jonathan Poor" at bounding box center [219, 454] width 236 height 19
click at [36, 671] on img at bounding box center [37, 661] width 25 height 25
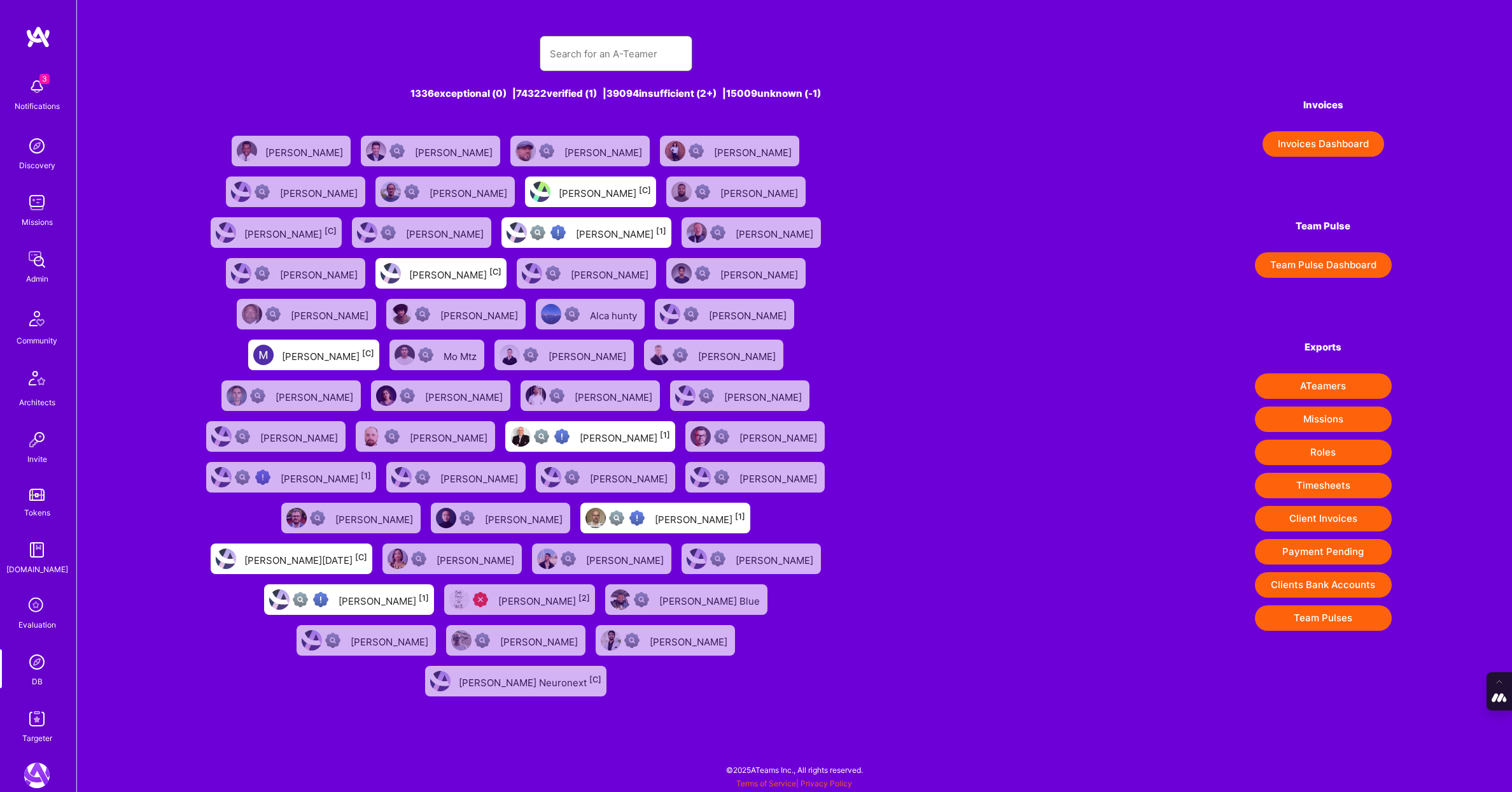
click at [590, 62] on input "text" at bounding box center [616, 54] width 132 height 33
paste input "souvik.basu@shoonya.ca"
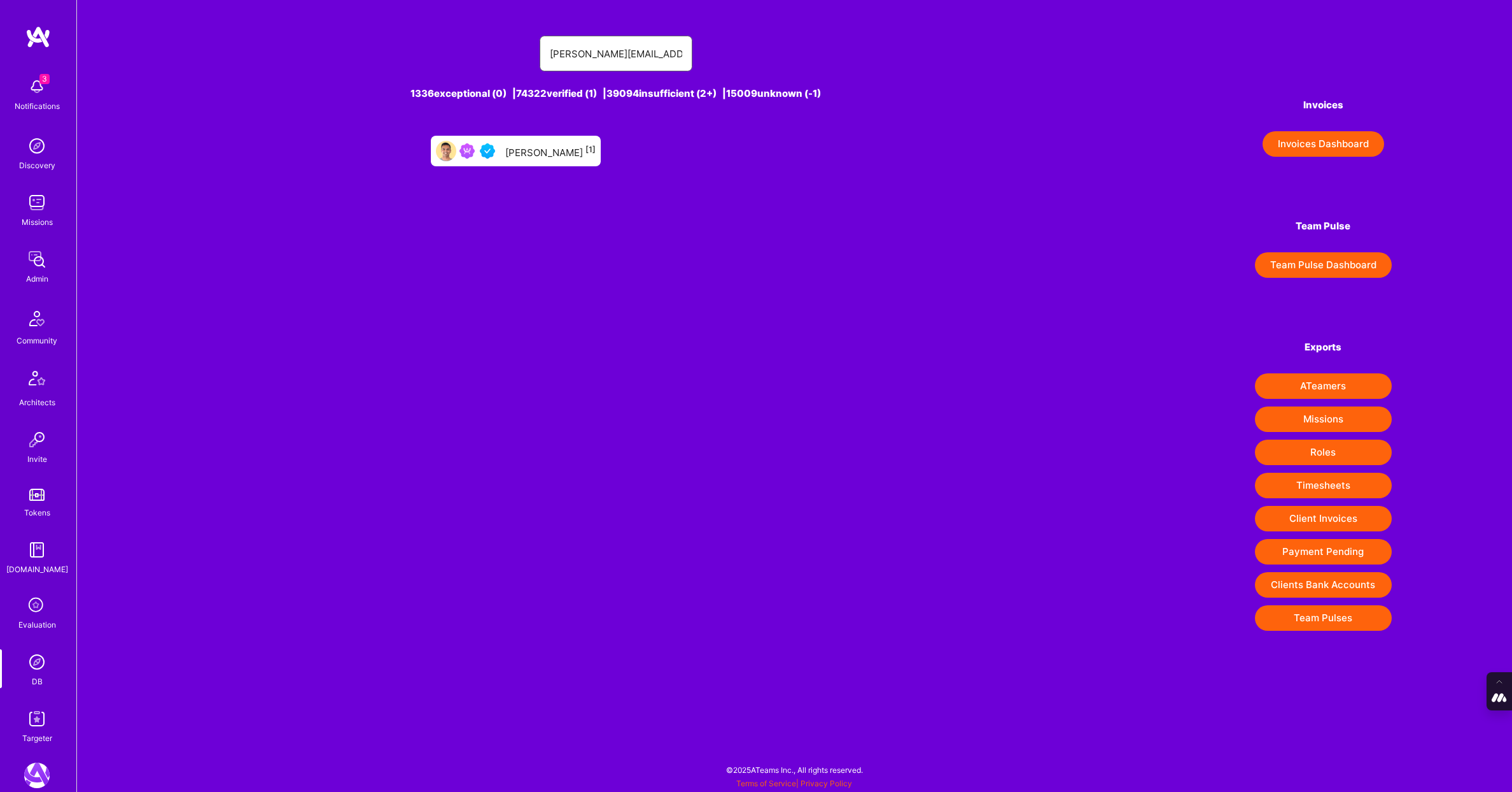
type input "souvik.basu@shoonya.ca"
click at [536, 149] on div "Souvik Basu [1]" at bounding box center [550, 151] width 90 height 17
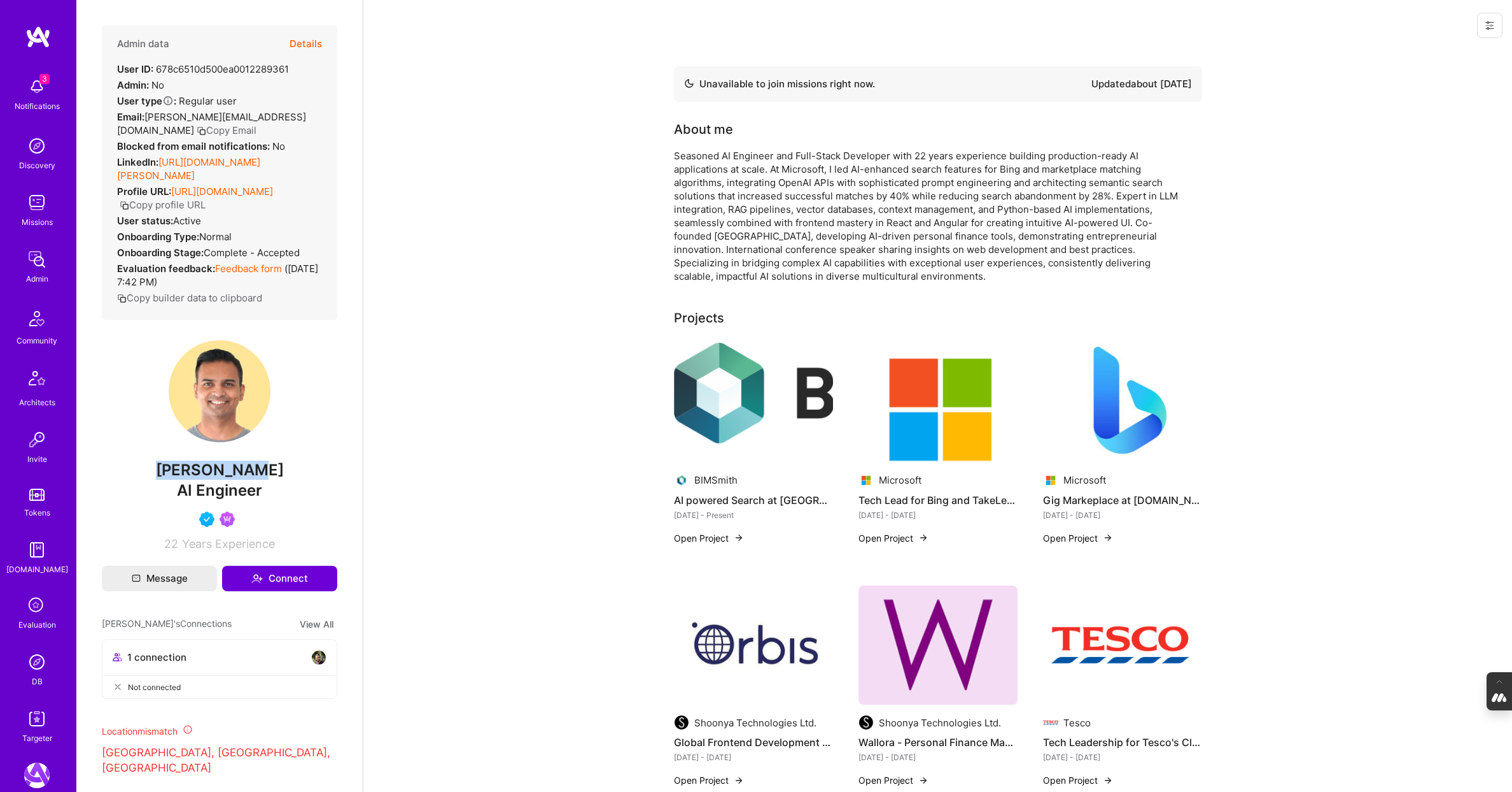
drag, startPoint x: 268, startPoint y: 474, endPoint x: 167, endPoint y: 474, distance: 101.0
click at [167, 474] on span "Souvik Basu" at bounding box center [219, 470] width 236 height 19
click at [308, 43] on button "Details" at bounding box center [305, 43] width 33 height 37
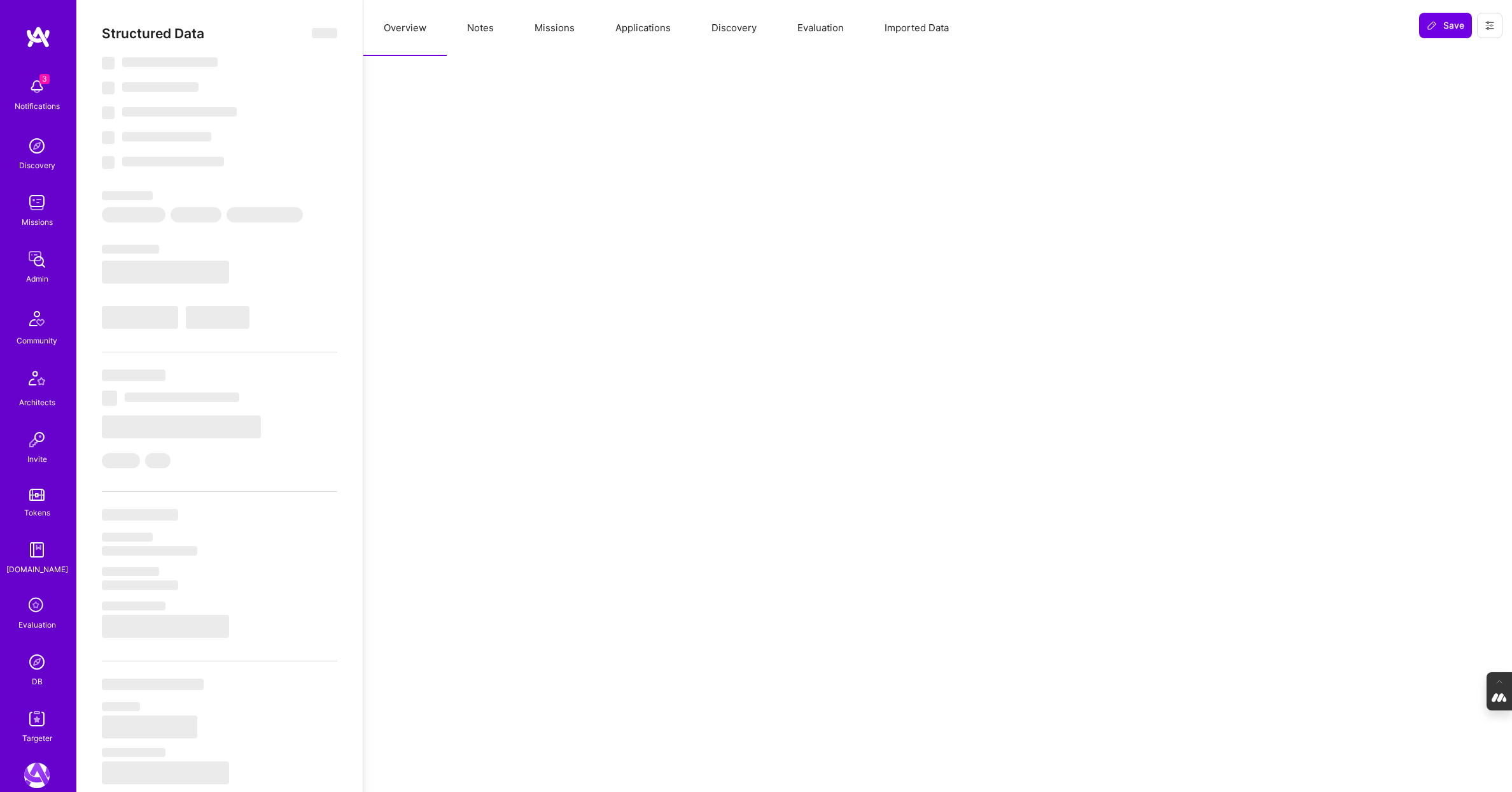
click at [823, 29] on button "Evaluation" at bounding box center [821, 28] width 87 height 56
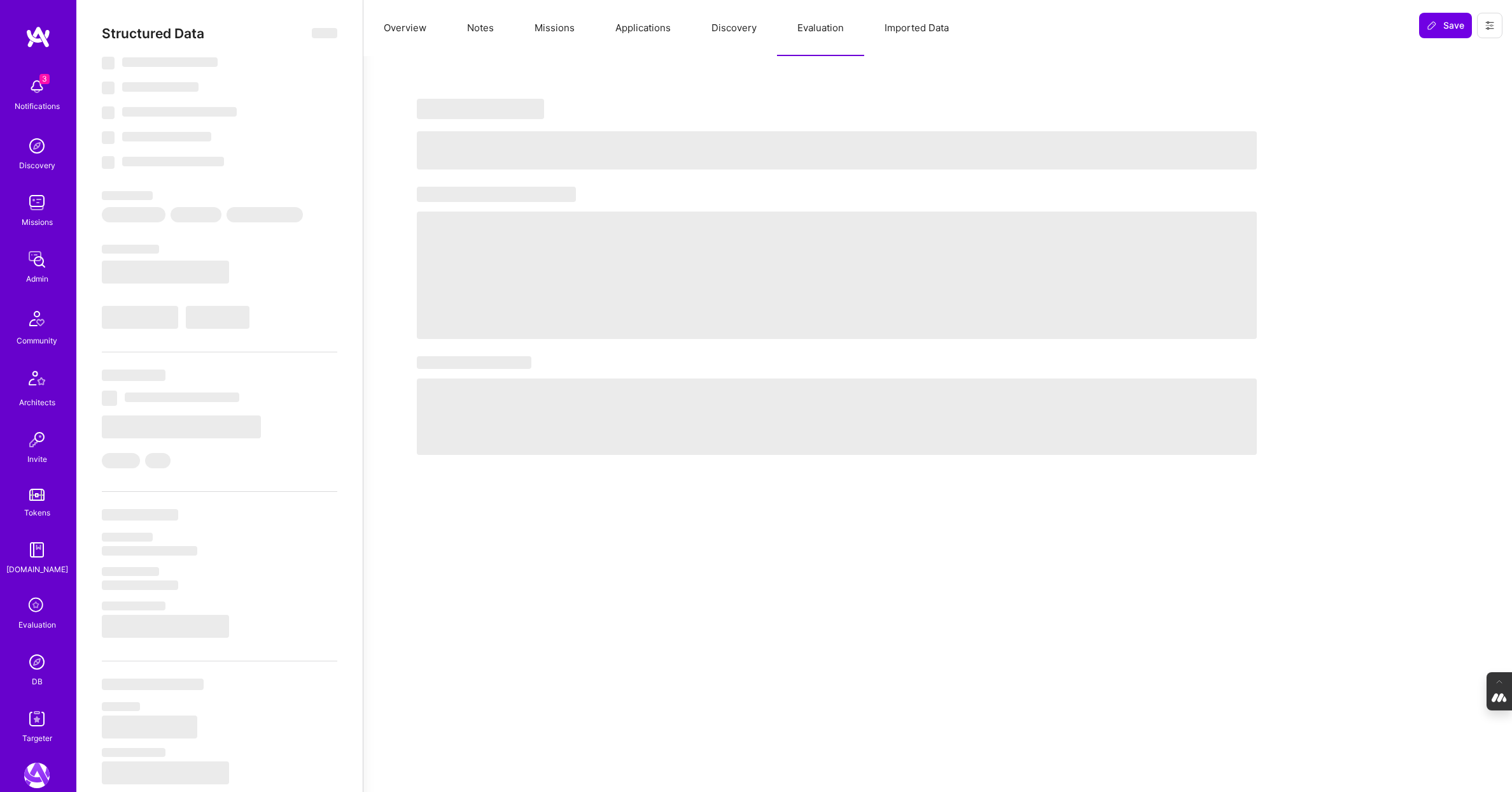
type textarea "x"
select select "Not Available"
select select "1 Month"
select select "5"
select select "4"
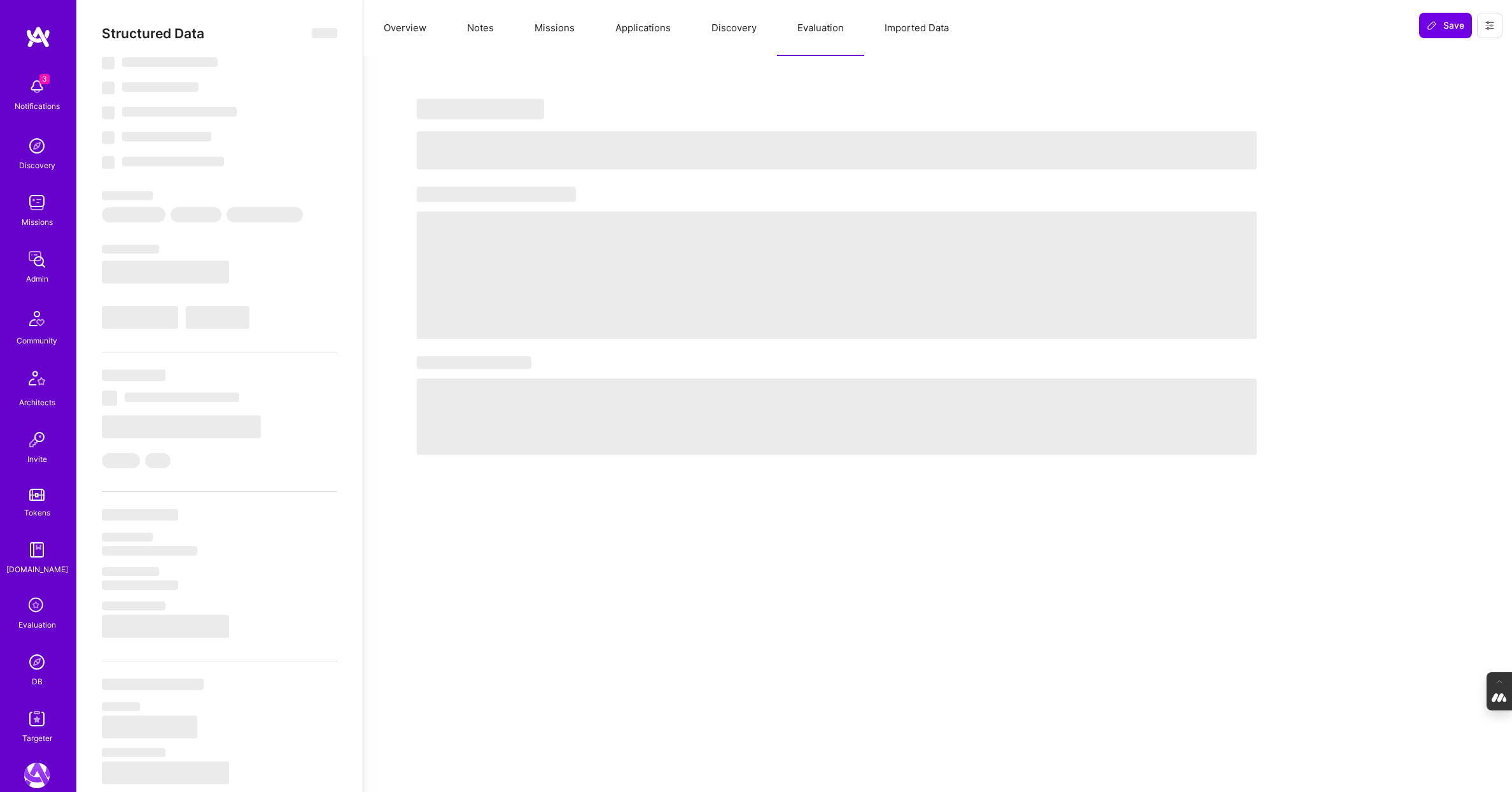
select select "6"
select select "CA"
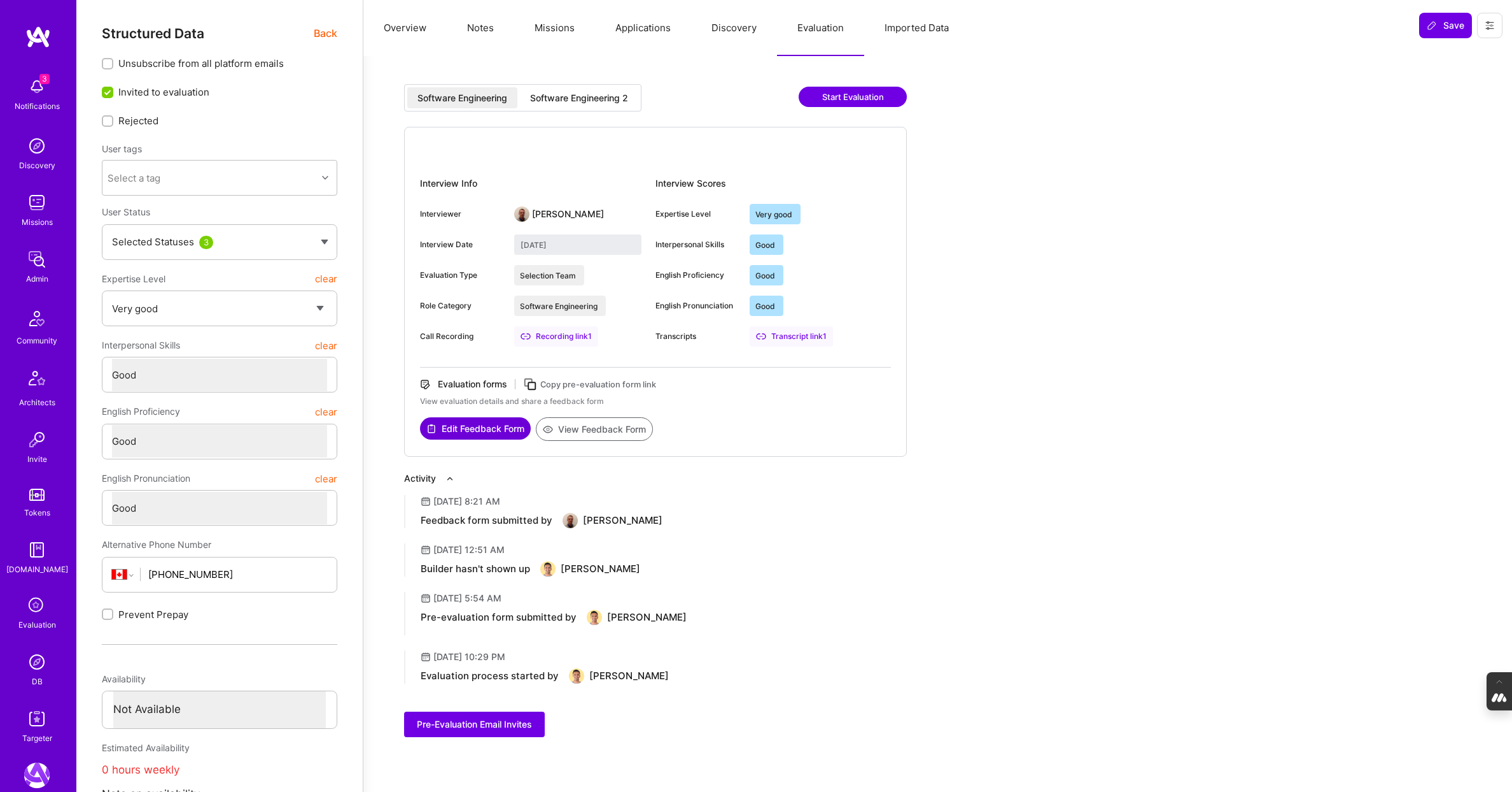
click at [606, 101] on div "Software Engineering 2" at bounding box center [579, 99] width 98 height 13
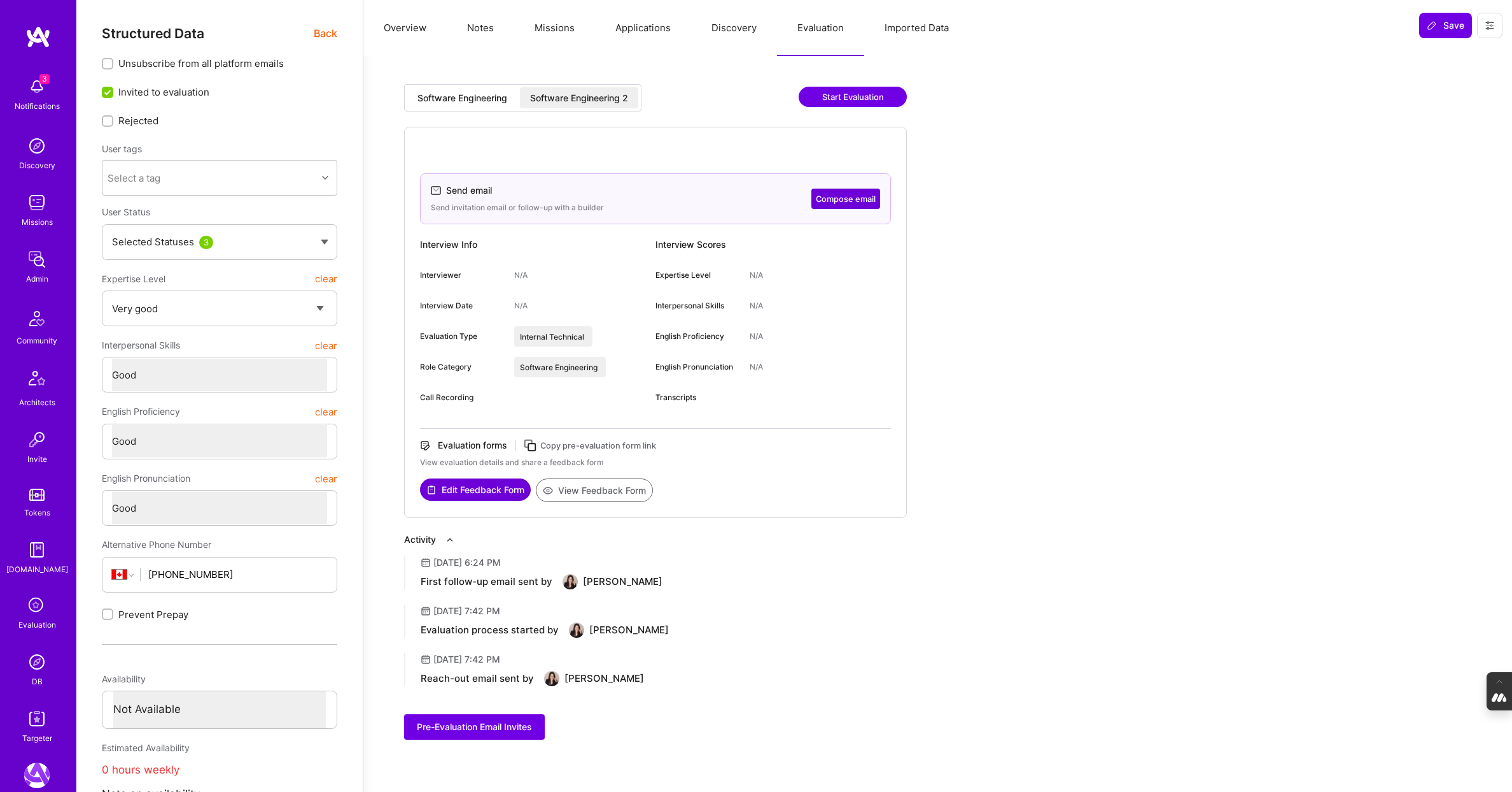
click at [747, 25] on button "Discovery" at bounding box center [734, 28] width 86 height 56
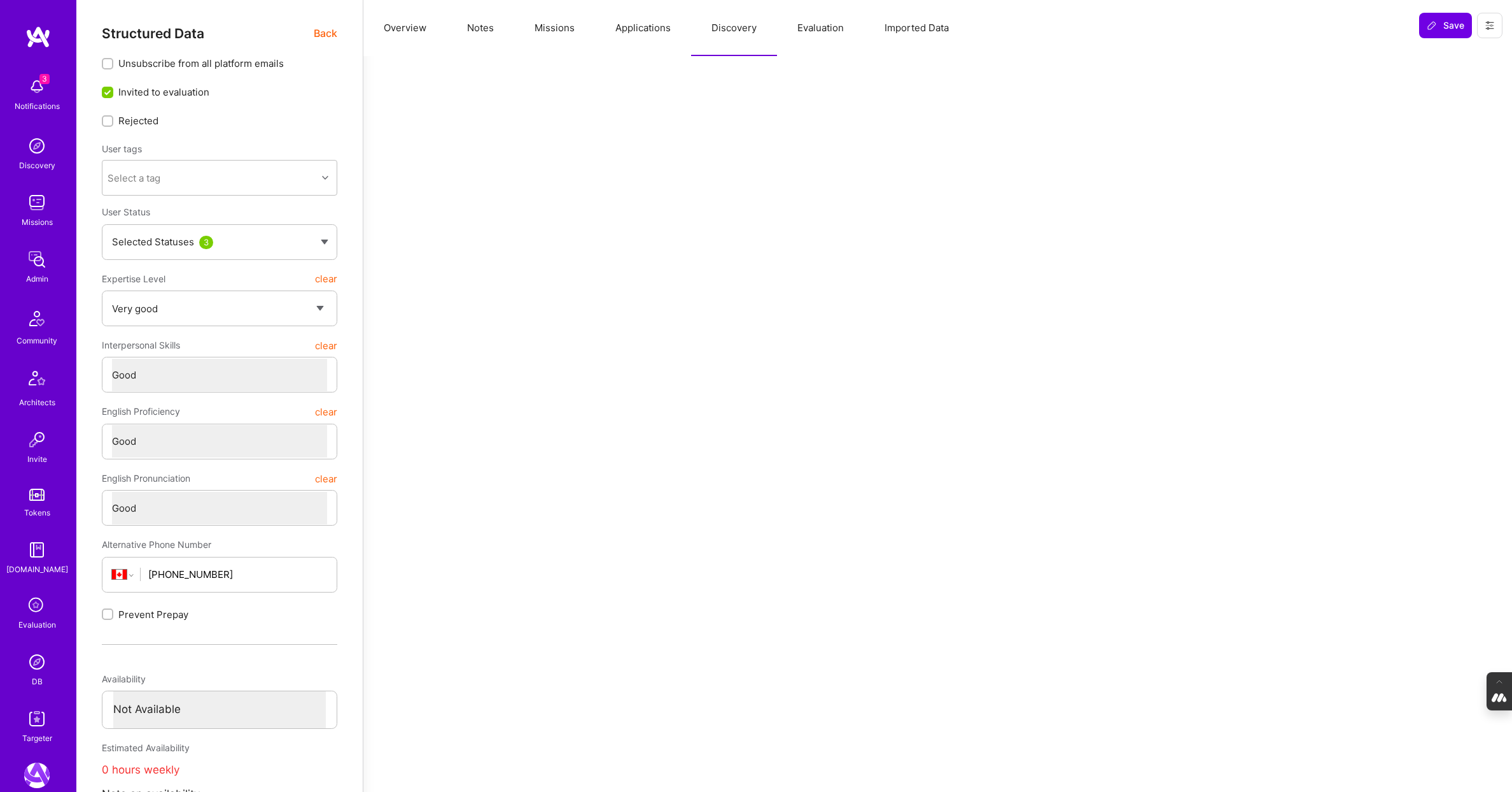
click at [623, 31] on button "Applications" at bounding box center [643, 28] width 96 height 56
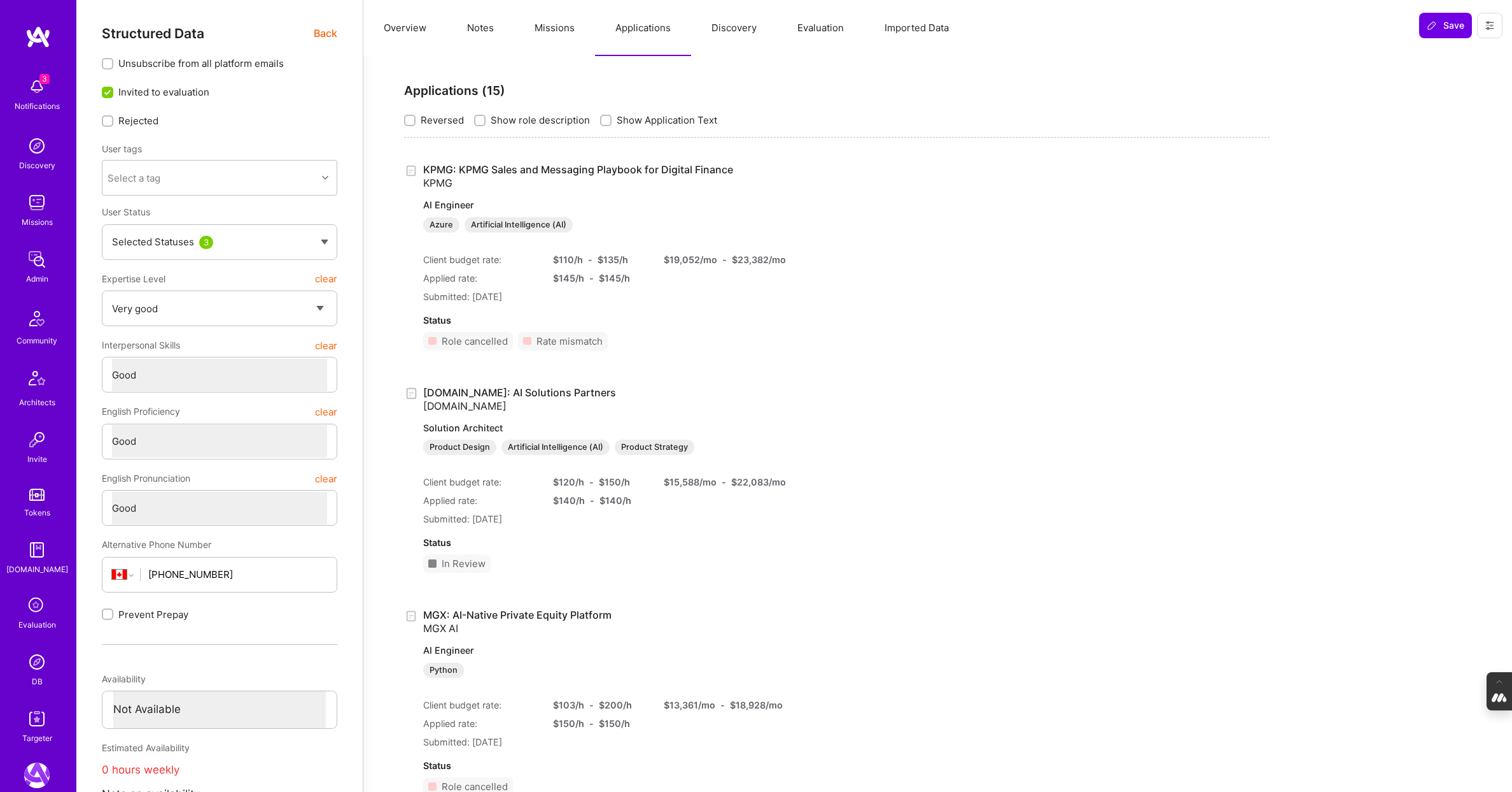
click at [550, 31] on button "Missions" at bounding box center [555, 28] width 81 height 56
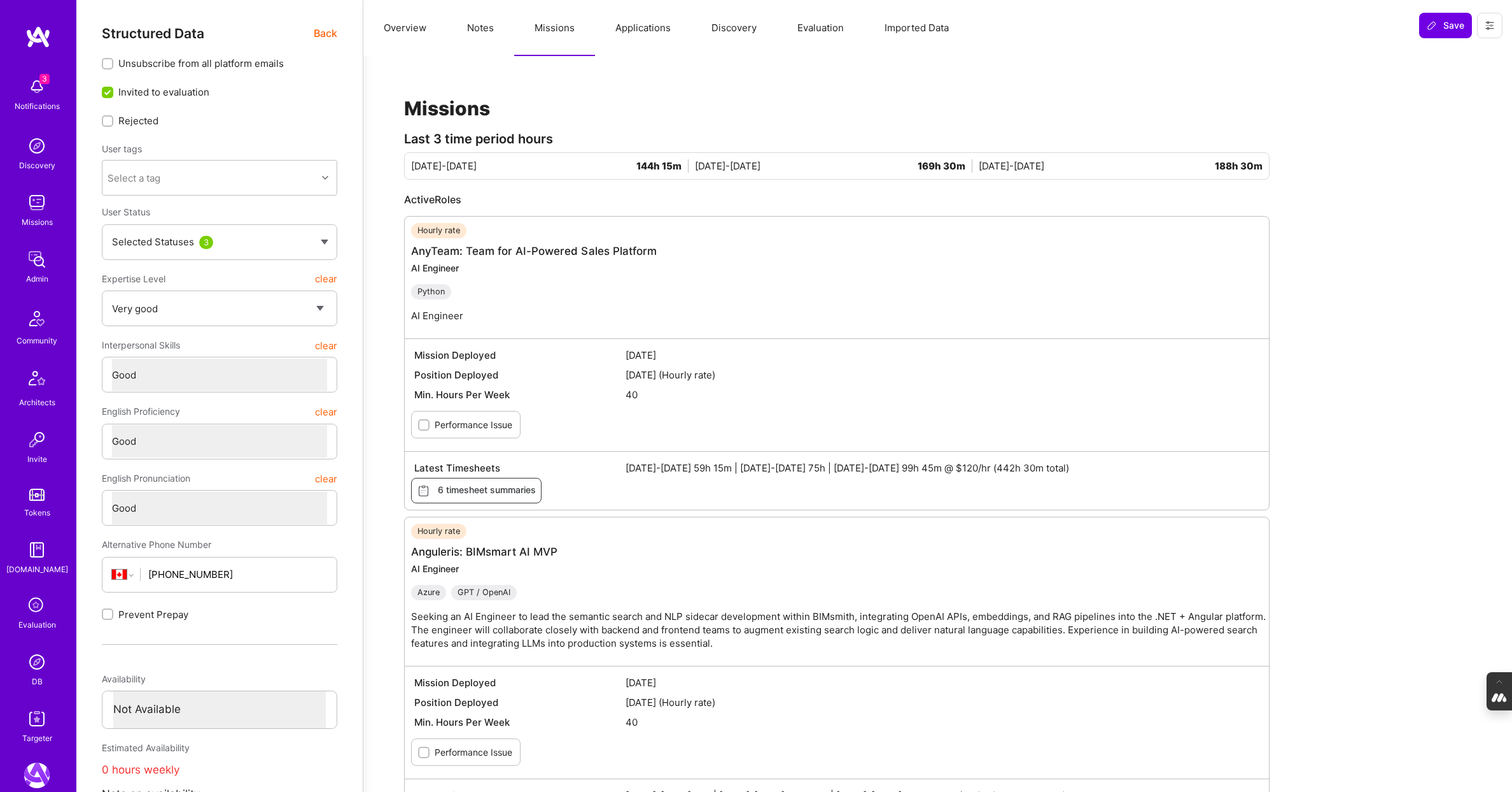
click at [837, 24] on button "Evaluation" at bounding box center [821, 28] width 87 height 56
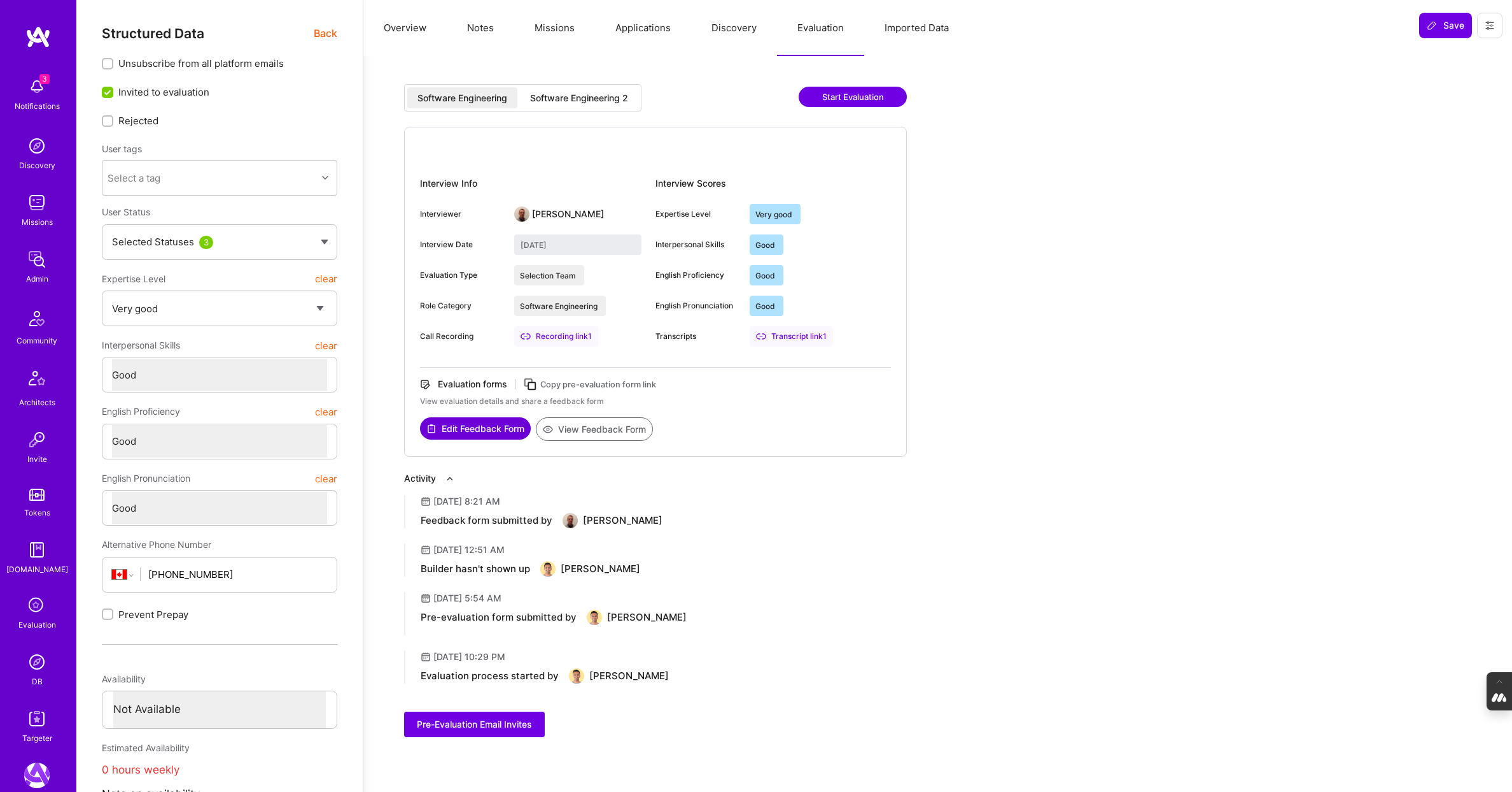
click at [581, 101] on div "Software Engineering 2" at bounding box center [579, 99] width 98 height 13
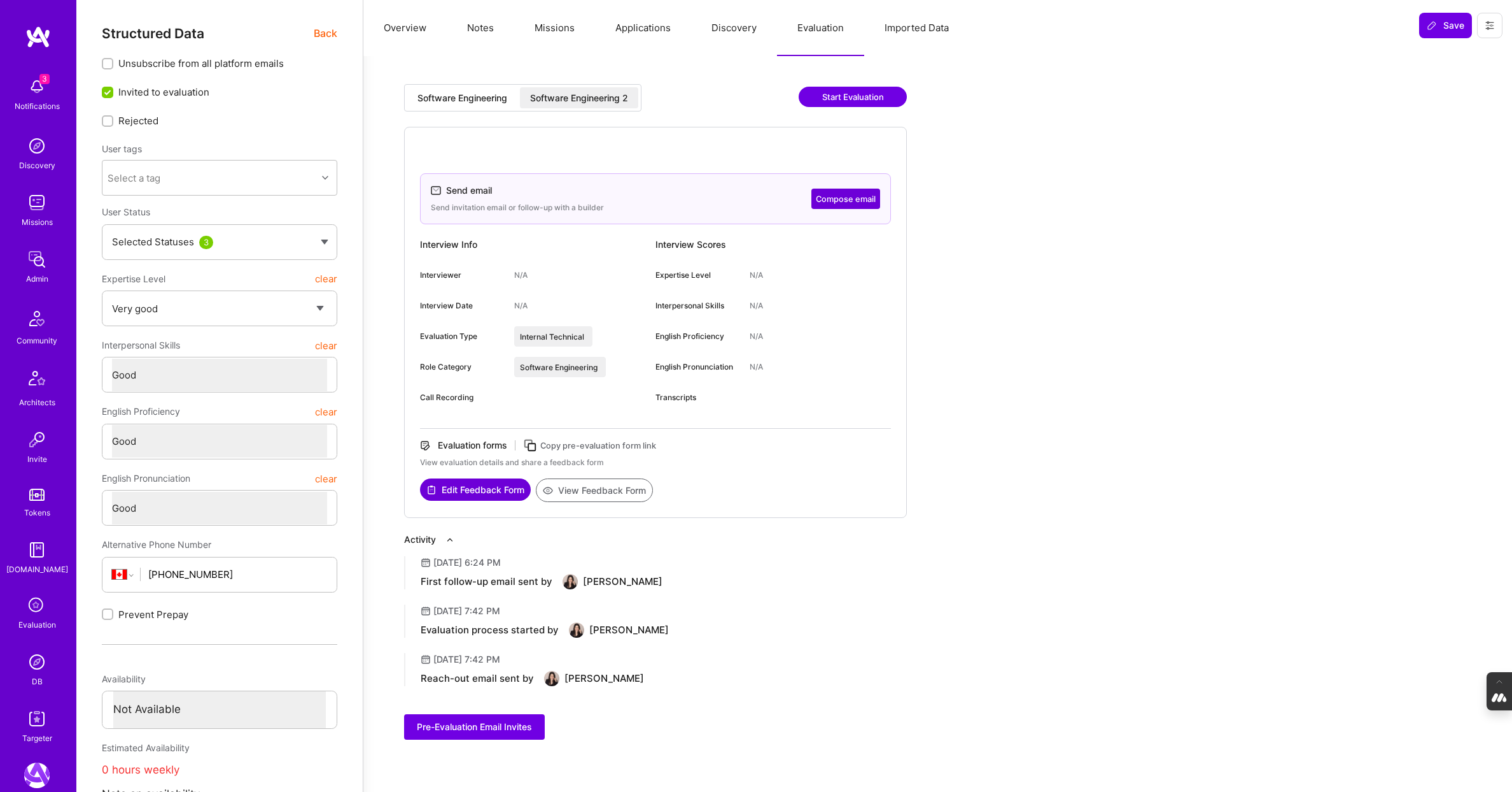
click at [433, 100] on div "Software Engineering" at bounding box center [463, 99] width 90 height 13
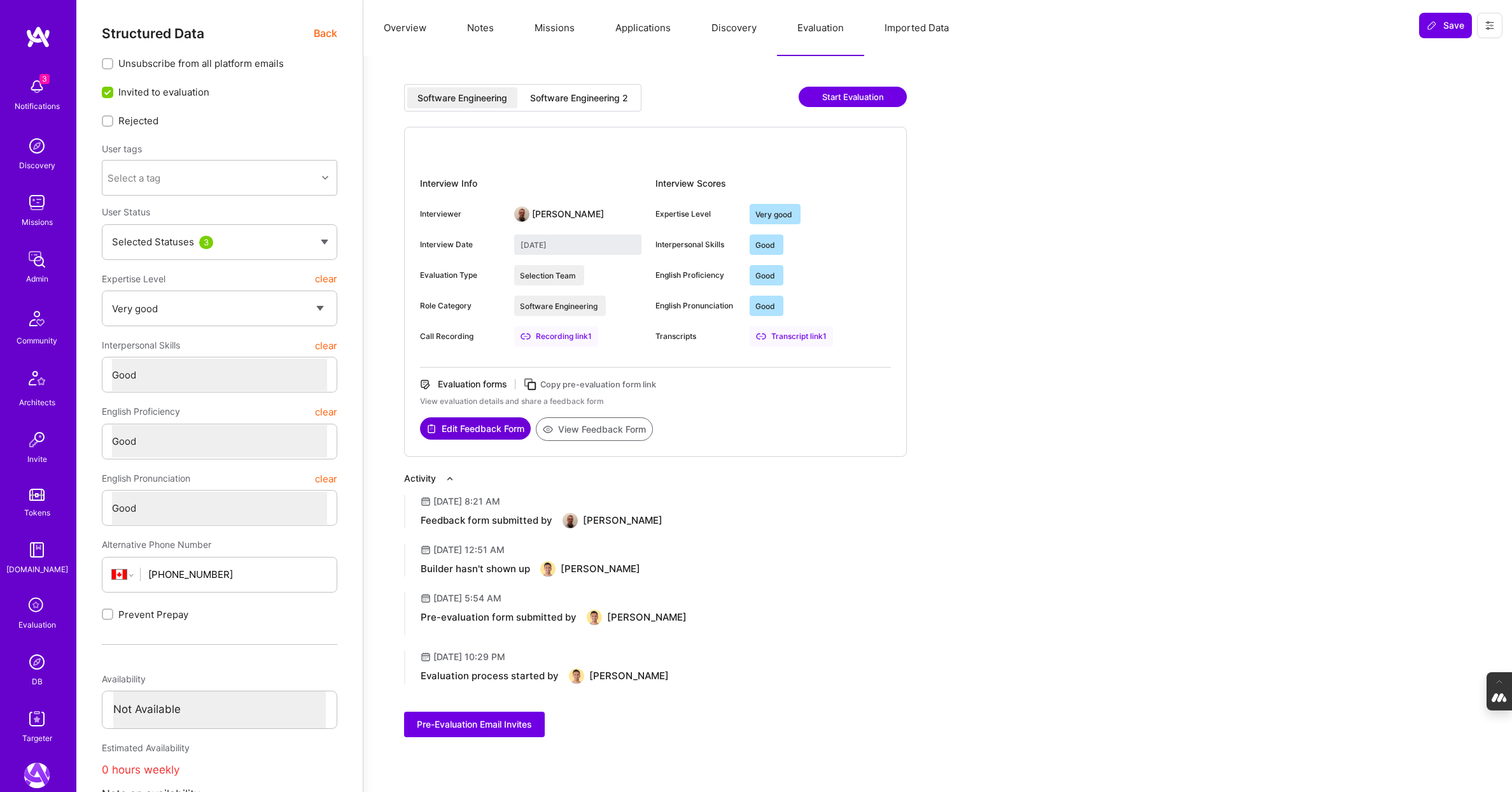
click at [590, 90] on div "Software Engineering 2" at bounding box center [579, 98] width 118 height 21
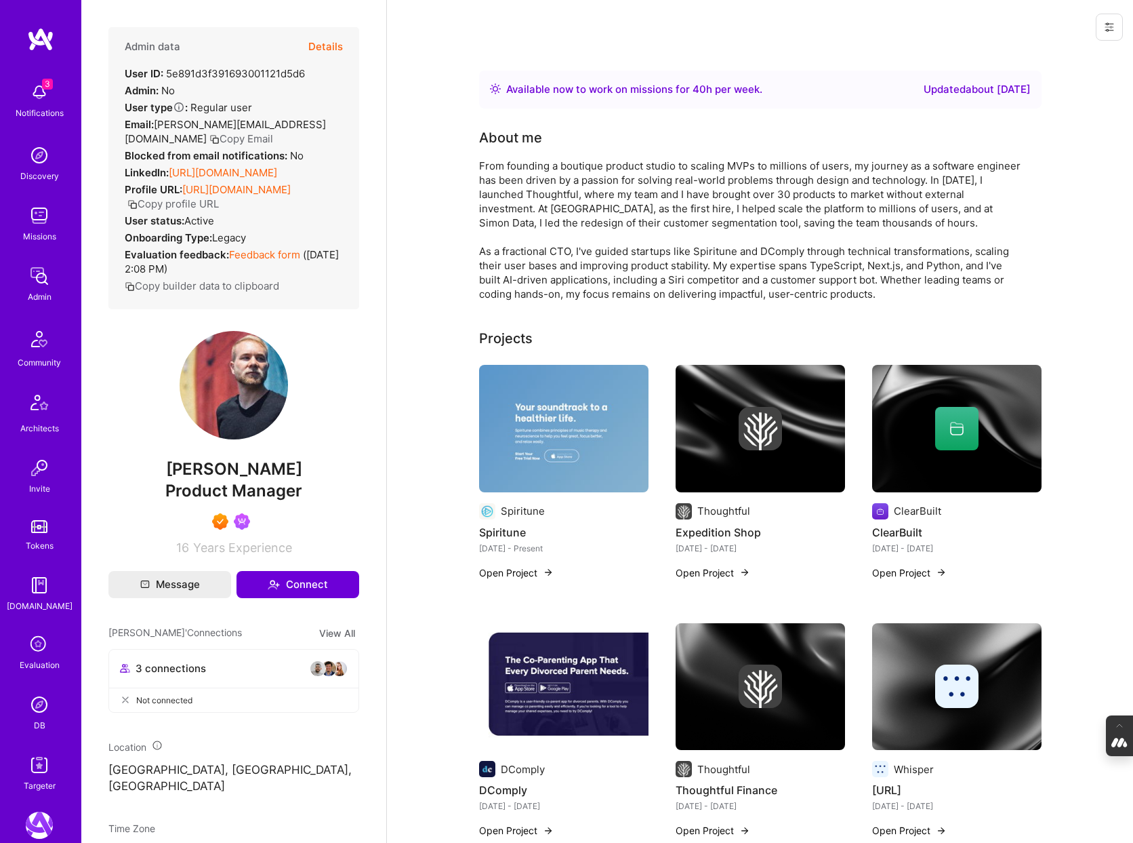
click at [335, 45] on button "Details" at bounding box center [325, 46] width 35 height 39
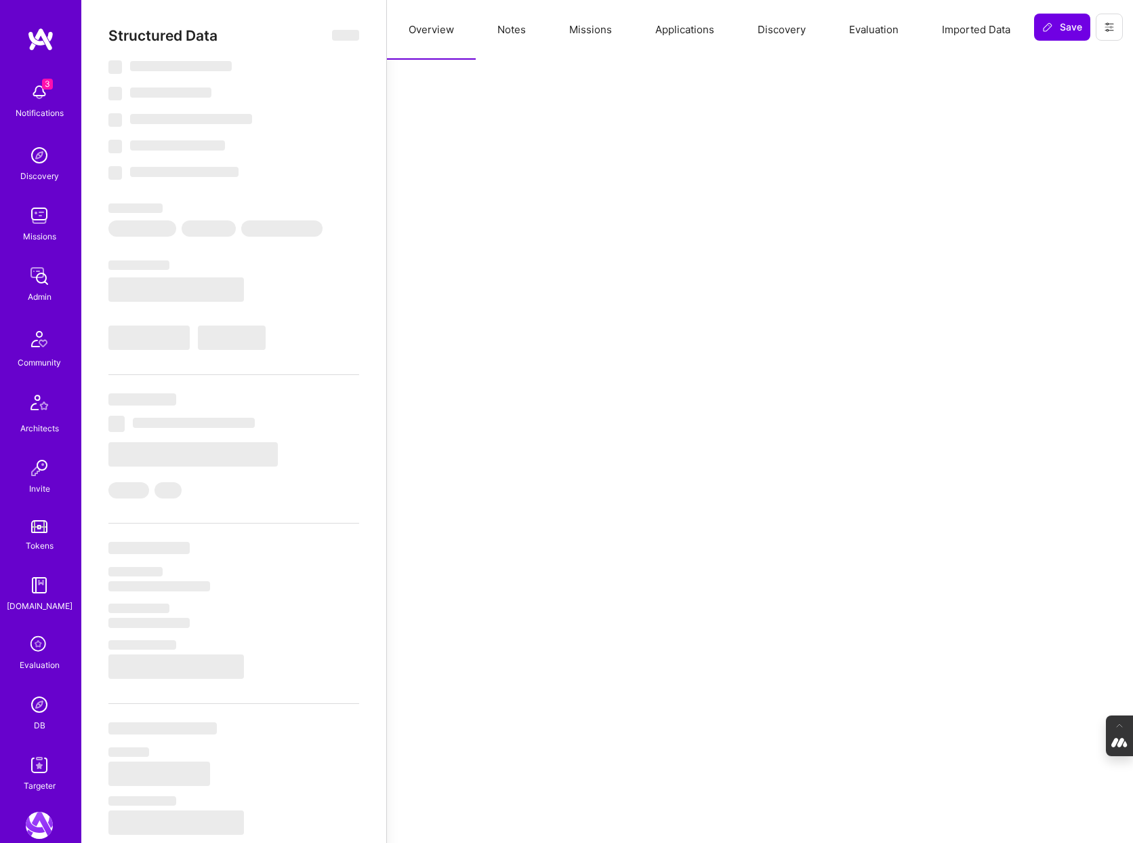
click at [877, 23] on button "Evaluation" at bounding box center [874, 30] width 93 height 60
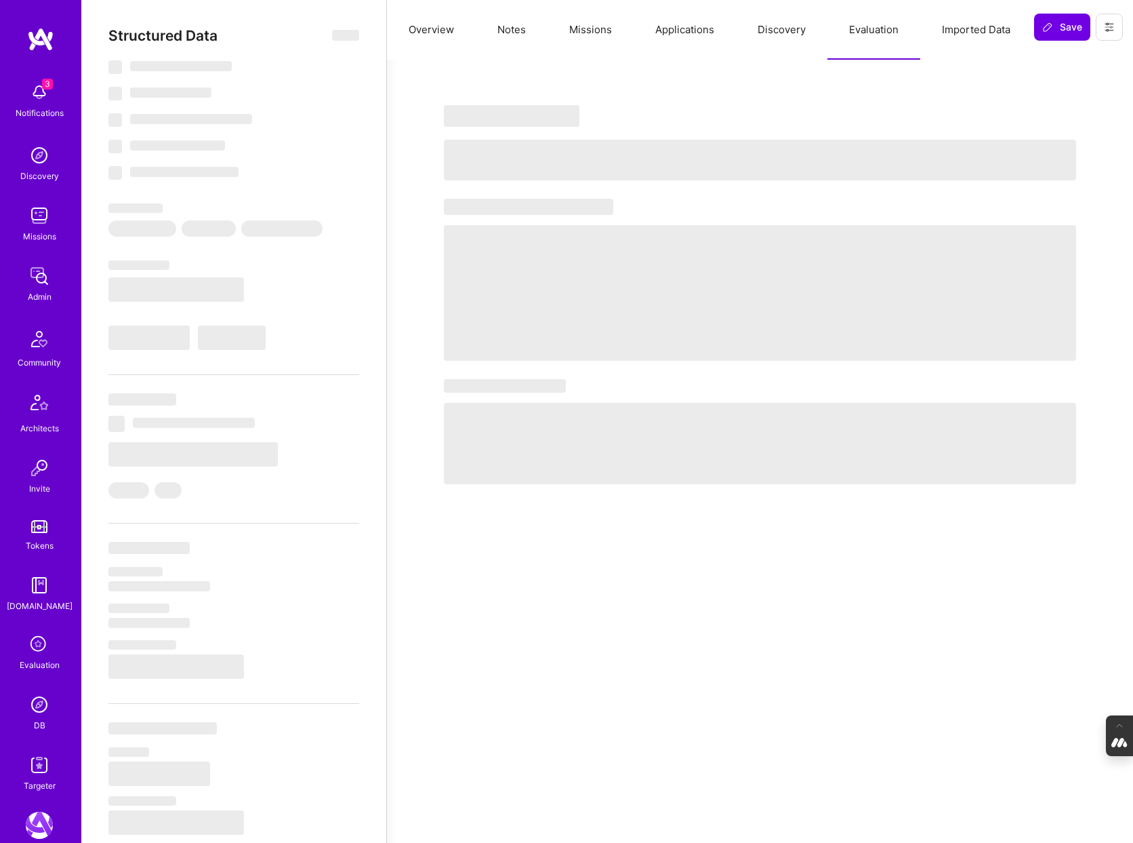
select select "Right Now"
select select "7"
select select "4"
select select "7"
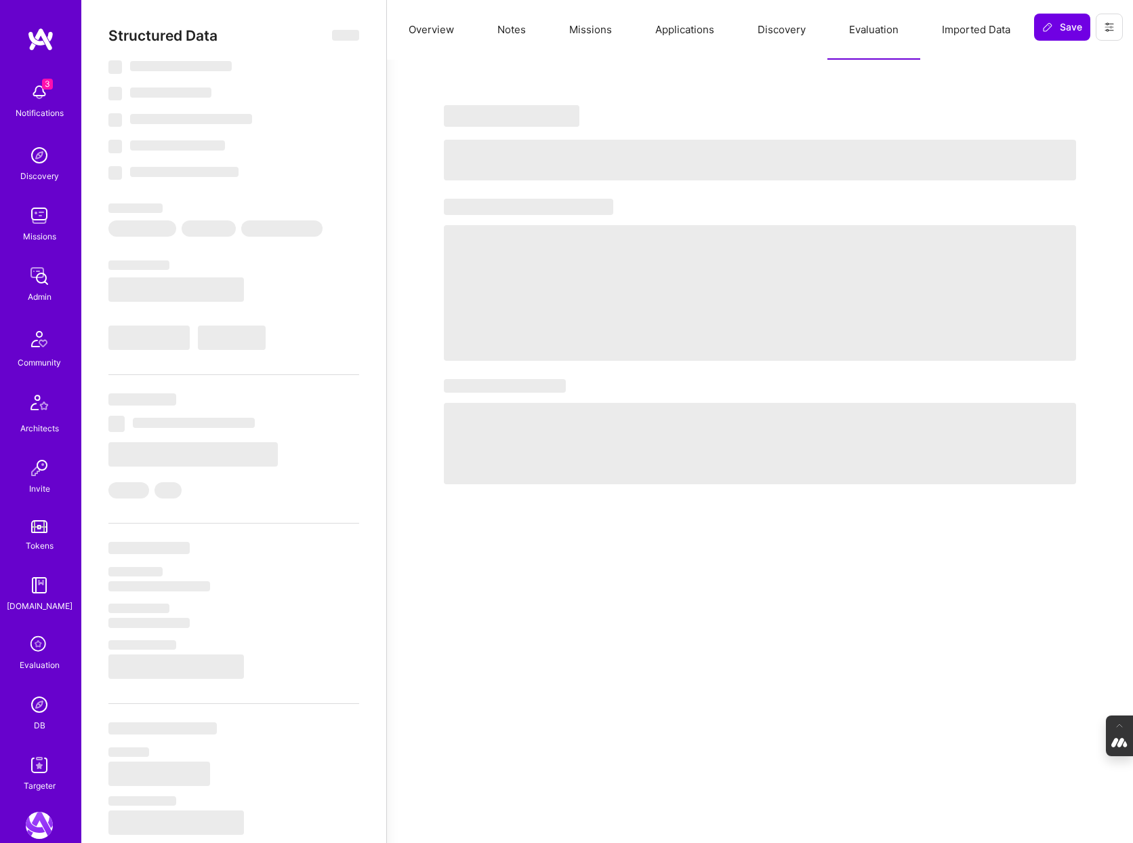
select select "US"
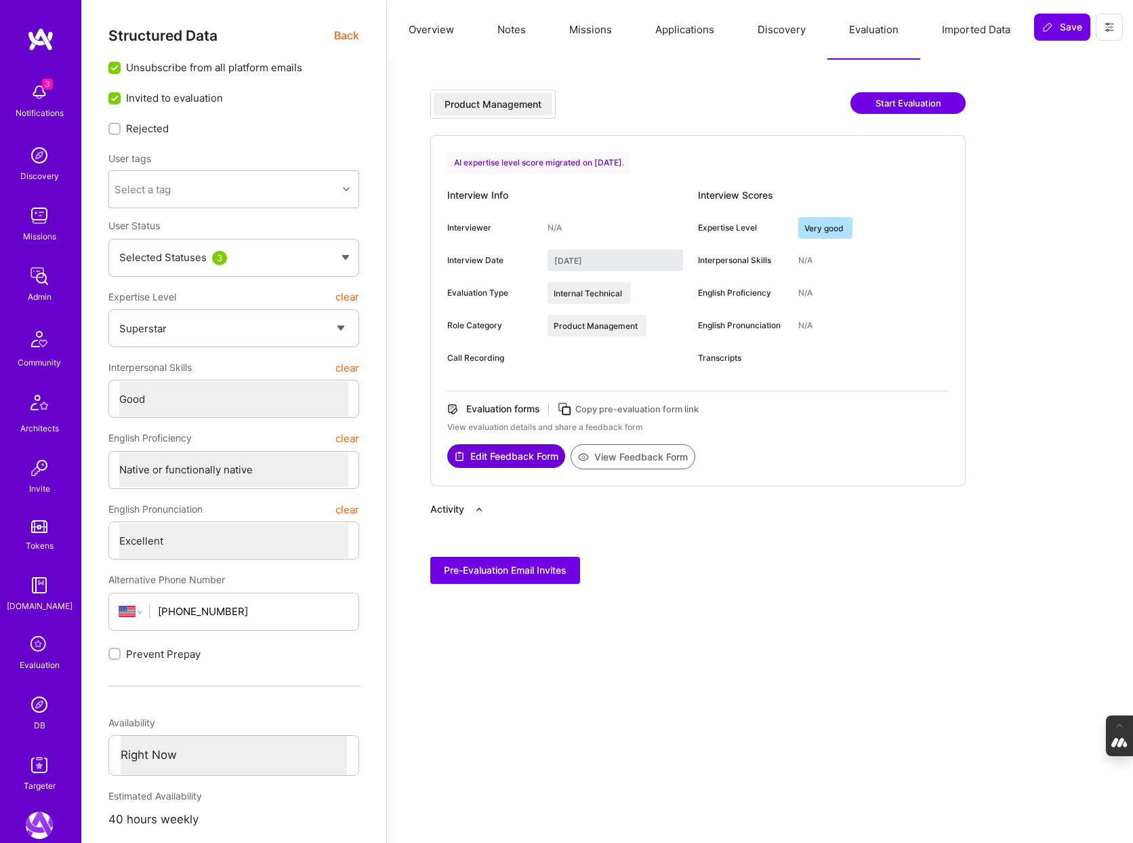
click at [571, 26] on button "Missions" at bounding box center [591, 30] width 86 height 60
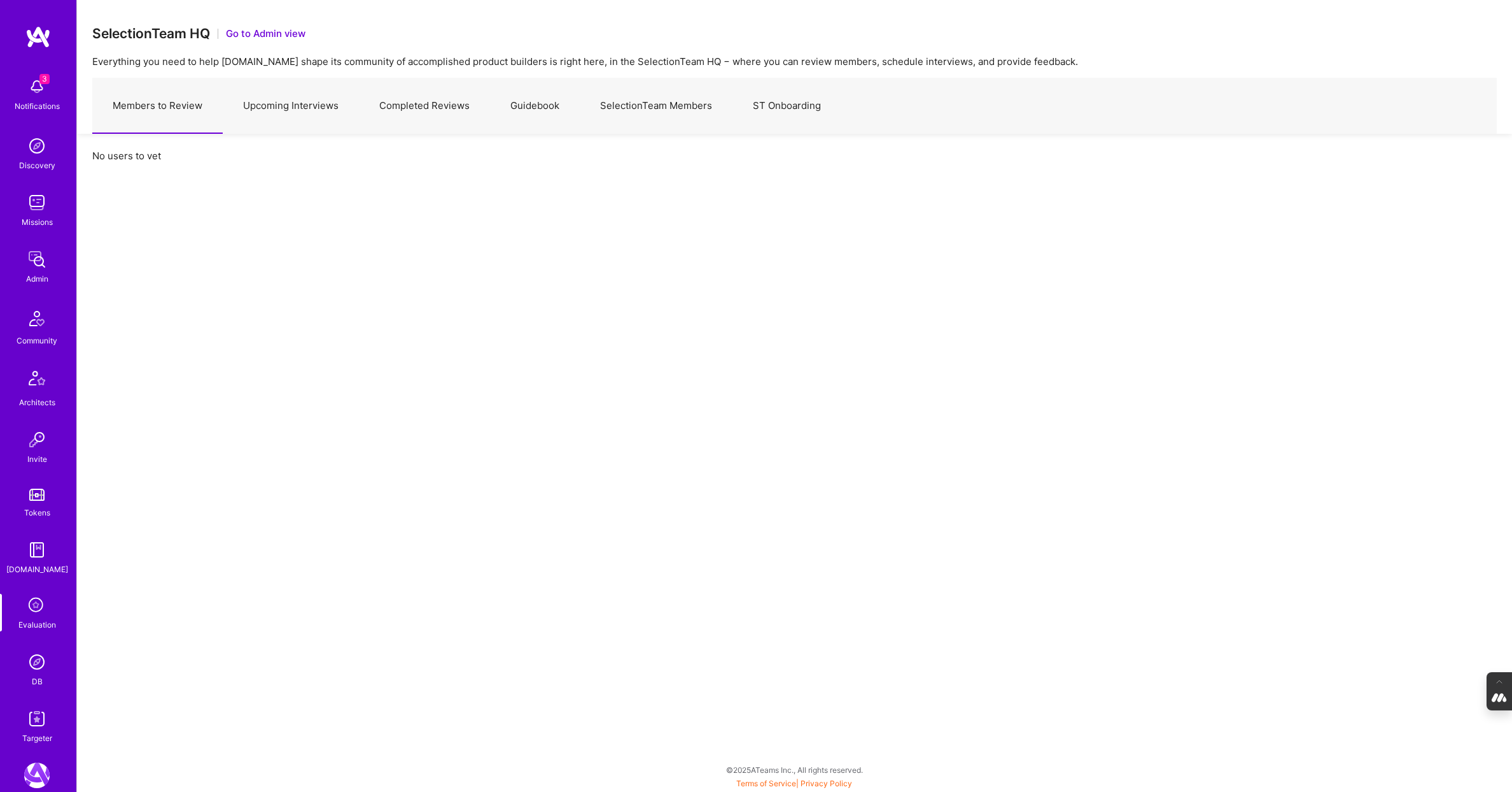
click at [34, 675] on div "DB" at bounding box center [38, 681] width 11 height 13
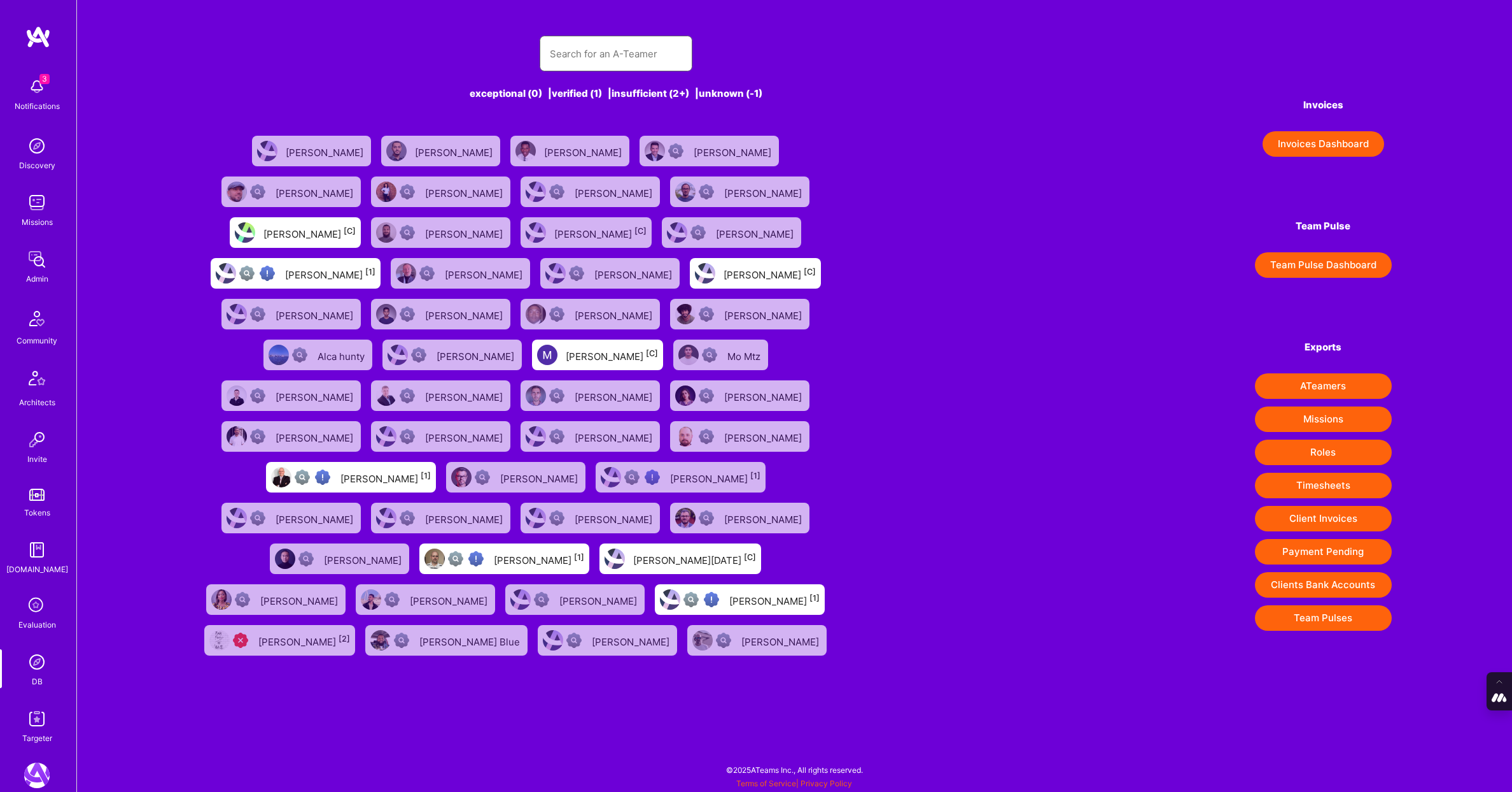
click at [574, 58] on input "text" at bounding box center [616, 54] width 132 height 33
paste input "[PERSON_NAME][EMAIL_ADDRESS][PERSON_NAME][PERSON_NAME][DOMAIN_NAME]"
type input "[PERSON_NAME][EMAIL_ADDRESS][PERSON_NAME][PERSON_NAME][DOMAIN_NAME]"
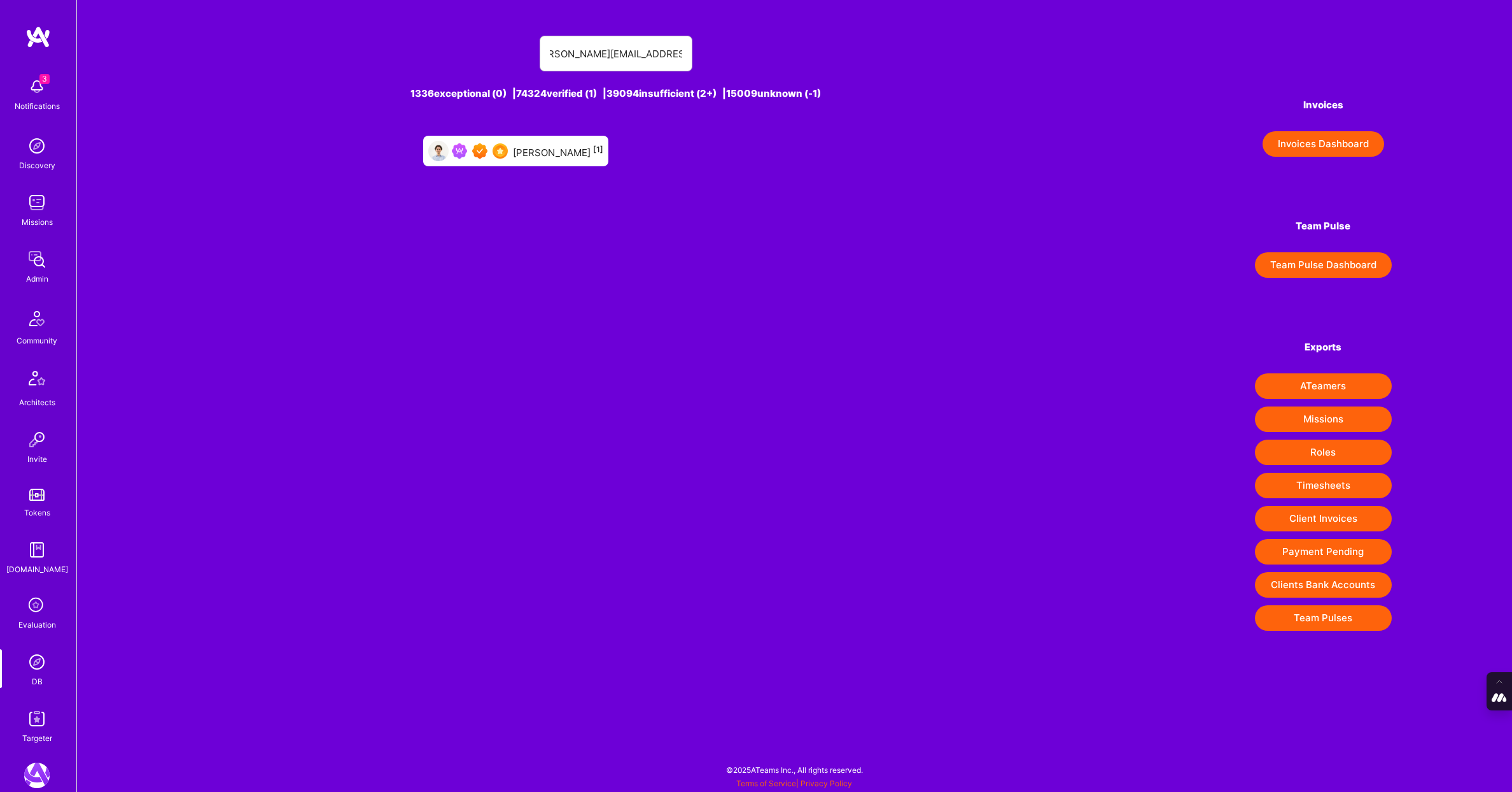
click at [540, 163] on div "[PERSON_NAME] [1]" at bounding box center [516, 150] width 185 height 31
